Goal: Information Seeking & Learning: Learn about a topic

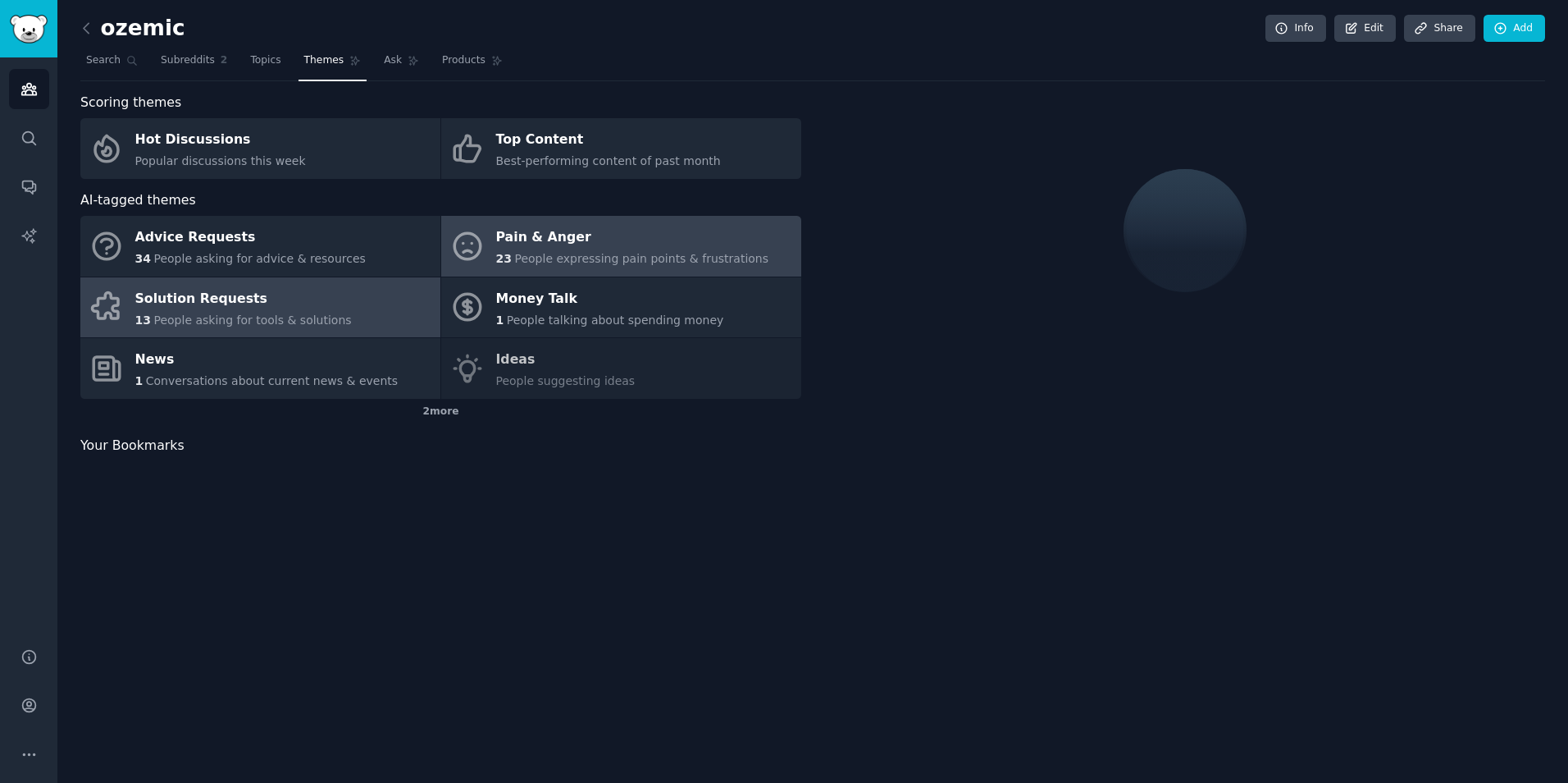
click at [634, 241] on div "Pain & Anger" at bounding box center [632, 238] width 273 height 27
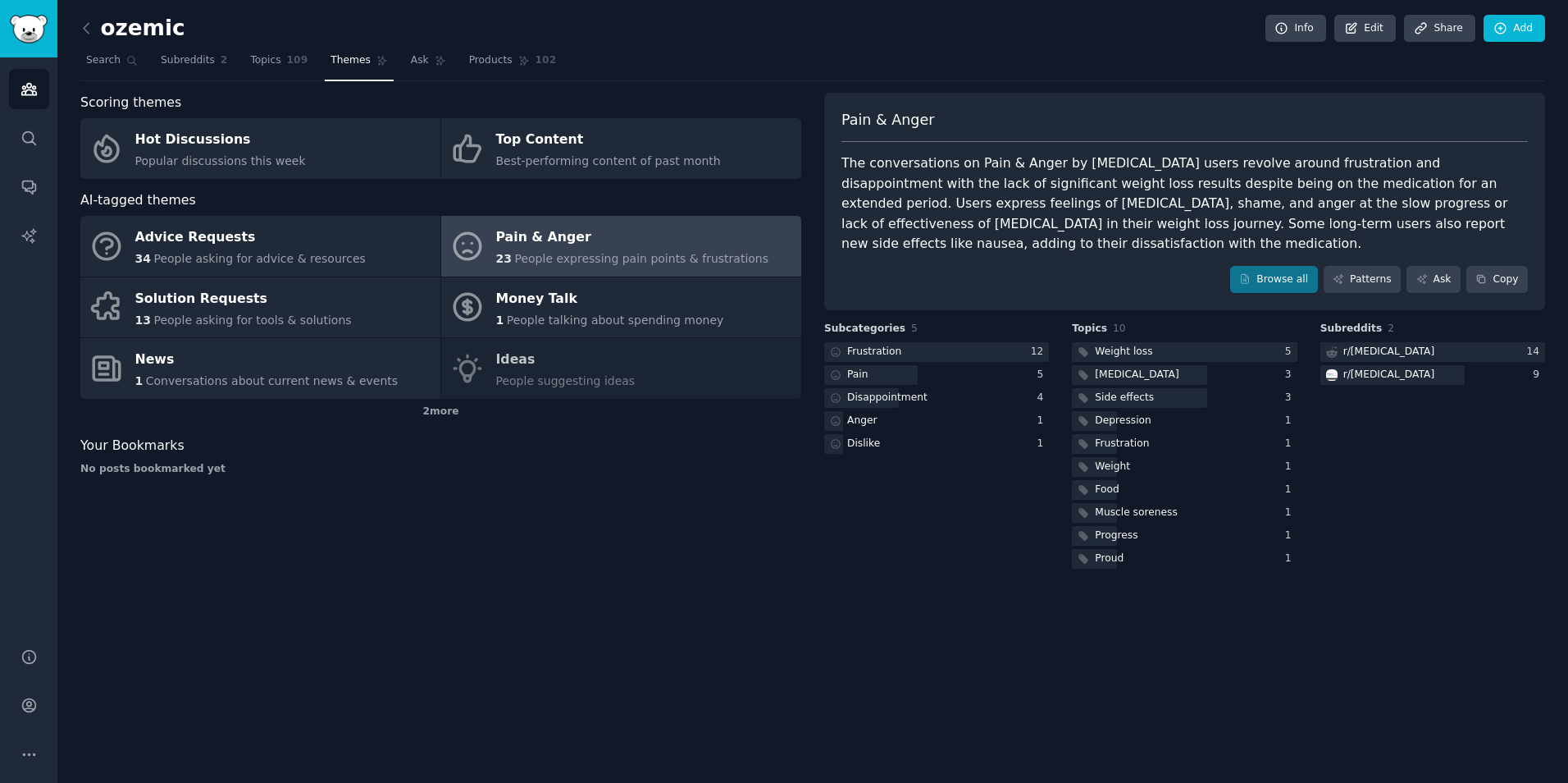
click at [1102, 199] on div "The conversations on Pain & Anger by [MEDICAL_DATA] users revolve around frustr…" at bounding box center [1184, 204] width 686 height 101
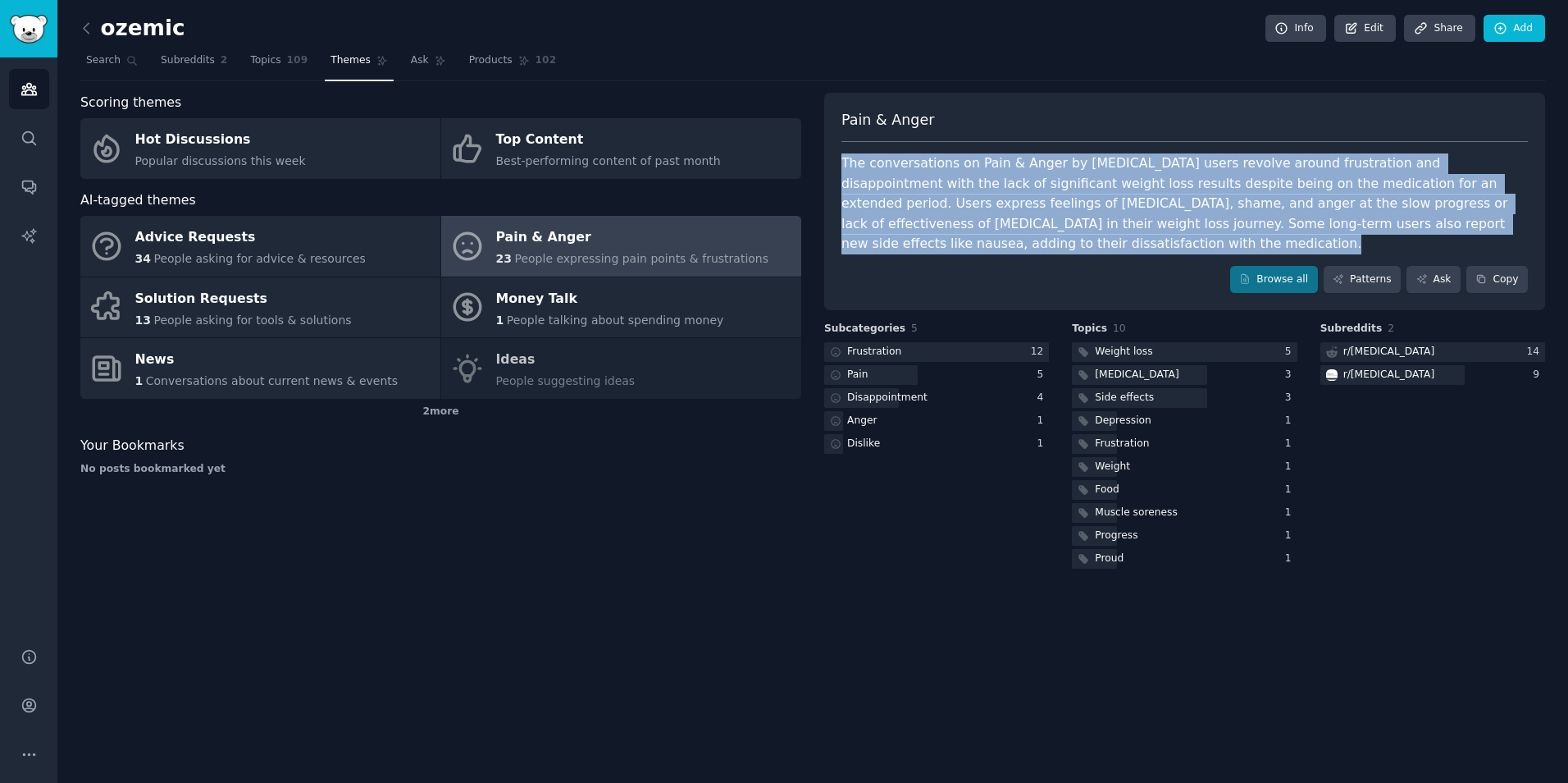
click at [1102, 199] on div "The conversations on Pain & Anger by [MEDICAL_DATA] users revolve around frustr…" at bounding box center [1184, 204] width 686 height 101
copy div "The conversations on Pain & Anger by [MEDICAL_DATA] users revolve around frustr…"
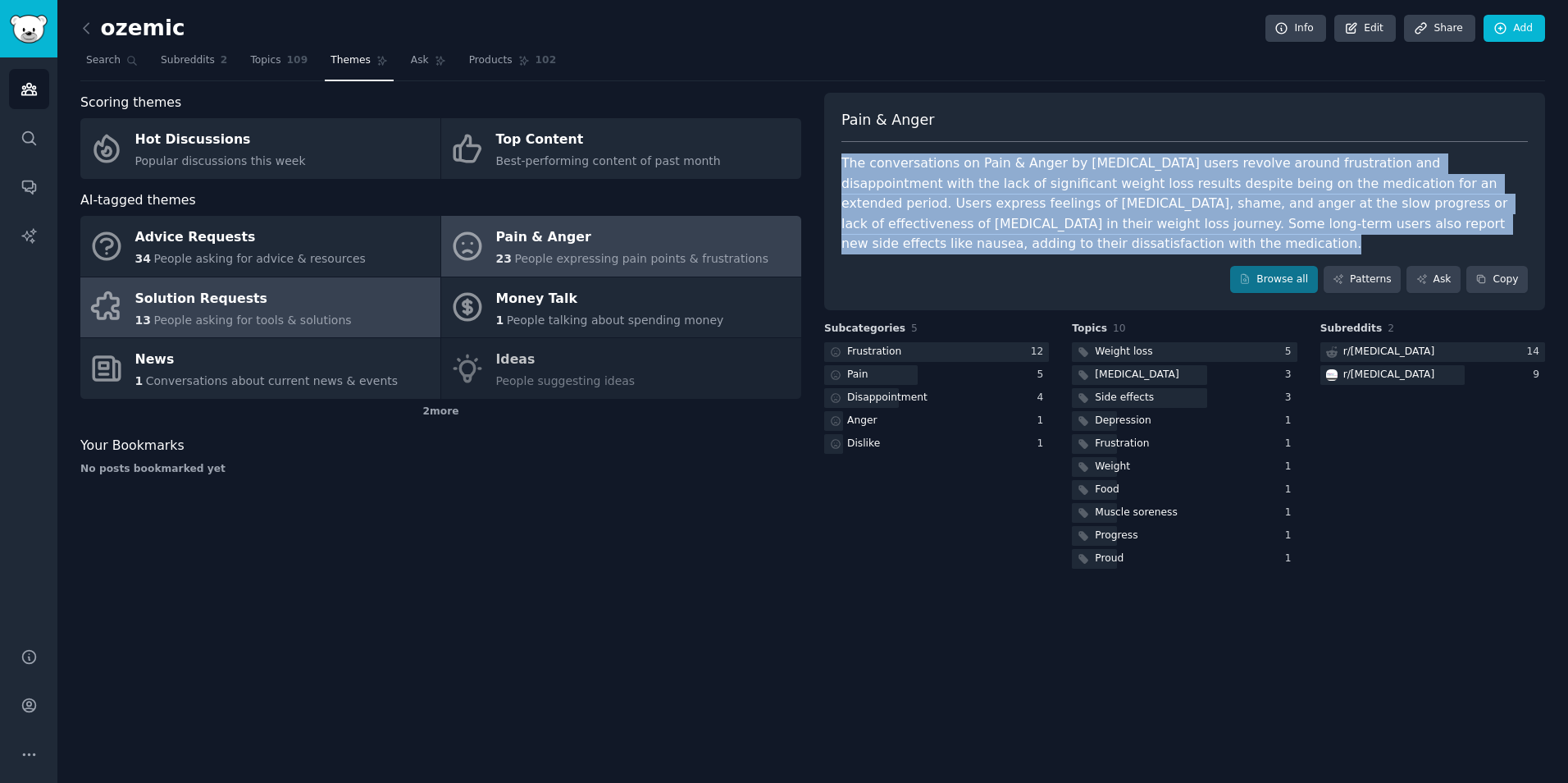
click at [307, 293] on div "Solution Requests" at bounding box center [243, 299] width 217 height 27
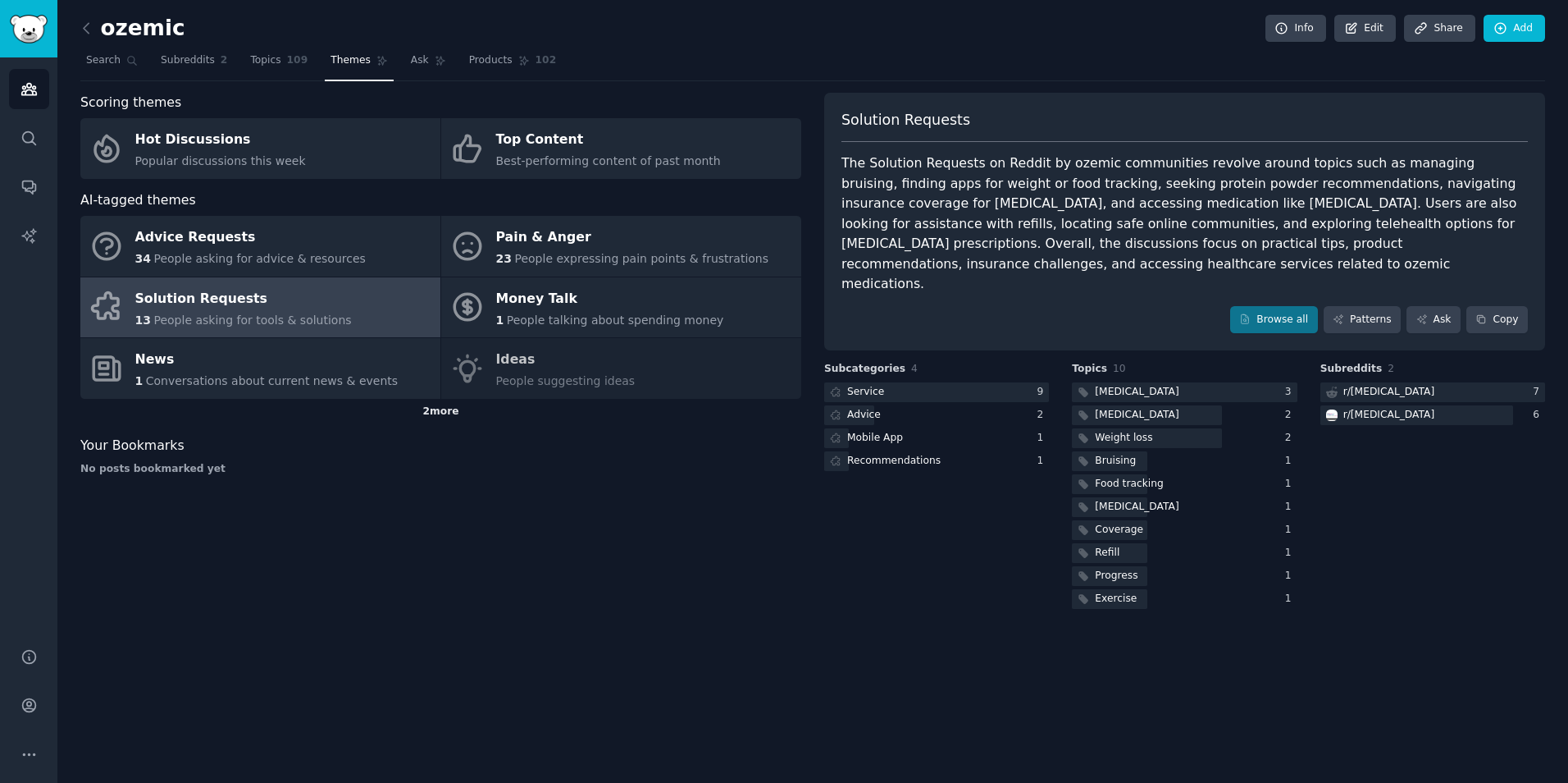
click at [443, 420] on div "2 more" at bounding box center [441, 412] width 721 height 27
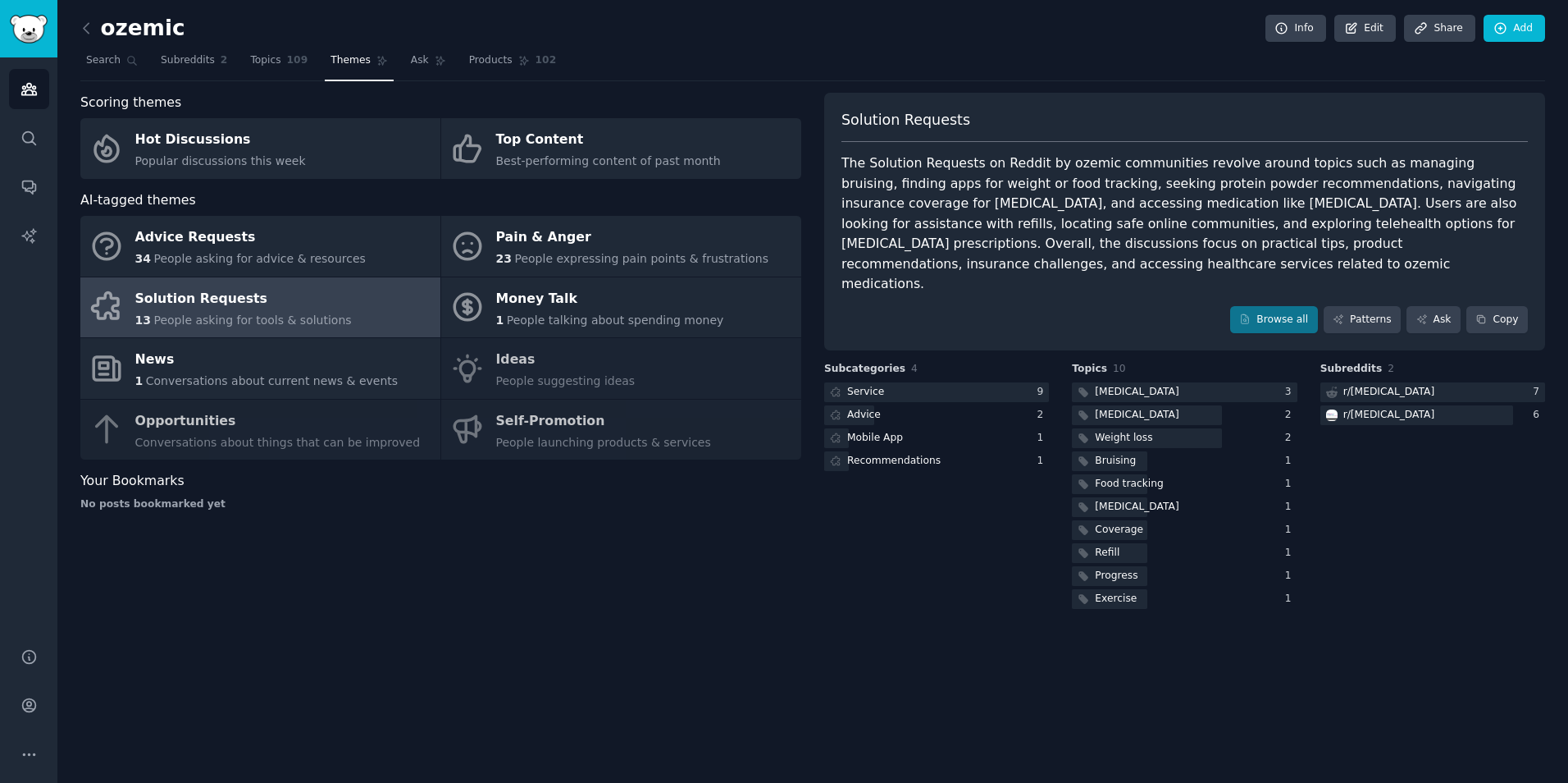
click at [1136, 179] on div "The Solution Requests on Reddit by ozemic communities revolve around topics suc…" at bounding box center [1184, 223] width 686 height 141
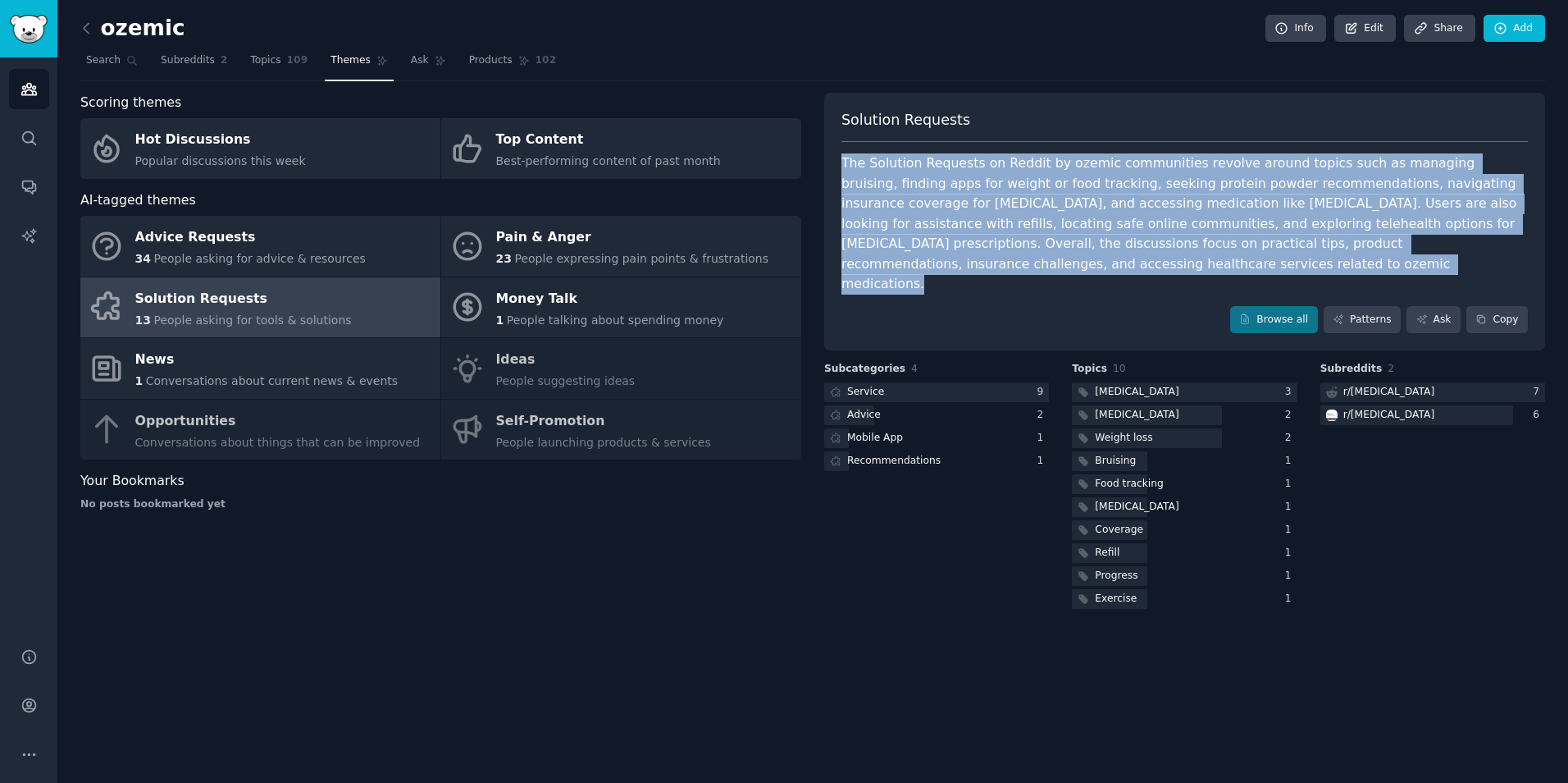
click at [1136, 179] on div "The Solution Requests on Reddit by ozemic communities revolve around topics suc…" at bounding box center [1184, 223] width 686 height 141
copy div "The Solution Requests on Reddit by ozemic communities revolve around topics suc…"
click at [107, 62] on span "Search" at bounding box center [103, 61] width 34 height 15
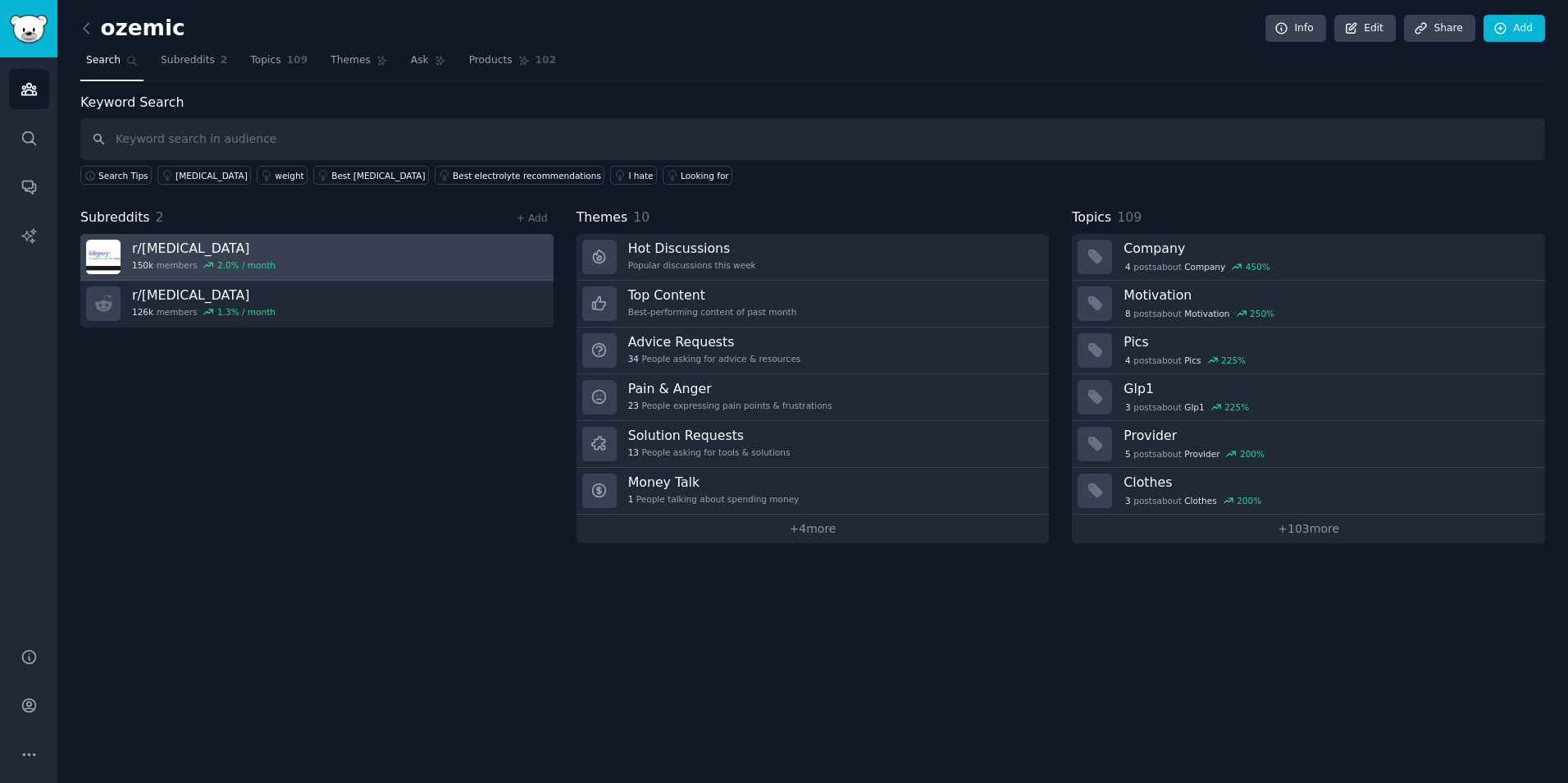
click at [175, 242] on h3 "r/ [MEDICAL_DATA]" at bounding box center [204, 248] width 144 height 17
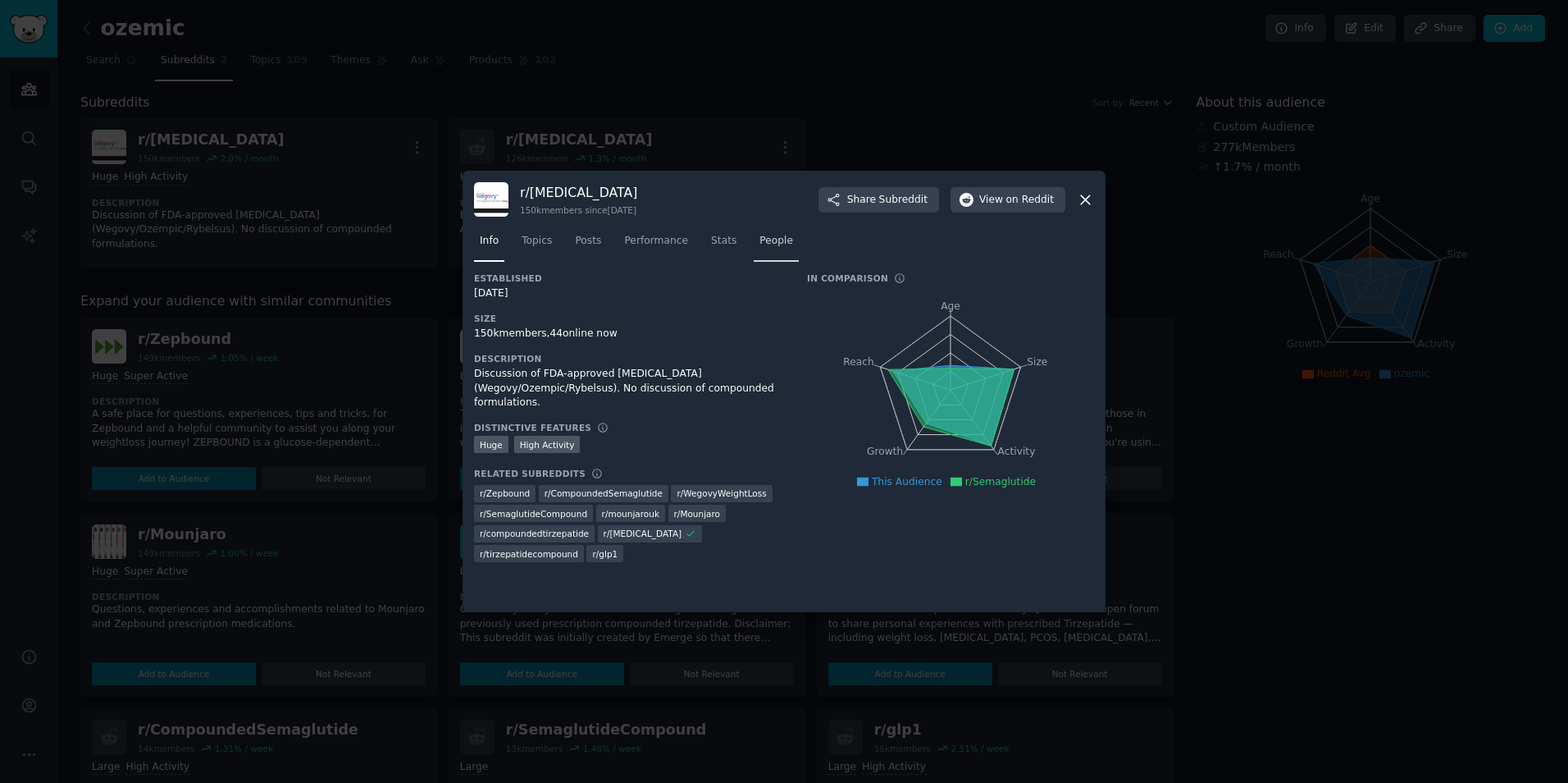
click at [759, 237] on span "People" at bounding box center [776, 241] width 34 height 15
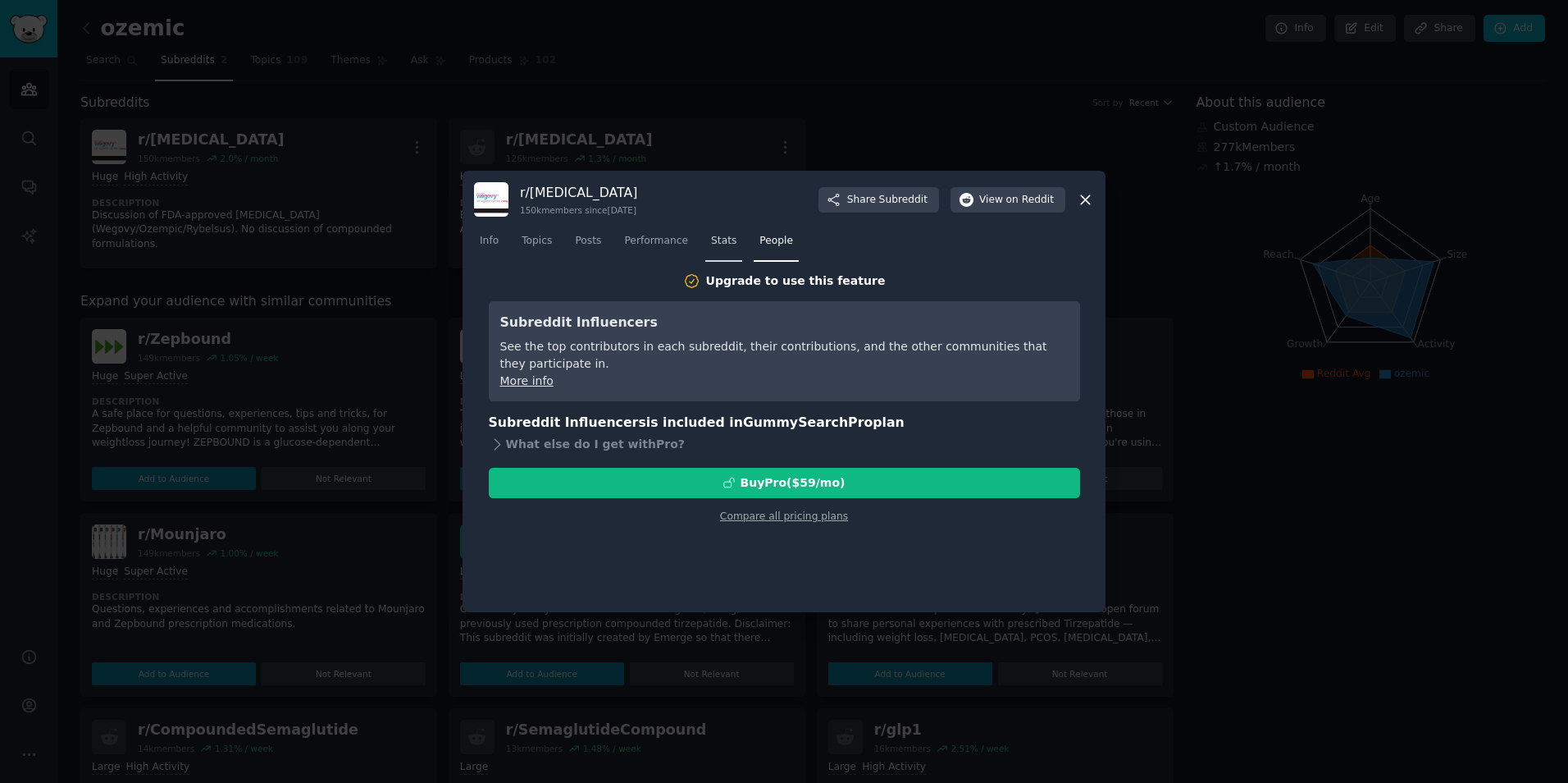
click at [711, 238] on span "Stats" at bounding box center [723, 241] width 26 height 15
click at [655, 242] on span "Performance" at bounding box center [656, 241] width 64 height 15
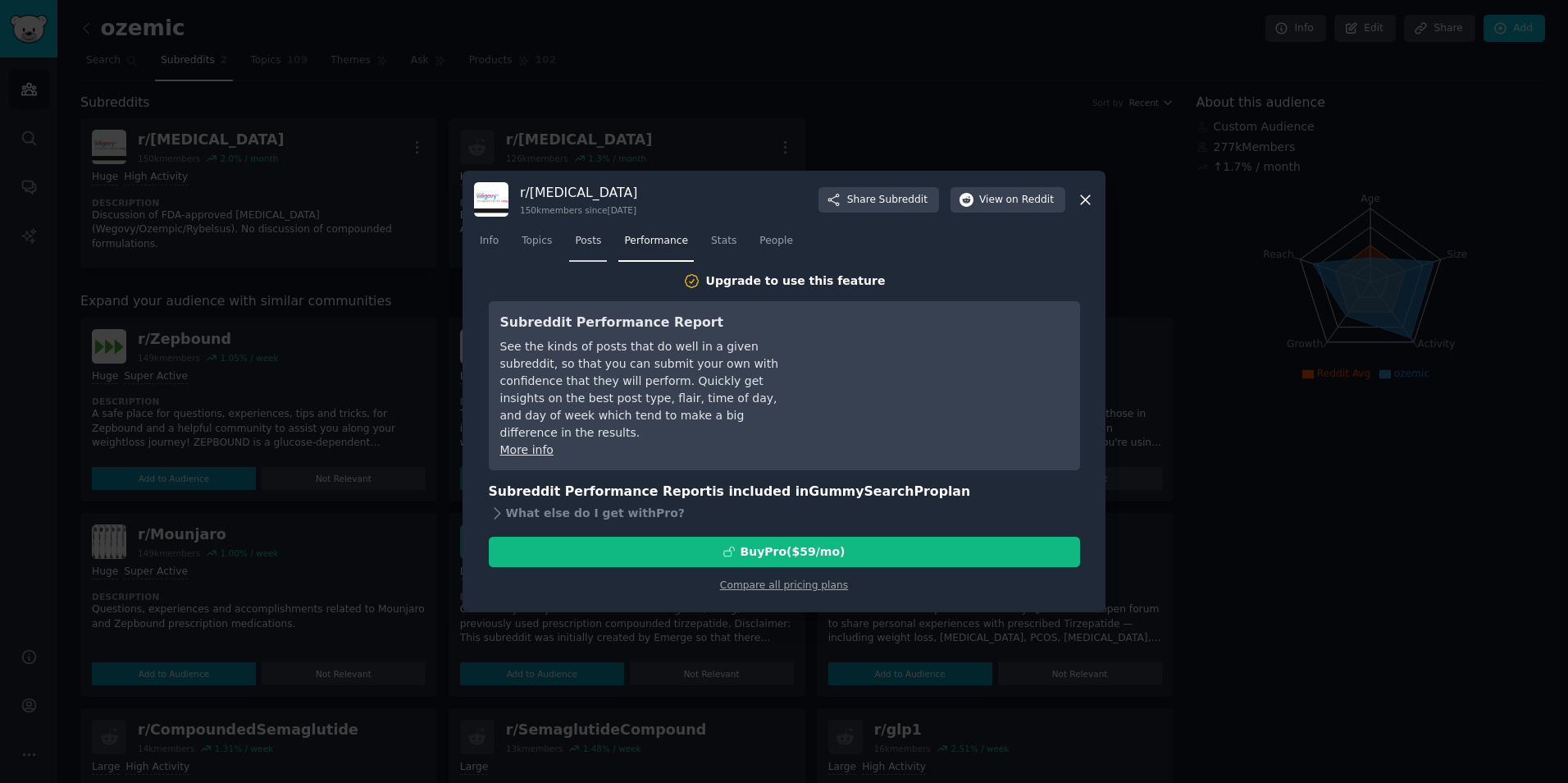
click at [590, 253] on link "Posts" at bounding box center [588, 245] width 38 height 34
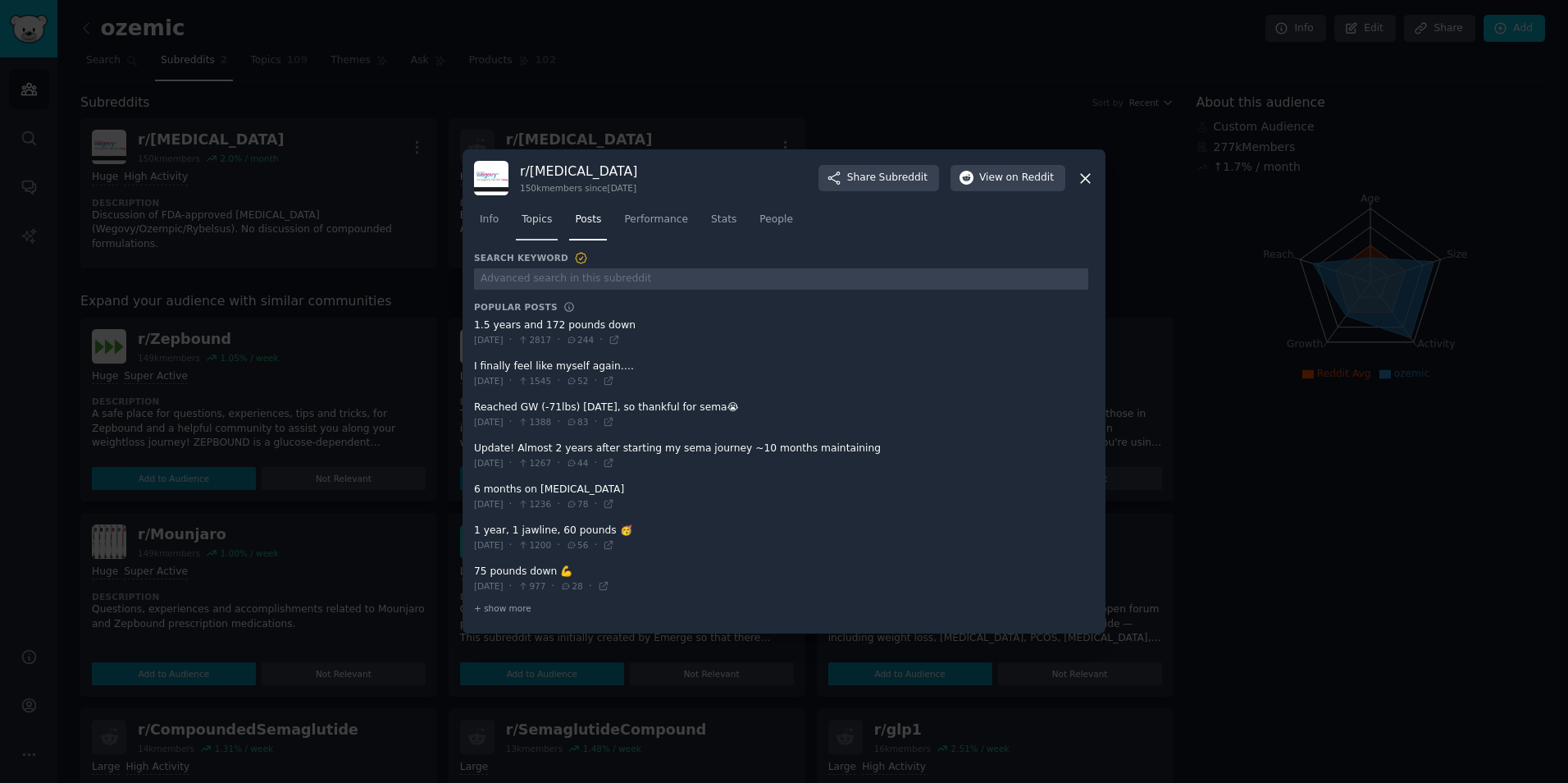
click at [538, 224] on span "Topics" at bounding box center [537, 220] width 30 height 15
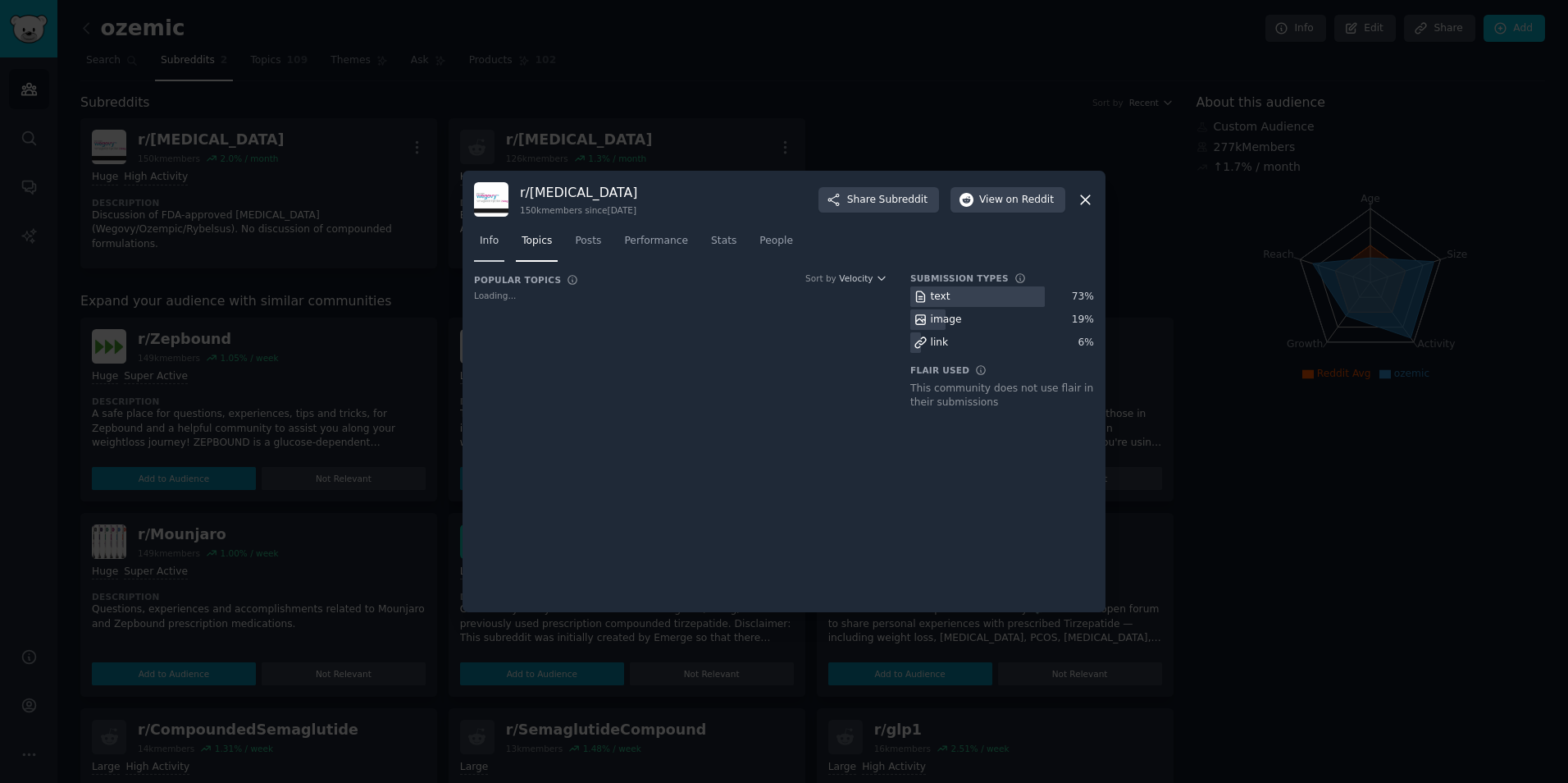
click at [483, 250] on div "Info Topics Posts Performance Stats People" at bounding box center [784, 244] width 620 height 56
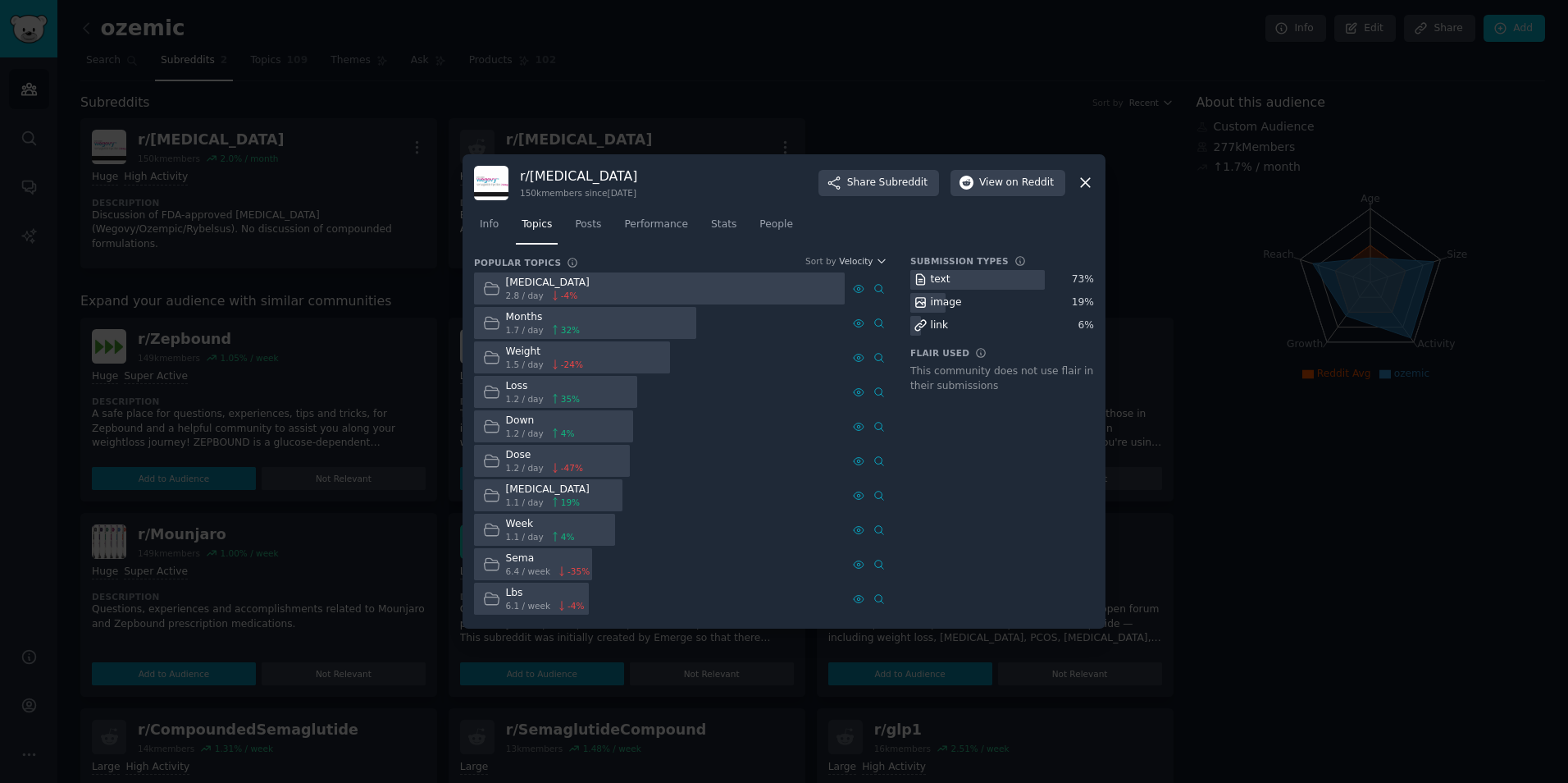
click at [288, 166] on div at bounding box center [784, 391] width 1568 height 783
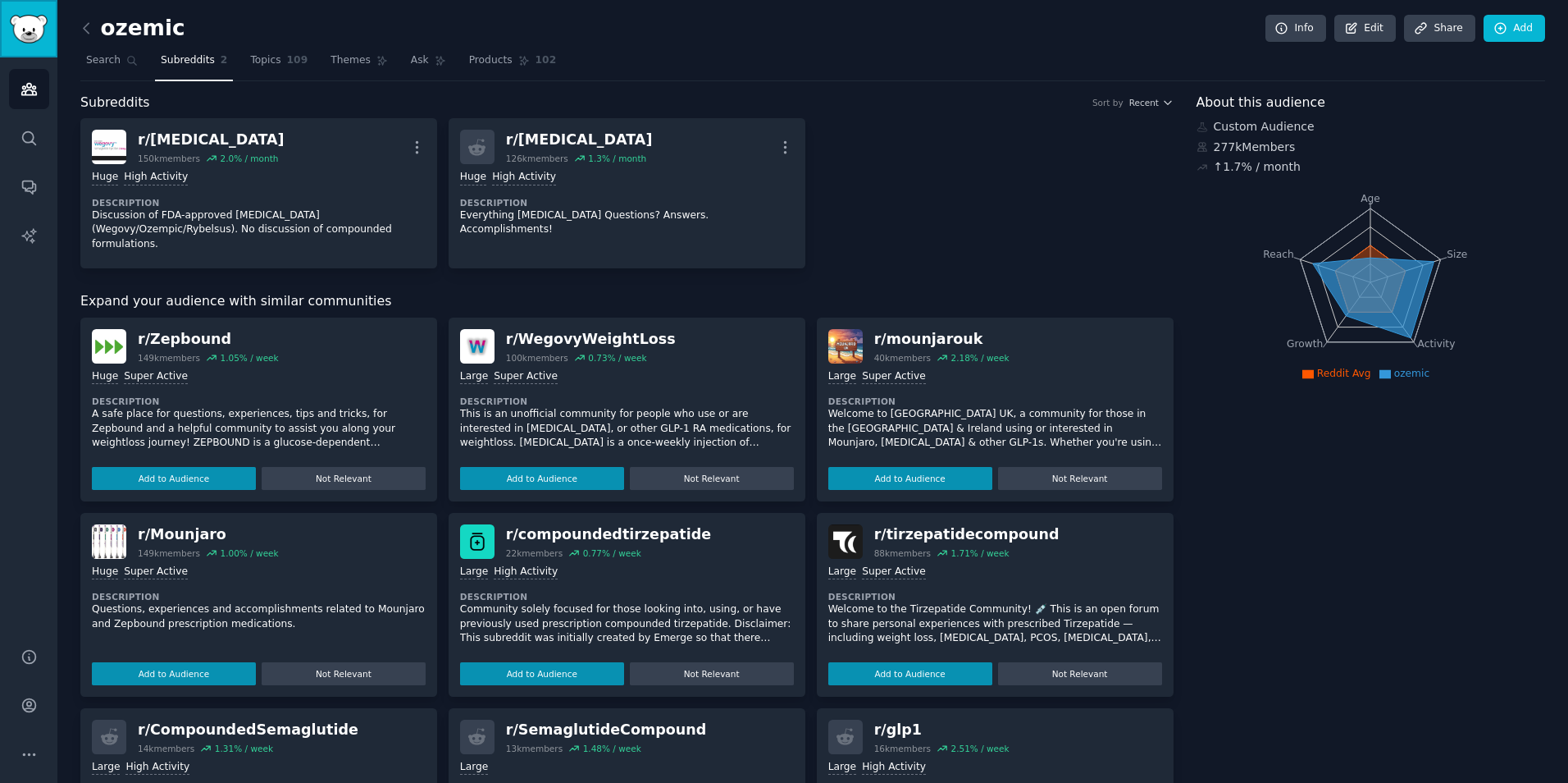
click at [38, 29] on img "Sidebar" at bounding box center [28, 29] width 38 height 28
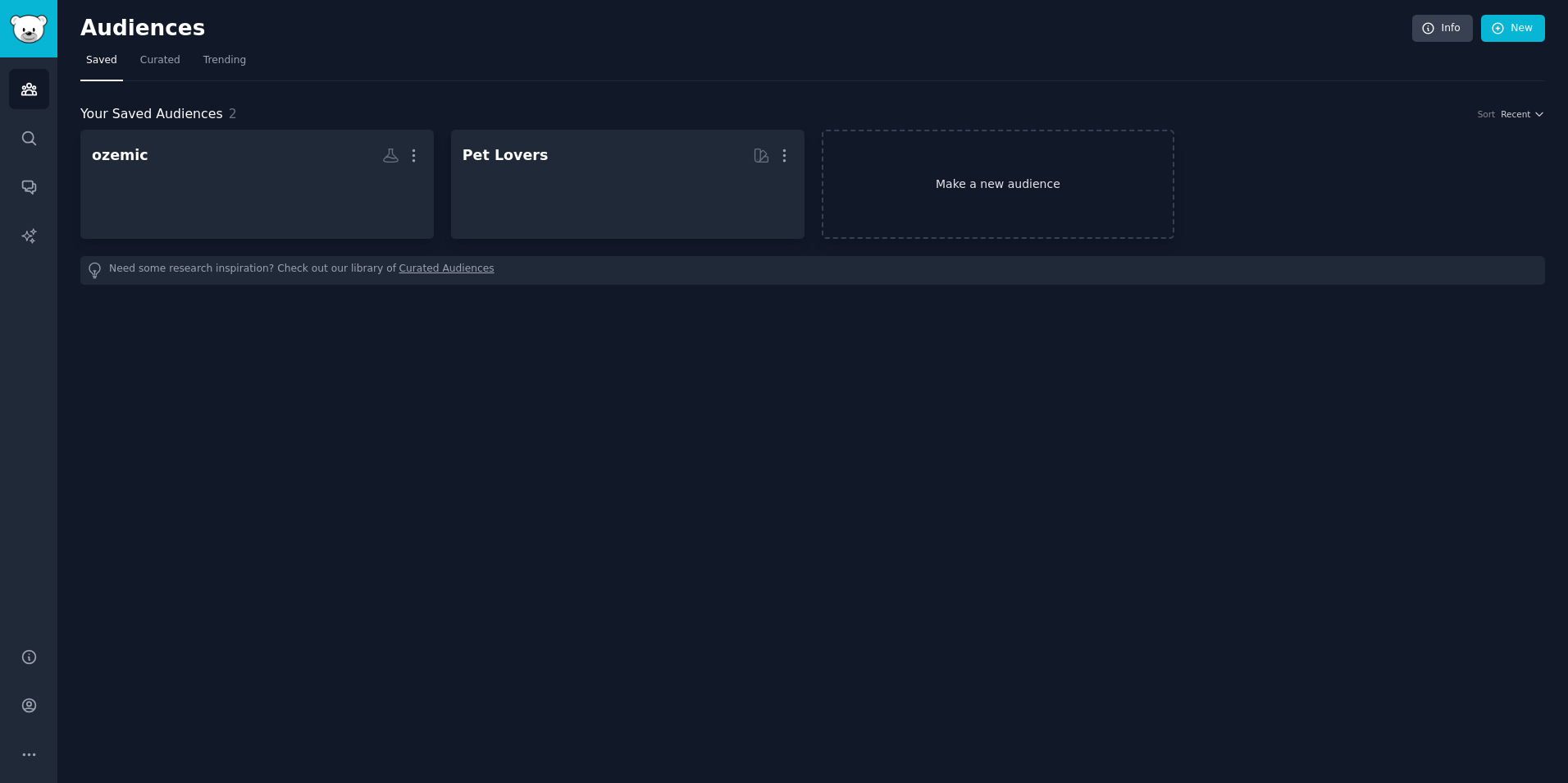
click at [998, 223] on link "Make a new audience" at bounding box center [997, 184] width 353 height 109
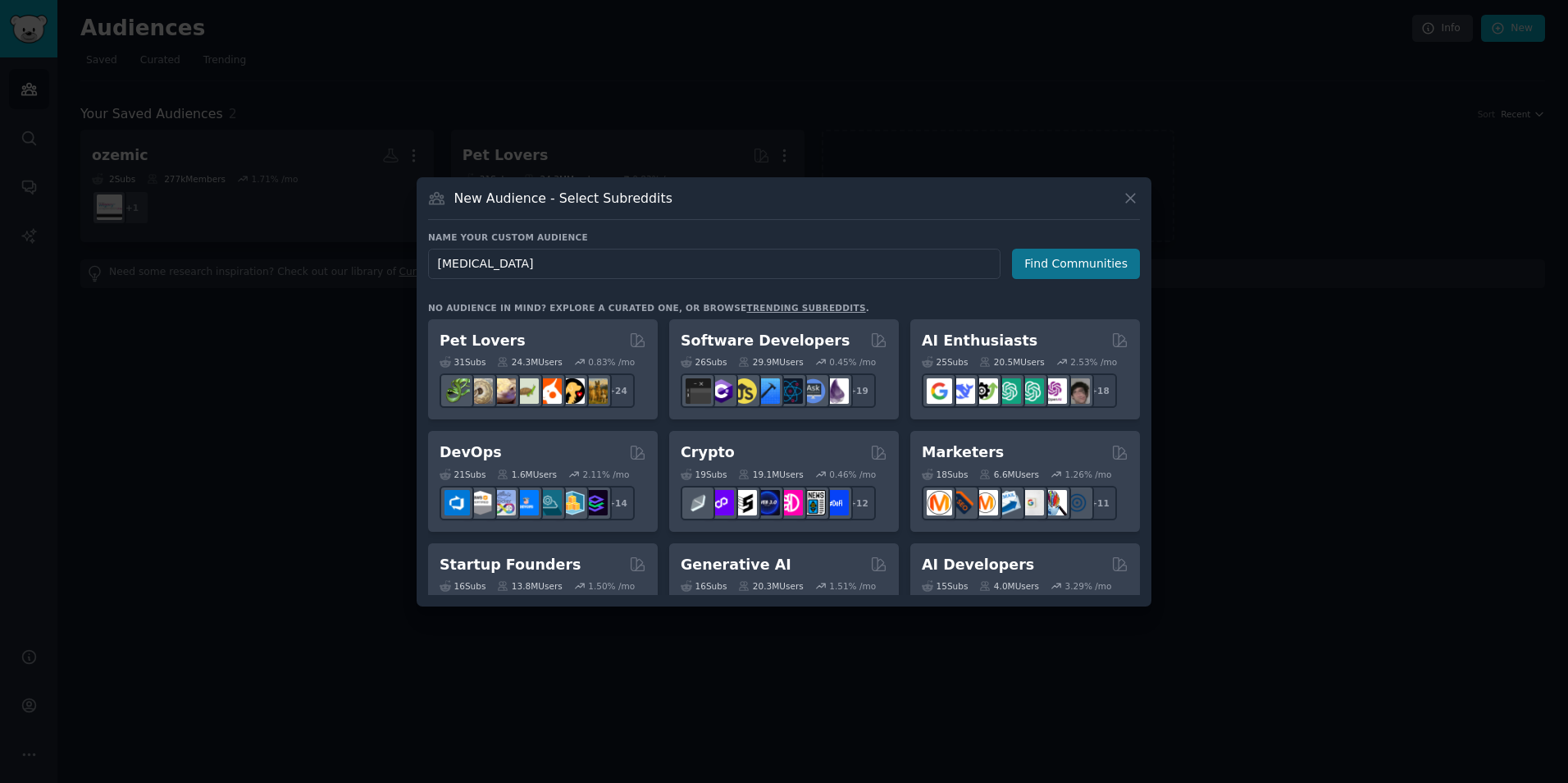
type input "[MEDICAL_DATA]"
click at [1051, 271] on button "Find Communities" at bounding box center [1075, 264] width 128 height 30
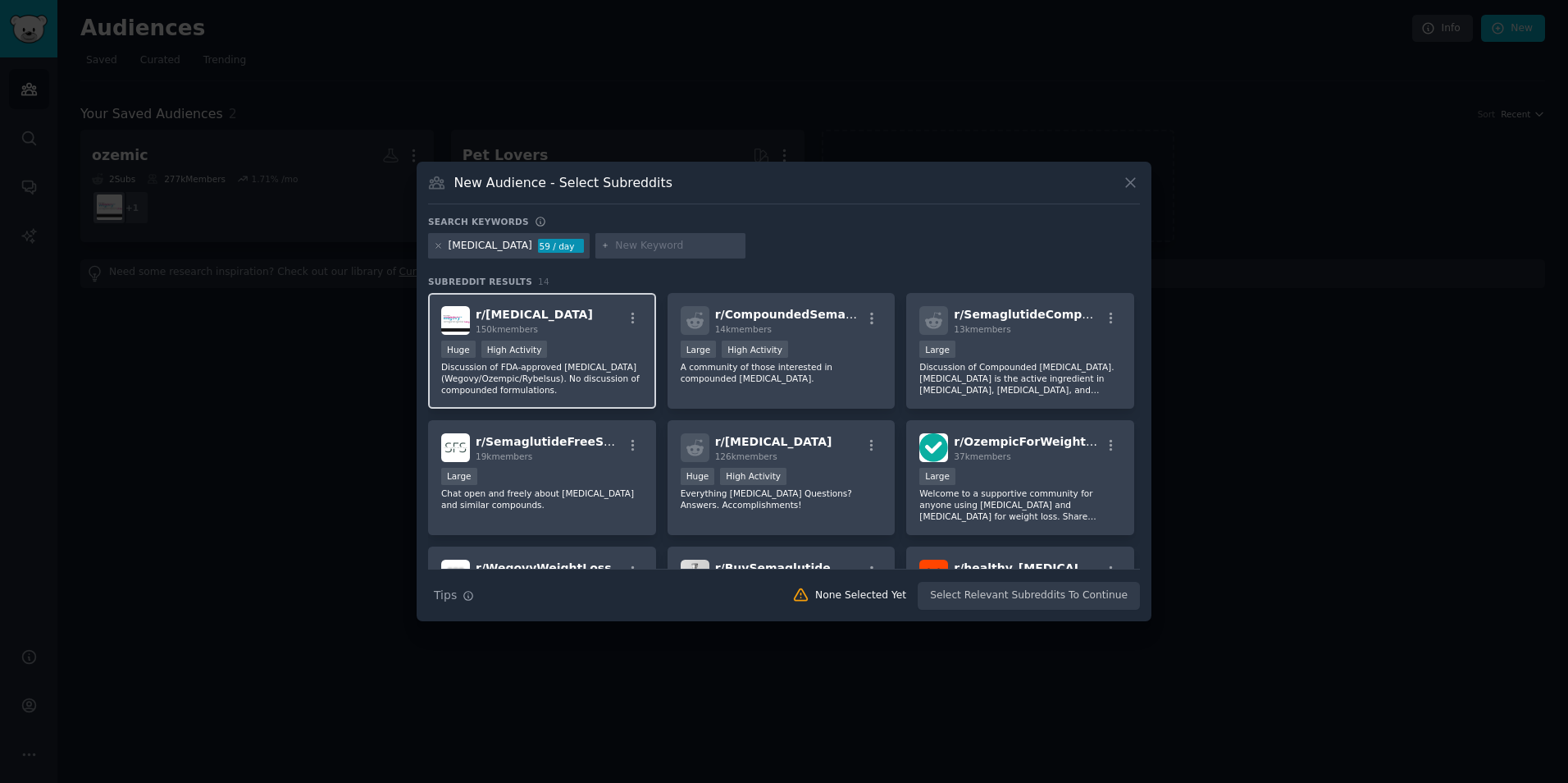
click at [531, 301] on div "r/ [MEDICAL_DATA] 150k members Huge High Activity Discussion of FDA-approved [M…" at bounding box center [541, 350] width 228 height 116
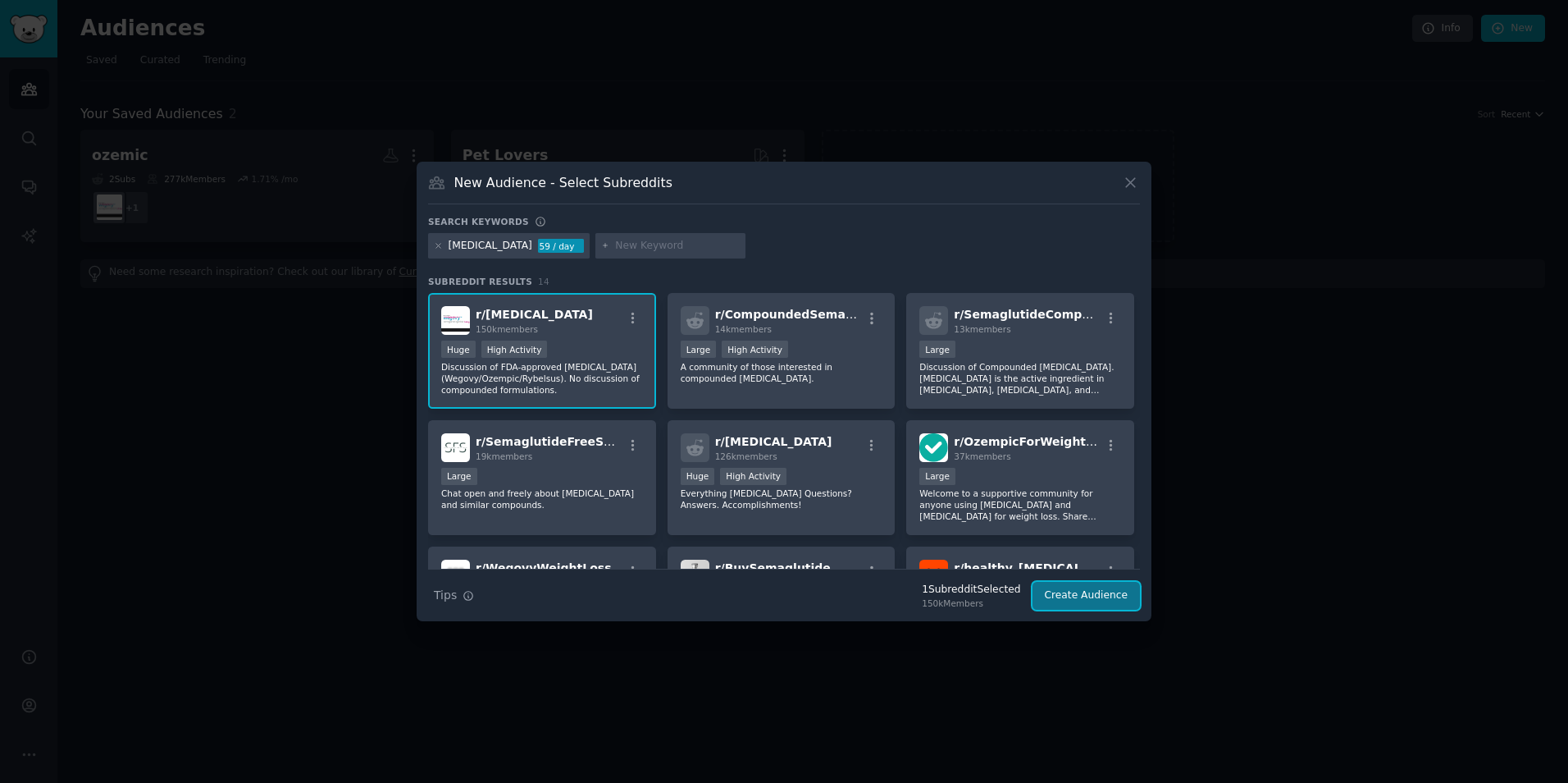
click at [1115, 596] on button "Create Audience" at bounding box center [1086, 595] width 108 height 27
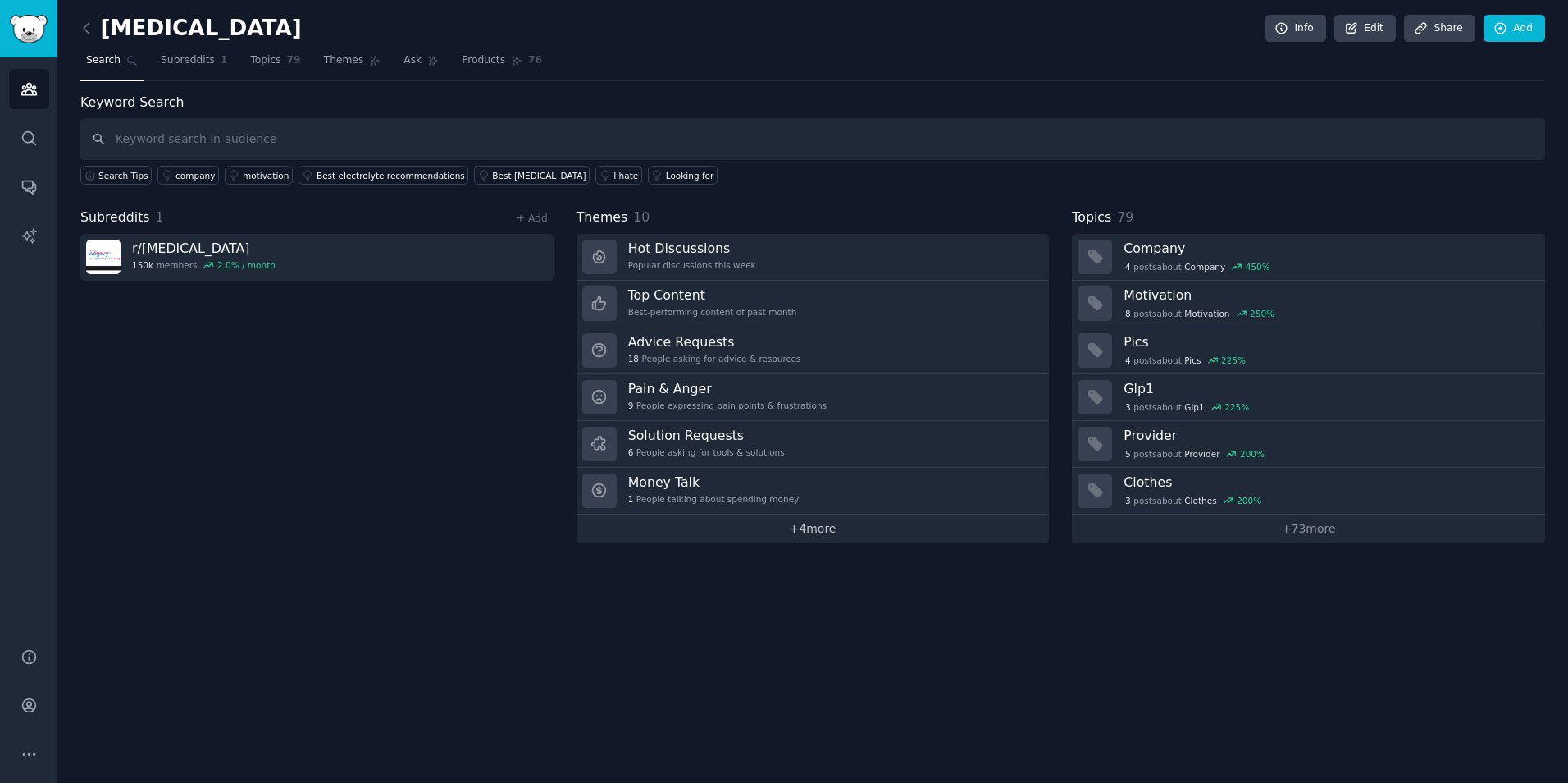
click at [820, 524] on link "+ 4 more" at bounding box center [813, 528] width 473 height 28
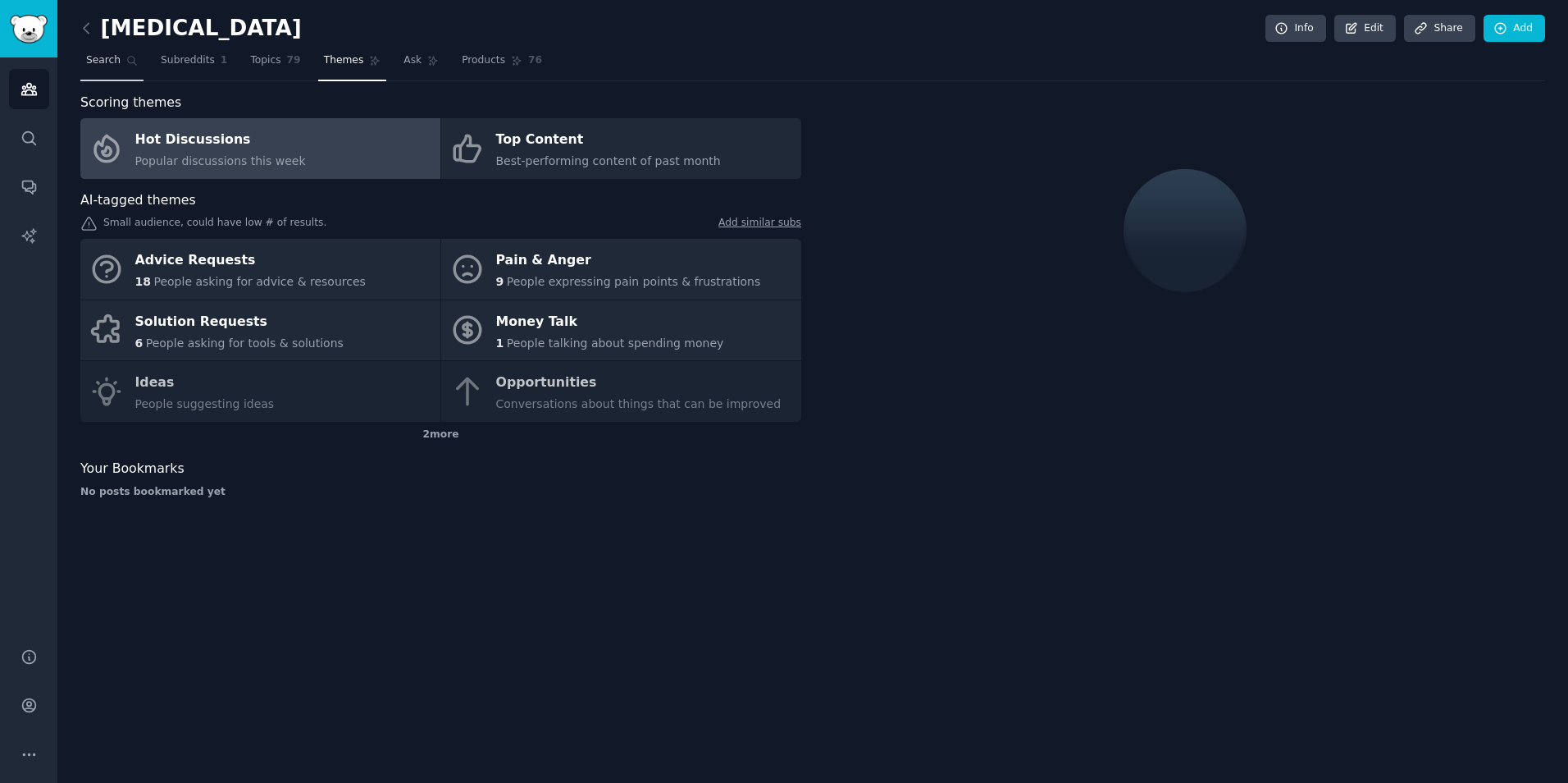
click at [113, 69] on link "Search" at bounding box center [112, 64] width 63 height 34
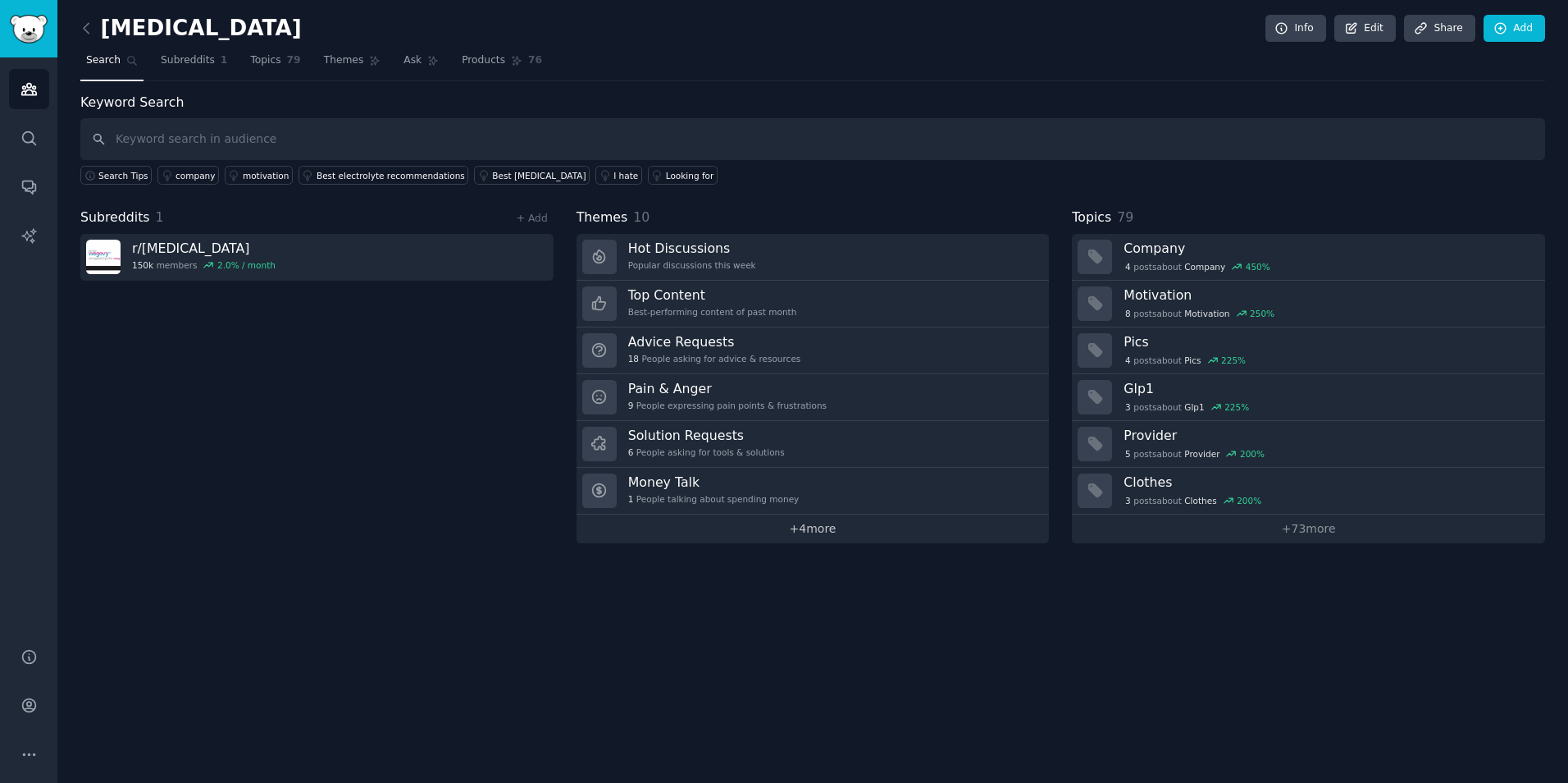
click at [806, 538] on link "+ 4 more" at bounding box center [813, 528] width 473 height 28
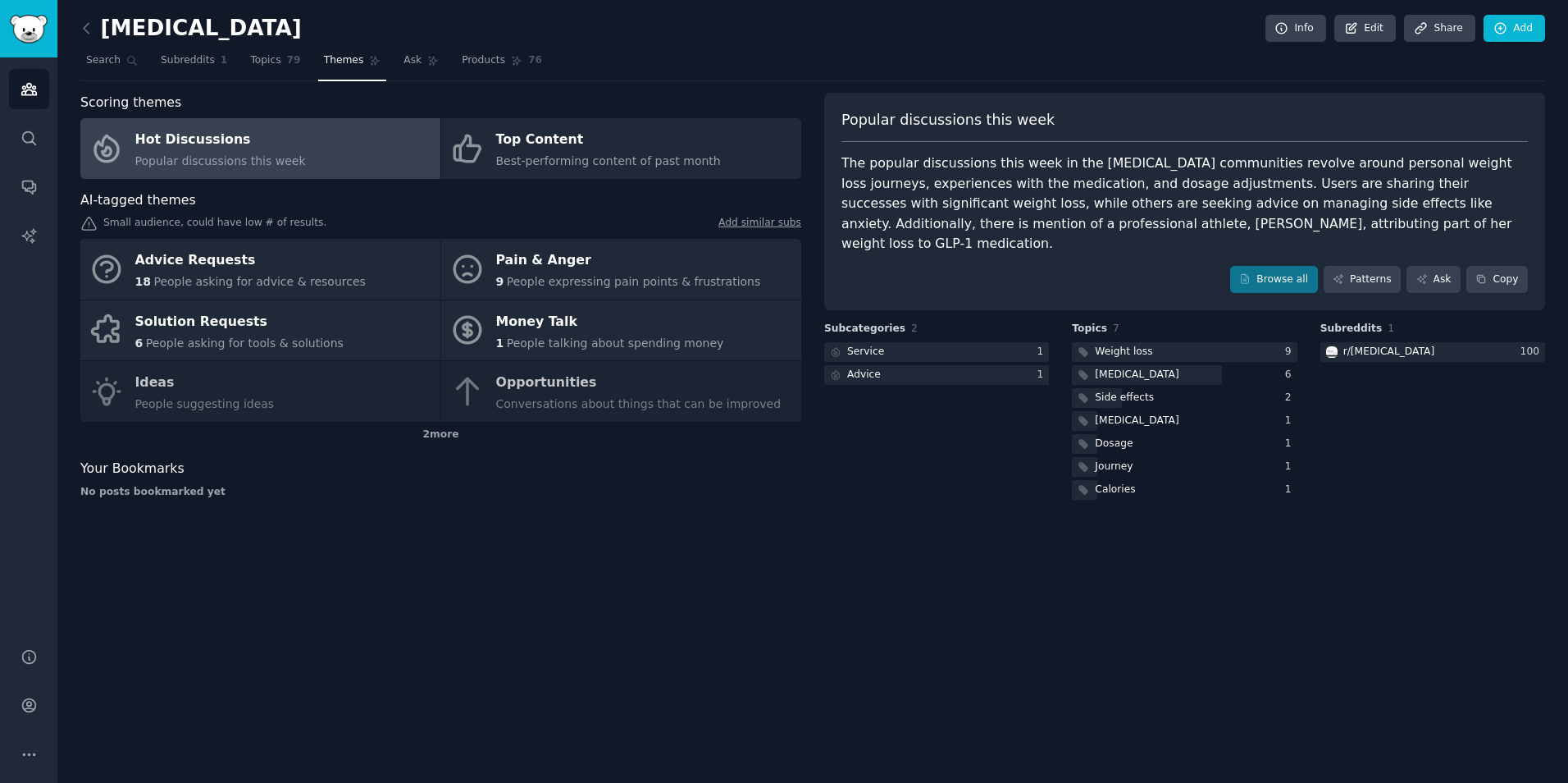
click at [977, 169] on div "The popular discussions this week in the [MEDICAL_DATA] communities revolve aro…" at bounding box center [1184, 204] width 686 height 101
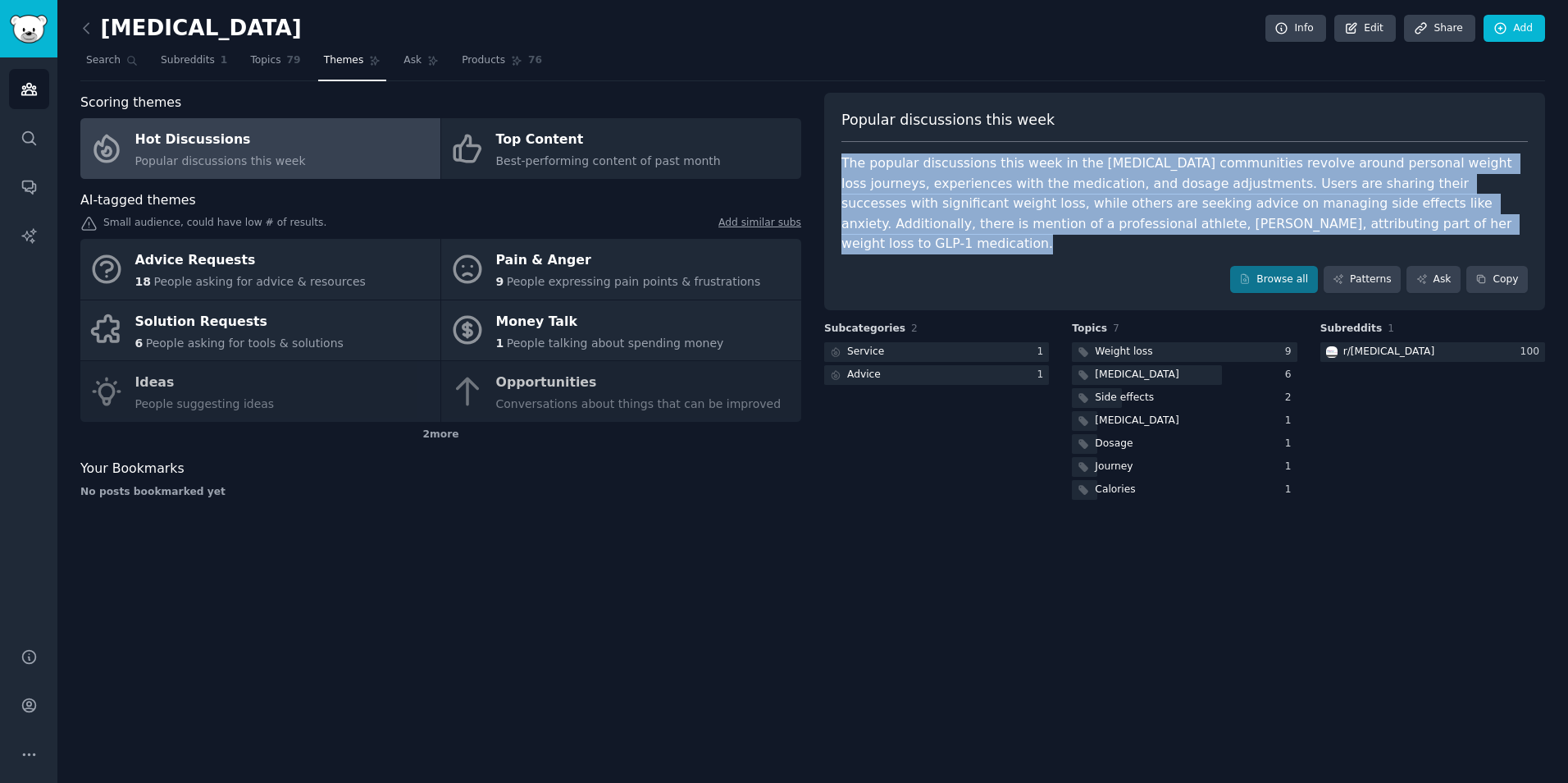
click at [977, 169] on div "The popular discussions this week in the [MEDICAL_DATA] communities revolve aro…" at bounding box center [1184, 204] width 686 height 101
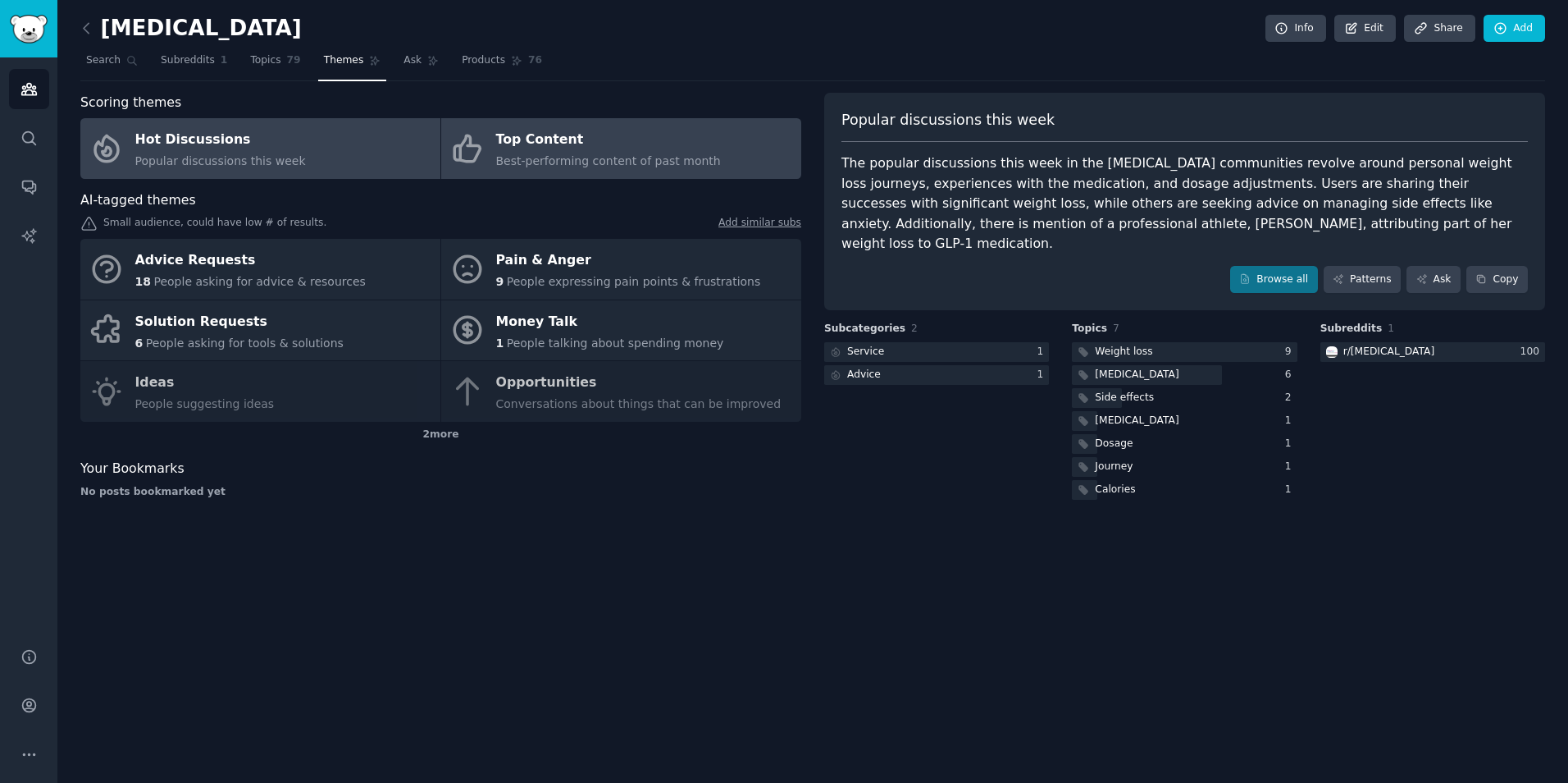
click at [517, 162] on span "Best-performing content of past month" at bounding box center [608, 161] width 224 height 13
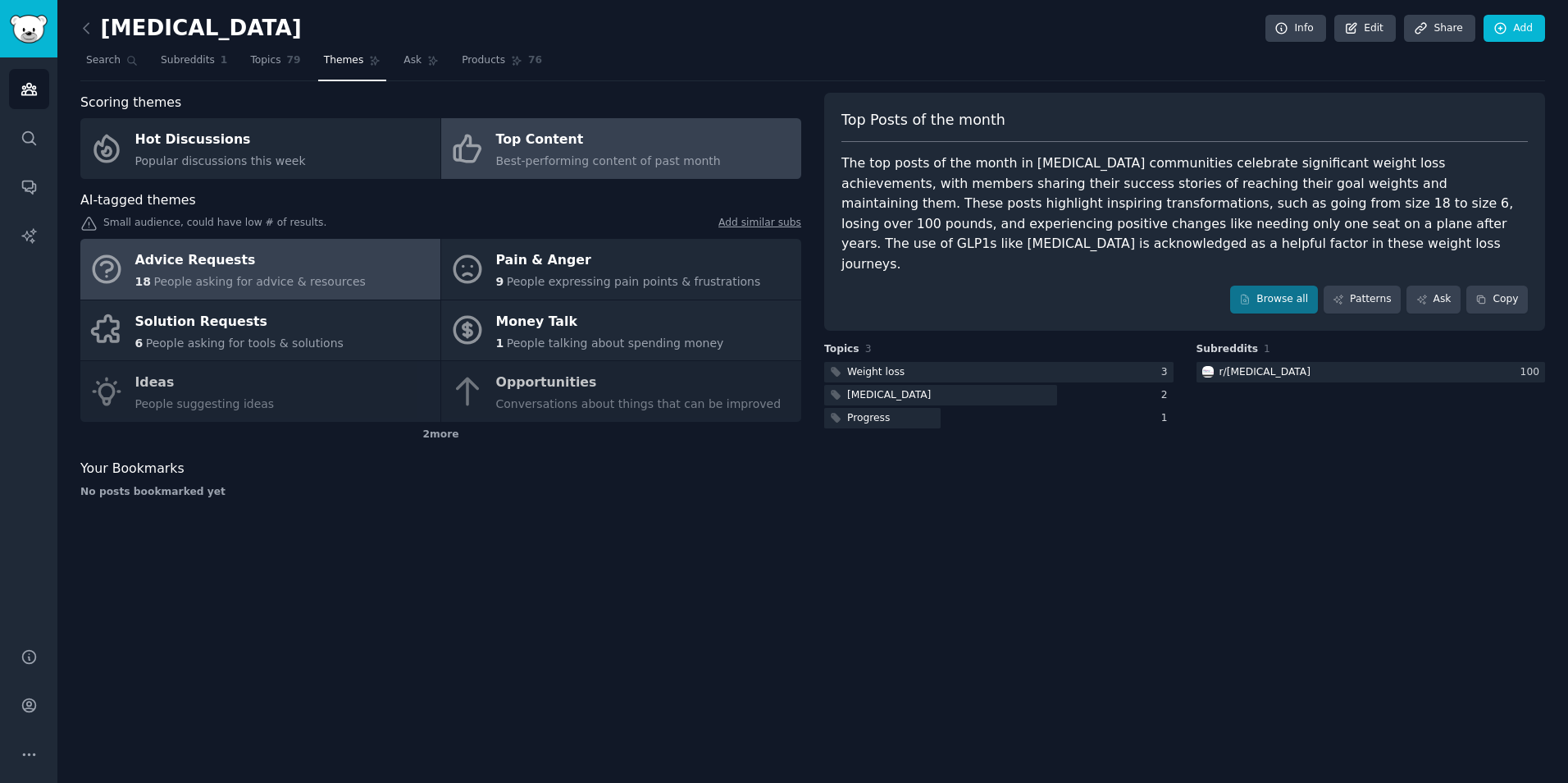
click at [261, 278] on span "People asking for advice & resources" at bounding box center [259, 281] width 212 height 13
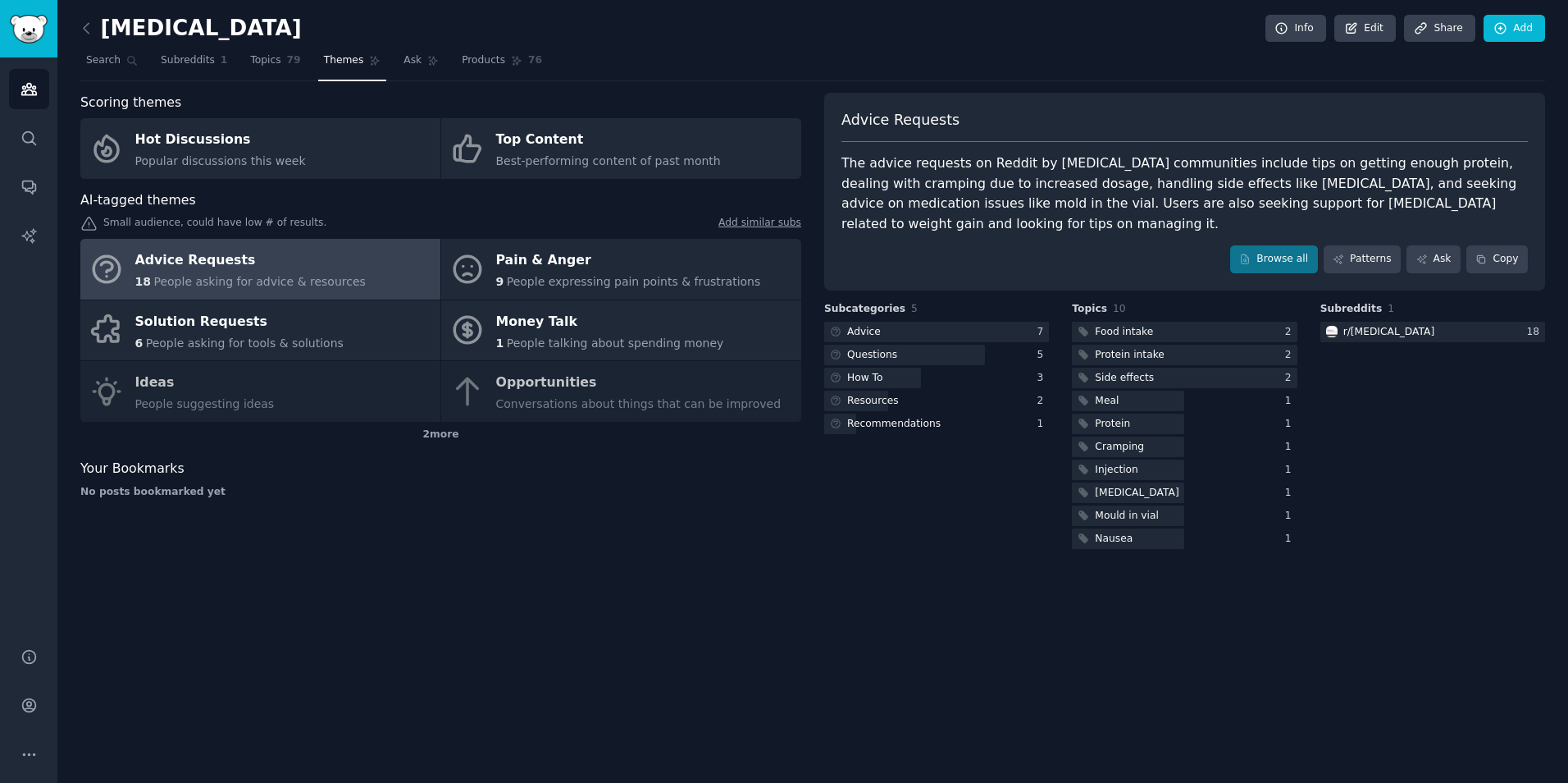
click at [1026, 217] on div "The advice requests on Reddit by [MEDICAL_DATA] communities include tips on get…" at bounding box center [1184, 193] width 686 height 80
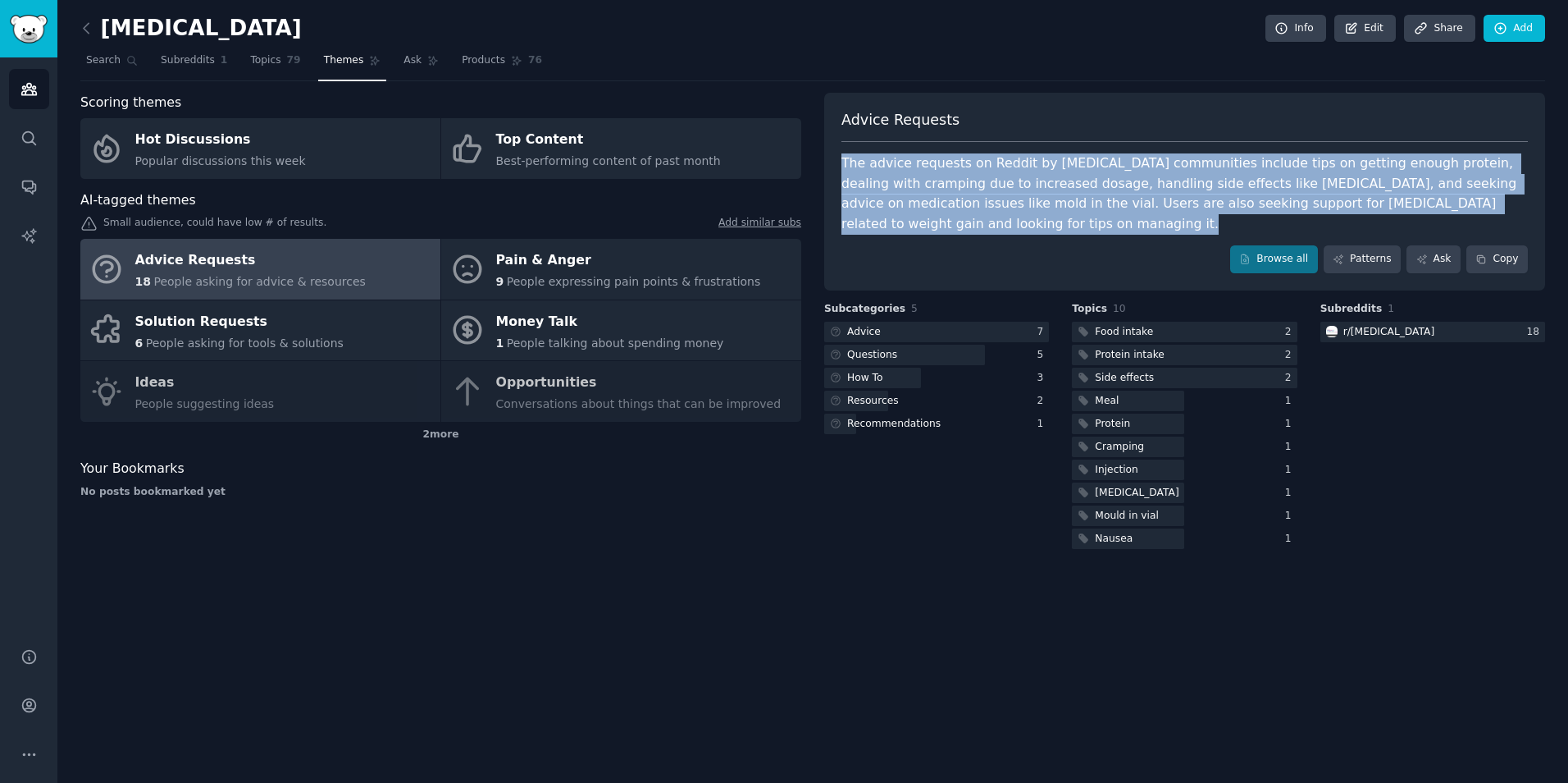
click at [1026, 217] on div "The advice requests on Reddit by [MEDICAL_DATA] communities include tips on get…" at bounding box center [1184, 193] width 686 height 80
copy div "The advice requests on Reddit by [MEDICAL_DATA] communities include tips on get…"
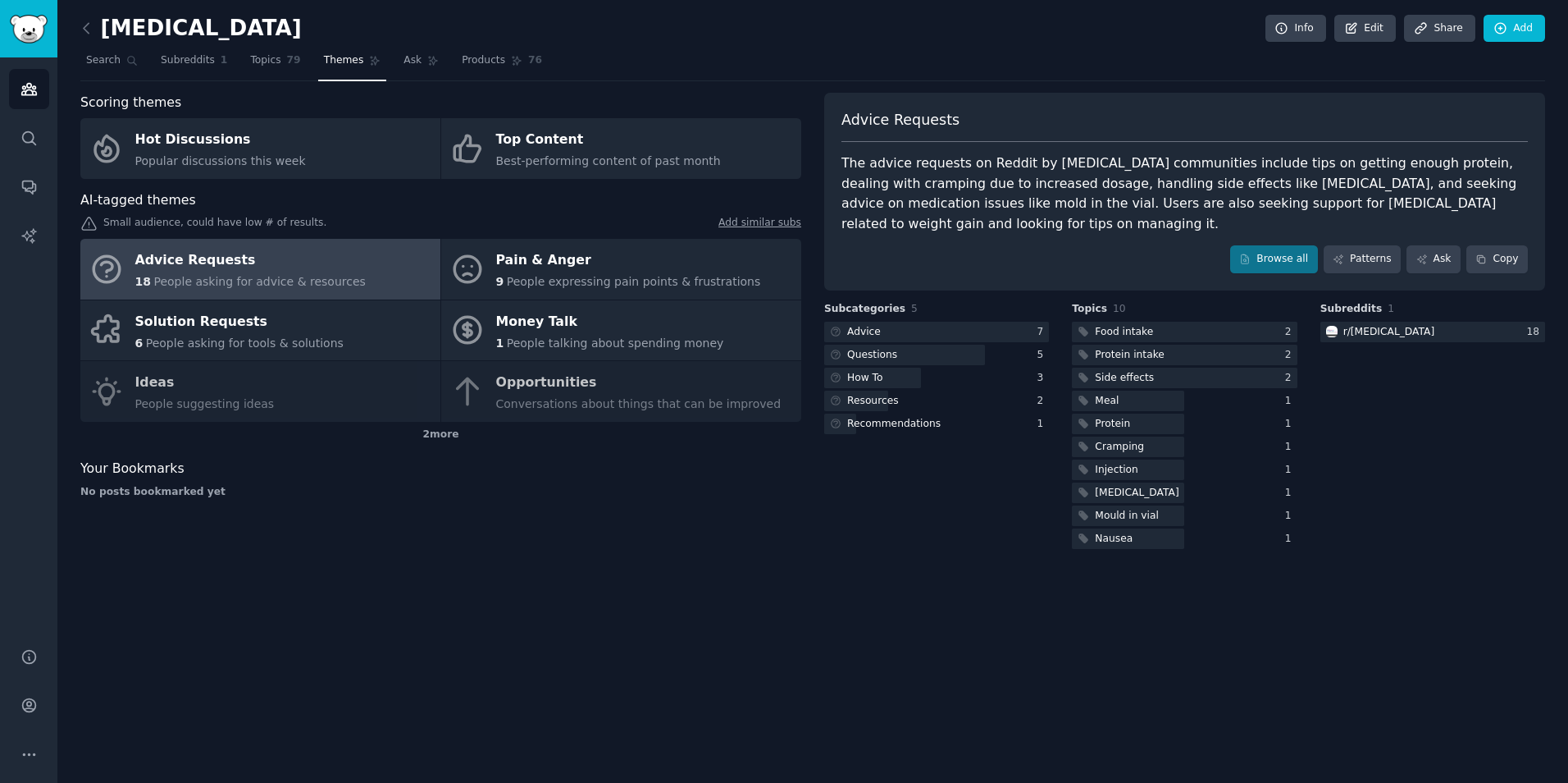
click at [938, 133] on div "Advice Requests" at bounding box center [1184, 126] width 686 height 33
drag, startPoint x: 938, startPoint y: 133, endPoint x: 962, endPoint y: 101, distance: 40.0
click at [962, 101] on div "Advice Requests The advice requests on Reddit by [MEDICAL_DATA] communities inc…" at bounding box center [1185, 191] width 721 height 198
click at [881, 339] on div at bounding box center [936, 332] width 224 height 21
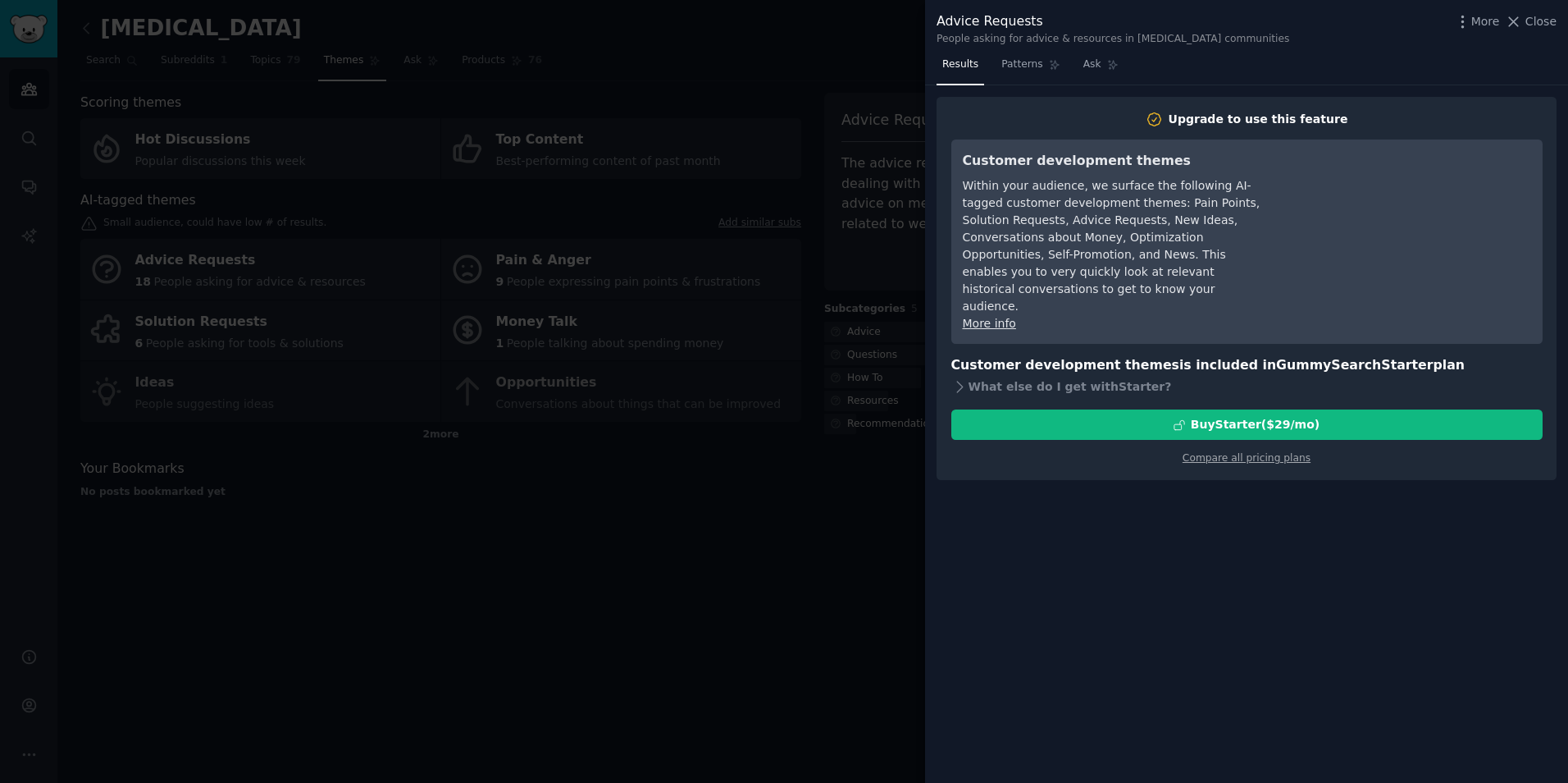
click at [849, 346] on div at bounding box center [784, 391] width 1568 height 783
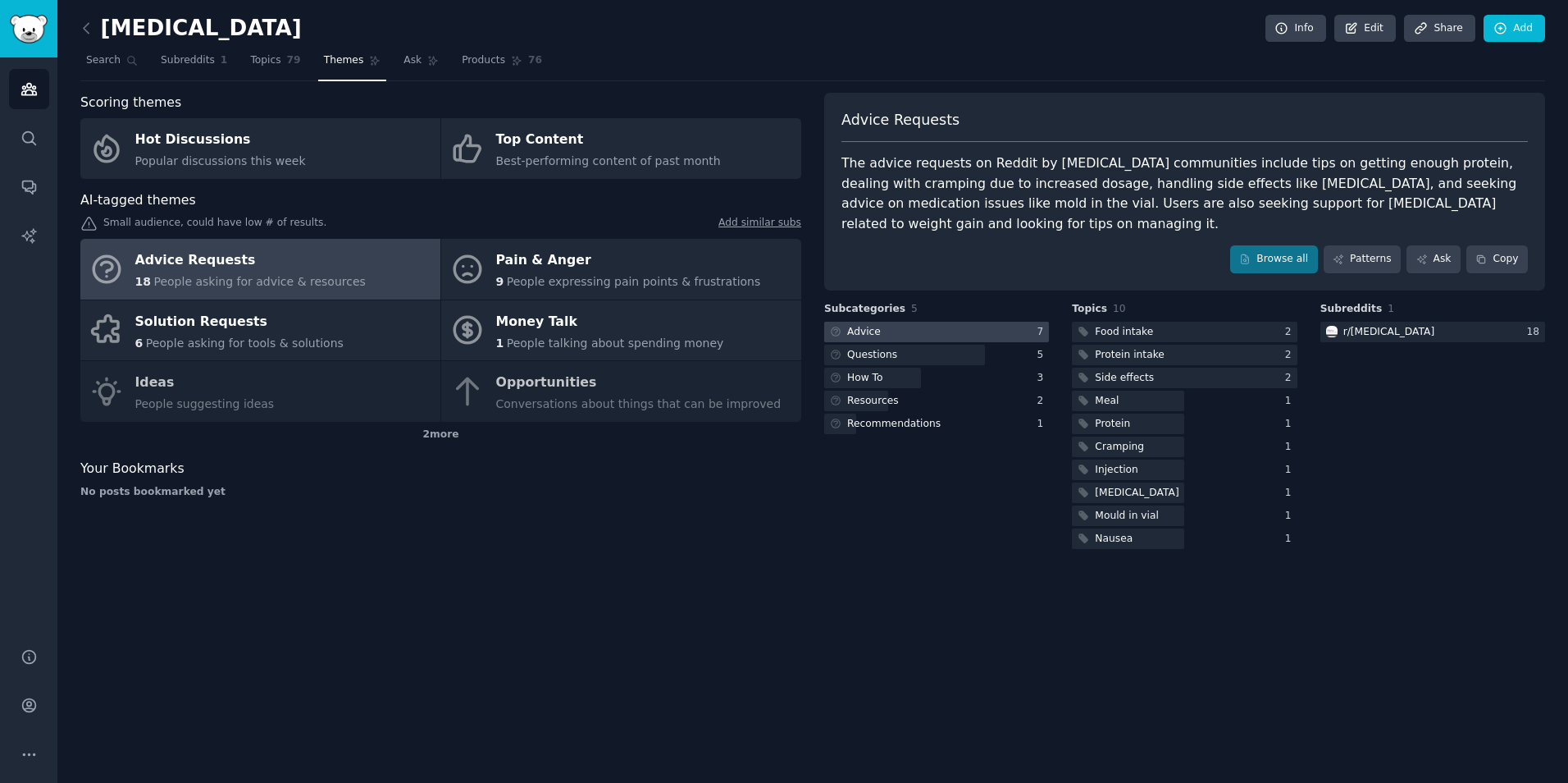
click at [835, 332] on icon at bounding box center [836, 331] width 11 height 11
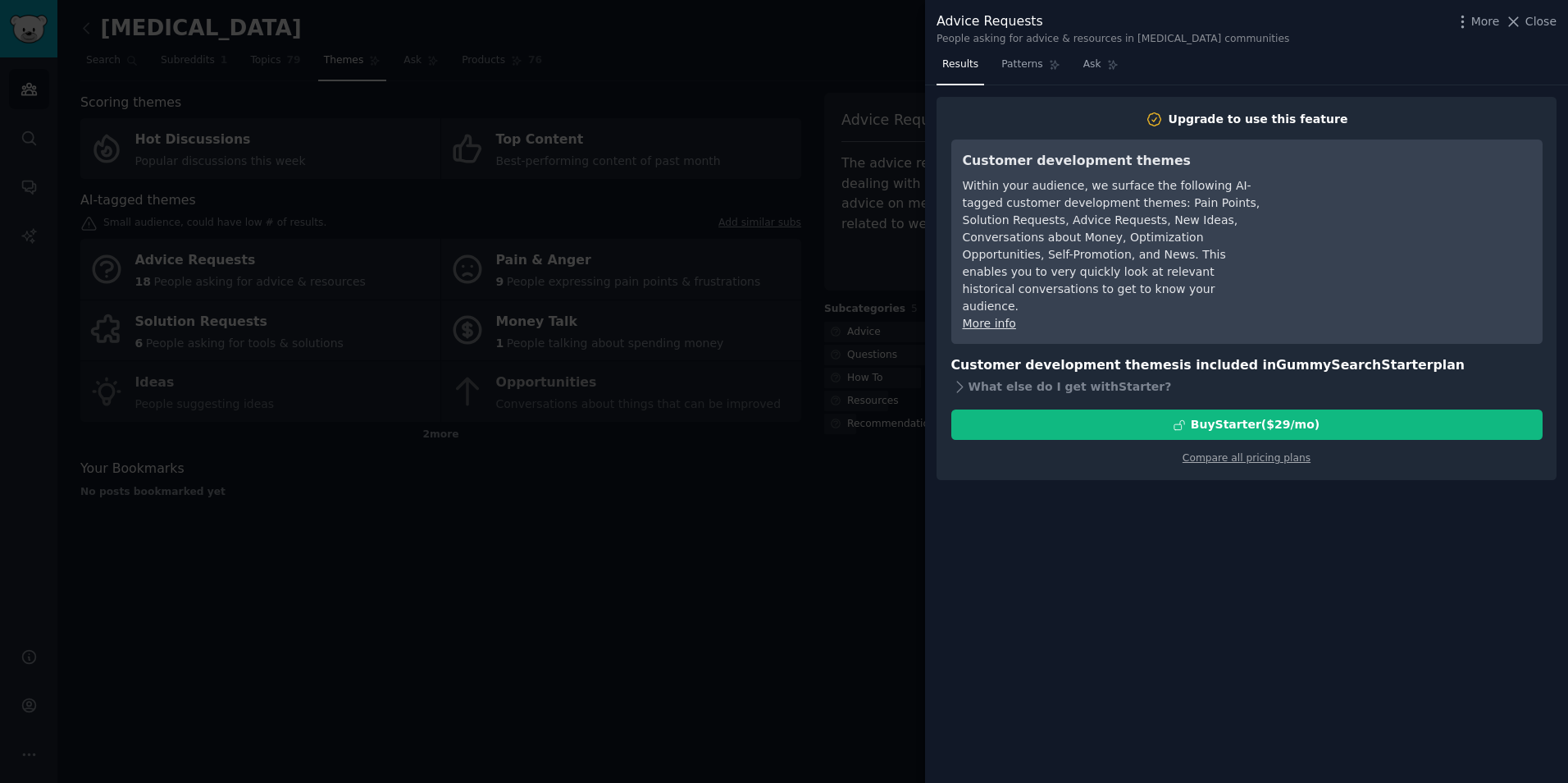
click at [816, 144] on div at bounding box center [784, 391] width 1568 height 783
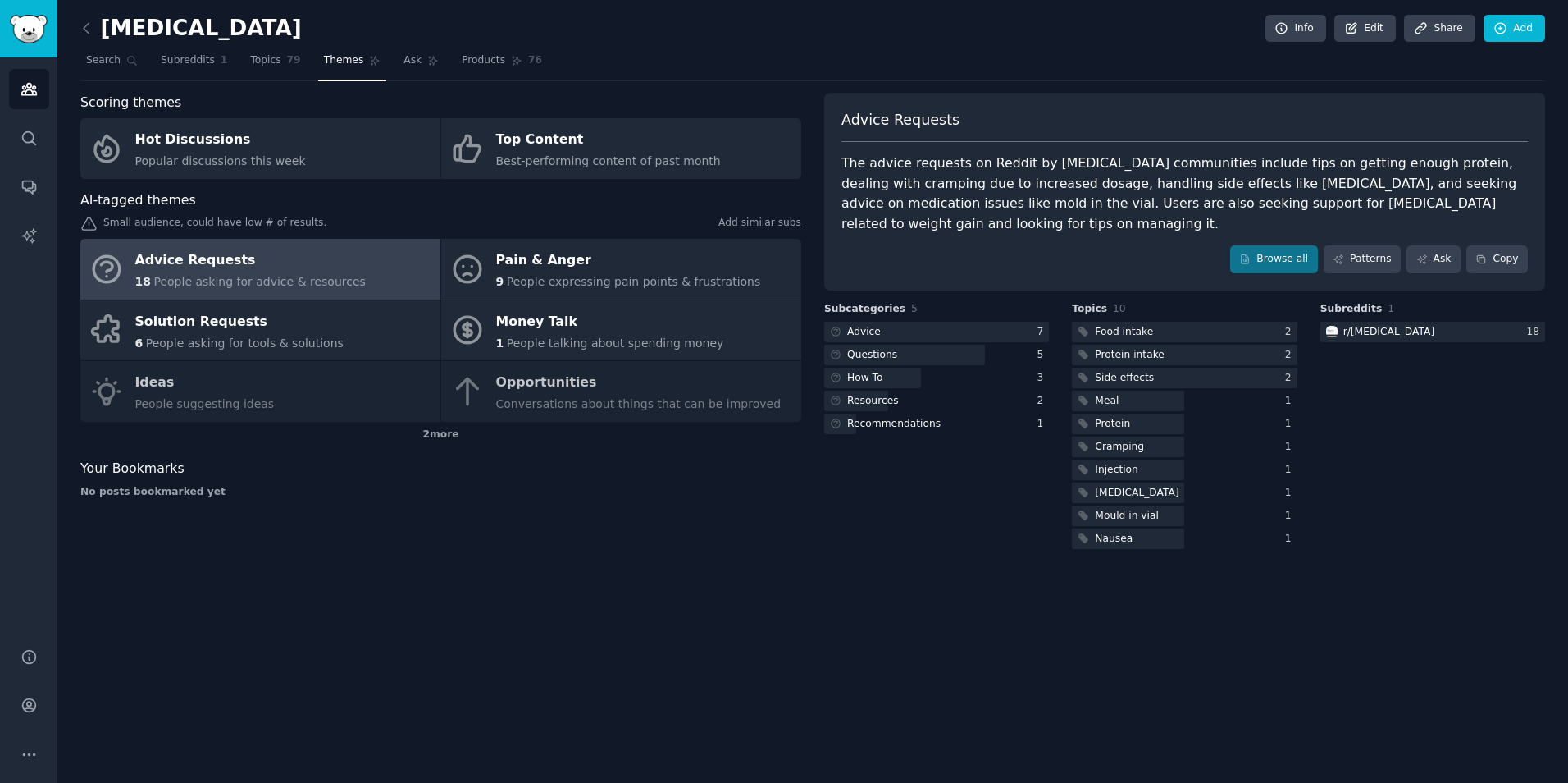
click at [953, 617] on div "[MEDICAL_DATA] Info Edit Share Add Search Subreddits 1 Topics 79 Themes Ask Pro…" at bounding box center [813, 391] width 1510 height 783
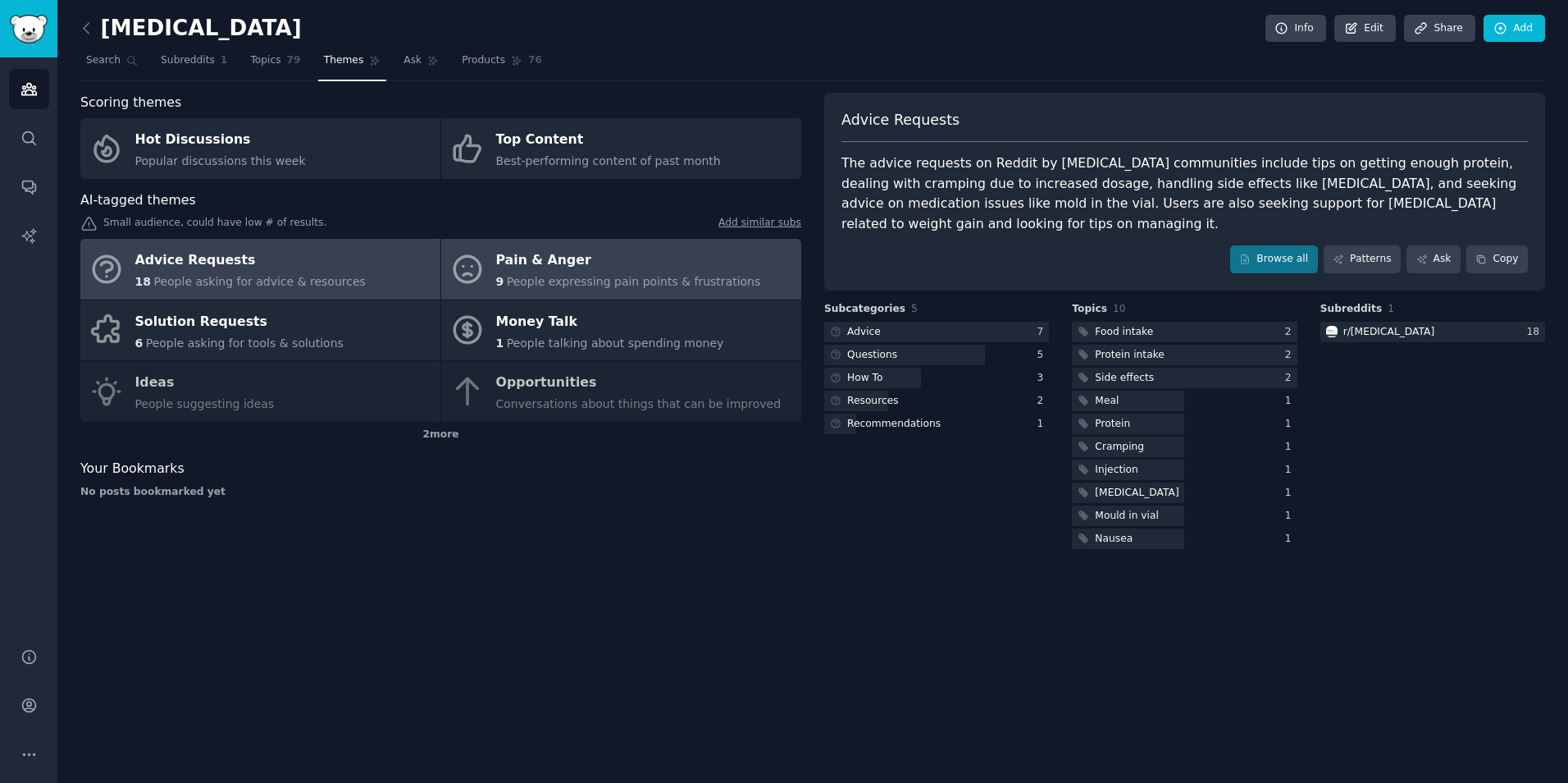
click at [672, 296] on link "Pain & Anger 9 People expressing pain points & frustrations" at bounding box center [621, 269] width 360 height 61
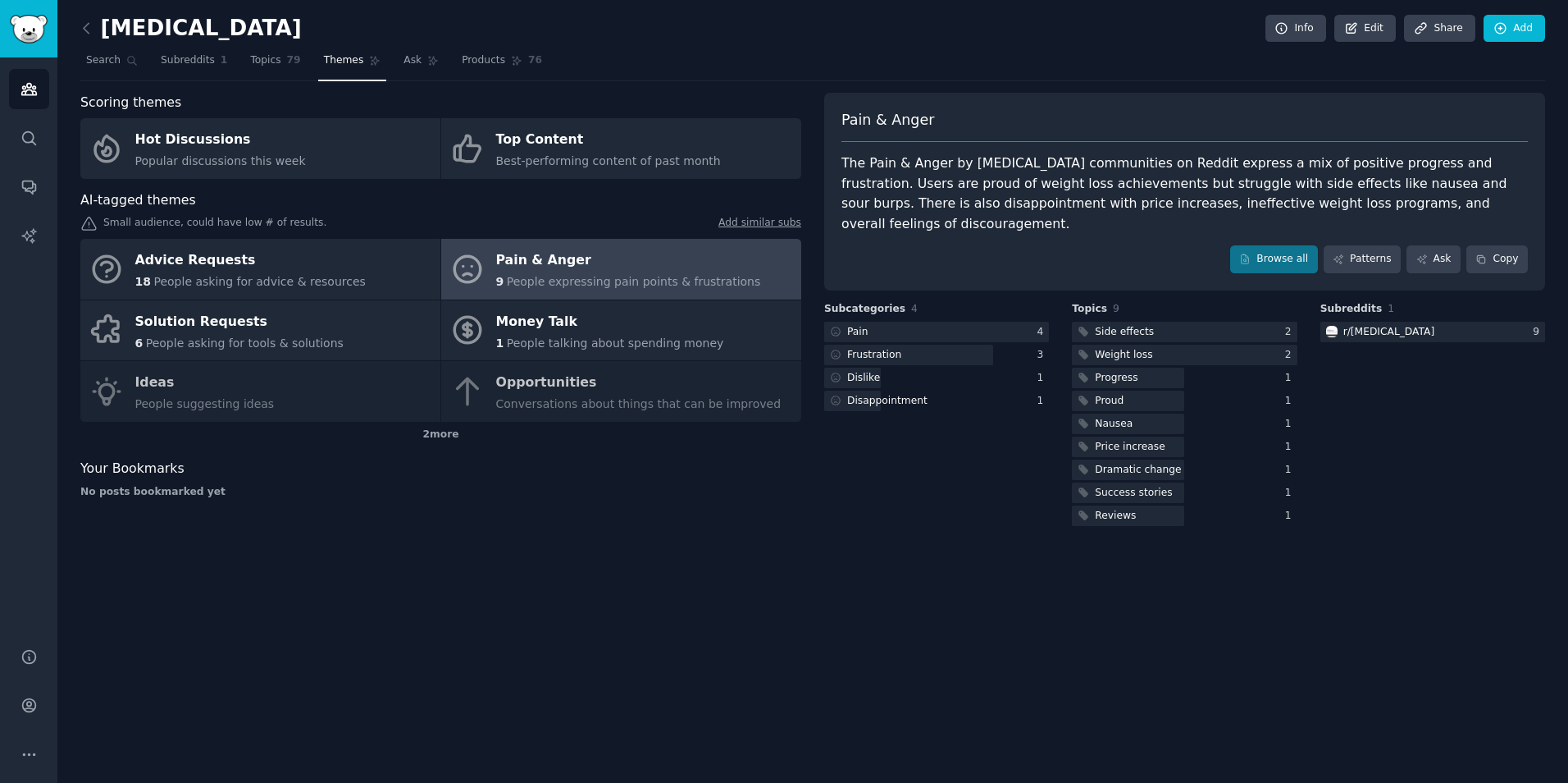
click at [961, 176] on div "The Pain & Anger by [MEDICAL_DATA] communities on Reddit express a mix of posit…" at bounding box center [1184, 193] width 686 height 80
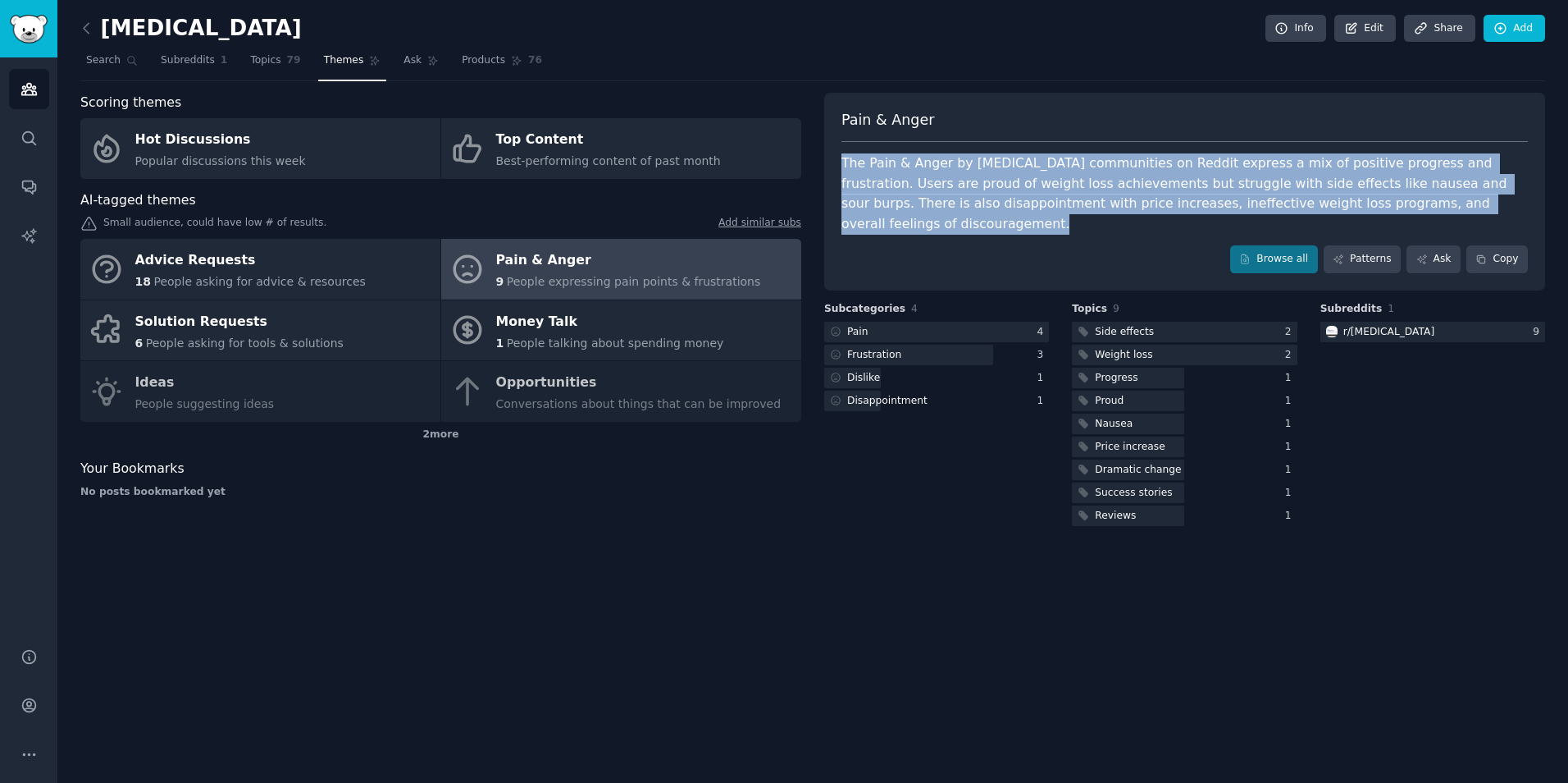
click at [961, 176] on div "The Pain & Anger by [MEDICAL_DATA] communities on Reddit express a mix of posit…" at bounding box center [1184, 193] width 686 height 80
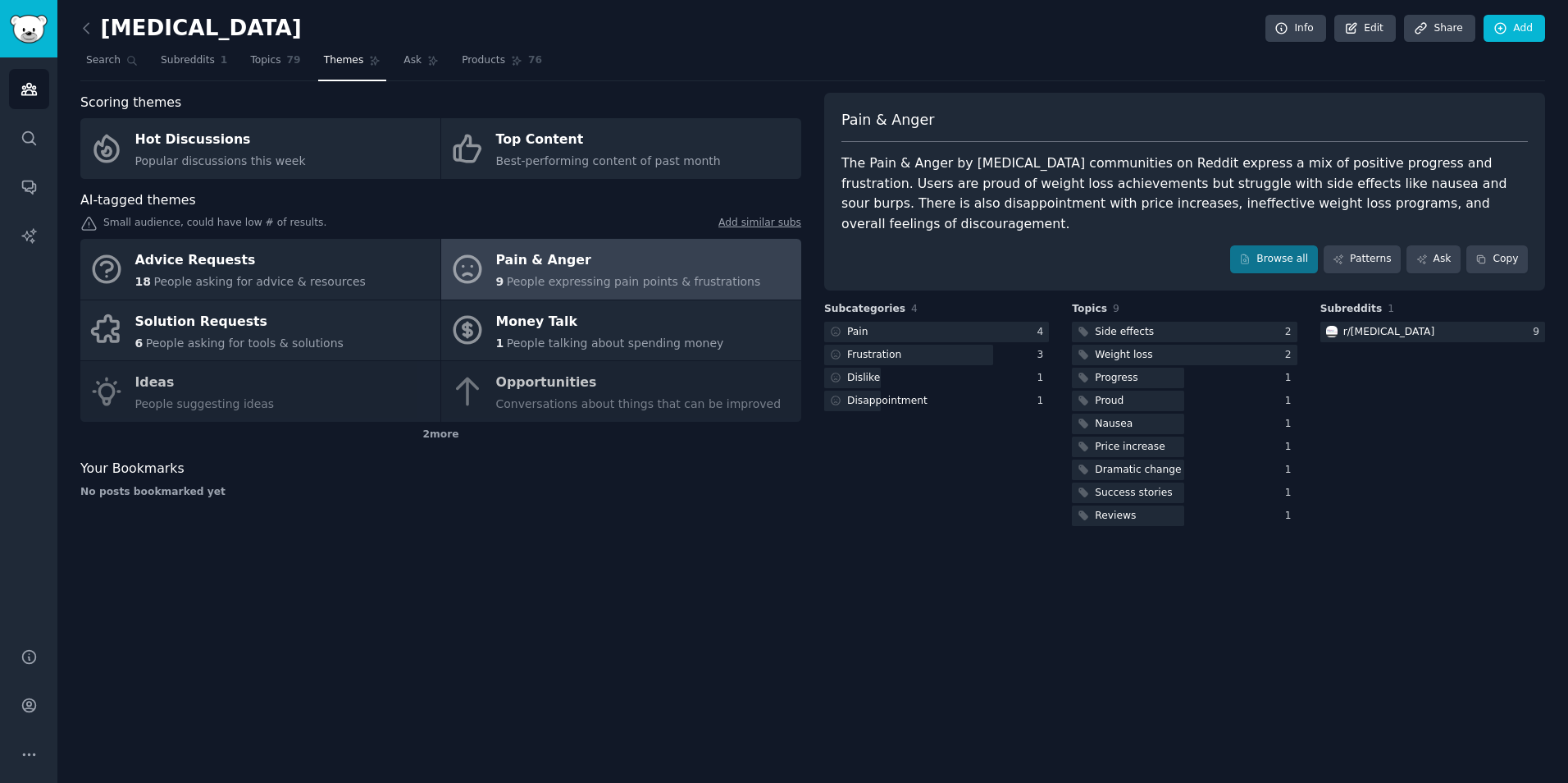
click at [961, 176] on div "The Pain & Anger by [MEDICAL_DATA] communities on Reddit express a mix of posit…" at bounding box center [1184, 193] width 686 height 80
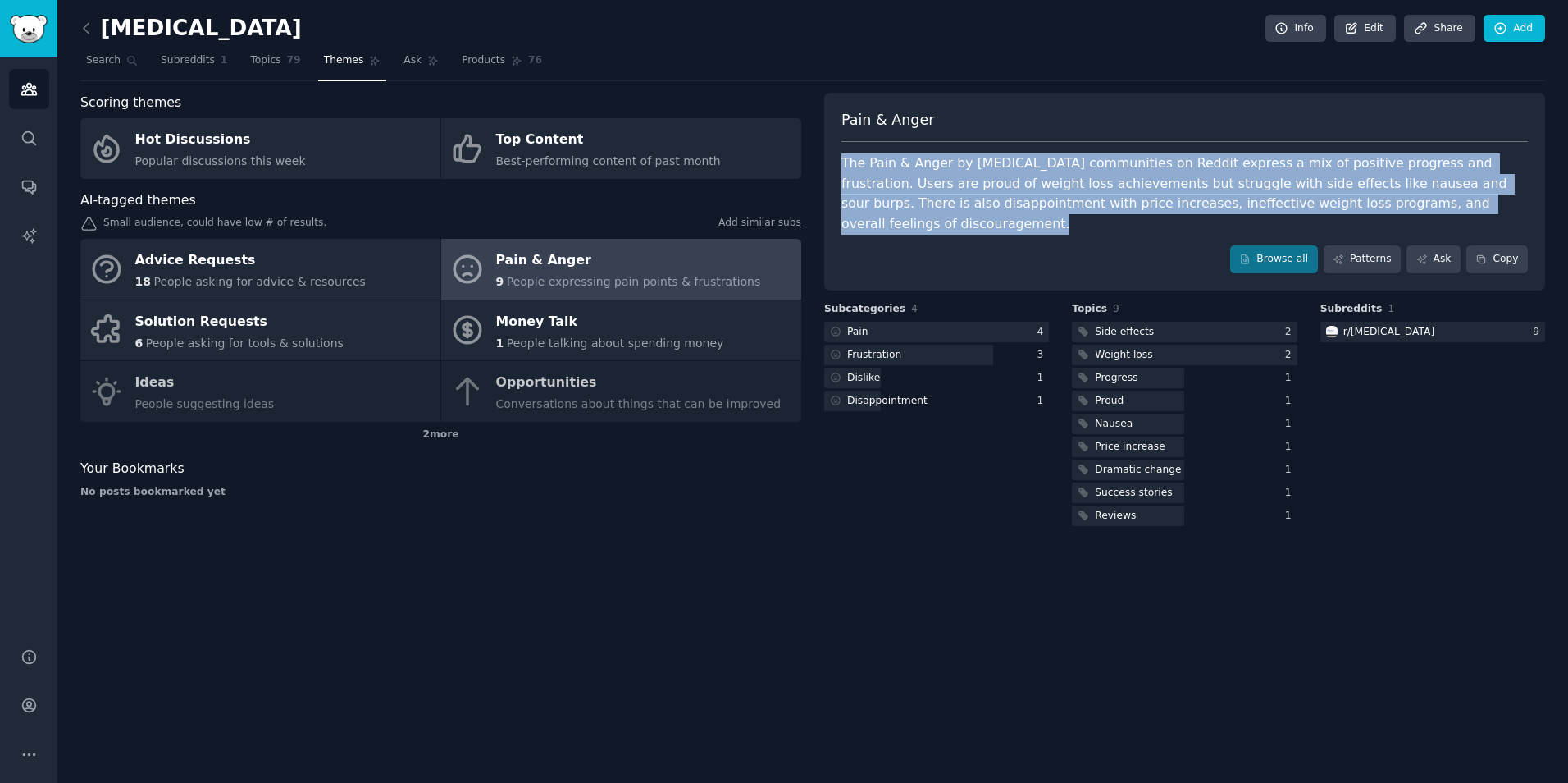
click at [961, 176] on div "The Pain & Anger by [MEDICAL_DATA] communities on Reddit express a mix of posit…" at bounding box center [1184, 193] width 686 height 80
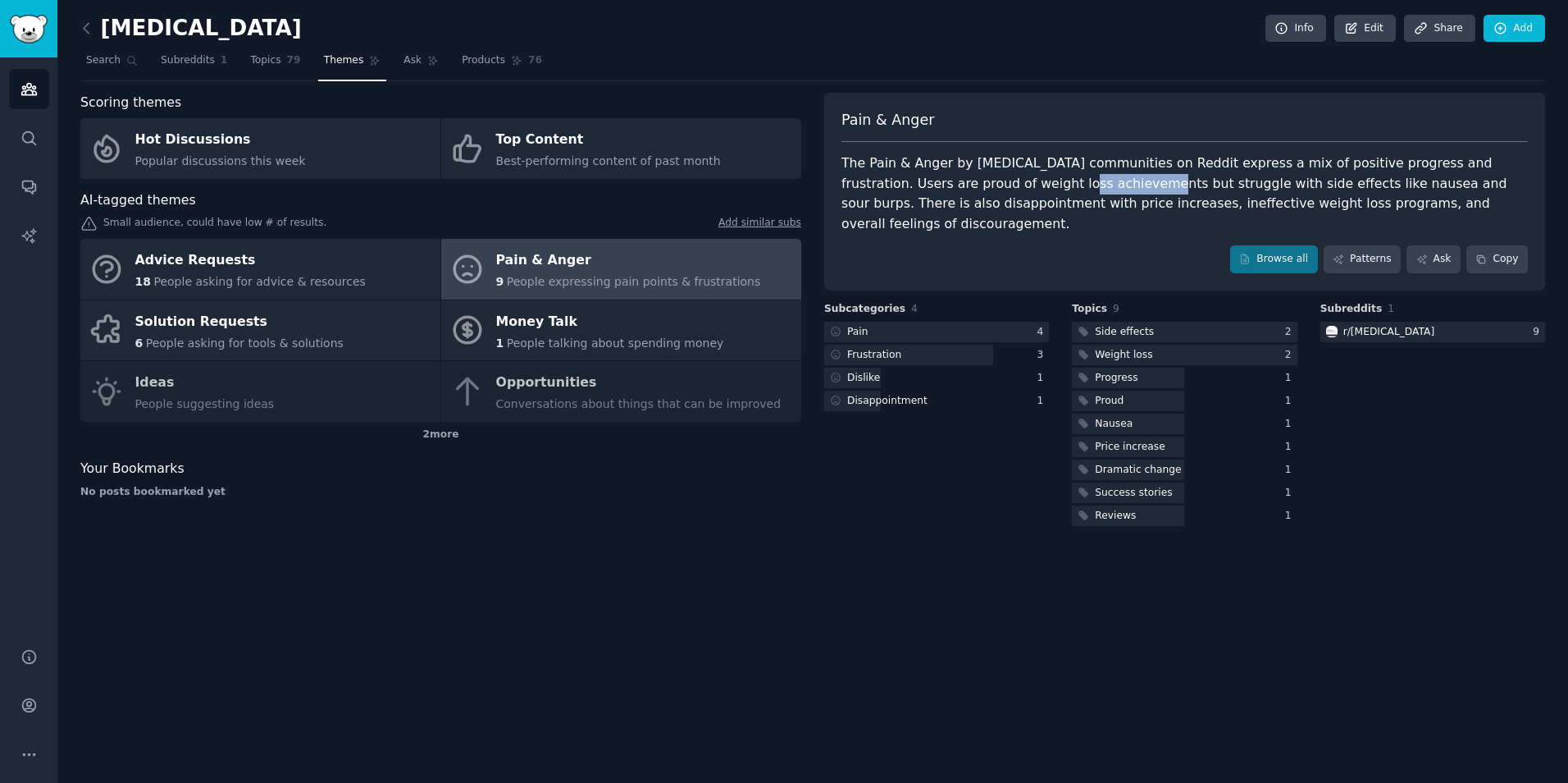
click at [961, 176] on div "The Pain & Anger by [MEDICAL_DATA] communities on Reddit express a mix of posit…" at bounding box center [1184, 193] width 686 height 80
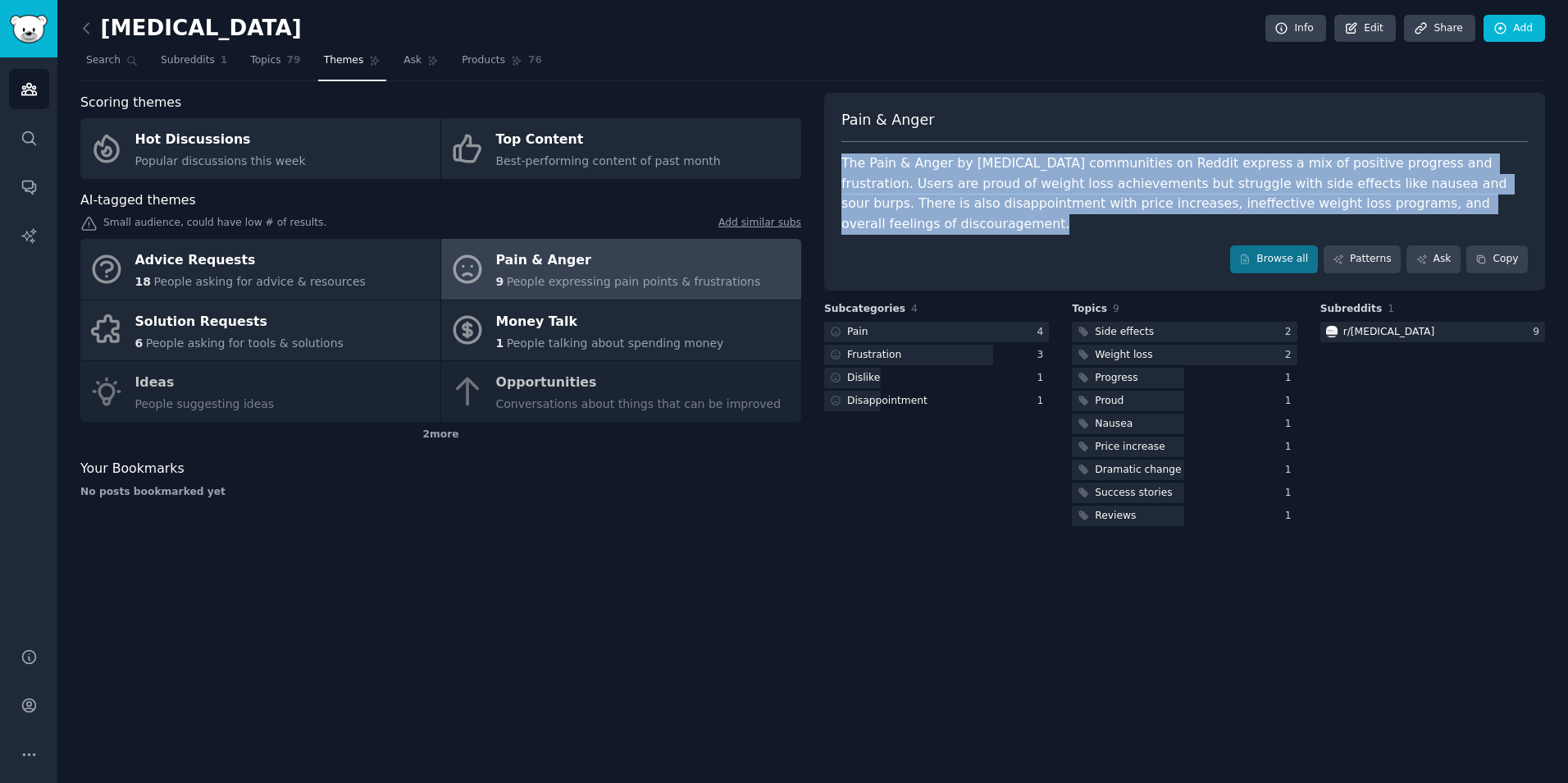
click at [961, 176] on div "The Pain & Anger by [MEDICAL_DATA] communities on Reddit express a mix of posit…" at bounding box center [1184, 193] width 686 height 80
drag, startPoint x: 961, startPoint y: 176, endPoint x: 949, endPoint y: 242, distance: 67.1
click at [949, 245] on div "Browse all Patterns Ask Copy" at bounding box center [1184, 258] width 686 height 27
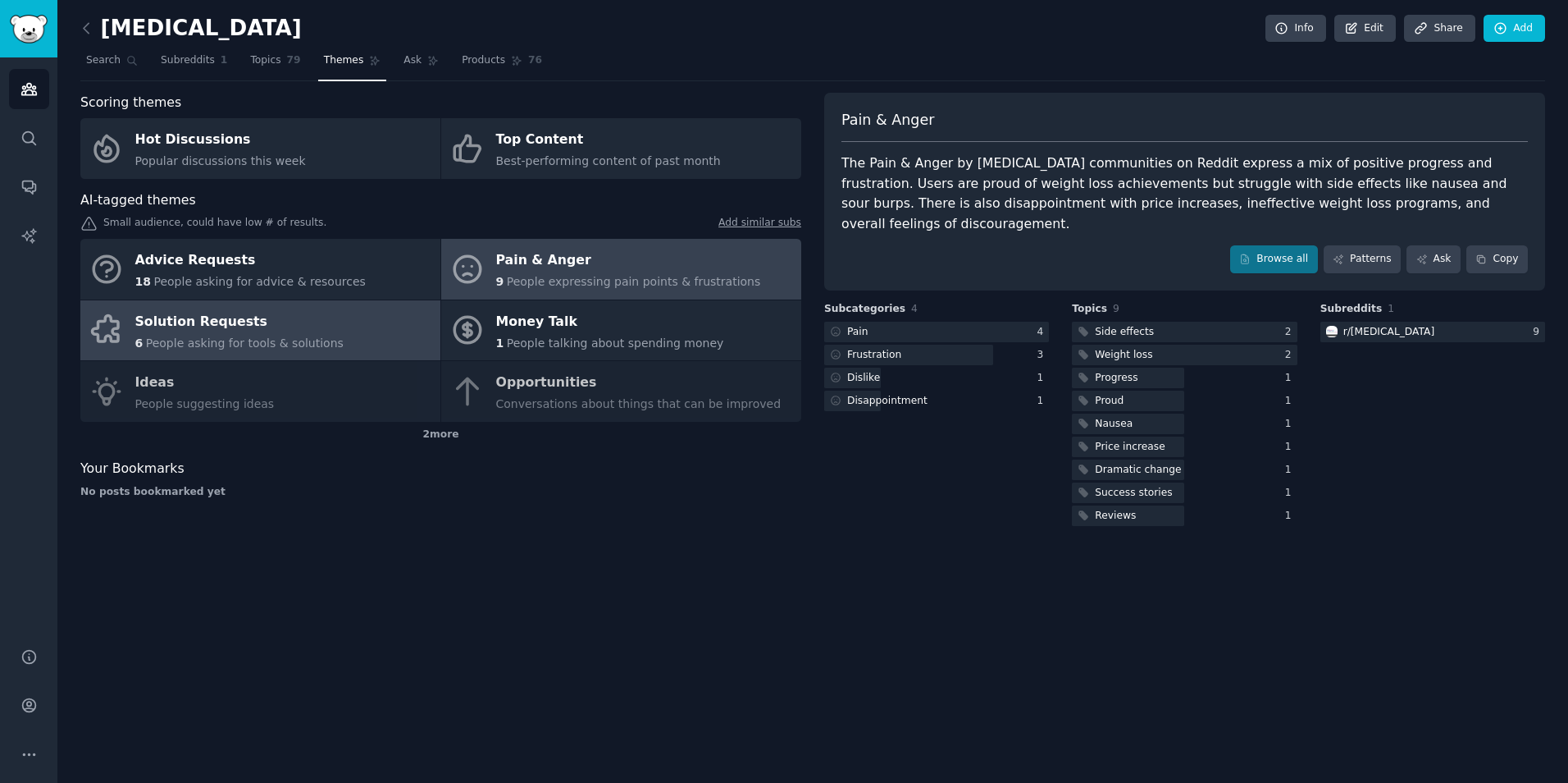
click at [221, 321] on div "Solution Requests" at bounding box center [239, 322] width 208 height 27
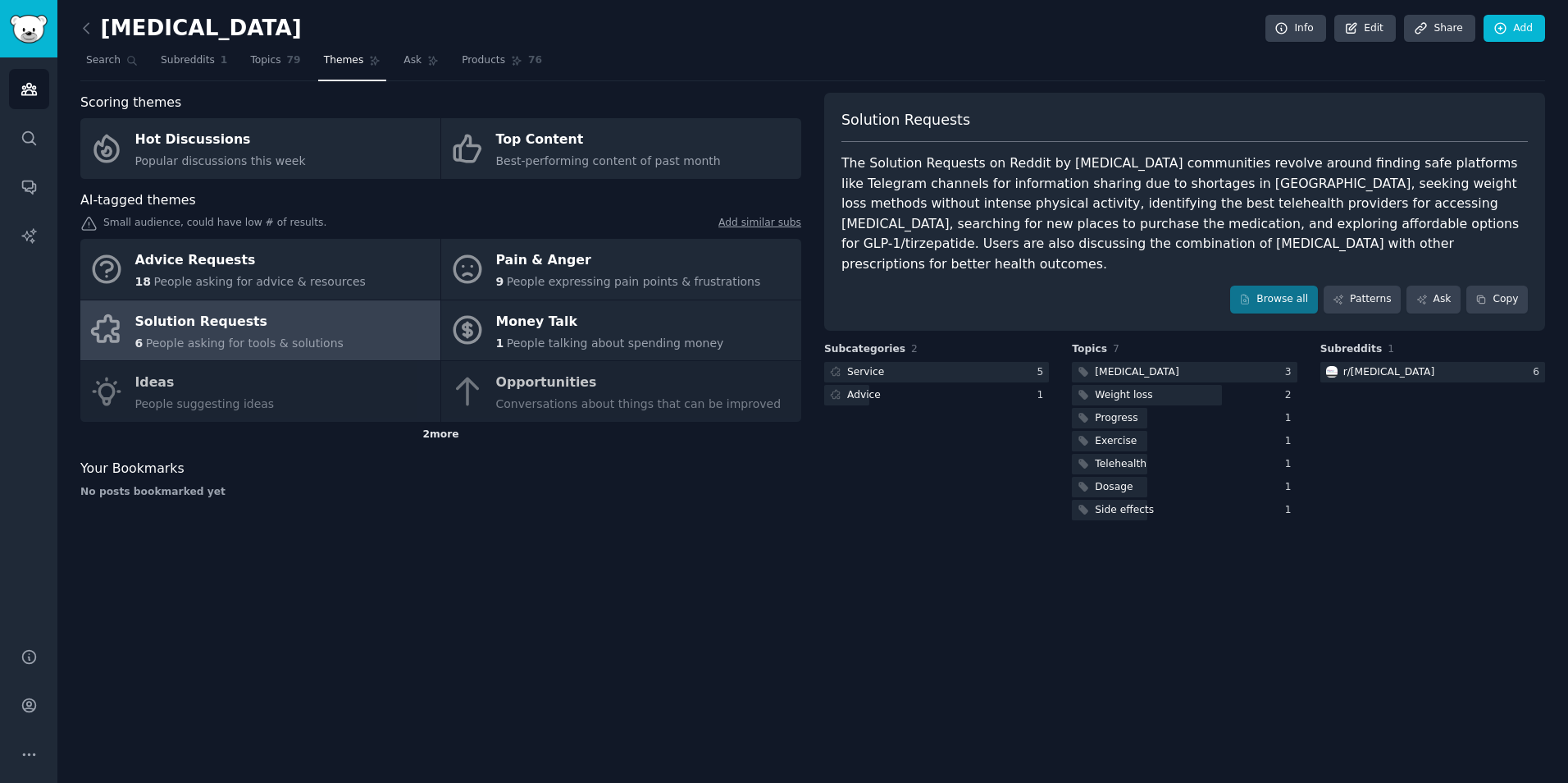
click at [446, 434] on div "2 more" at bounding box center [441, 435] width 721 height 27
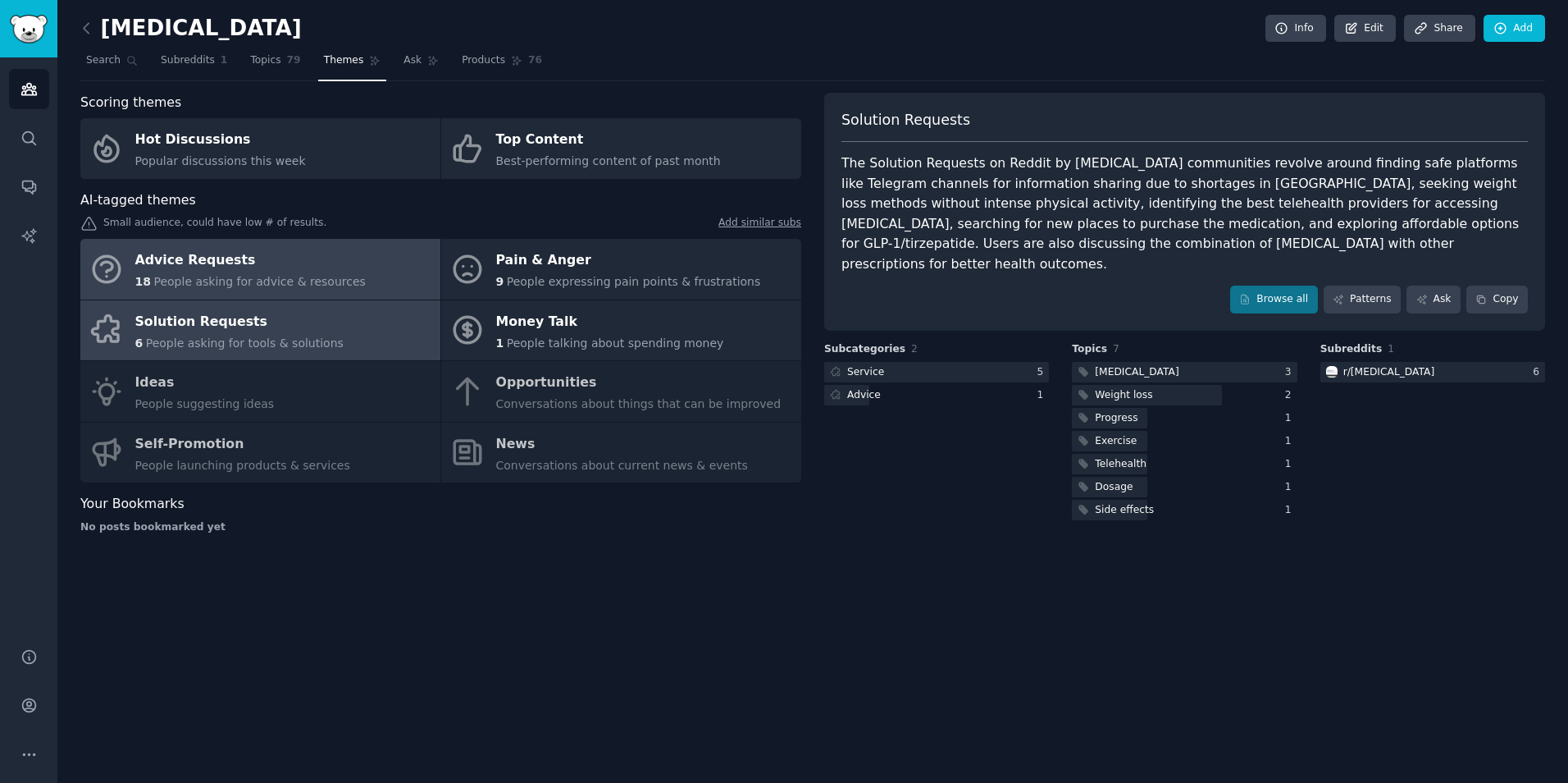
click at [217, 257] on div "Advice Requests" at bounding box center [250, 261] width 230 height 27
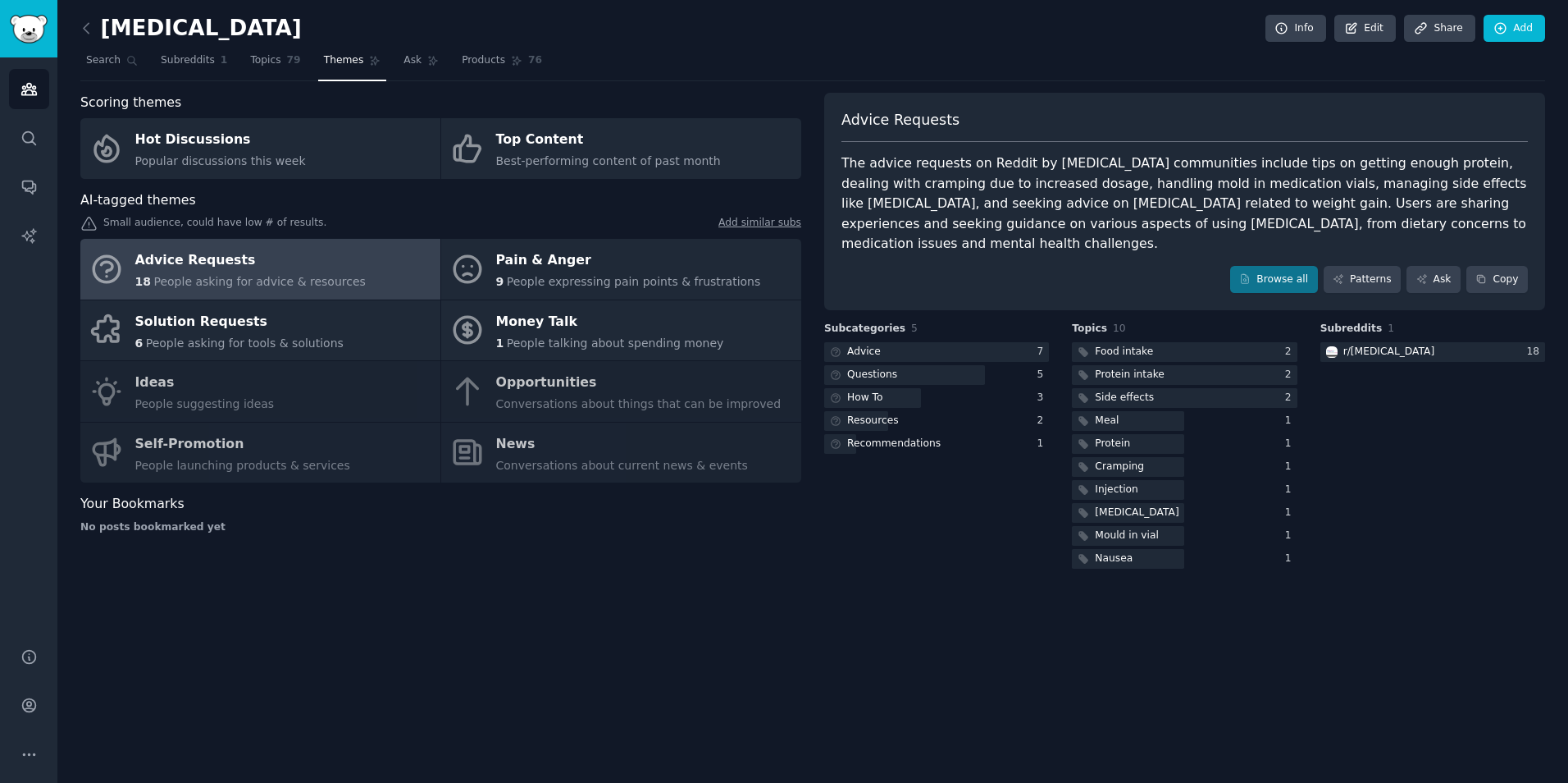
click at [1250, 212] on div "The advice requests on Reddit by [MEDICAL_DATA] communities include tips on get…" at bounding box center [1184, 204] width 686 height 101
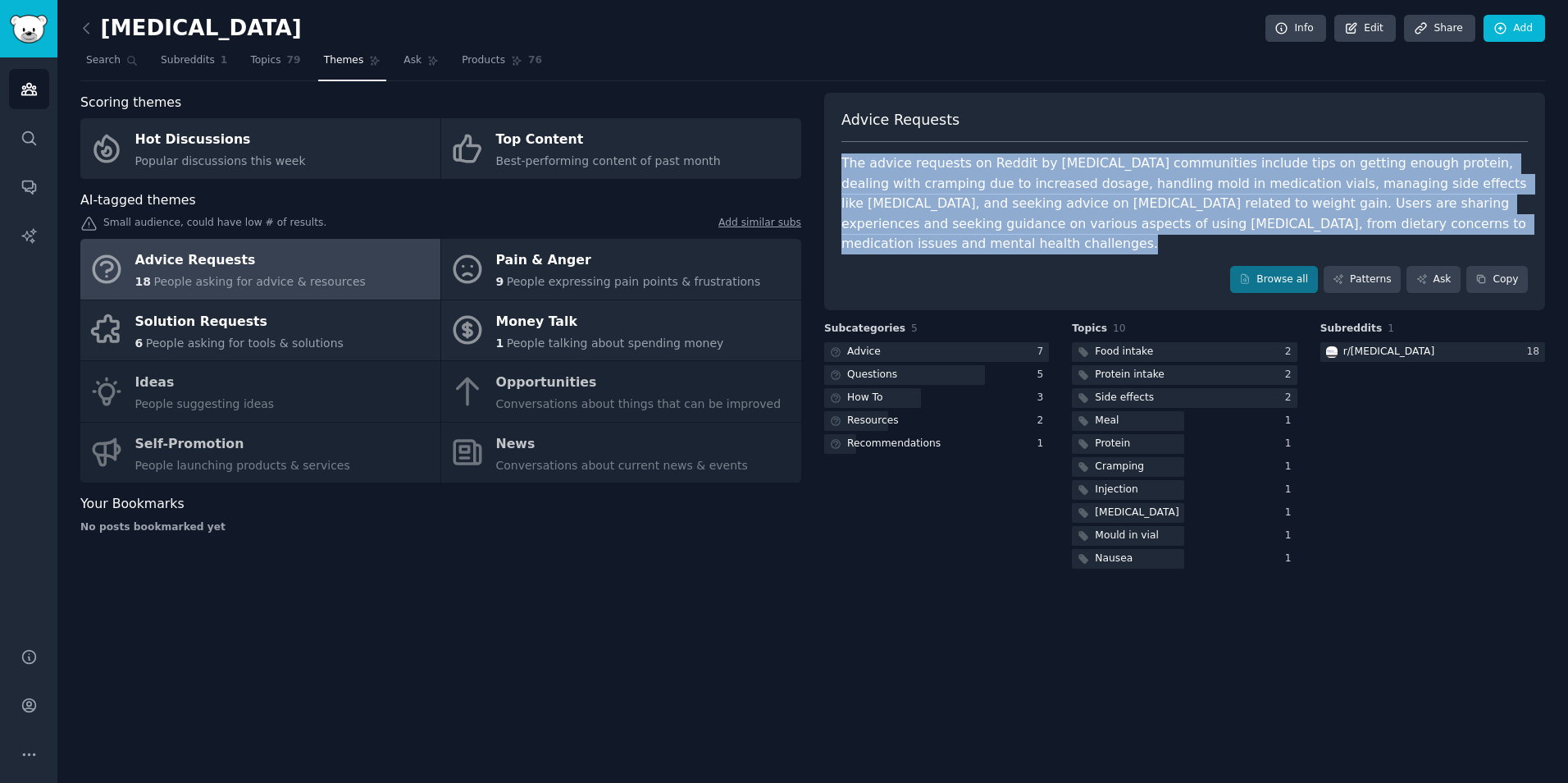
click at [1250, 212] on div "The advice requests on Reddit by [MEDICAL_DATA] communities include tips on get…" at bounding box center [1184, 204] width 686 height 101
copy div "The advice requests on Reddit by [MEDICAL_DATA] communities include tips on get…"
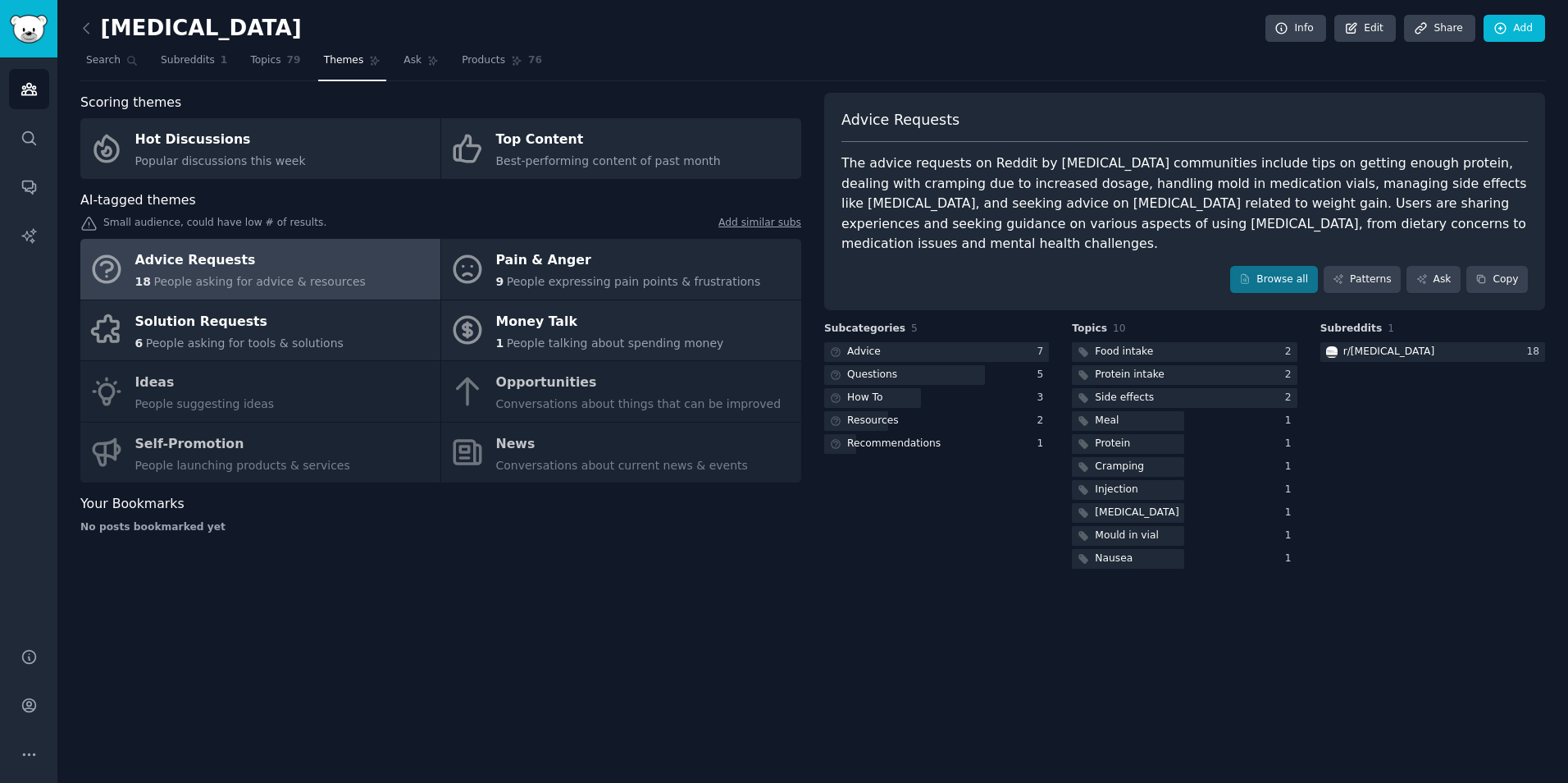
click at [913, 655] on div "[MEDICAL_DATA] Info Edit Share Add Search Subreddits 1 Topics 79 Themes Ask Pro…" at bounding box center [813, 391] width 1510 height 783
click at [1169, 554] on div "[MEDICAL_DATA] Info Edit Share Add Search Subreddits 1 Topics 79 Themes Ask Pro…" at bounding box center [813, 391] width 1510 height 783
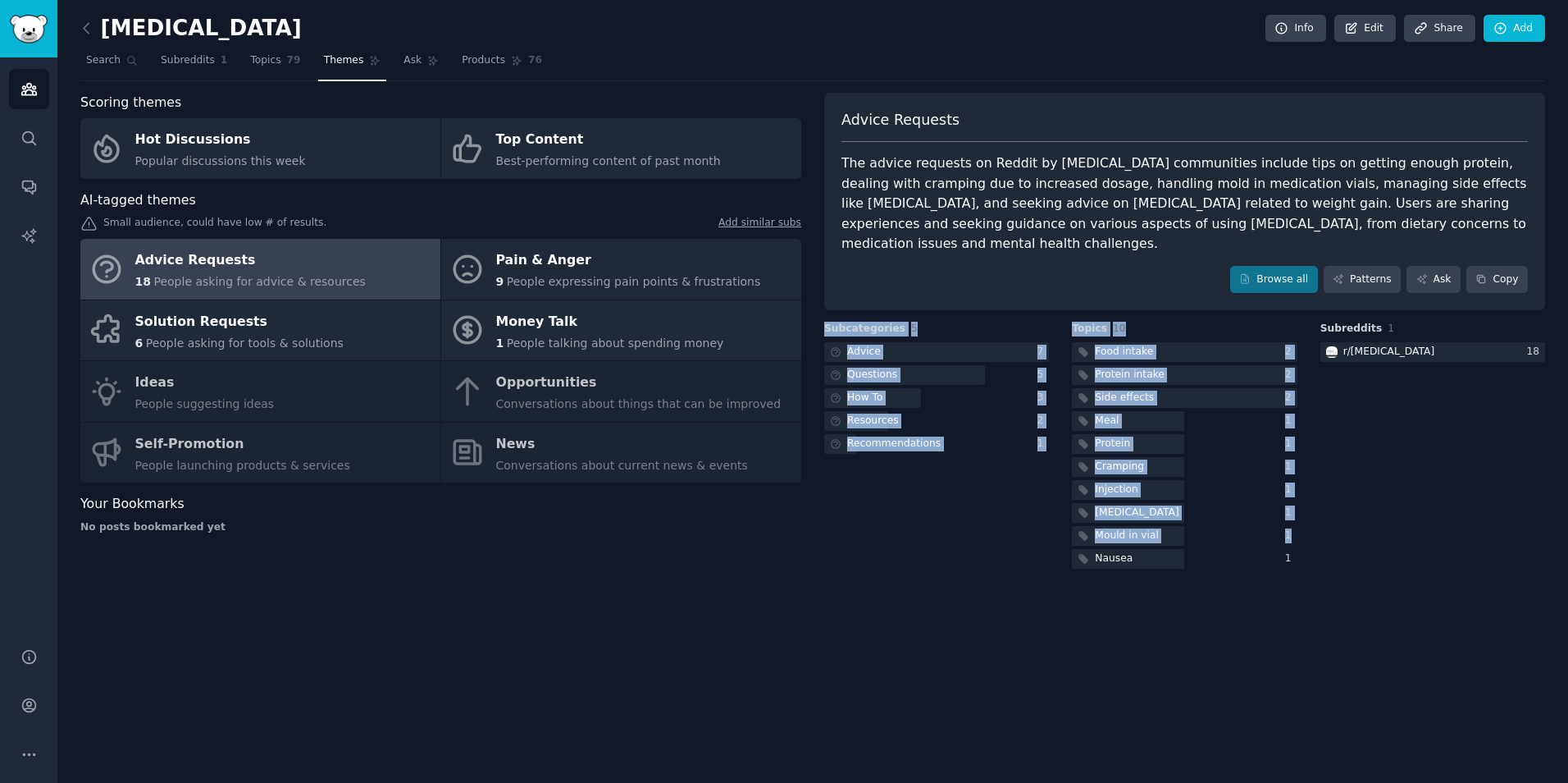
drag, startPoint x: 1169, startPoint y: 554, endPoint x: 820, endPoint y: 309, distance: 426.4
click at [820, 309] on div "[MEDICAL_DATA] Info Edit Share Add Search Subreddits 1 Topics 79 Themes Ask Pro…" at bounding box center [813, 391] width 1510 height 783
copy div "Subcategories 5 Advice 7 Questions 5 How To 3 Resources 2 Recommendations 1 Top…"
click at [893, 443] on div "Subcategories 5 Advice 7 Questions 5 How To 3 Resources 2 Recommendations 1" at bounding box center [936, 447] width 224 height 250
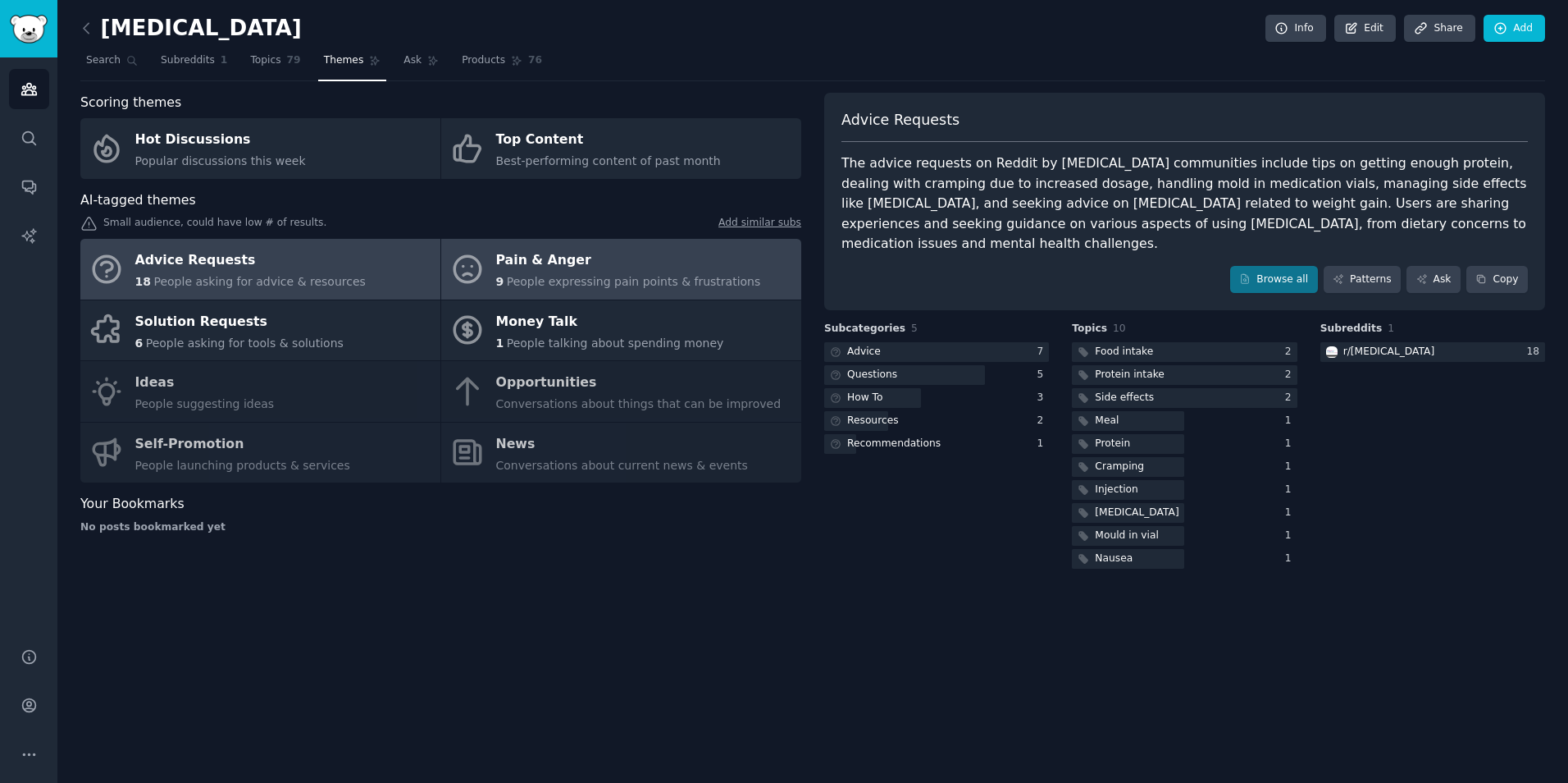
click at [682, 284] on span "People expressing pain points & frustrations" at bounding box center [634, 281] width 255 height 13
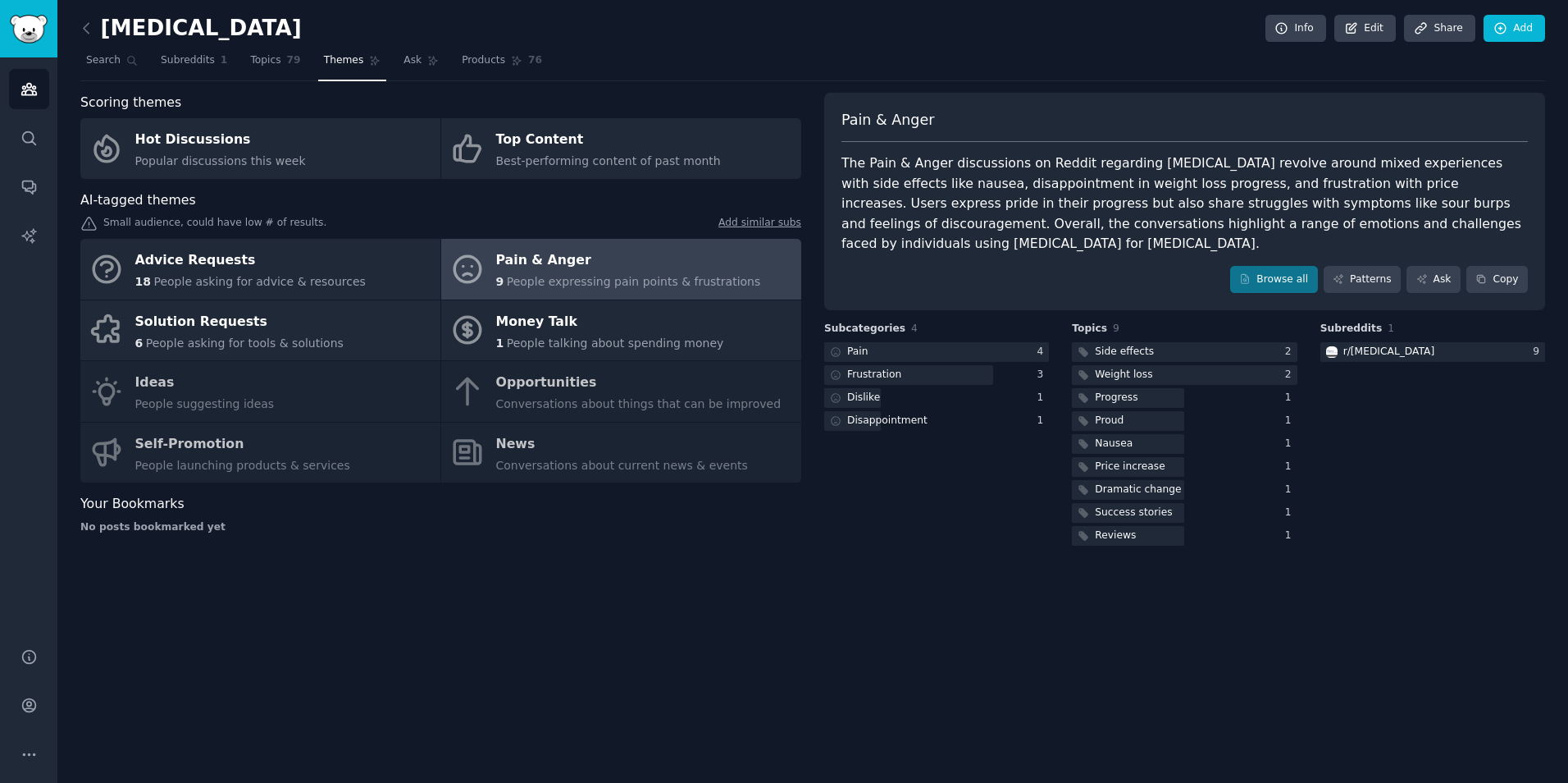
click at [950, 572] on div "[MEDICAL_DATA] Info Edit Share Add Search Subreddits 1 Topics 79 Themes Ask Pro…" at bounding box center [813, 391] width 1510 height 783
click at [967, 472] on div "Subcategories 4 Pain 4 Frustration 3 Dislike 1 Disappointment 1" at bounding box center [936, 436] width 224 height 227
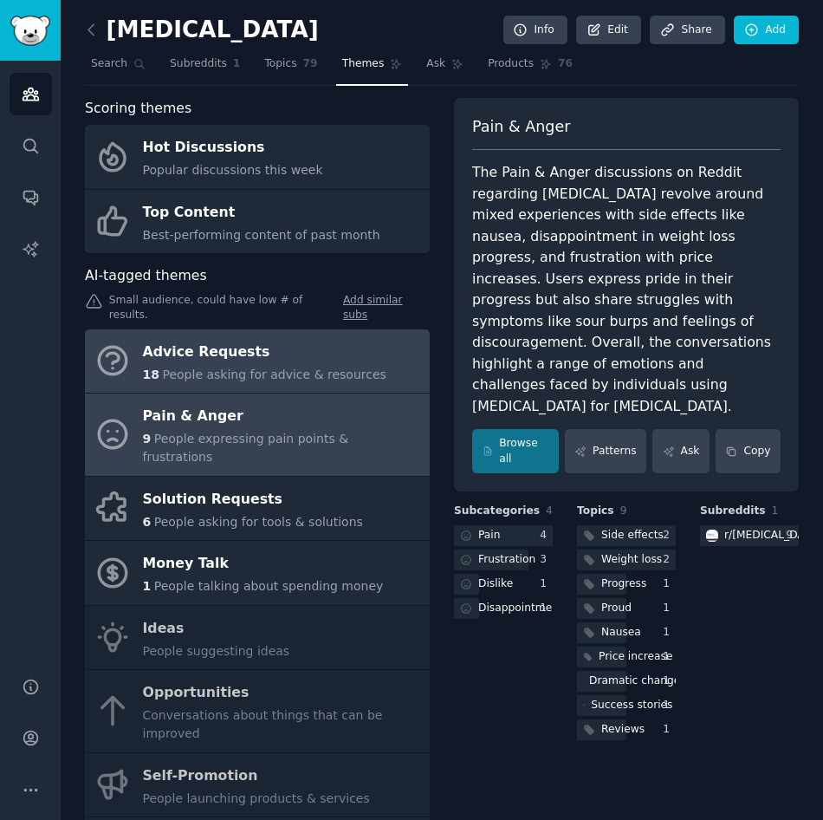
click at [275, 367] on span "People asking for advice & resources" at bounding box center [274, 374] width 224 height 14
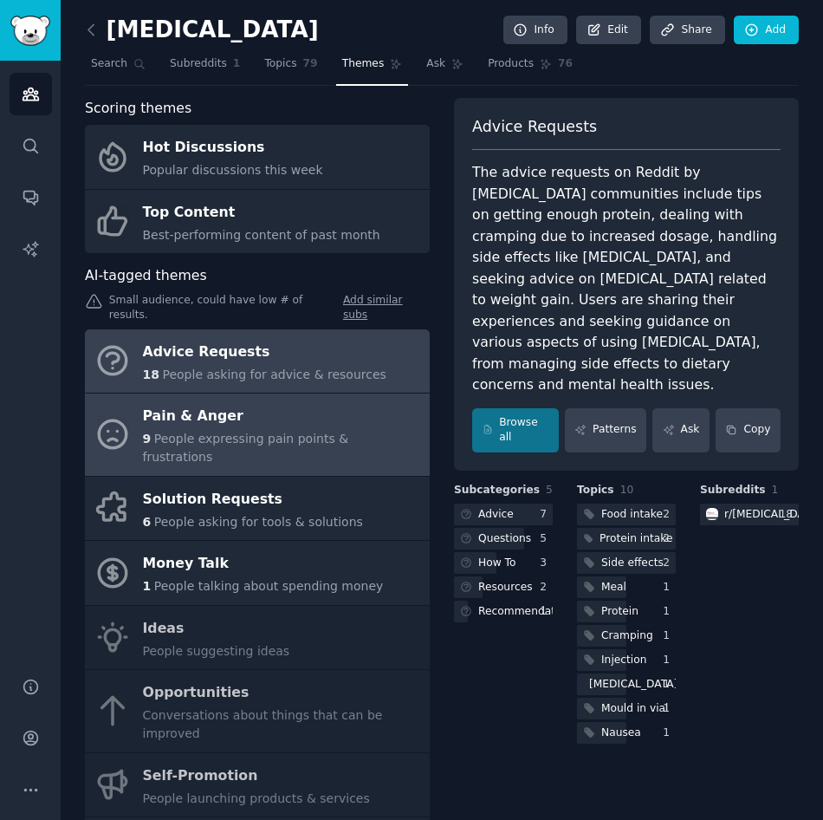
click at [235, 412] on div "Pain & Anger" at bounding box center [282, 417] width 278 height 28
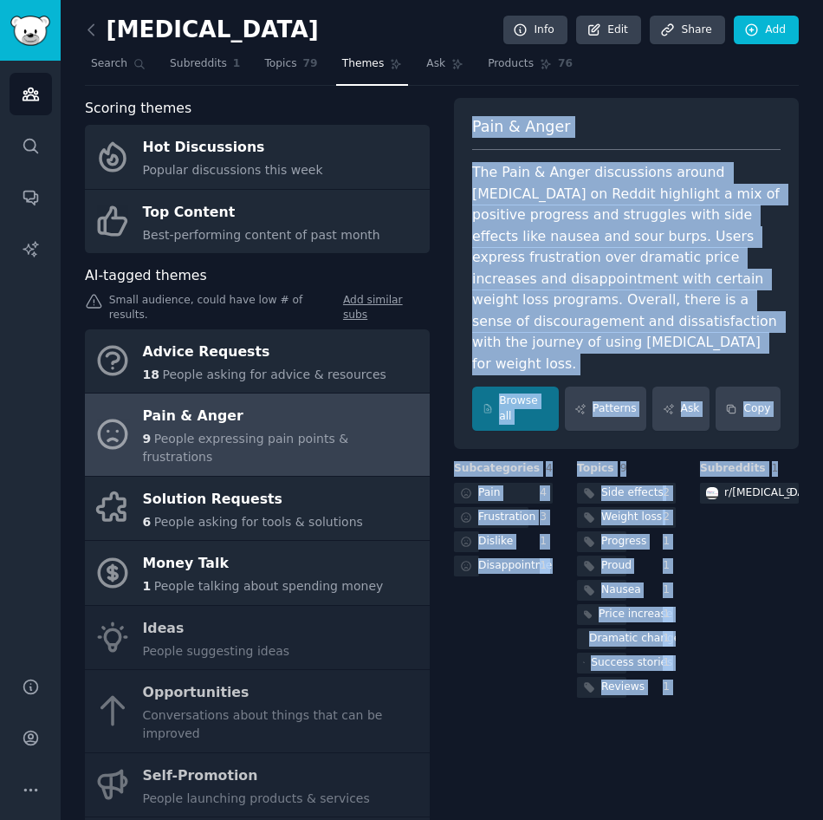
drag, startPoint x: 713, startPoint y: 655, endPoint x: 465, endPoint y: 133, distance: 578.3
click at [465, 133] on div "Pain & Anger The Pain & Anger discussions around [MEDICAL_DATA] on Reddit highl…" at bounding box center [626, 523] width 345 height 850
copy div "Pain & Anger The Pain & Anger discussions around [MEDICAL_DATA] on Reddit highl…"
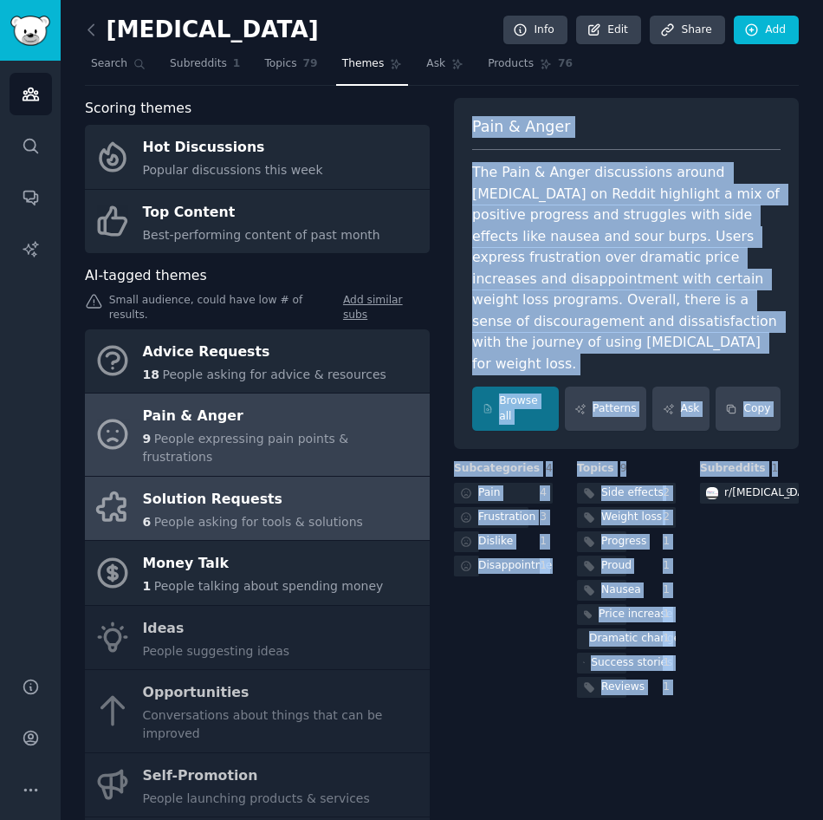
click at [269, 485] on div "Solution Requests" at bounding box center [253, 499] width 220 height 28
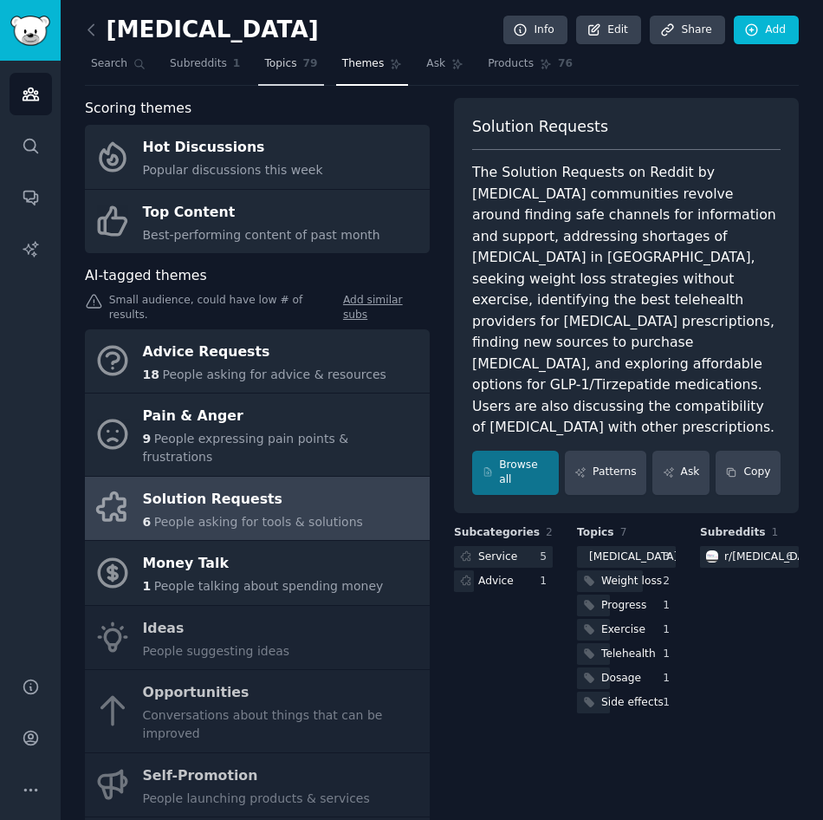
click at [264, 71] on span "Topics" at bounding box center [280, 64] width 32 height 16
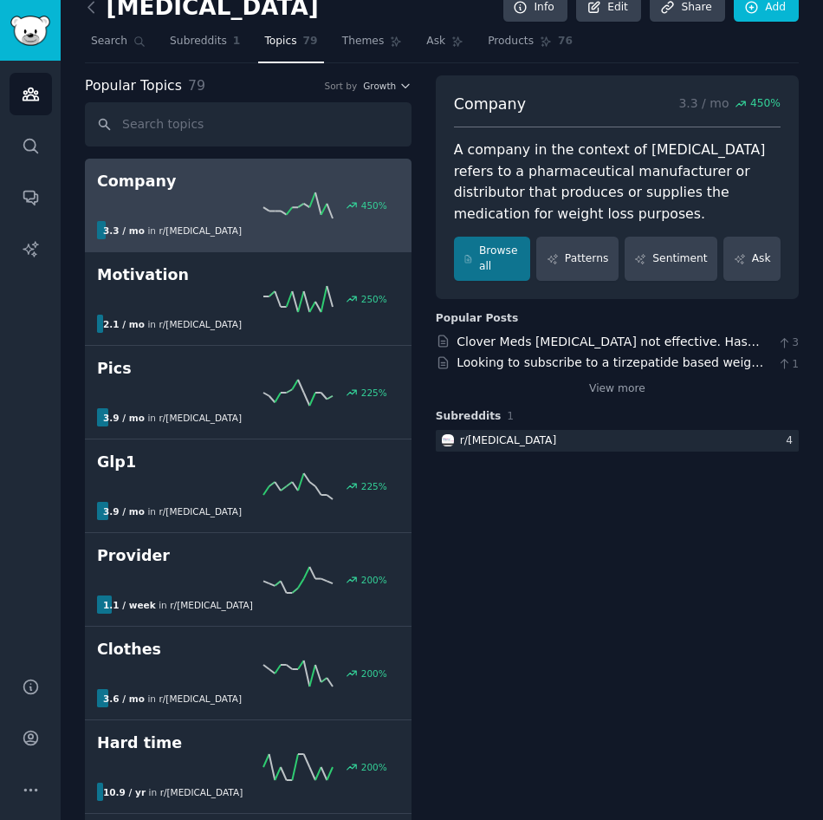
scroll to position [22, 0]
click at [643, 393] on link "View more" at bounding box center [617, 390] width 56 height 16
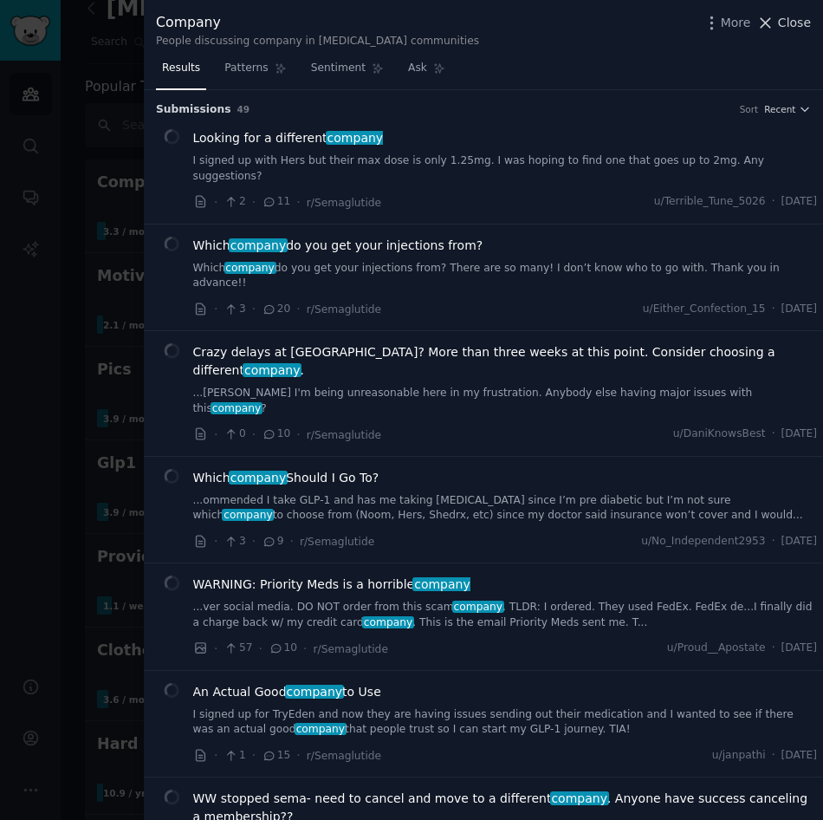
click at [801, 30] on span "Close" at bounding box center [794, 23] width 33 height 18
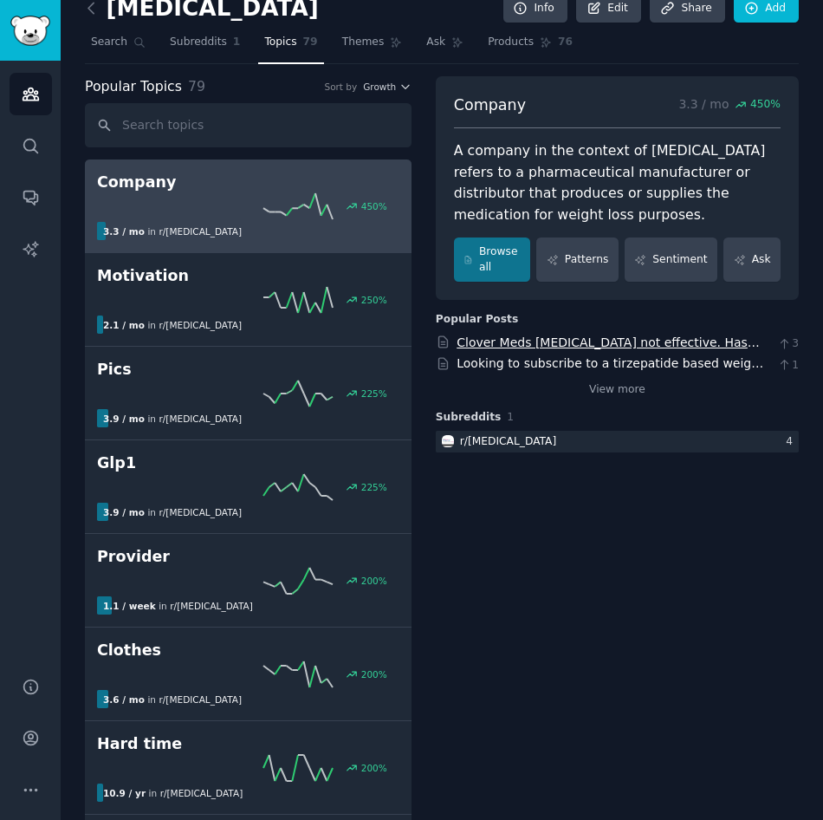
click at [575, 335] on link "Clover Meds [MEDICAL_DATA] not effective. Has anyone experienced this?? I used …" at bounding box center [611, 396] width 308 height 123
click at [627, 385] on link "View more" at bounding box center [617, 390] width 56 height 16
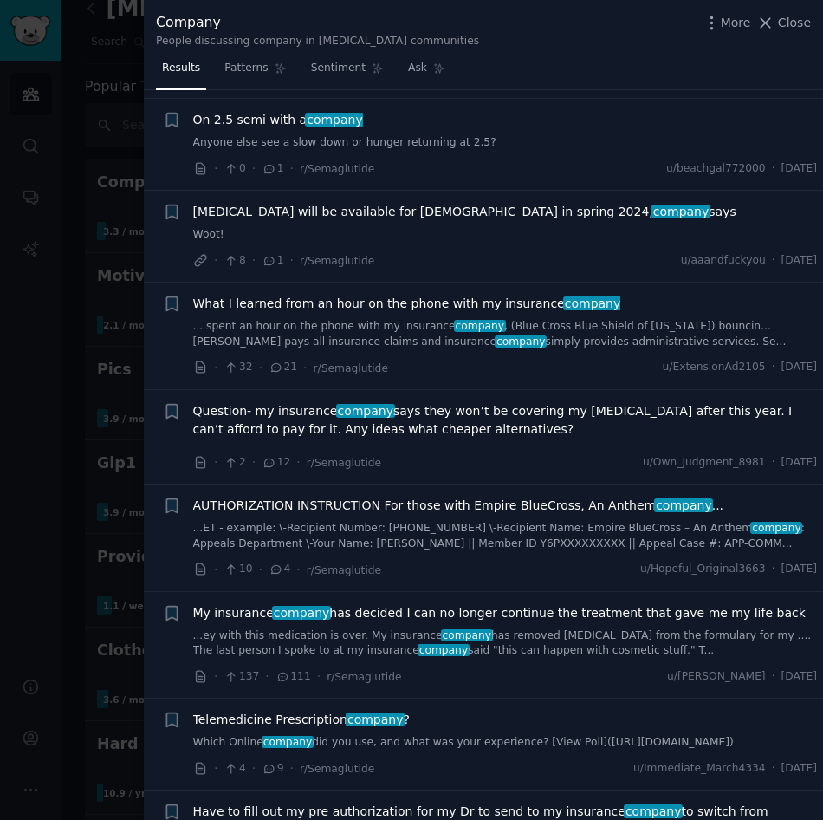
scroll to position [4295, 0]
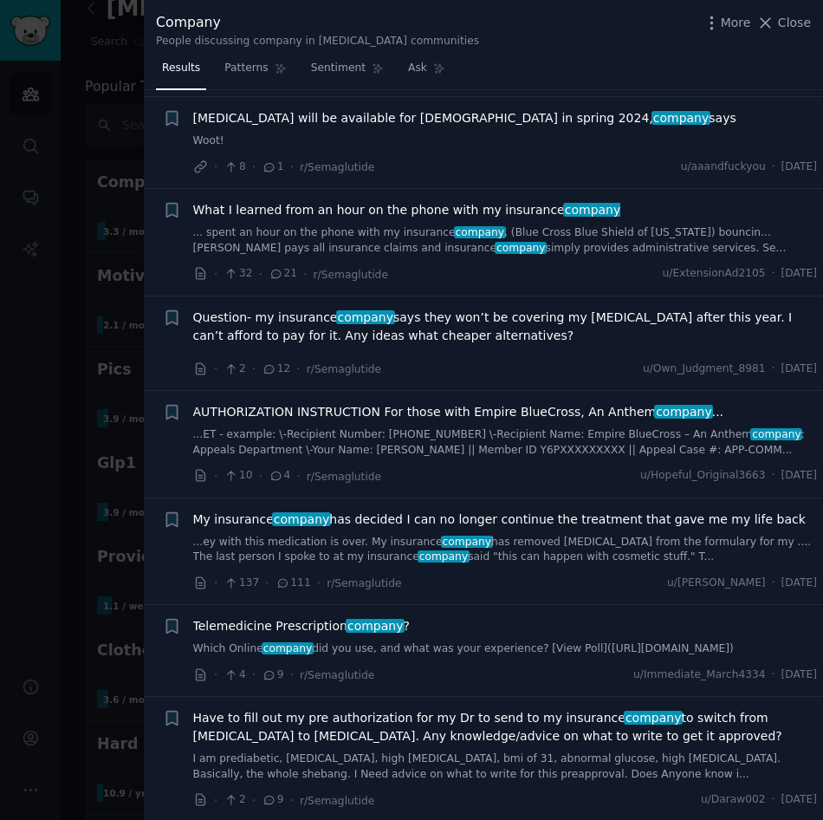
click at [67, 489] on div at bounding box center [411, 410] width 823 height 820
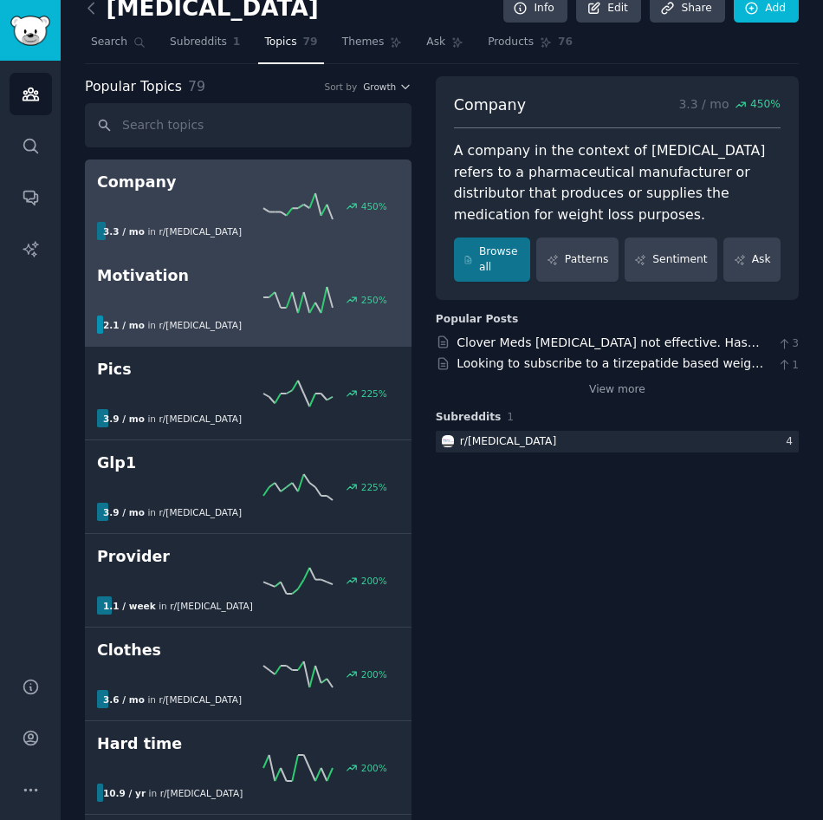
click at [165, 298] on div "250 %" at bounding box center [248, 300] width 302 height 26
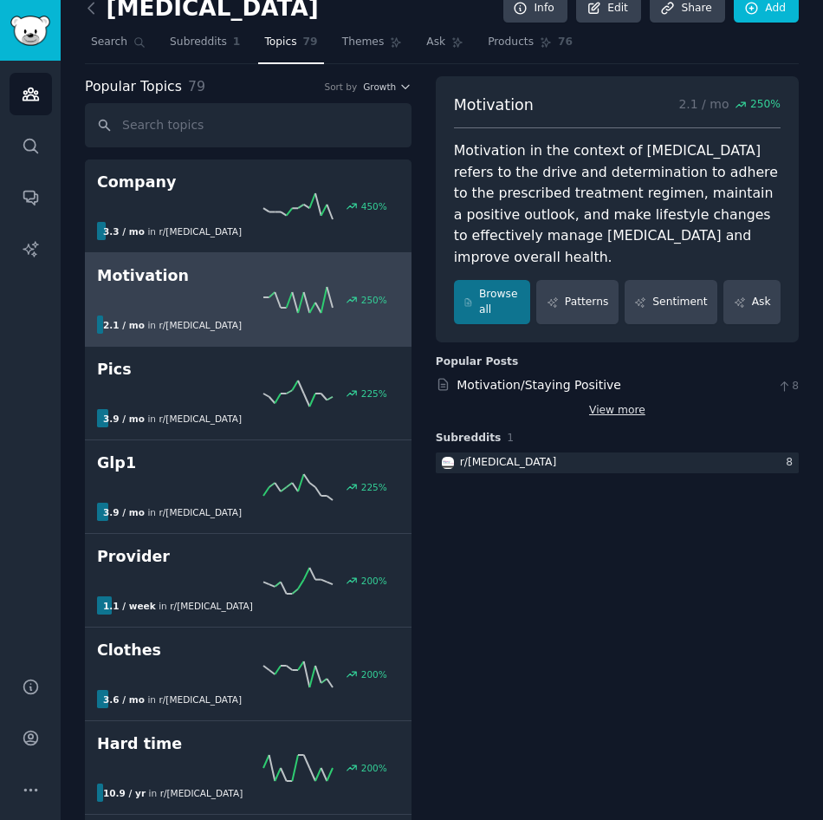
click at [633, 403] on link "View more" at bounding box center [617, 411] width 56 height 16
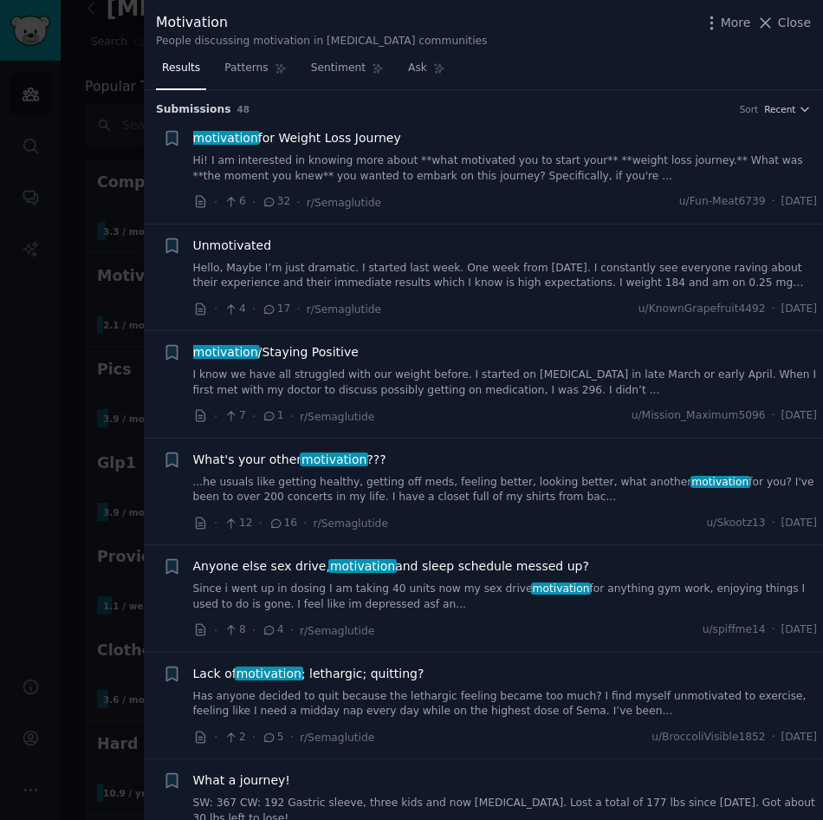
click at [123, 457] on div at bounding box center [411, 410] width 823 height 820
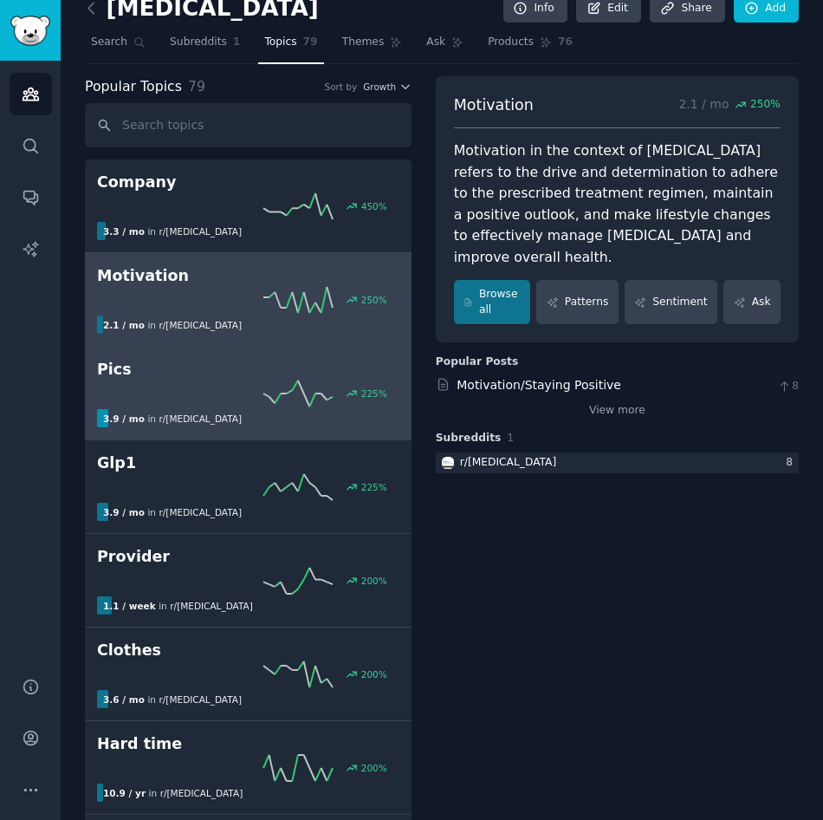
click at [132, 384] on div "225 %" at bounding box center [248, 393] width 302 height 26
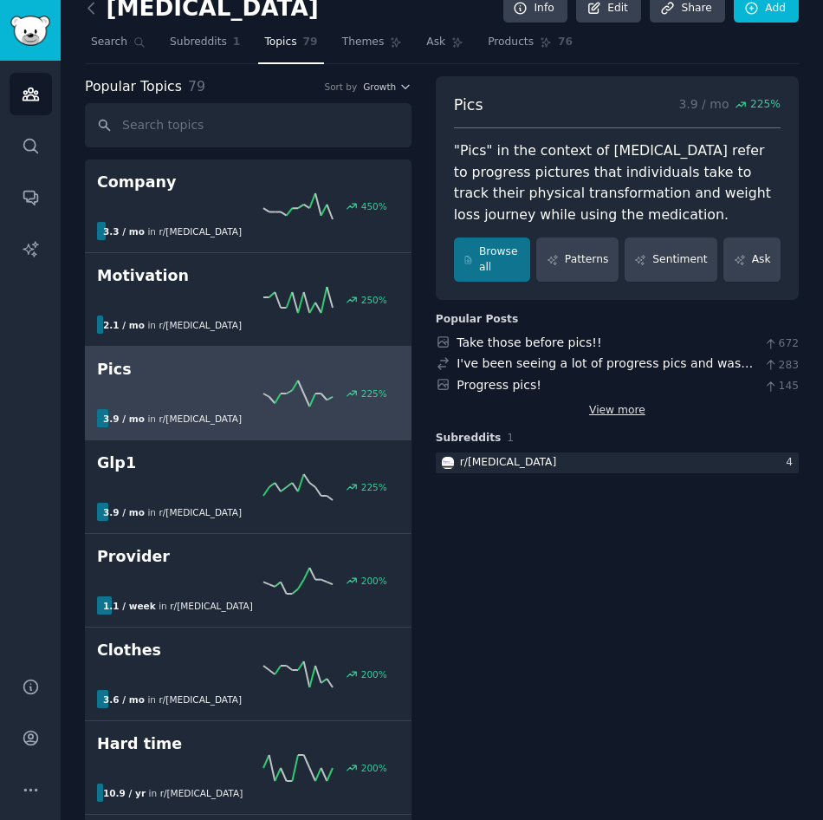
click at [625, 411] on link "View more" at bounding box center [617, 411] width 56 height 16
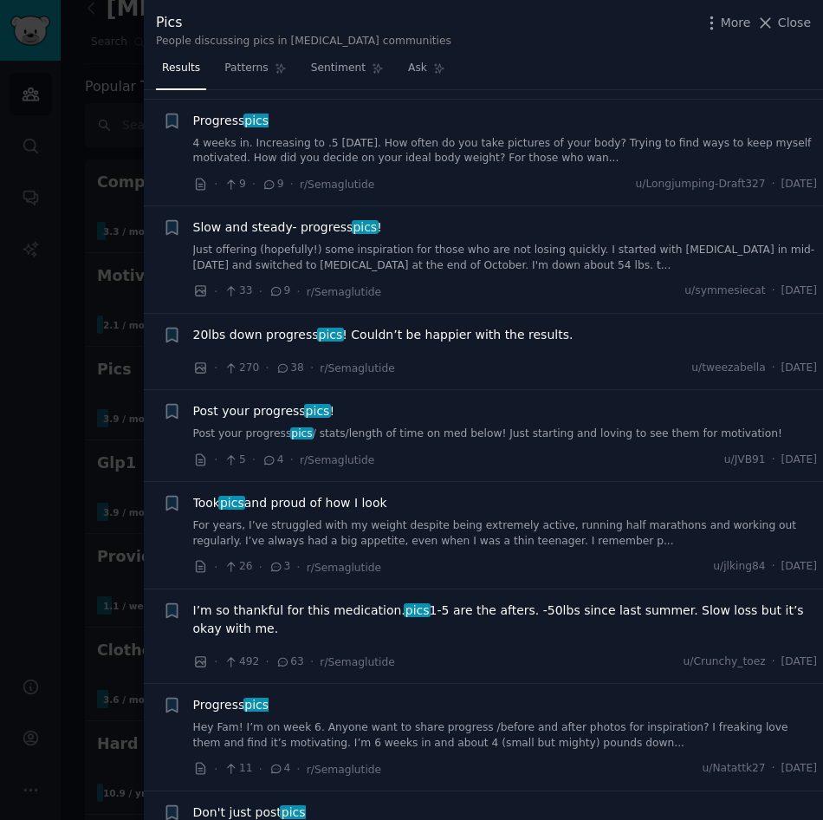
scroll to position [5234, 0]
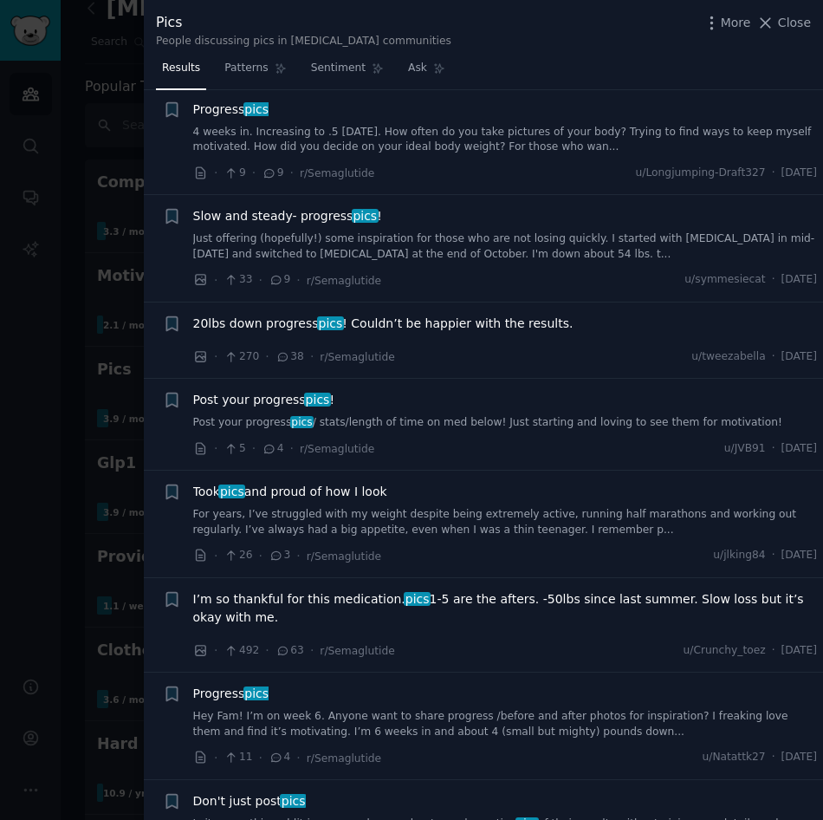
click at [116, 364] on div at bounding box center [411, 410] width 823 height 820
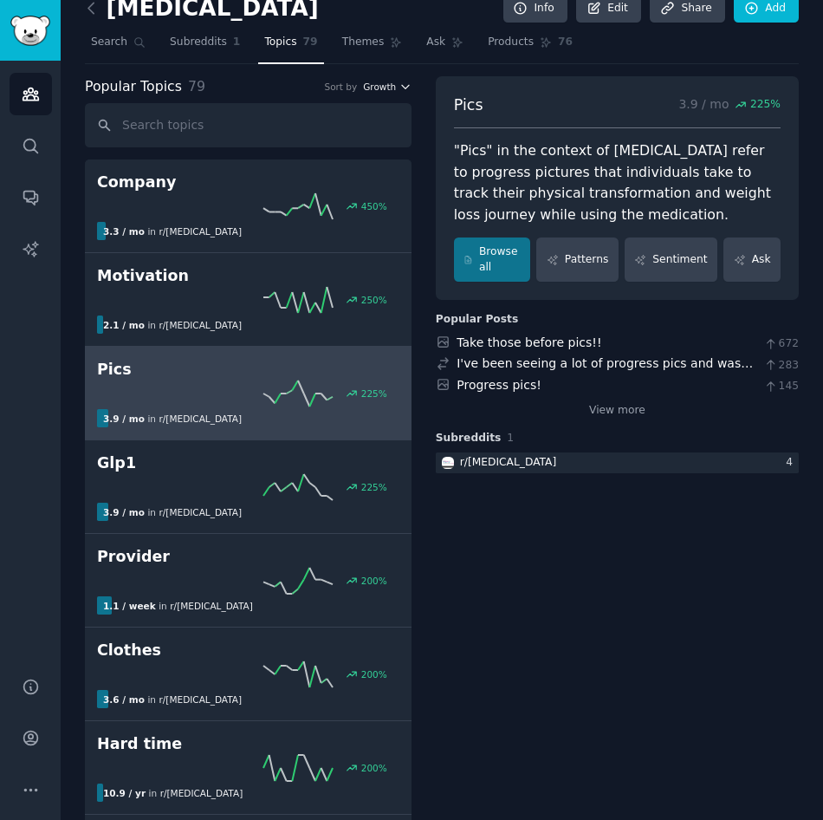
click at [387, 91] on span "Growth" at bounding box center [379, 87] width 33 height 12
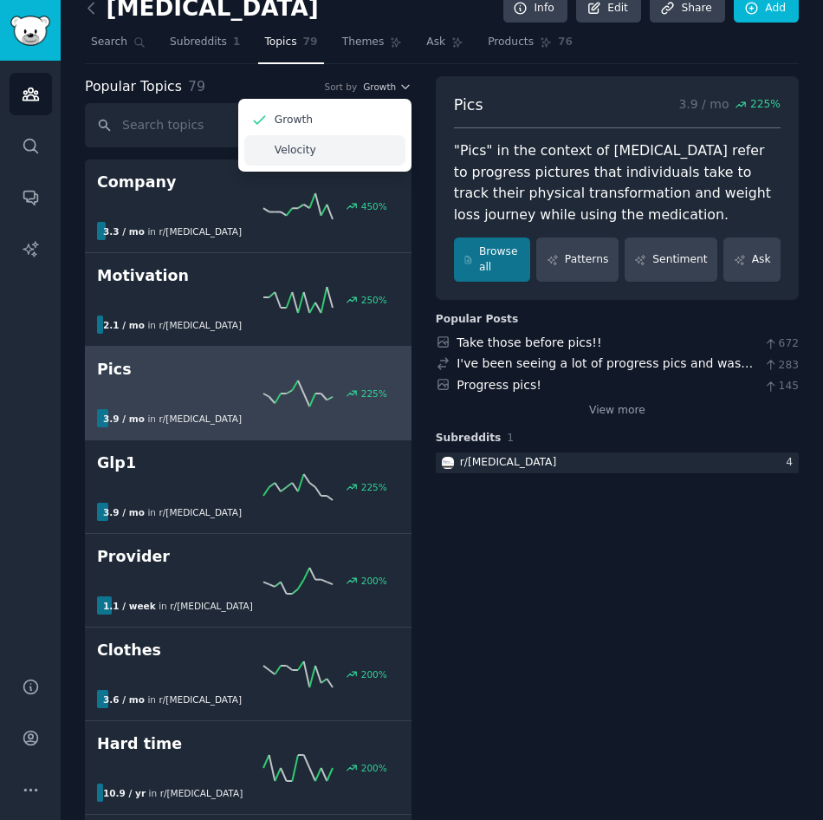
click at [373, 145] on div "Velocity" at bounding box center [324, 150] width 161 height 30
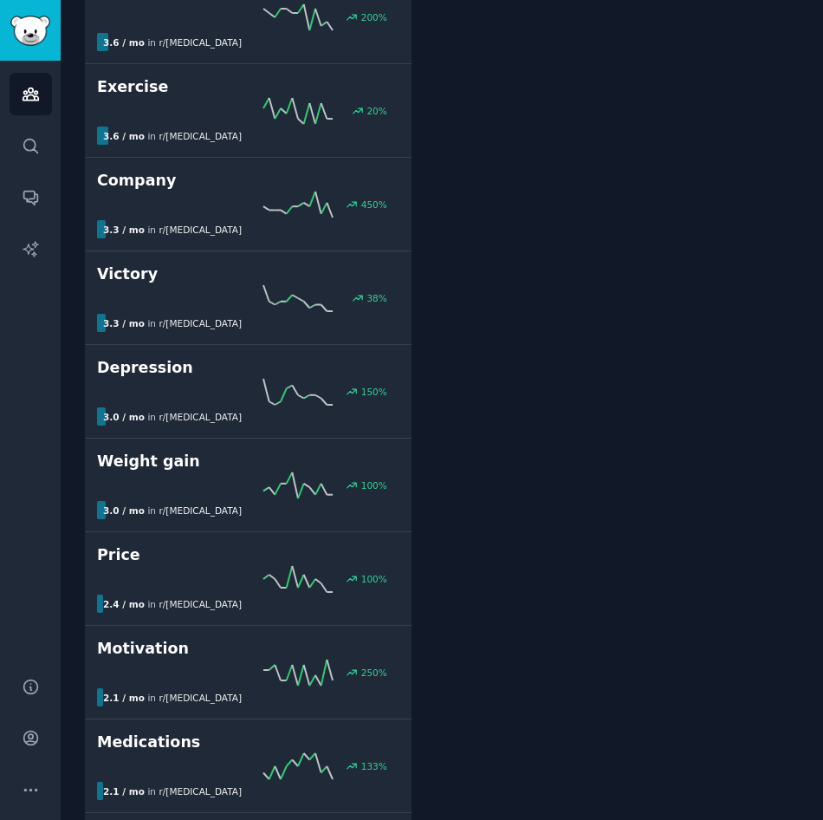
scroll to position [5826, 0]
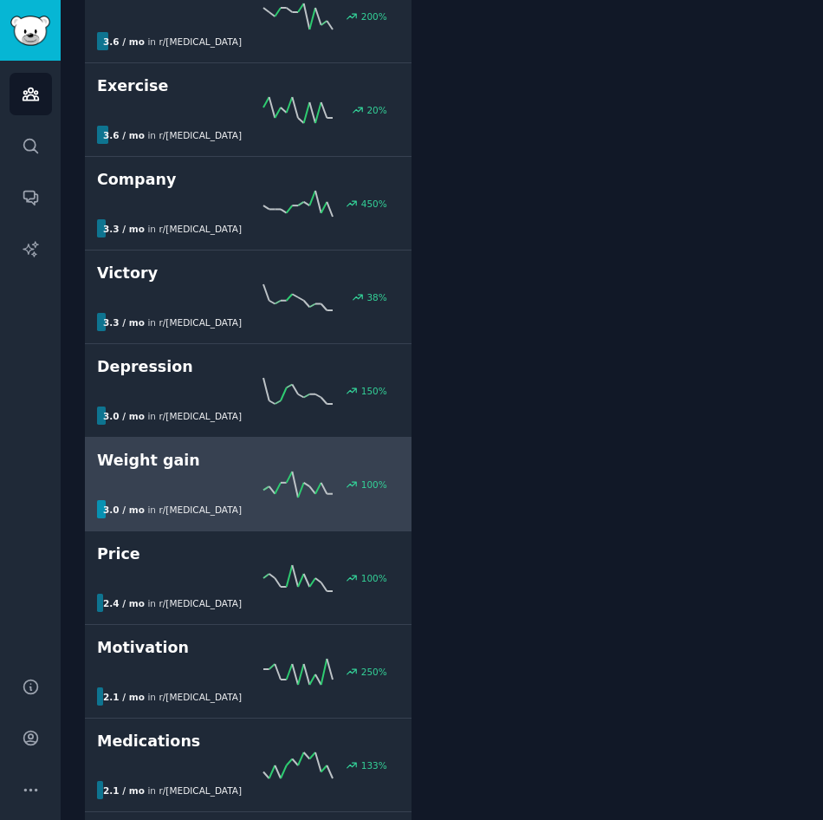
click at [302, 470] on h2 "Weight gain" at bounding box center [248, 461] width 302 height 22
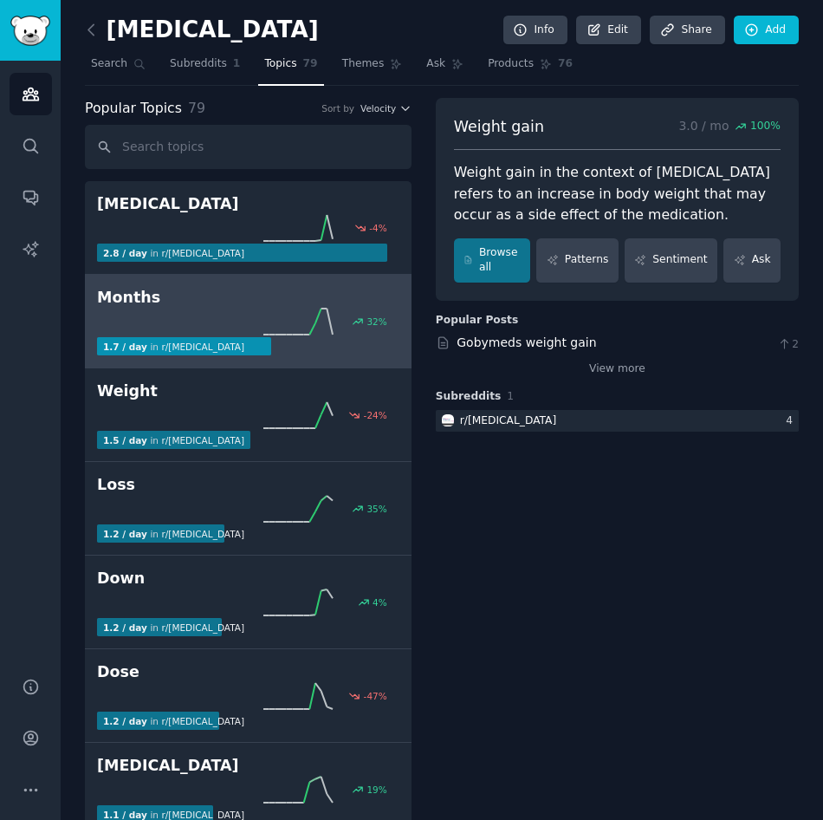
click at [266, 327] on div "32 %" at bounding box center [248, 321] width 302 height 26
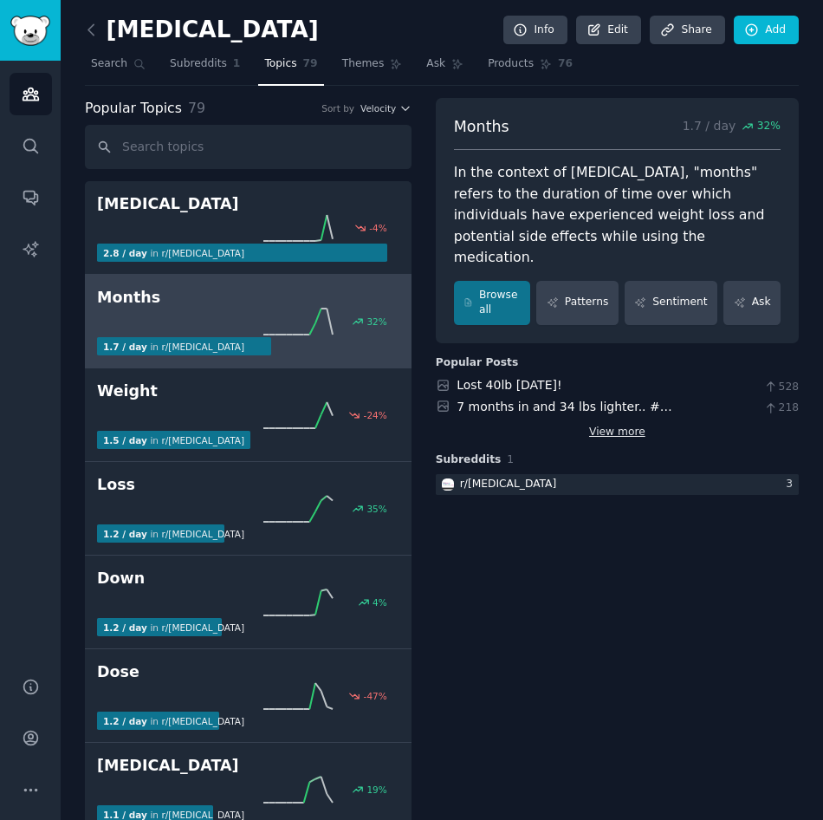
click at [613, 425] on link "View more" at bounding box center [617, 433] width 56 height 16
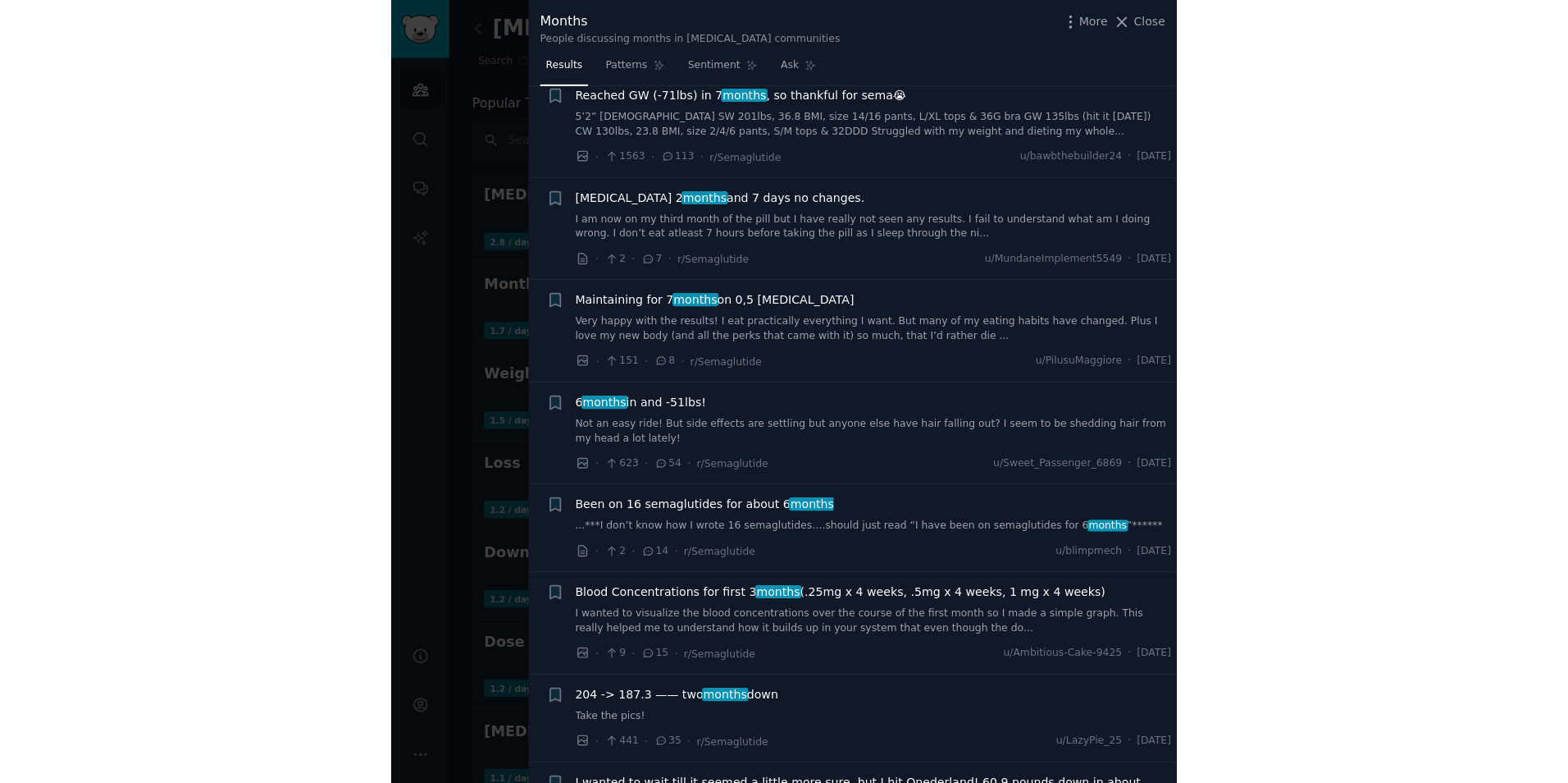
scroll to position [618, 0]
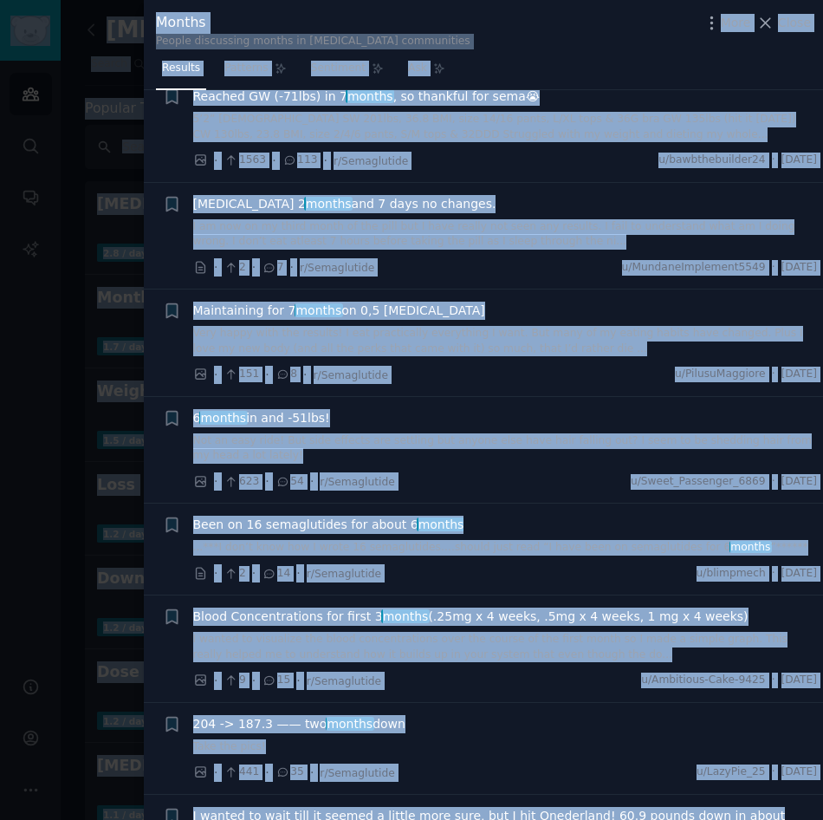
click at [127, 454] on div at bounding box center [411, 410] width 823 height 820
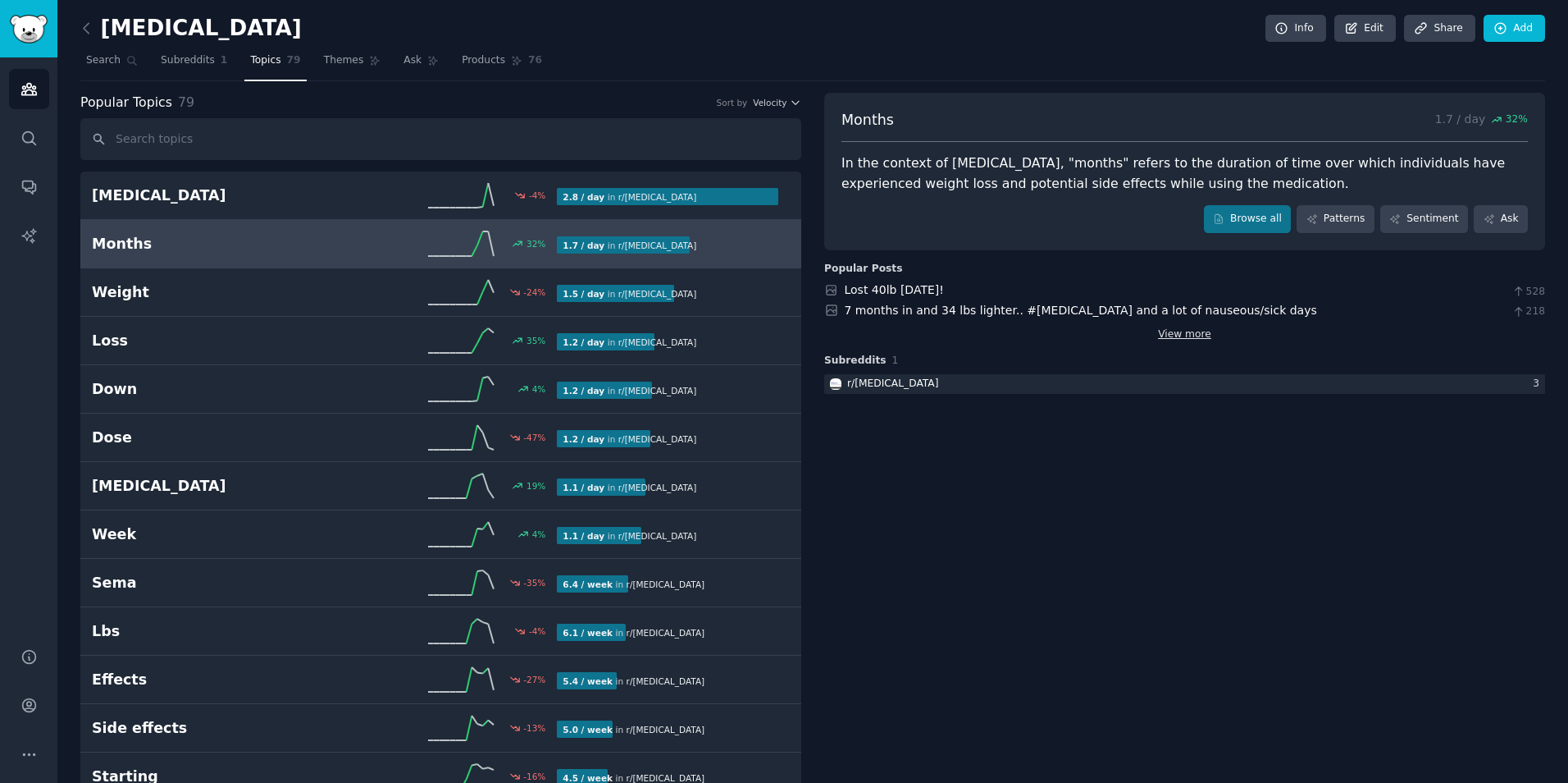
click at [1171, 339] on link "View more" at bounding box center [1185, 335] width 53 height 15
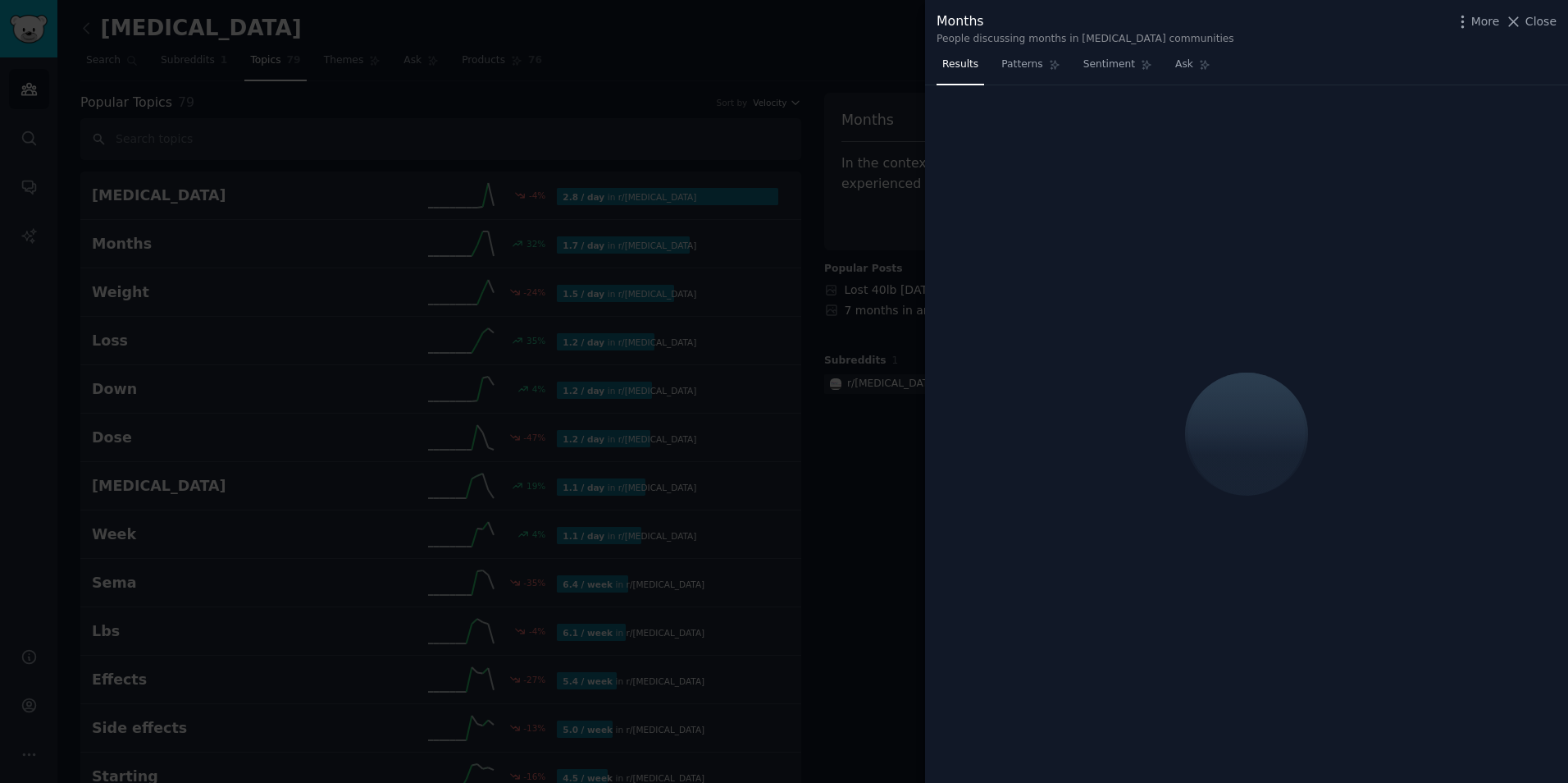
click at [747, 362] on div at bounding box center [784, 391] width 1568 height 783
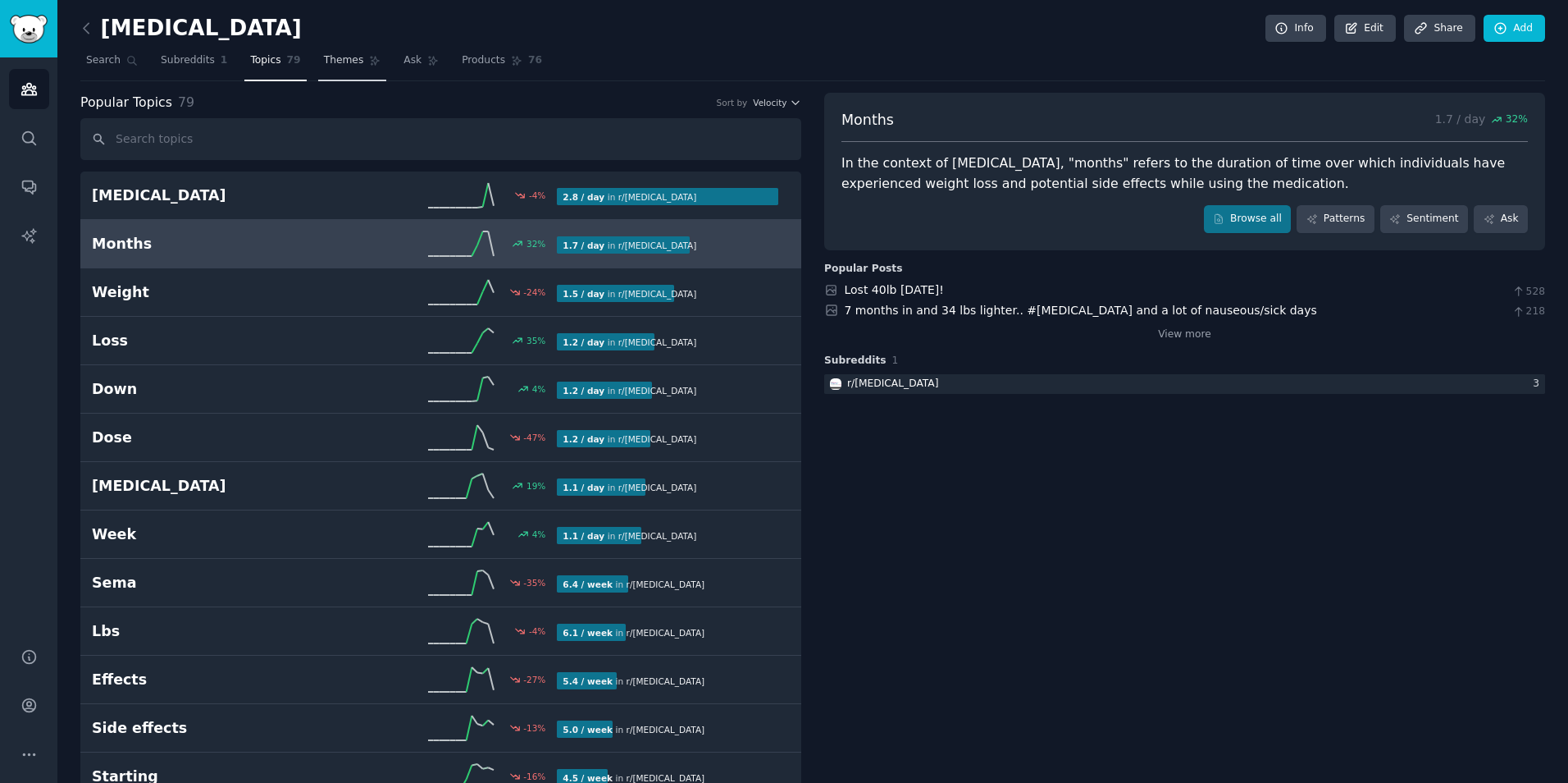
click at [325, 49] on link "Themes" at bounding box center [352, 64] width 69 height 34
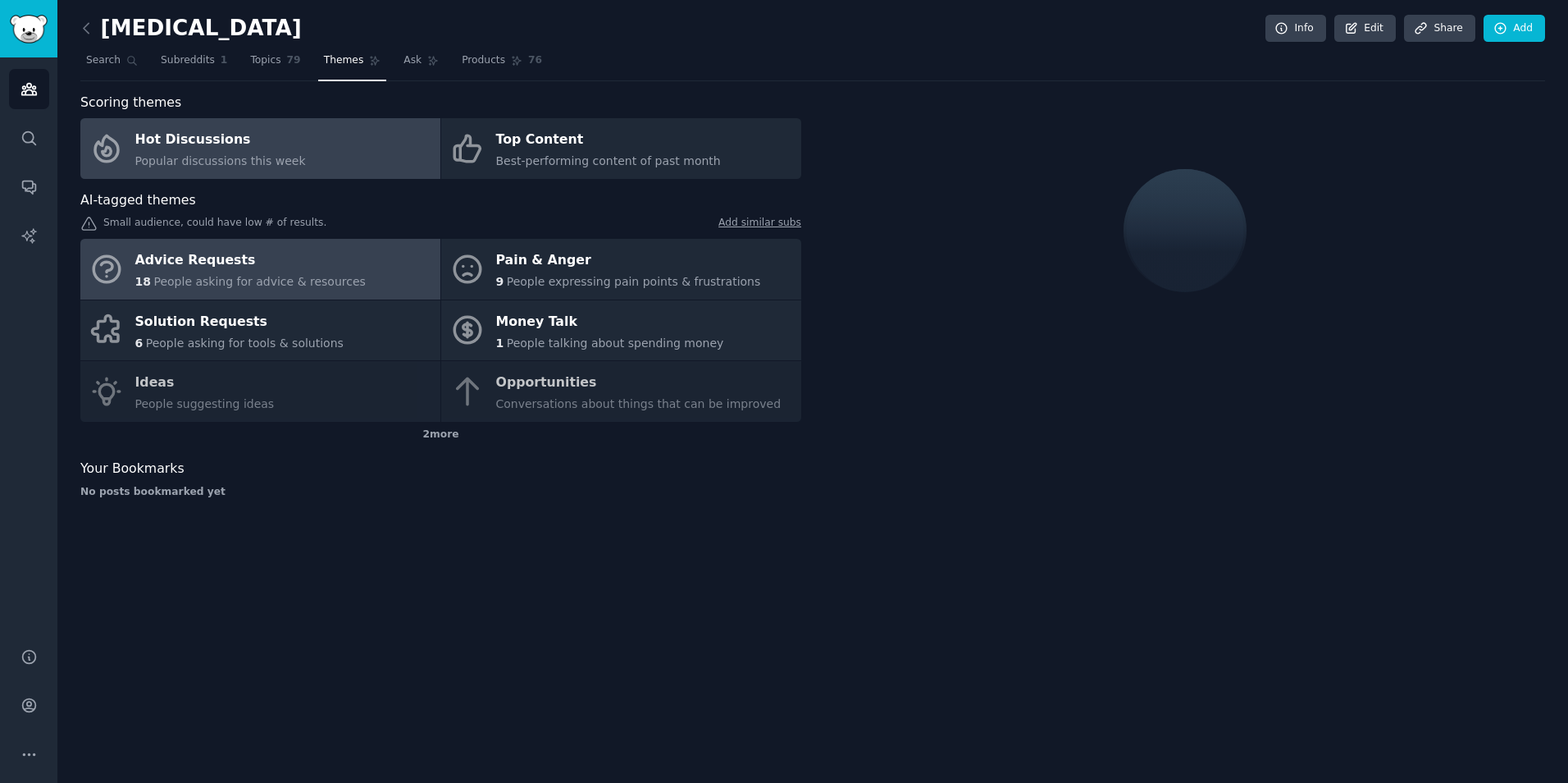
click at [294, 255] on div "Advice Requests" at bounding box center [250, 261] width 230 height 27
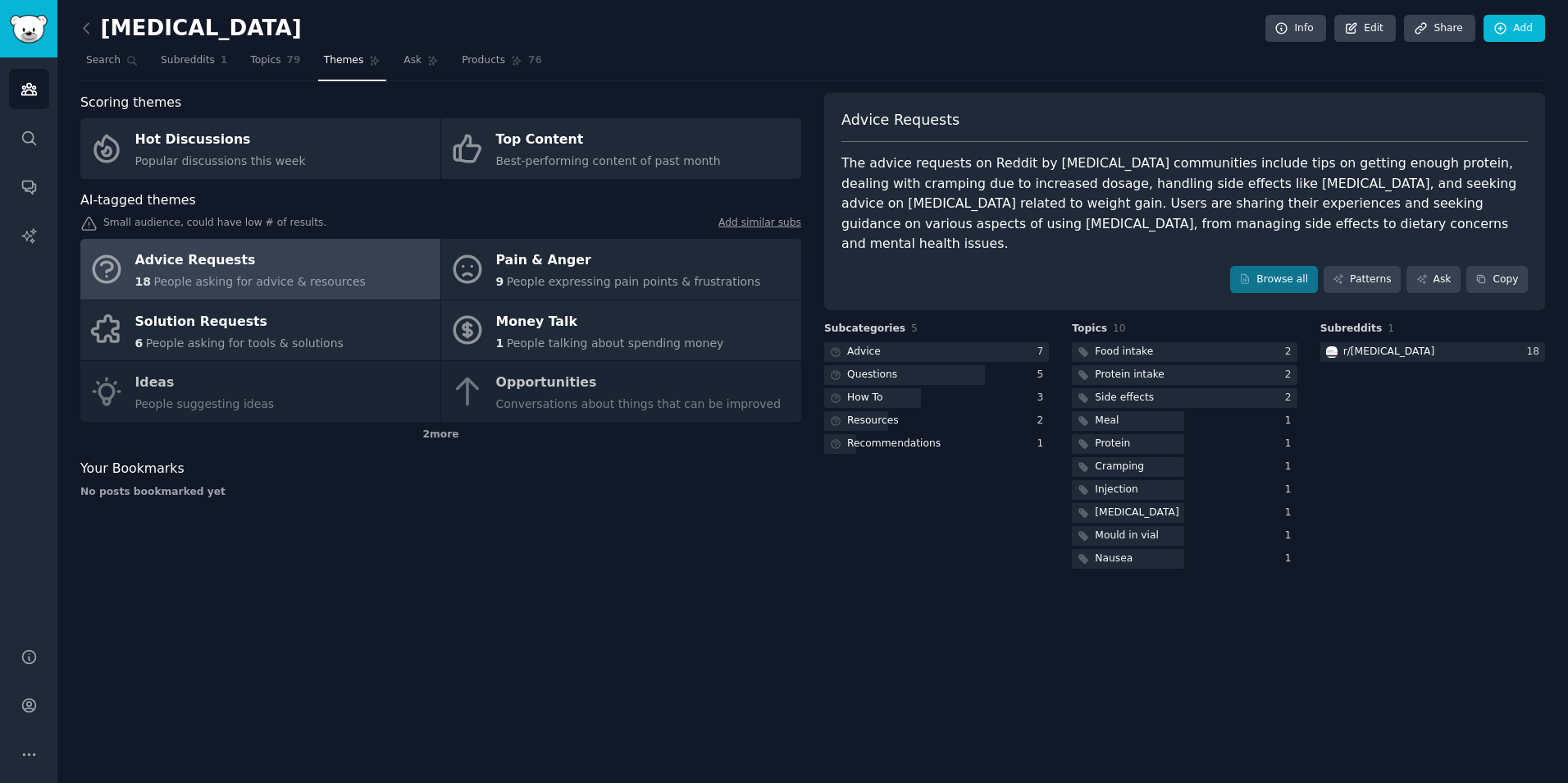
click at [1354, 568] on div "[MEDICAL_DATA] Info Edit Share Add Search Subreddits 1 Topics 79 Themes Ask Pro…" at bounding box center [813, 391] width 1510 height 783
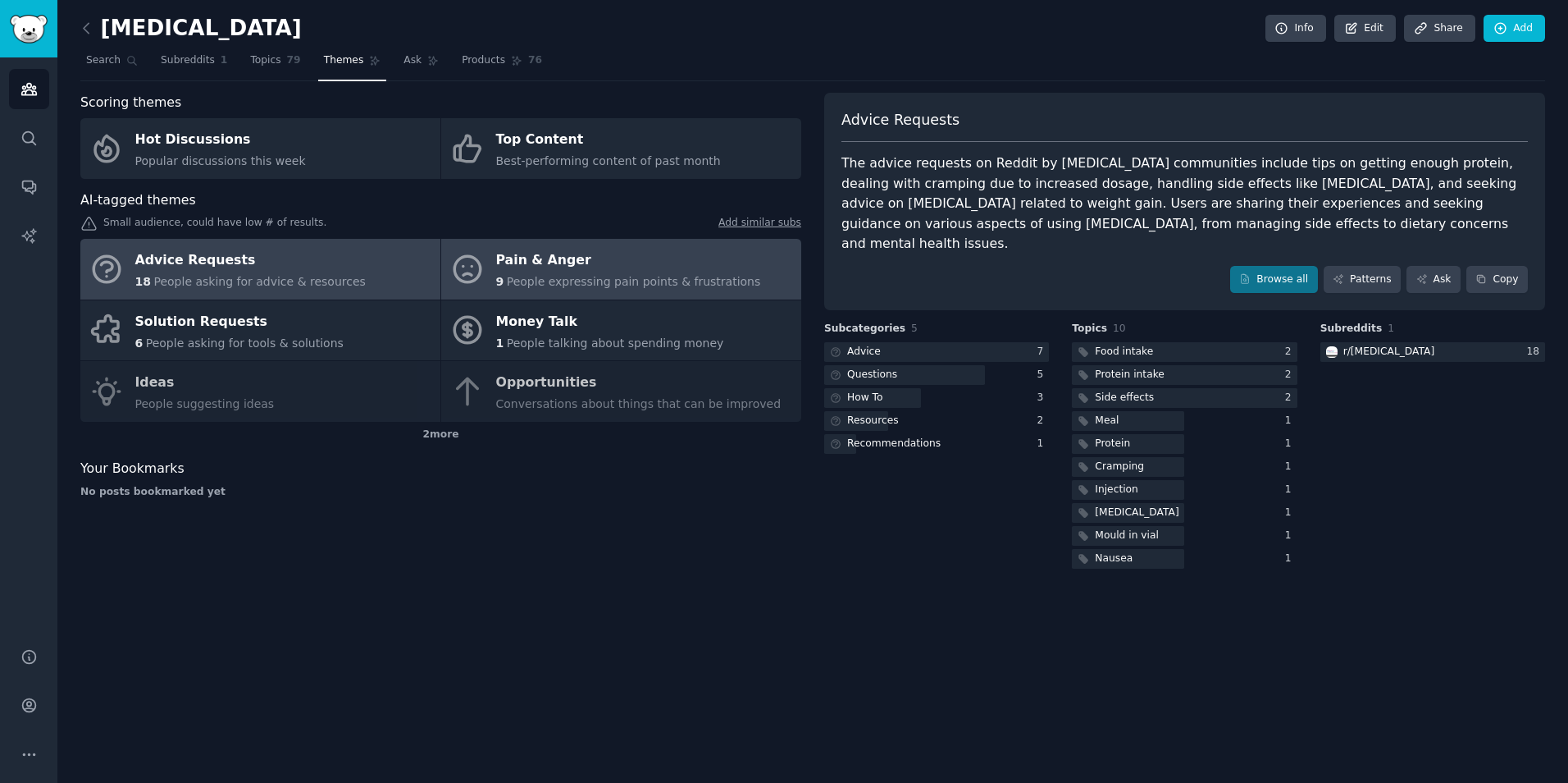
click at [615, 245] on link "Pain & Anger 9 People expressing pain points & frustrations" at bounding box center [621, 269] width 360 height 61
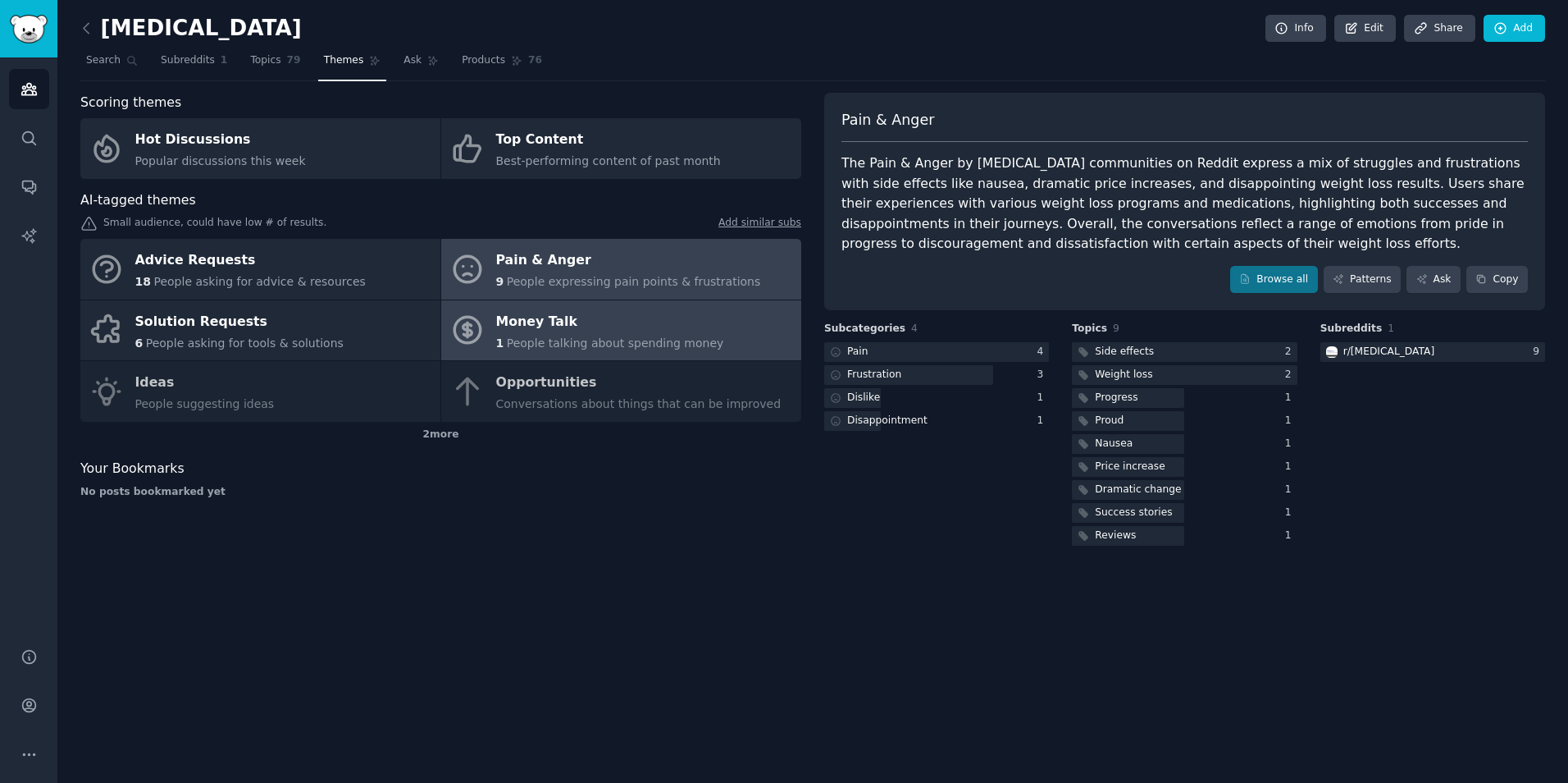
click at [556, 335] on div "1 People talking about spending money" at bounding box center [609, 344] width 228 height 17
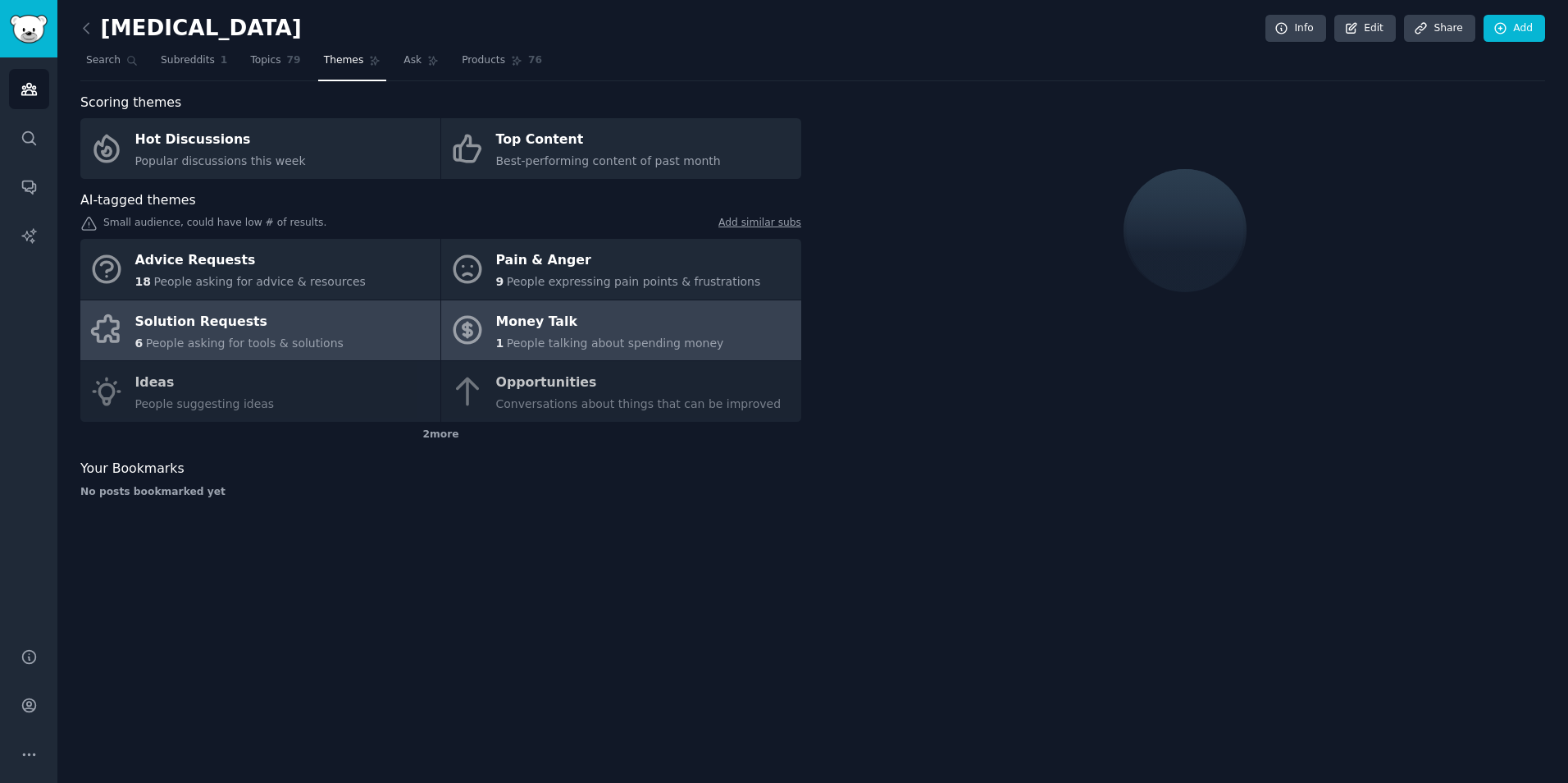
click at [308, 323] on div "Solution Requests" at bounding box center [239, 322] width 208 height 27
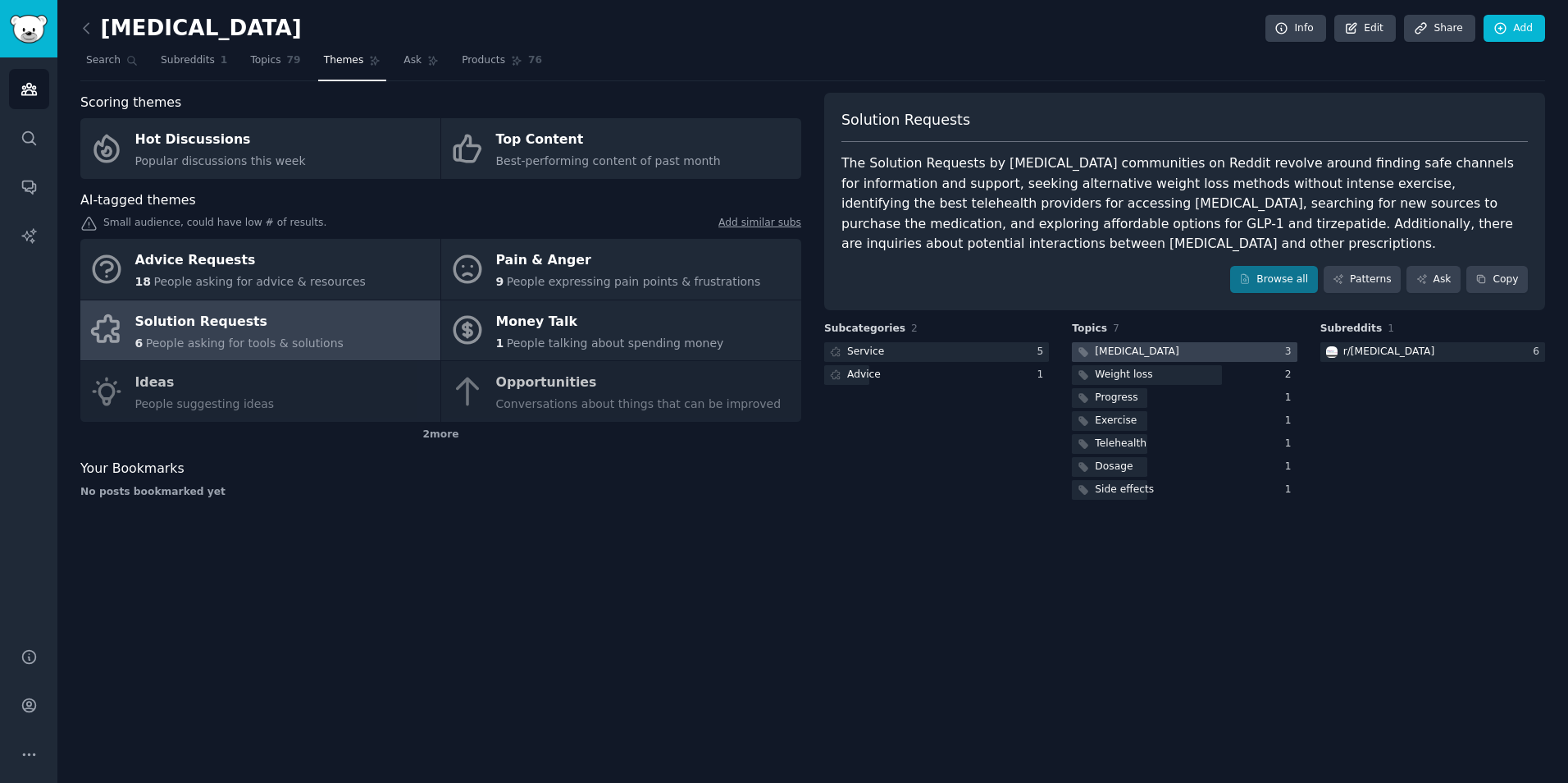
click at [1225, 347] on div at bounding box center [1184, 352] width 224 height 21
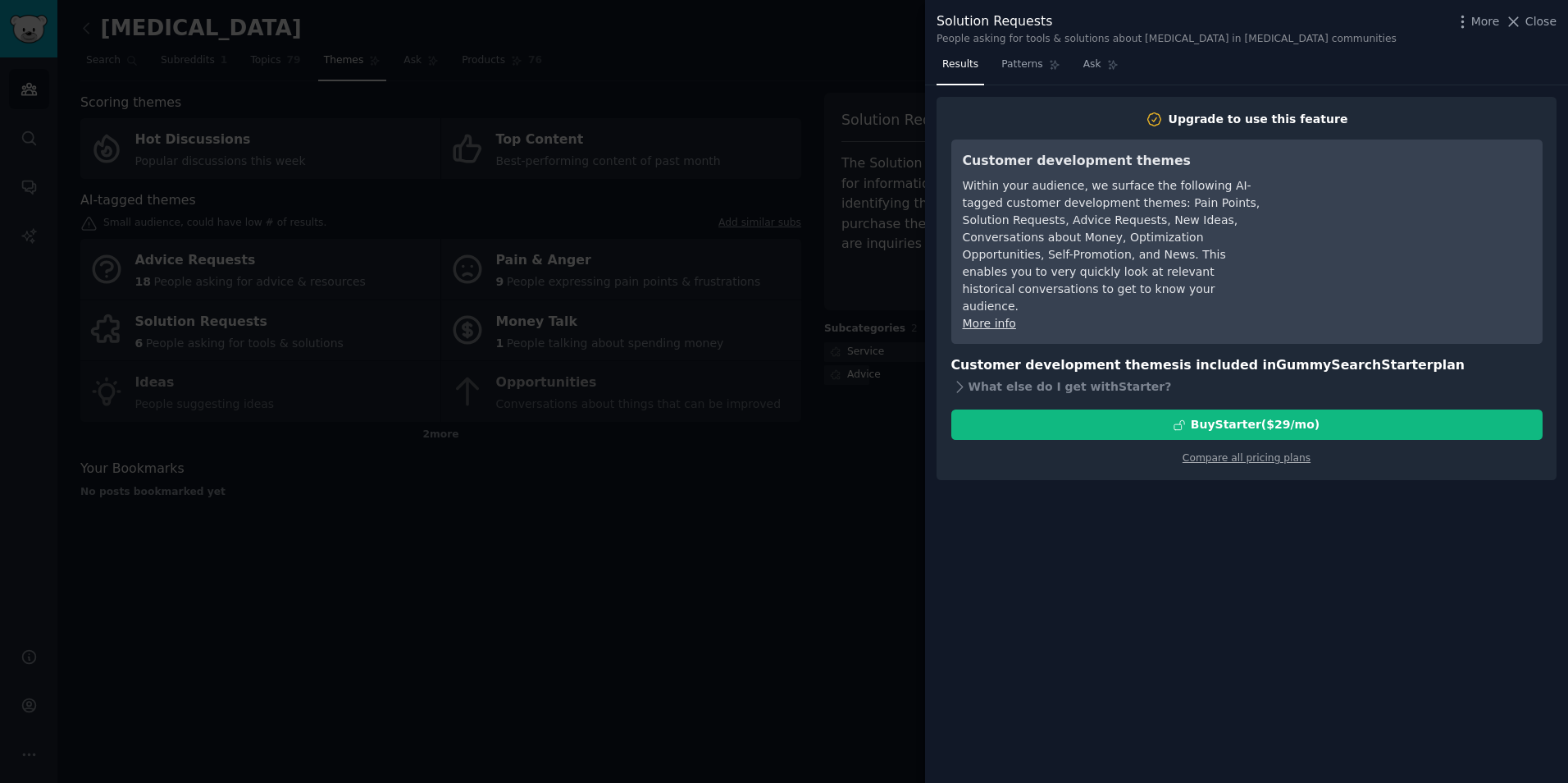
click at [802, 588] on div at bounding box center [784, 391] width 1568 height 783
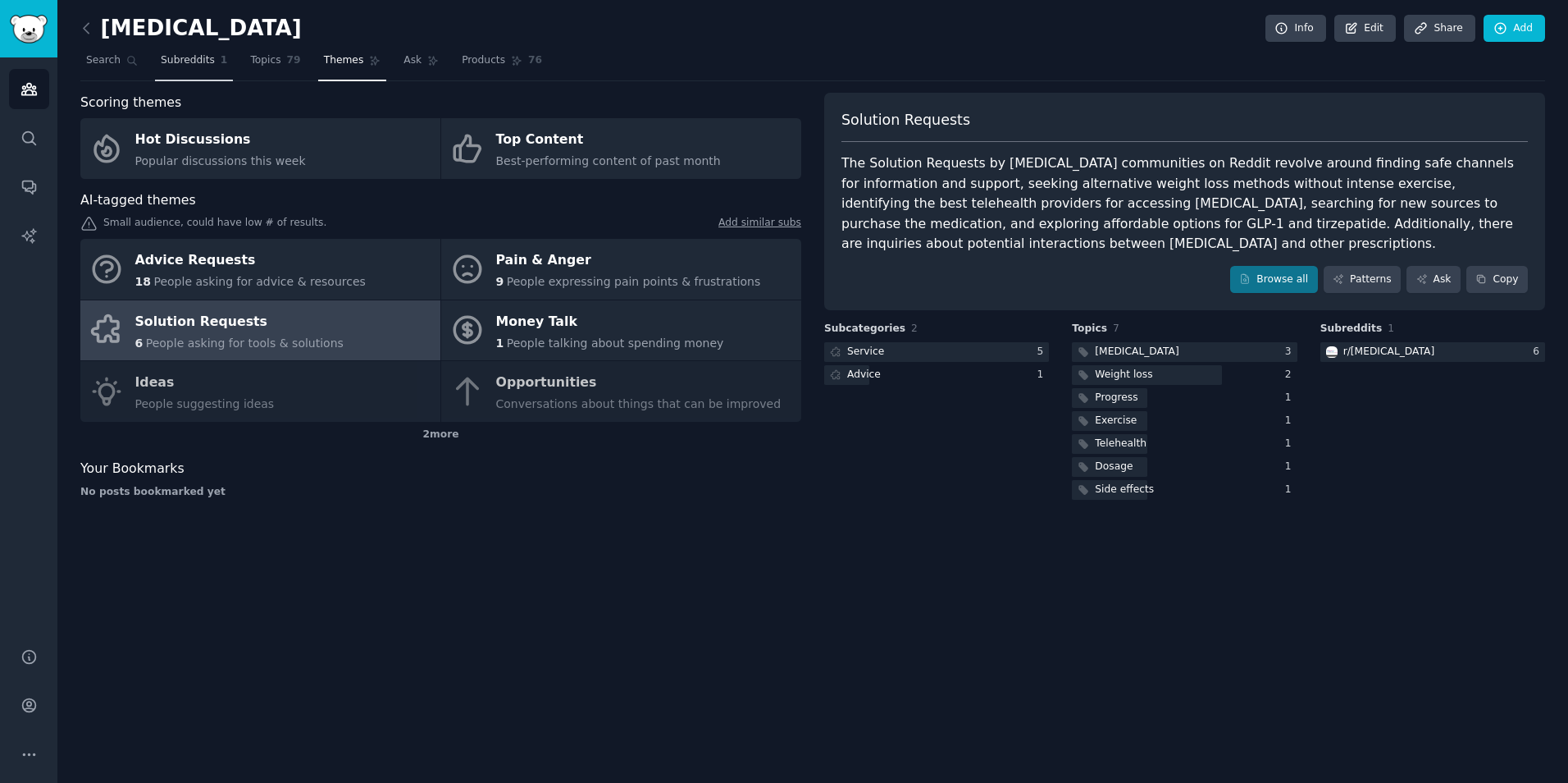
click at [176, 51] on link "Subreddits 1" at bounding box center [194, 64] width 78 height 34
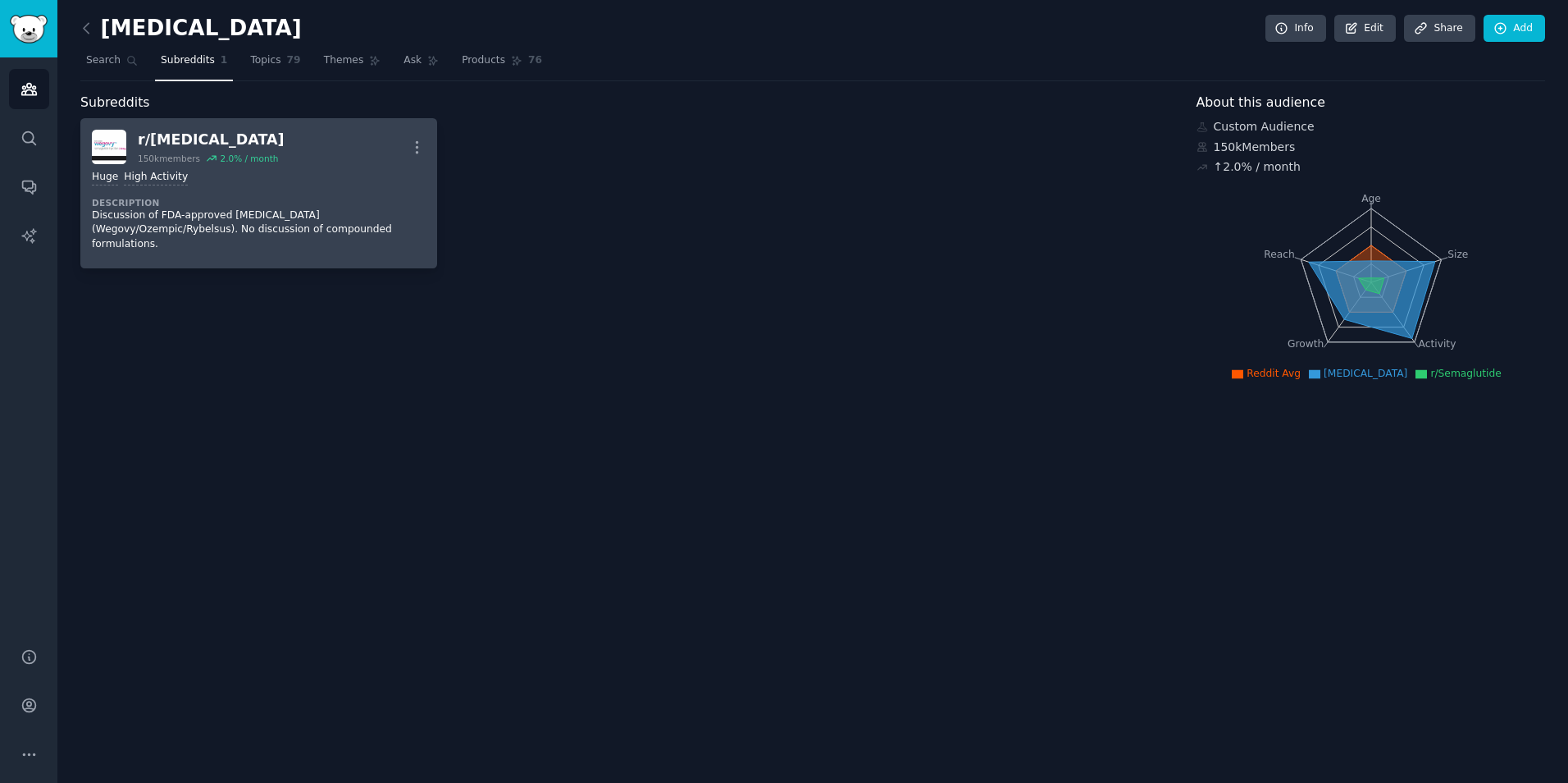
click at [228, 188] on div "Huge High Activity Description Discussion of FDA-approved [MEDICAL_DATA] (Wegov…" at bounding box center [258, 210] width 334 height 93
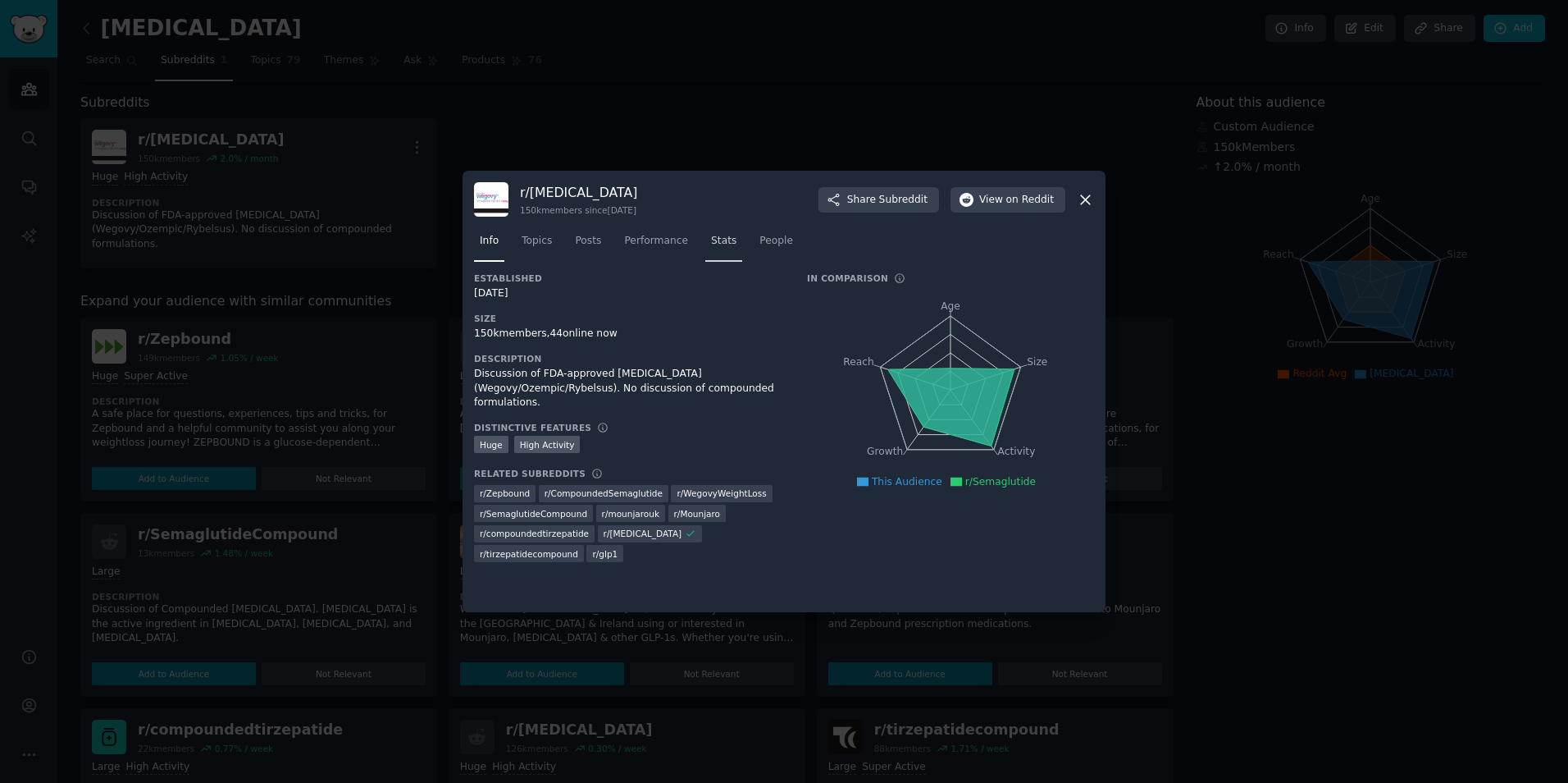
click at [711, 242] on span "Stats" at bounding box center [723, 241] width 26 height 15
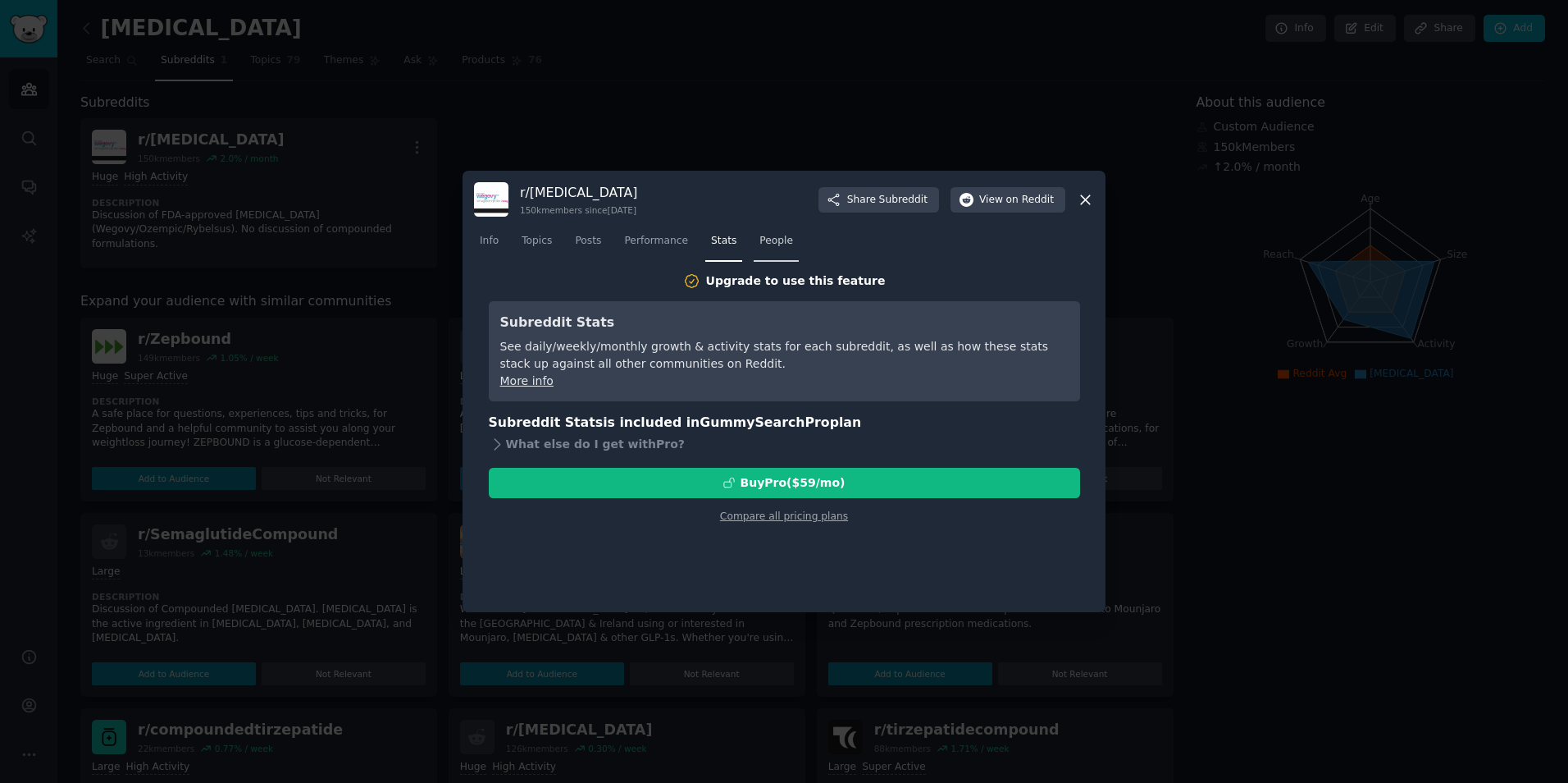
click at [763, 231] on link "People" at bounding box center [776, 245] width 45 height 34
click at [592, 231] on link "Posts" at bounding box center [588, 245] width 38 height 34
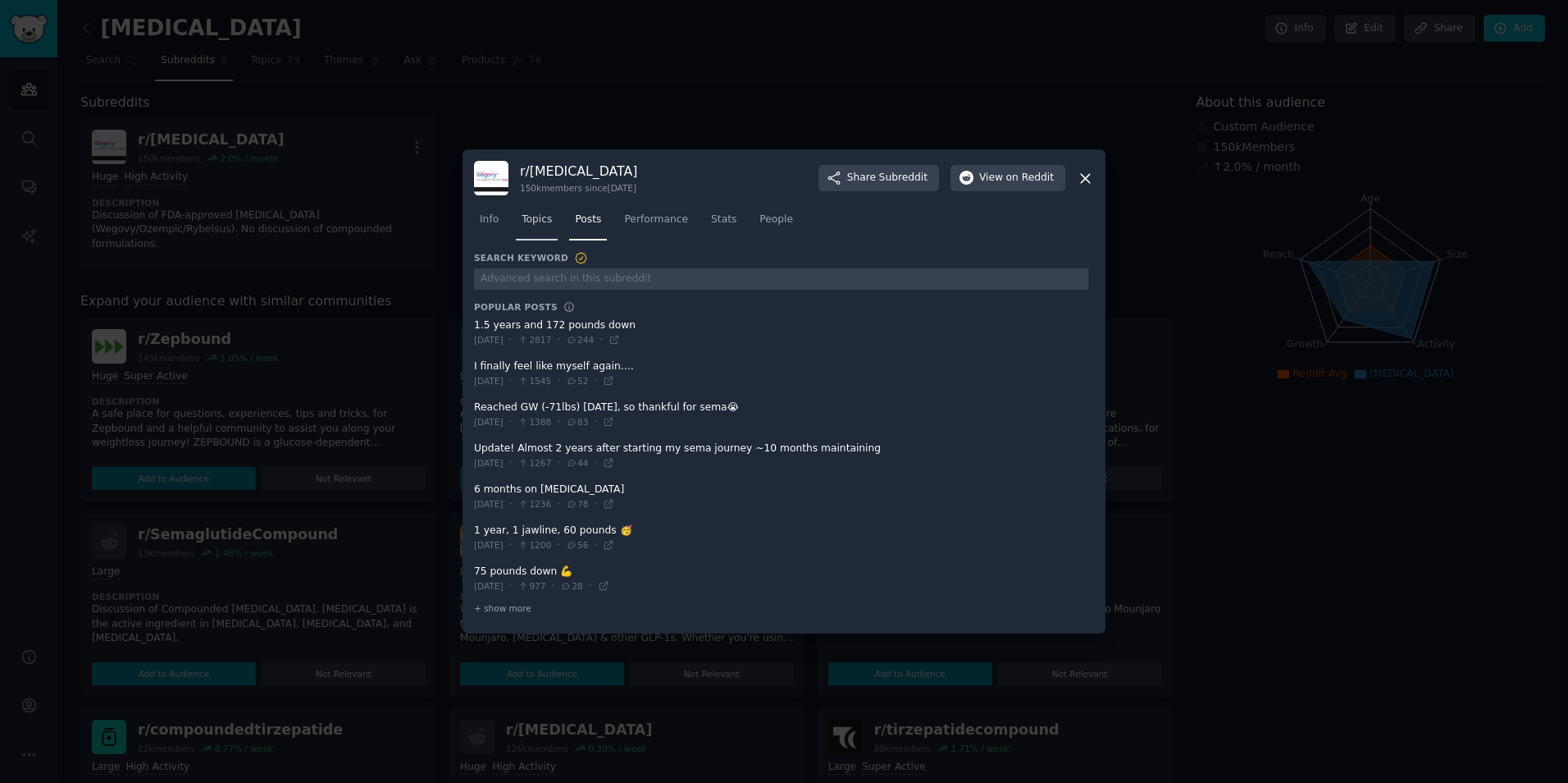
click at [538, 214] on span "Topics" at bounding box center [537, 220] width 30 height 15
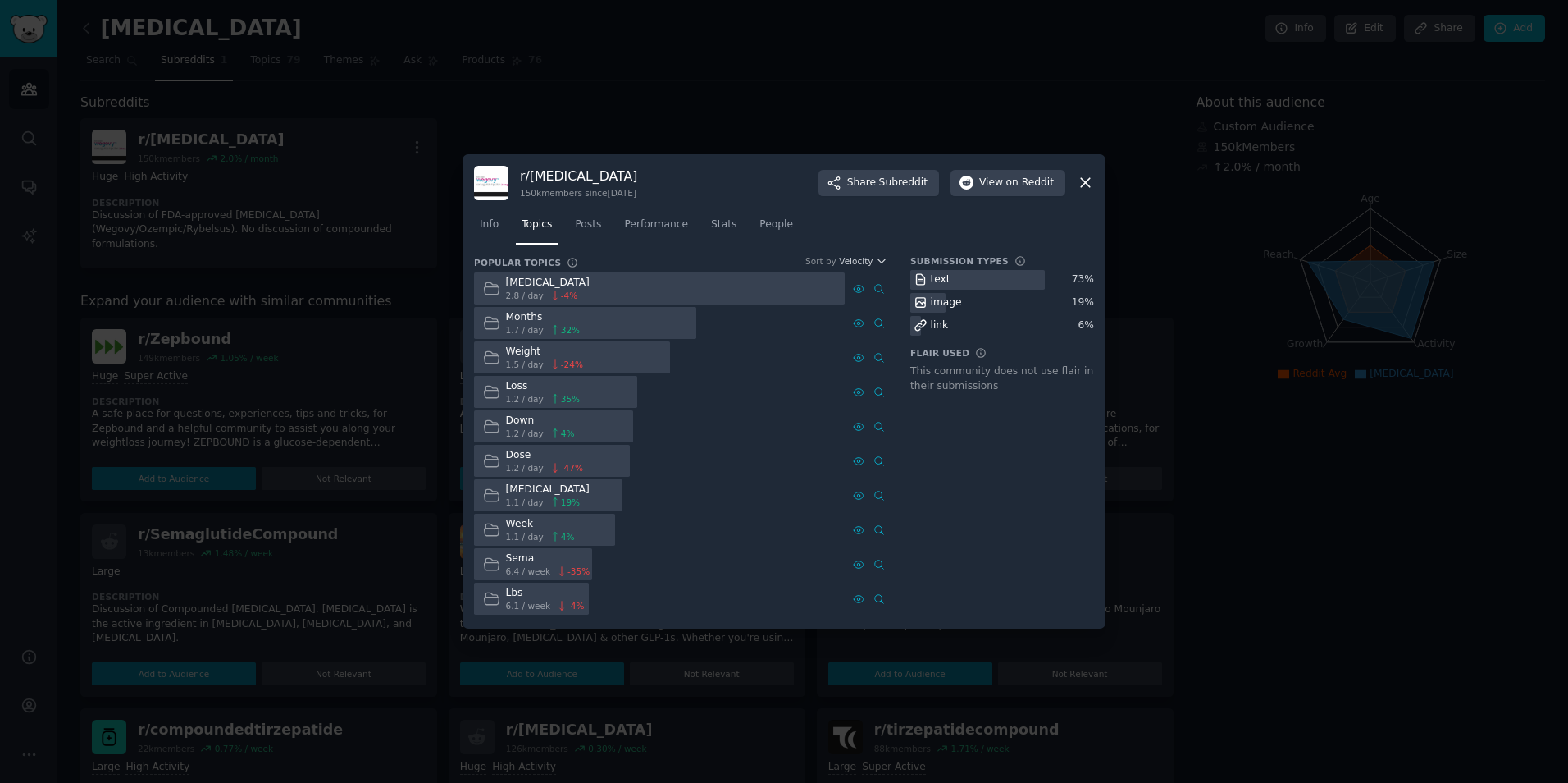
click at [564, 287] on div "[MEDICAL_DATA]" at bounding box center [548, 283] width 83 height 15
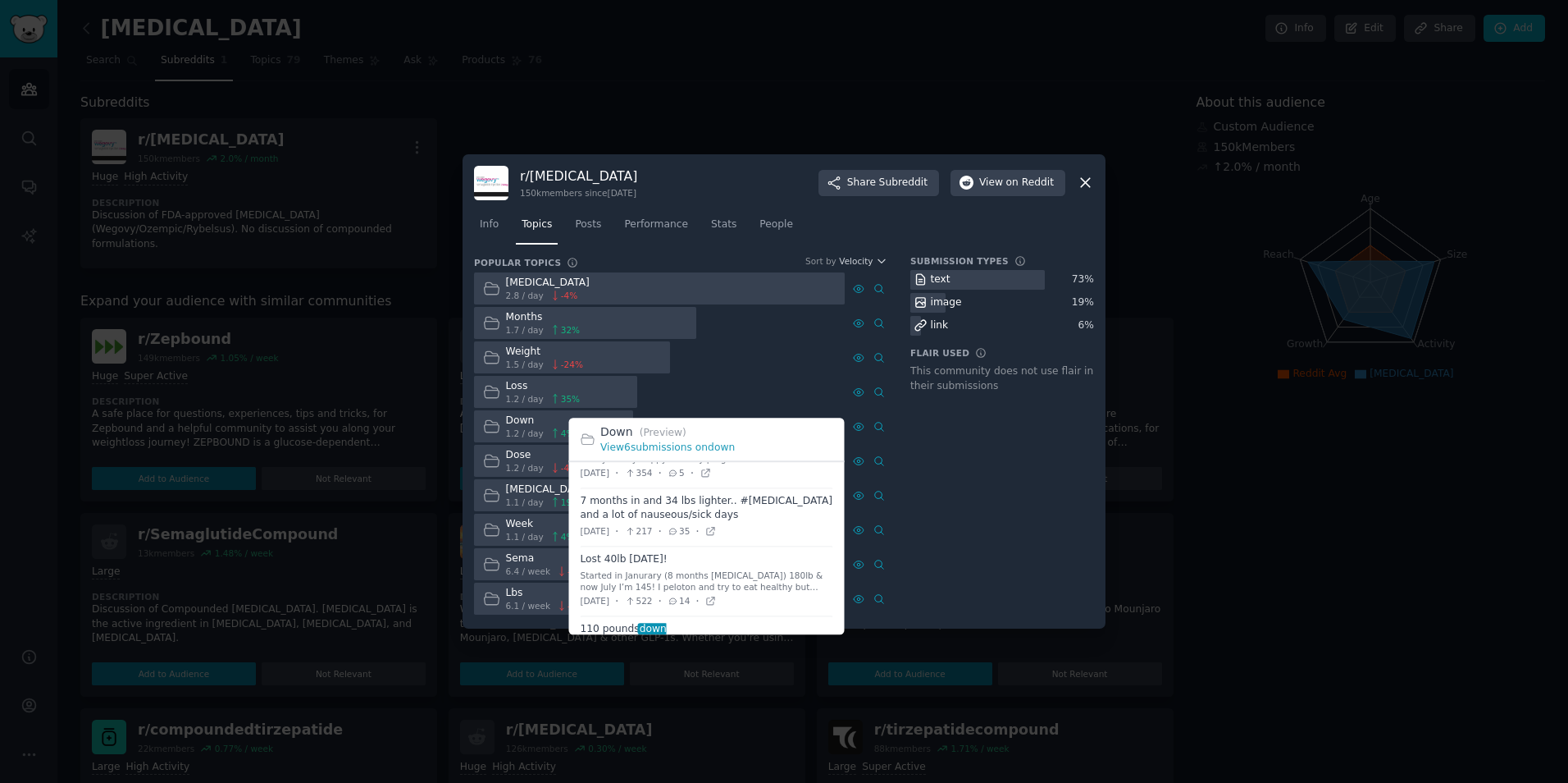
scroll to position [260, 0]
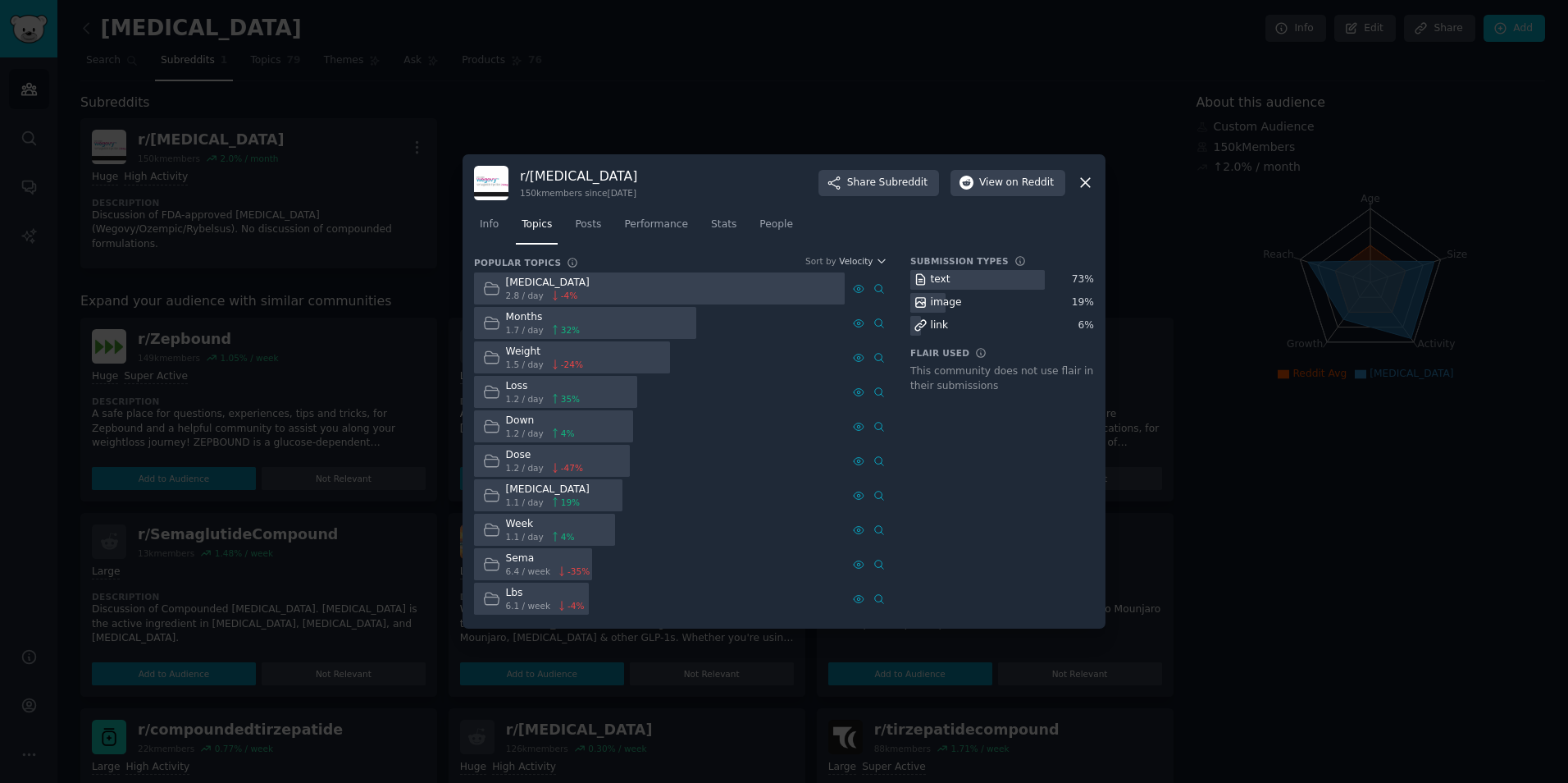
click at [291, 577] on div at bounding box center [784, 391] width 1568 height 783
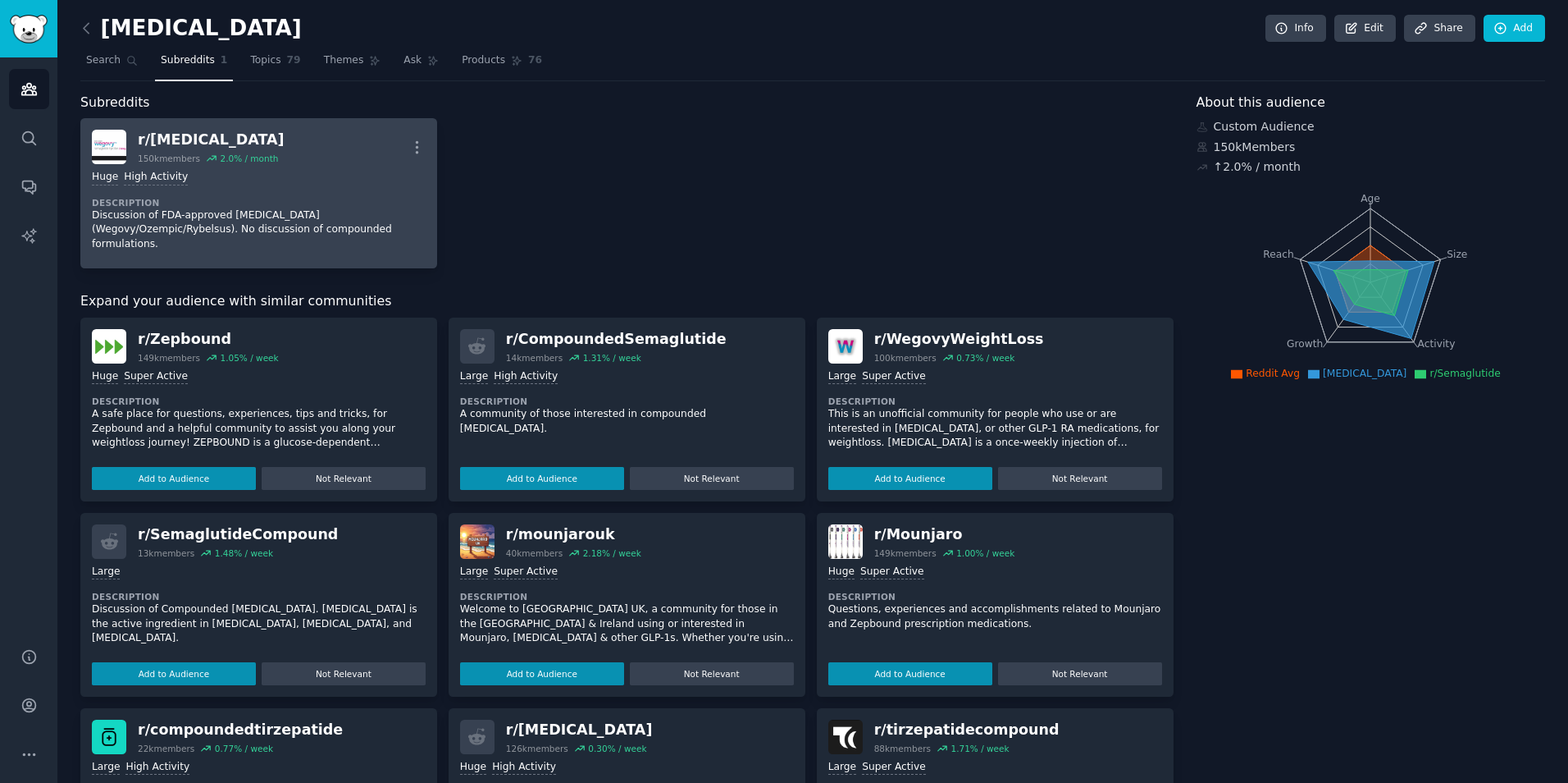
click at [234, 166] on div "Huge High Activity Description Discussion of FDA-approved [MEDICAL_DATA] (Wegov…" at bounding box center [258, 210] width 334 height 93
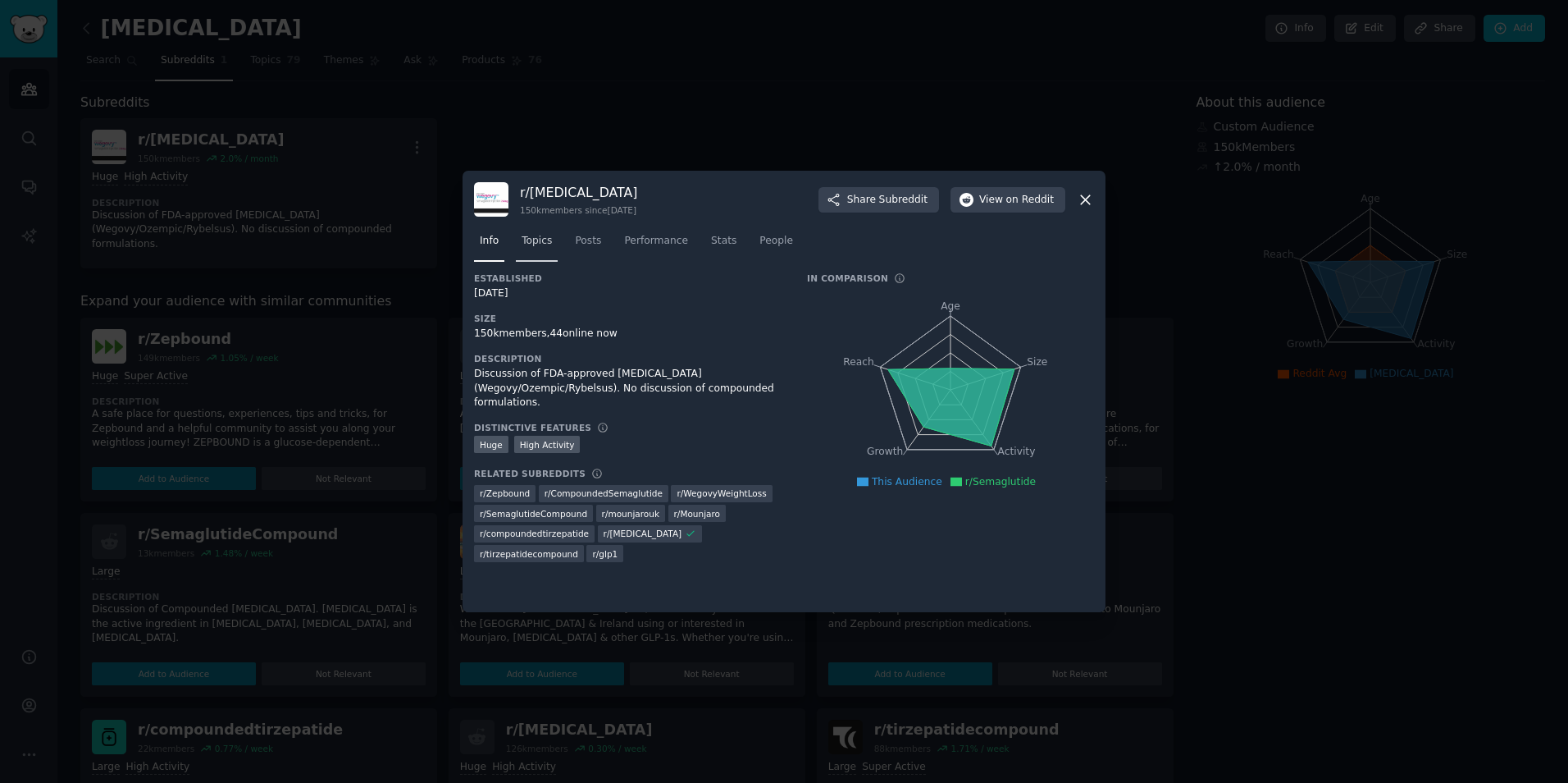
click at [543, 235] on span "Topics" at bounding box center [537, 241] width 30 height 15
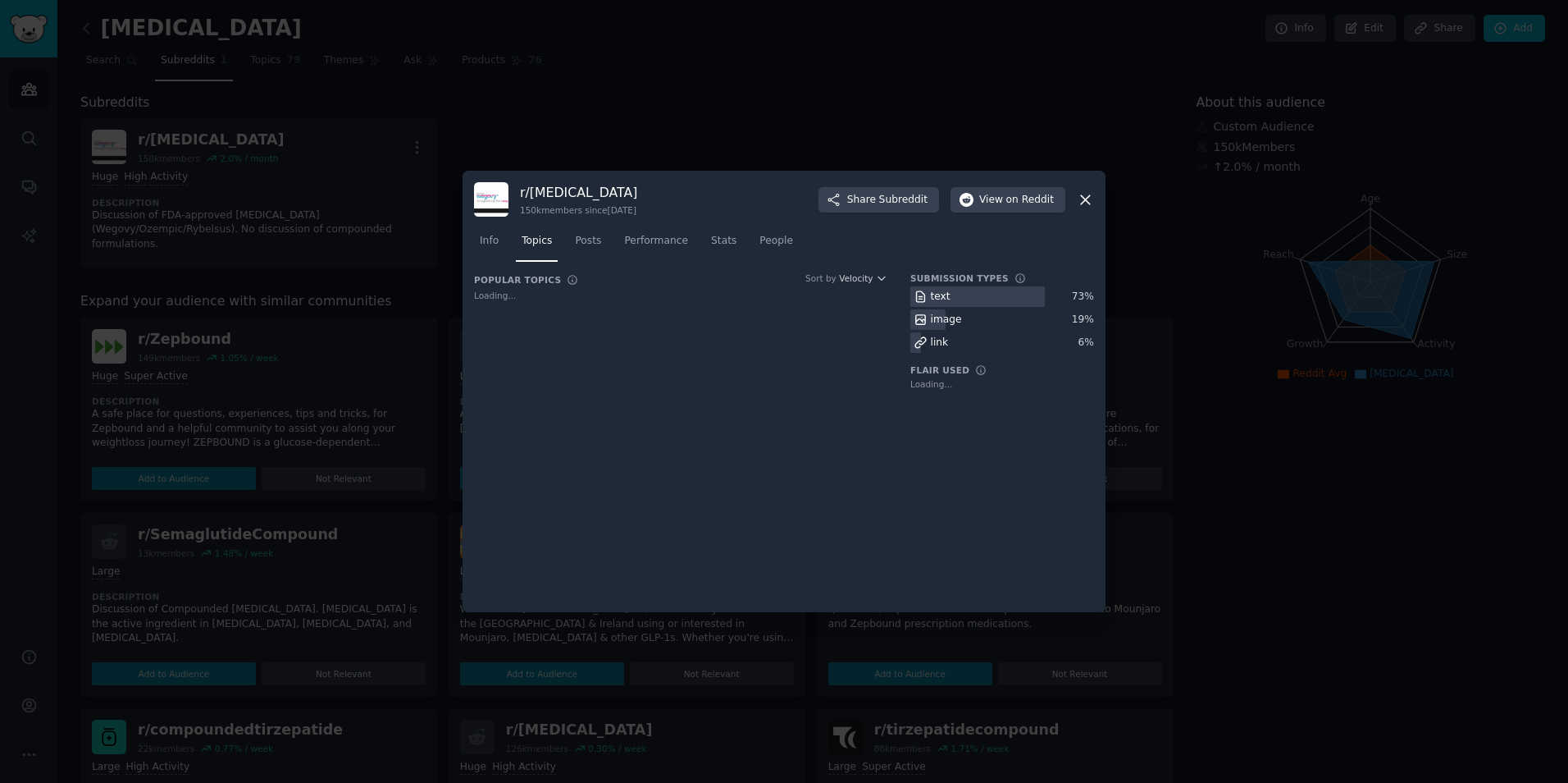
drag, startPoint x: 543, startPoint y: 235, endPoint x: 295, endPoint y: 221, distance: 248.4
click at [295, 221] on div "​ r/ [MEDICAL_DATA] 150k members since [DATE] Share Subreddit View on Reddit In…" at bounding box center [784, 391] width 1557 height 783
click at [295, 221] on div at bounding box center [784, 391] width 1568 height 783
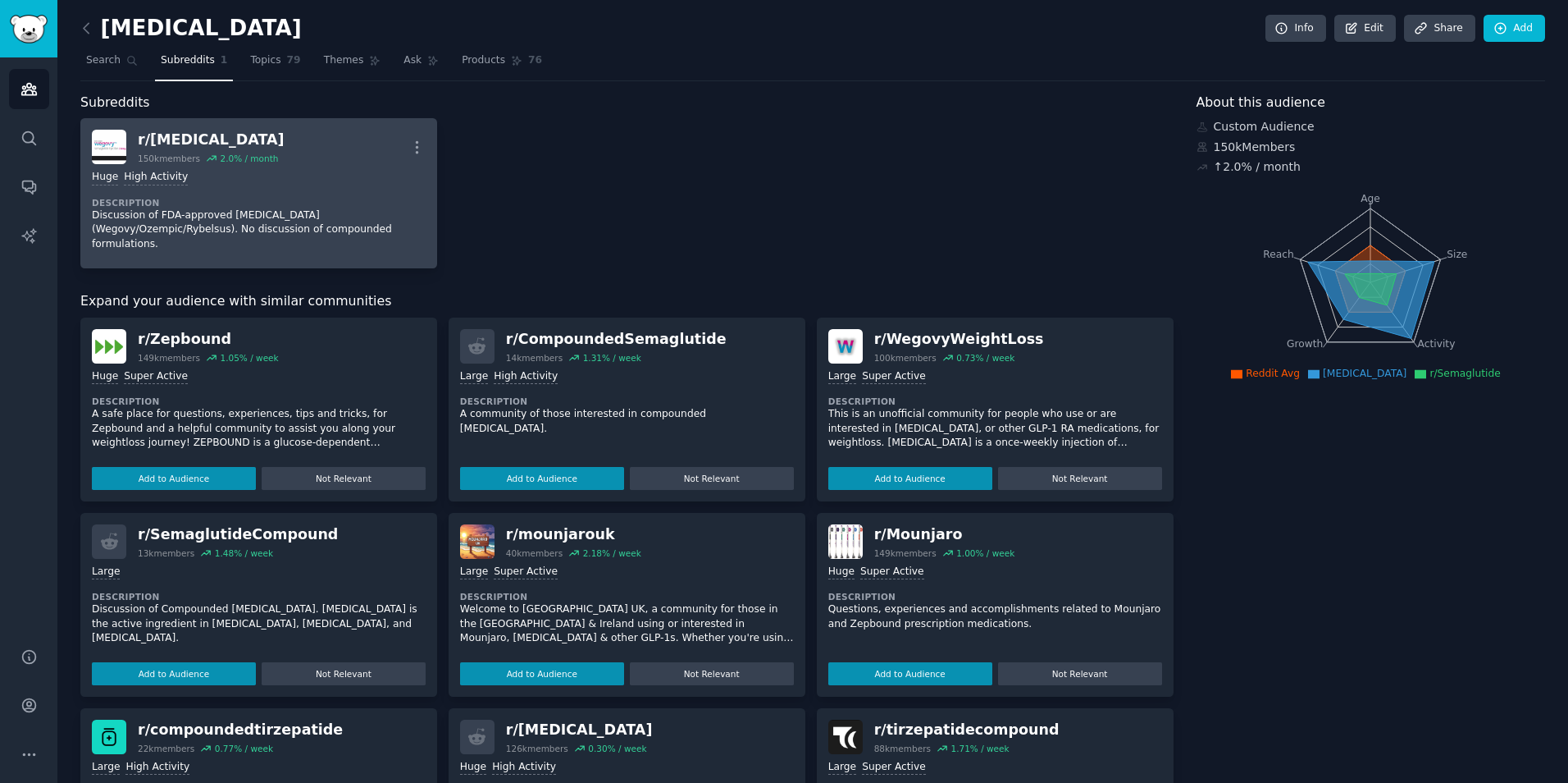
click at [314, 143] on div "r/ [MEDICAL_DATA] 150k members 2.0 % / month More" at bounding box center [258, 147] width 334 height 34
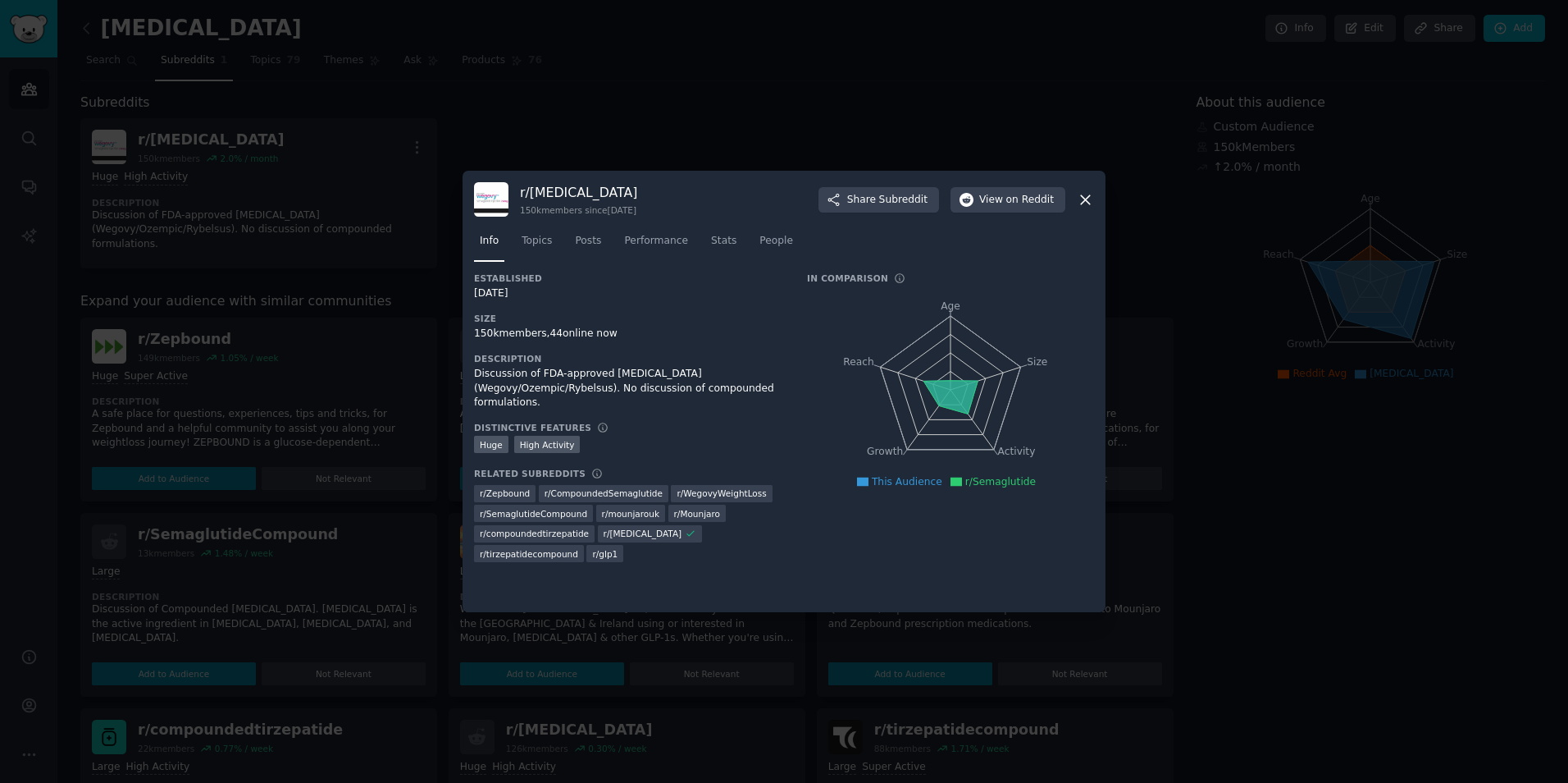
click at [314, 143] on div at bounding box center [784, 391] width 1568 height 783
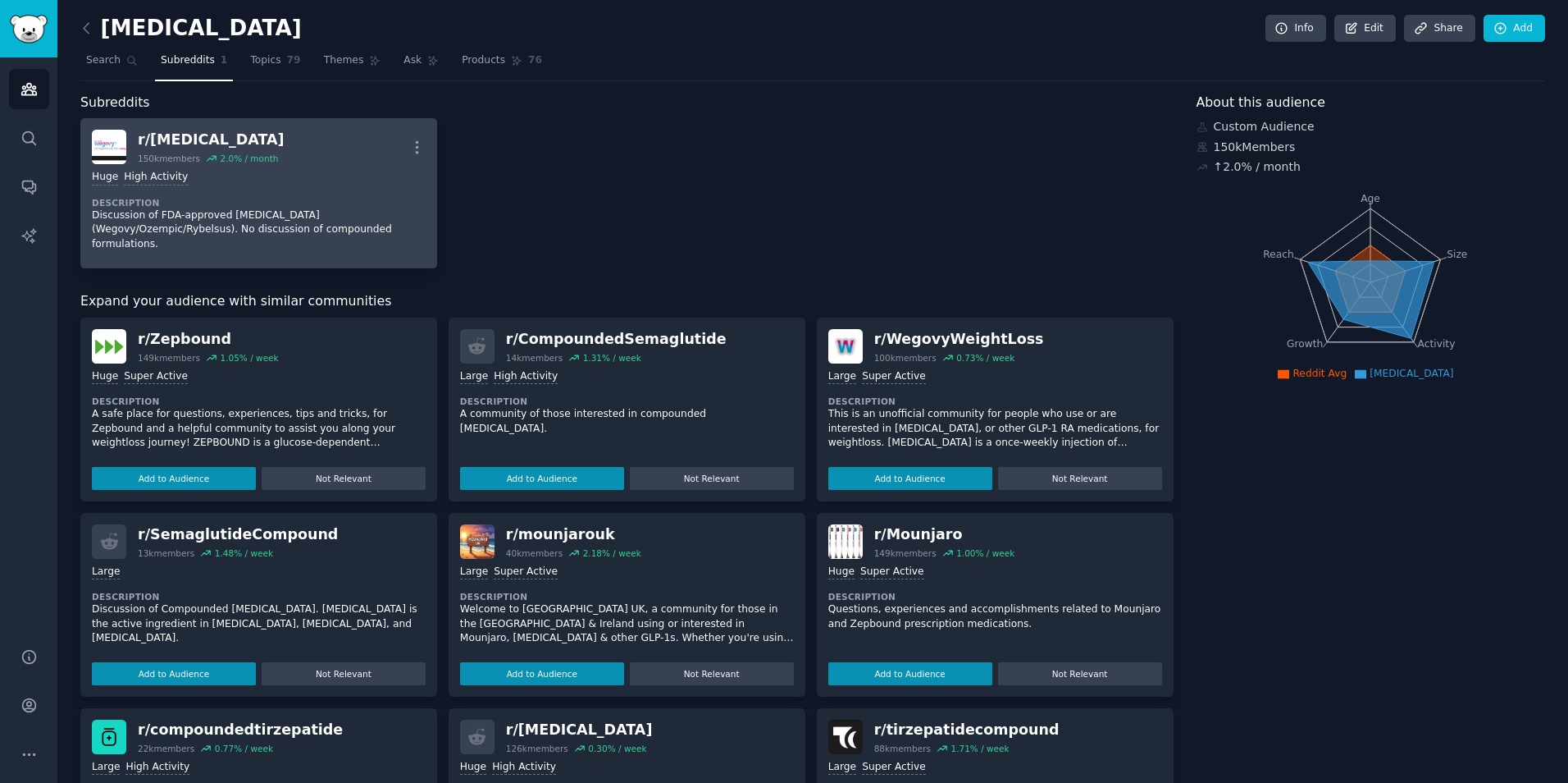
click at [314, 143] on div "r/ [MEDICAL_DATA] 150k members 2.0 % / month More" at bounding box center [258, 147] width 334 height 34
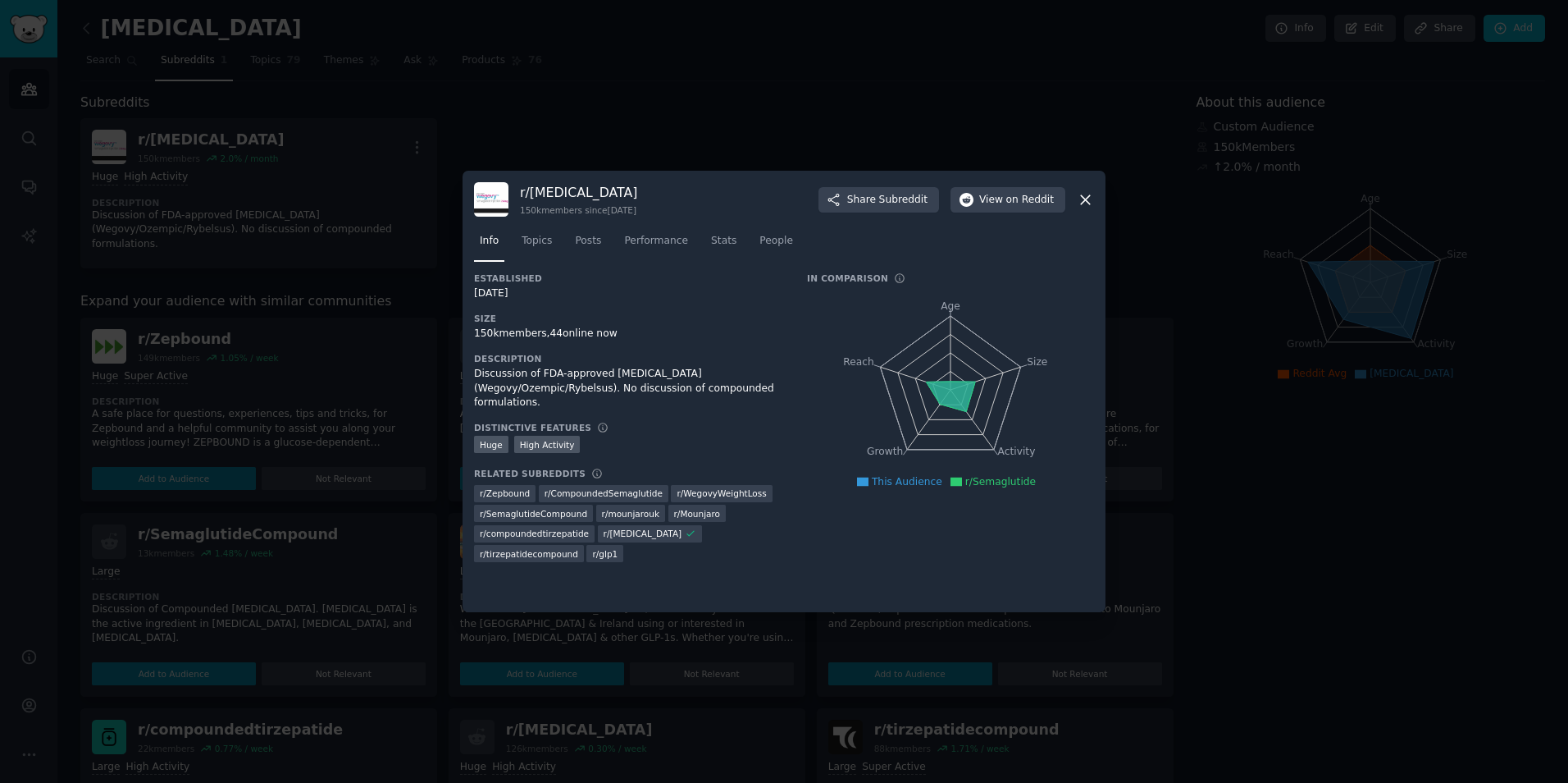
click at [314, 143] on div at bounding box center [784, 391] width 1568 height 783
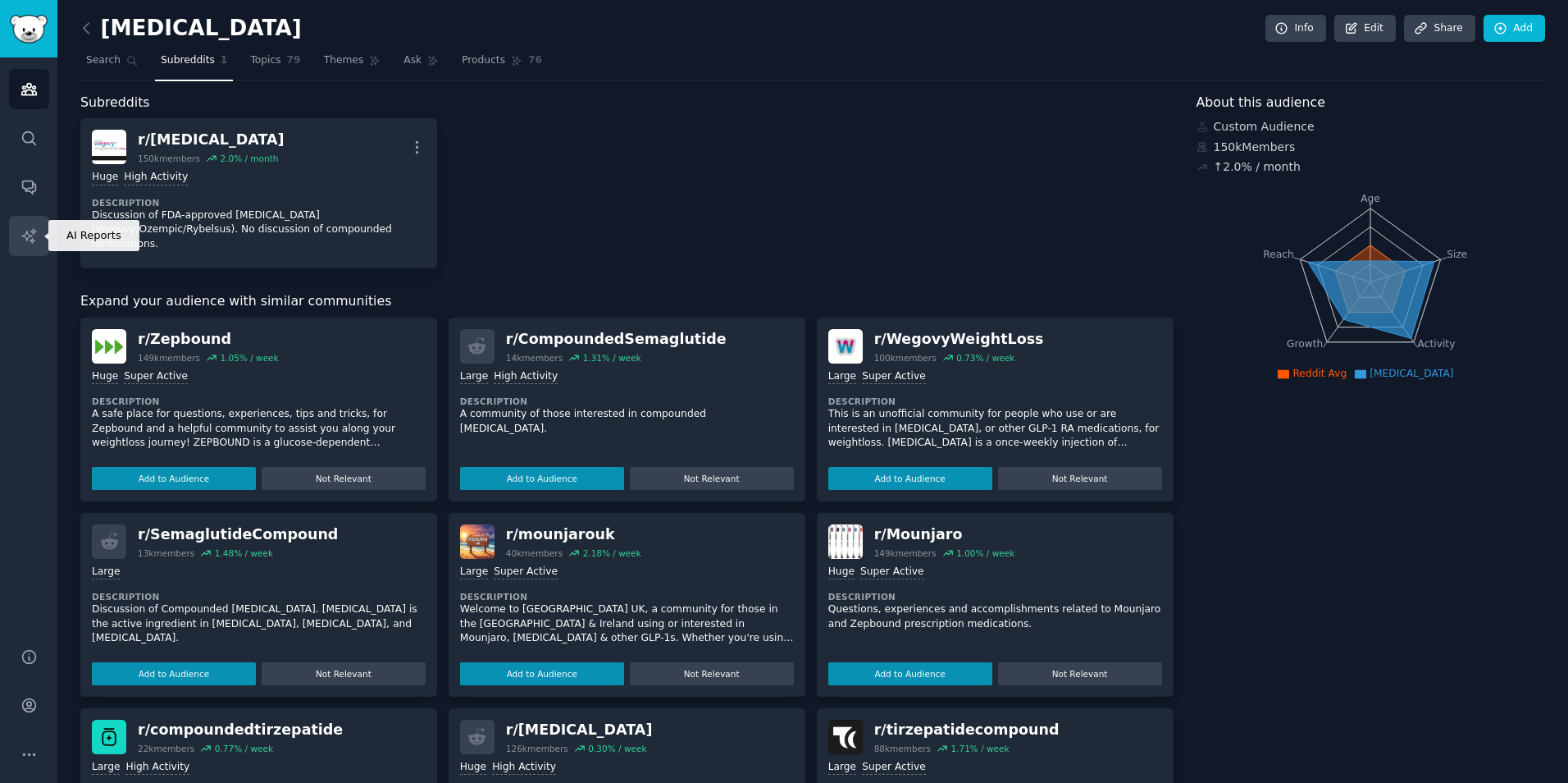
click at [26, 251] on link "AI Reports" at bounding box center [29, 236] width 40 height 40
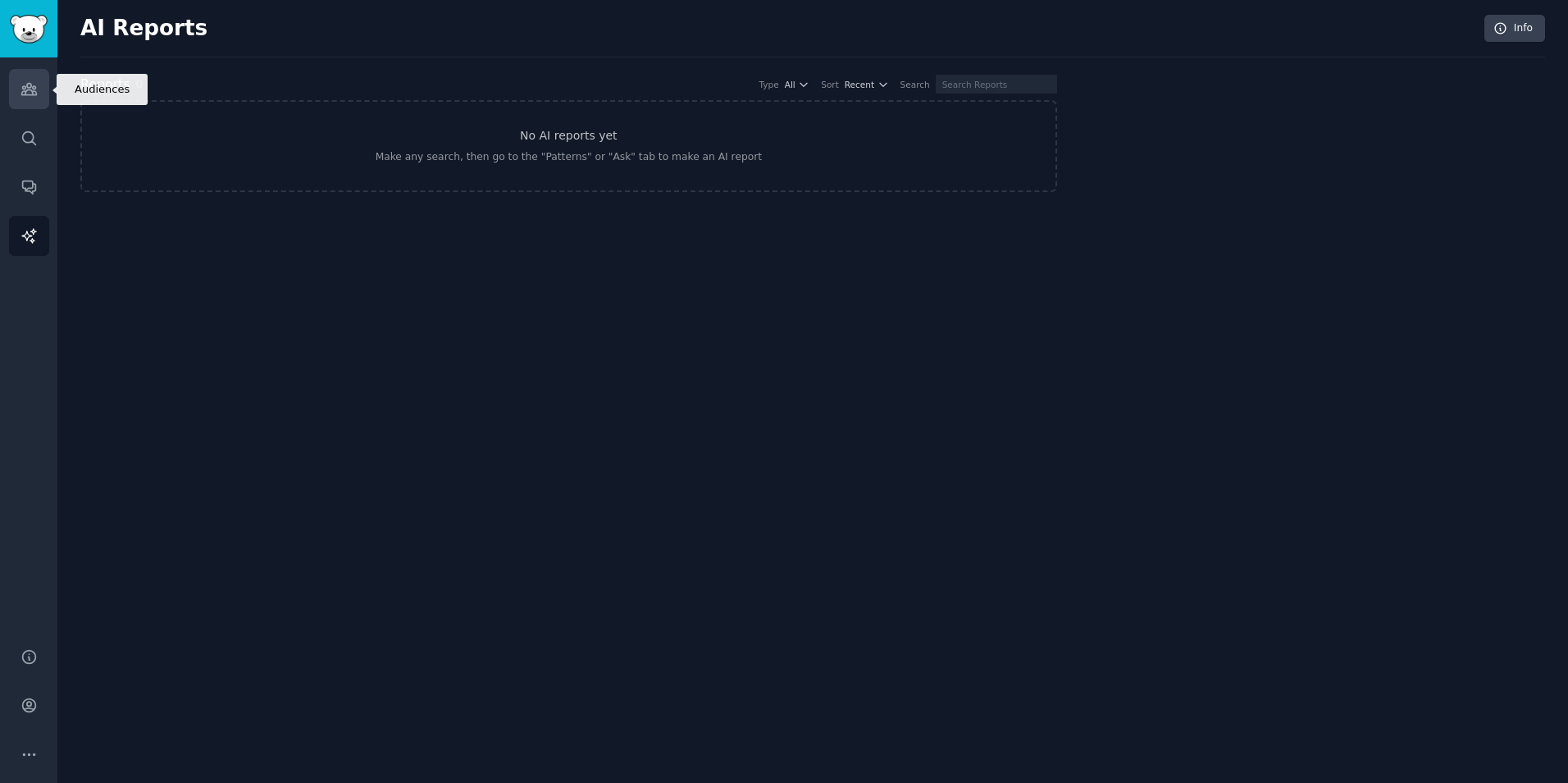
click at [35, 82] on icon "Sidebar" at bounding box center [29, 89] width 17 height 17
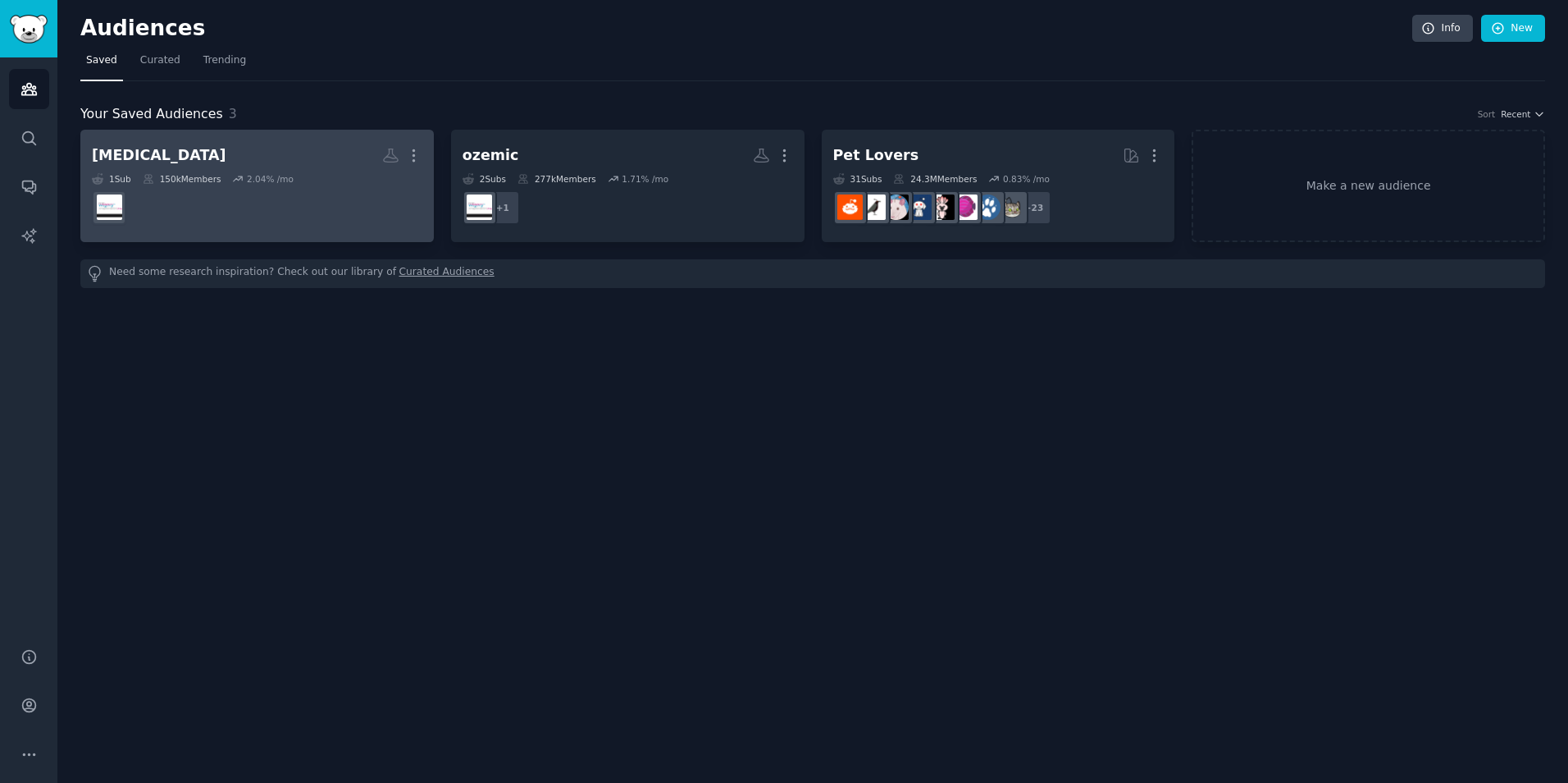
click at [308, 185] on dd at bounding box center [256, 207] width 330 height 46
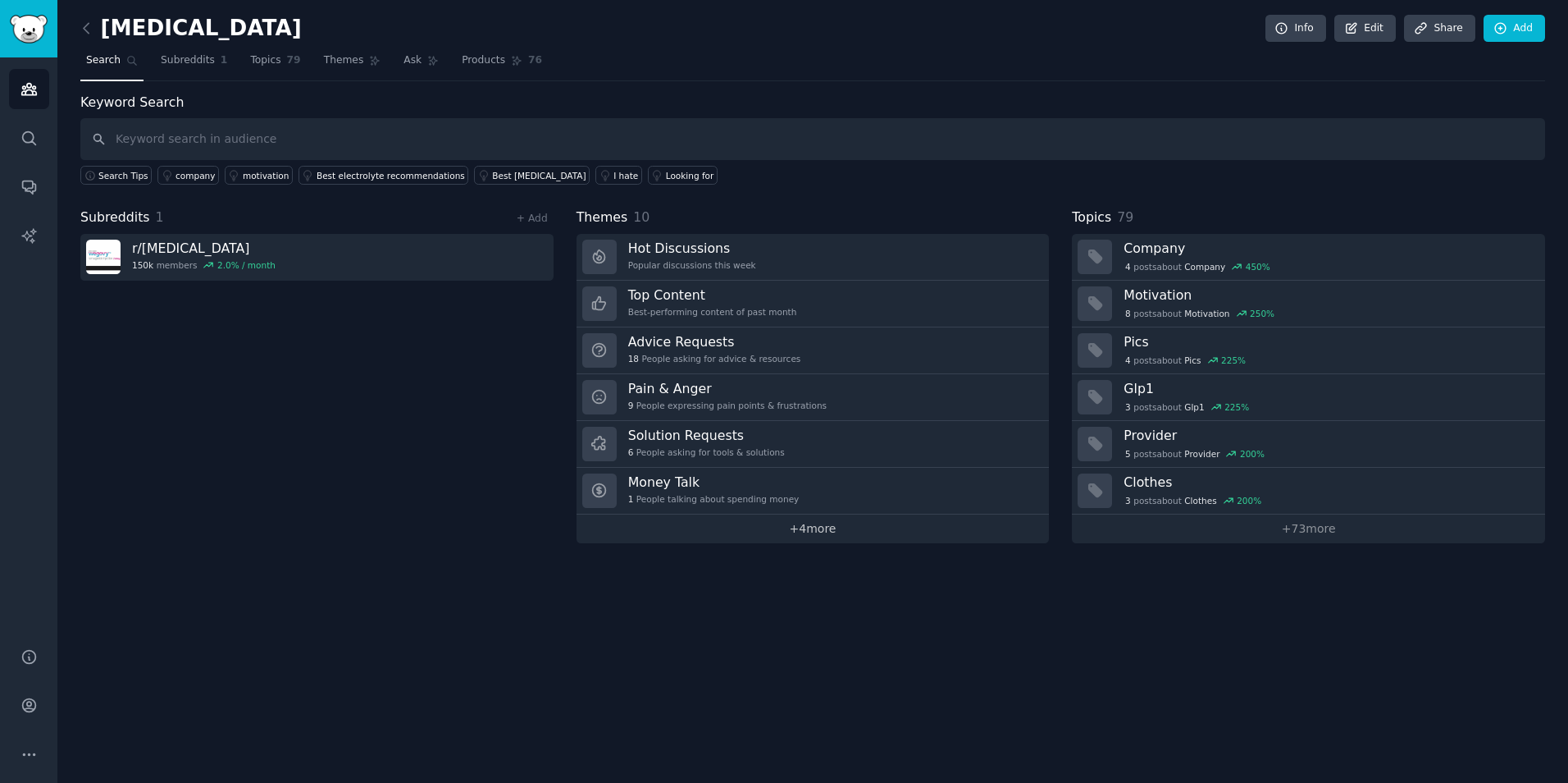
click at [841, 538] on link "+ 4 more" at bounding box center [813, 528] width 473 height 28
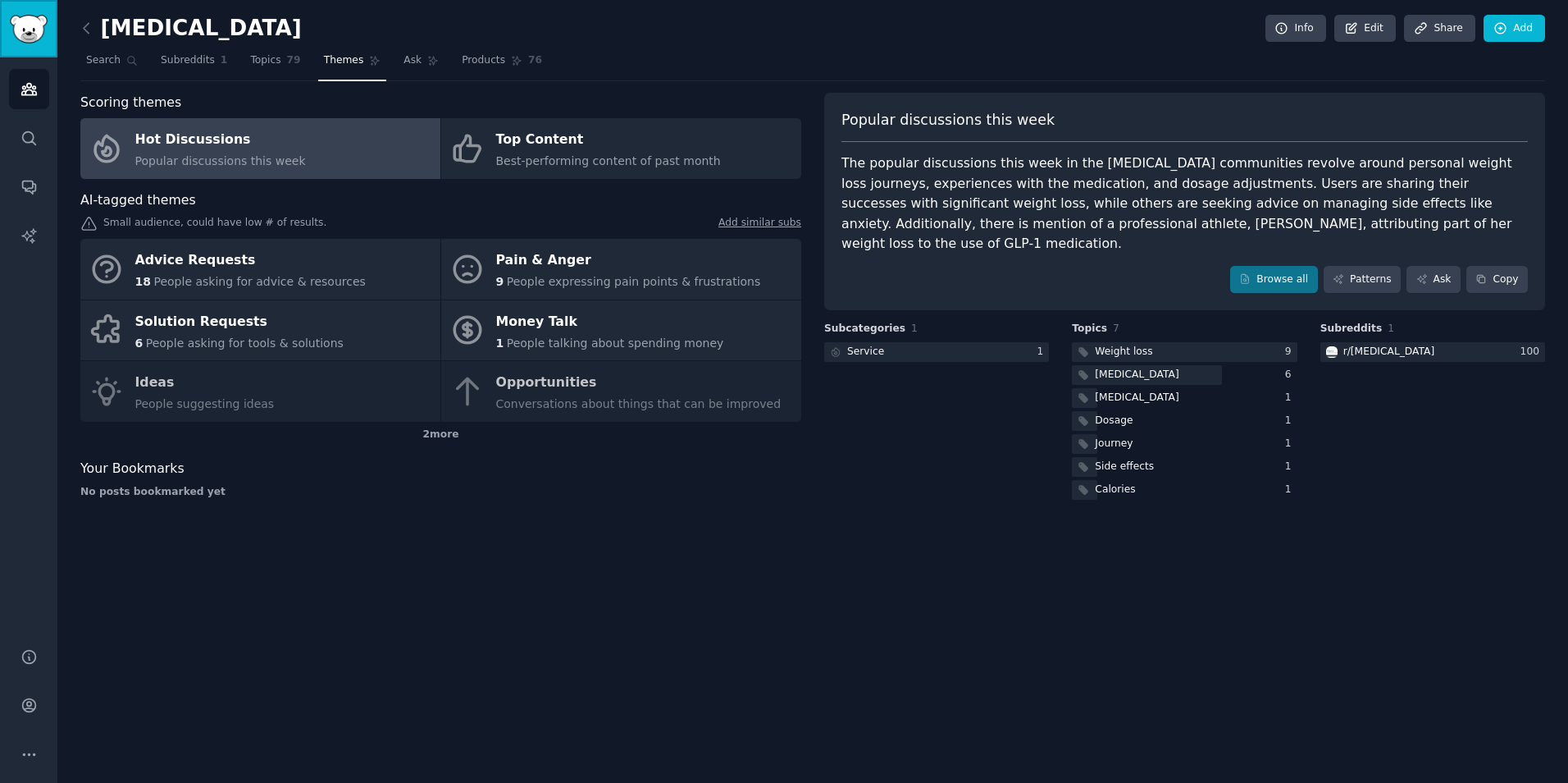
click at [27, 27] on img "Sidebar" at bounding box center [28, 29] width 38 height 28
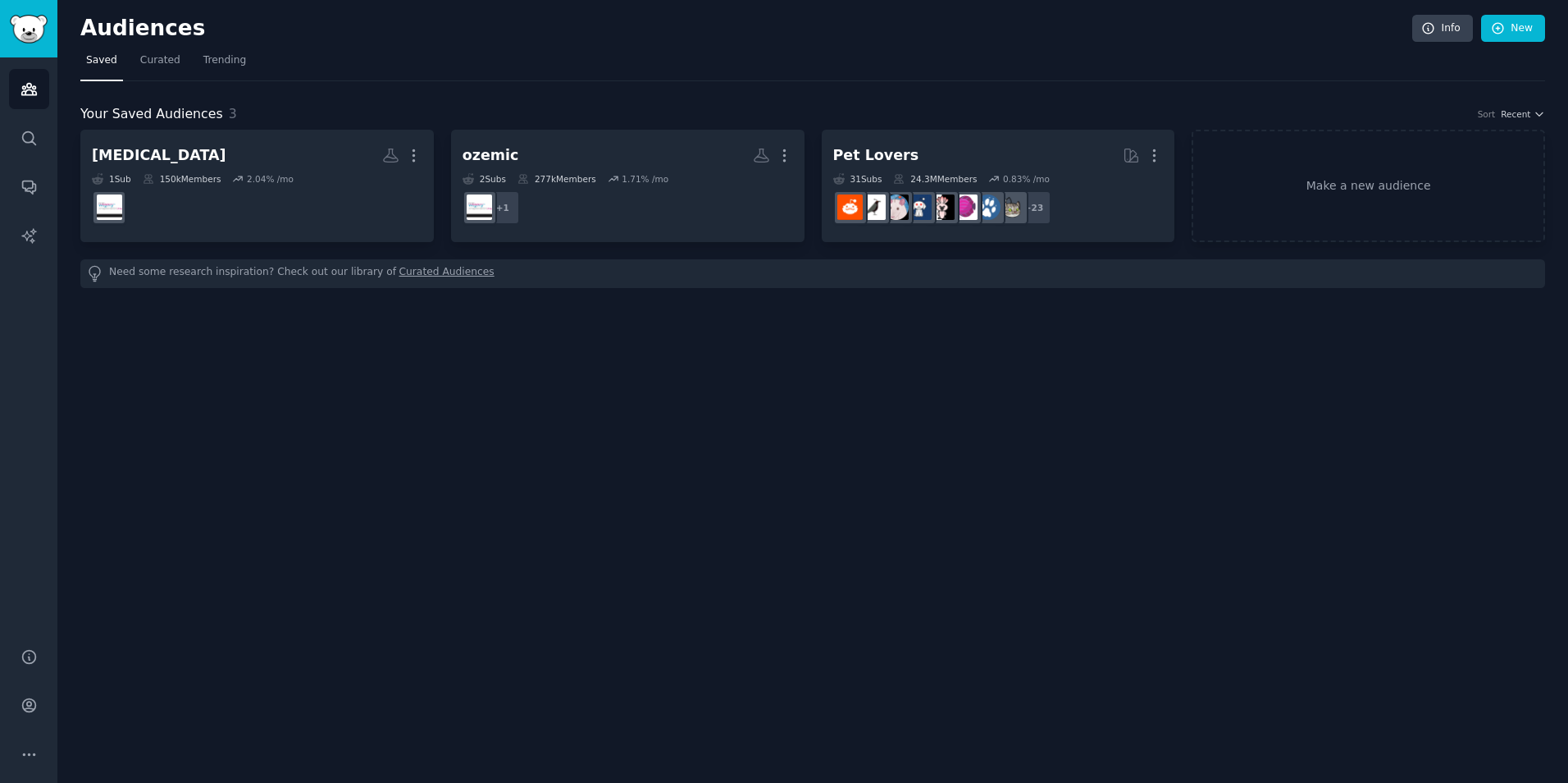
click at [245, 242] on div "[MEDICAL_DATA] More 1 Sub 150k Members 2.04 % /mo ozemic More 2 Sub s 277k Memb…" at bounding box center [813, 208] width 1465 height 158
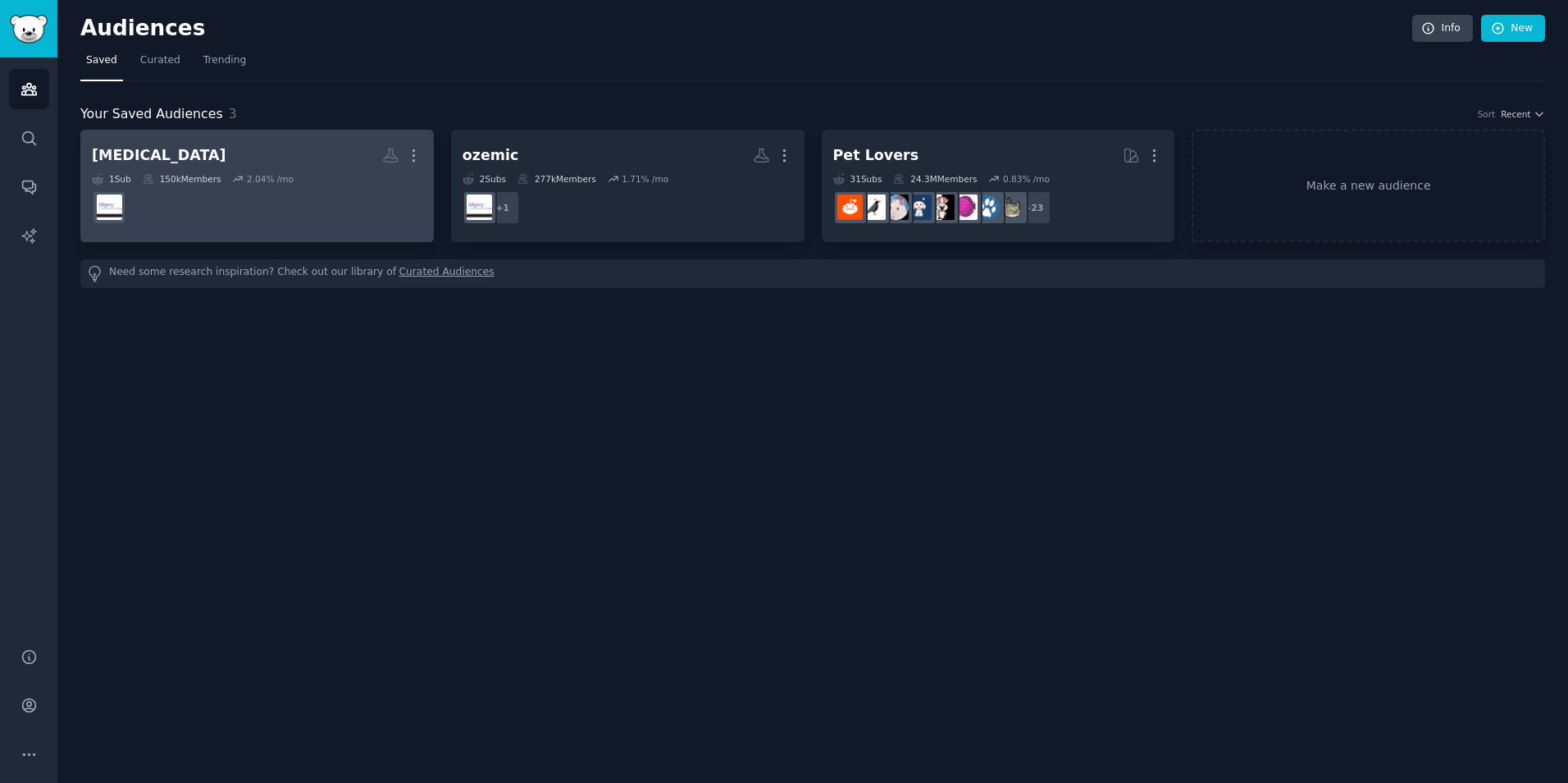
click at [262, 194] on dd at bounding box center [256, 207] width 330 height 46
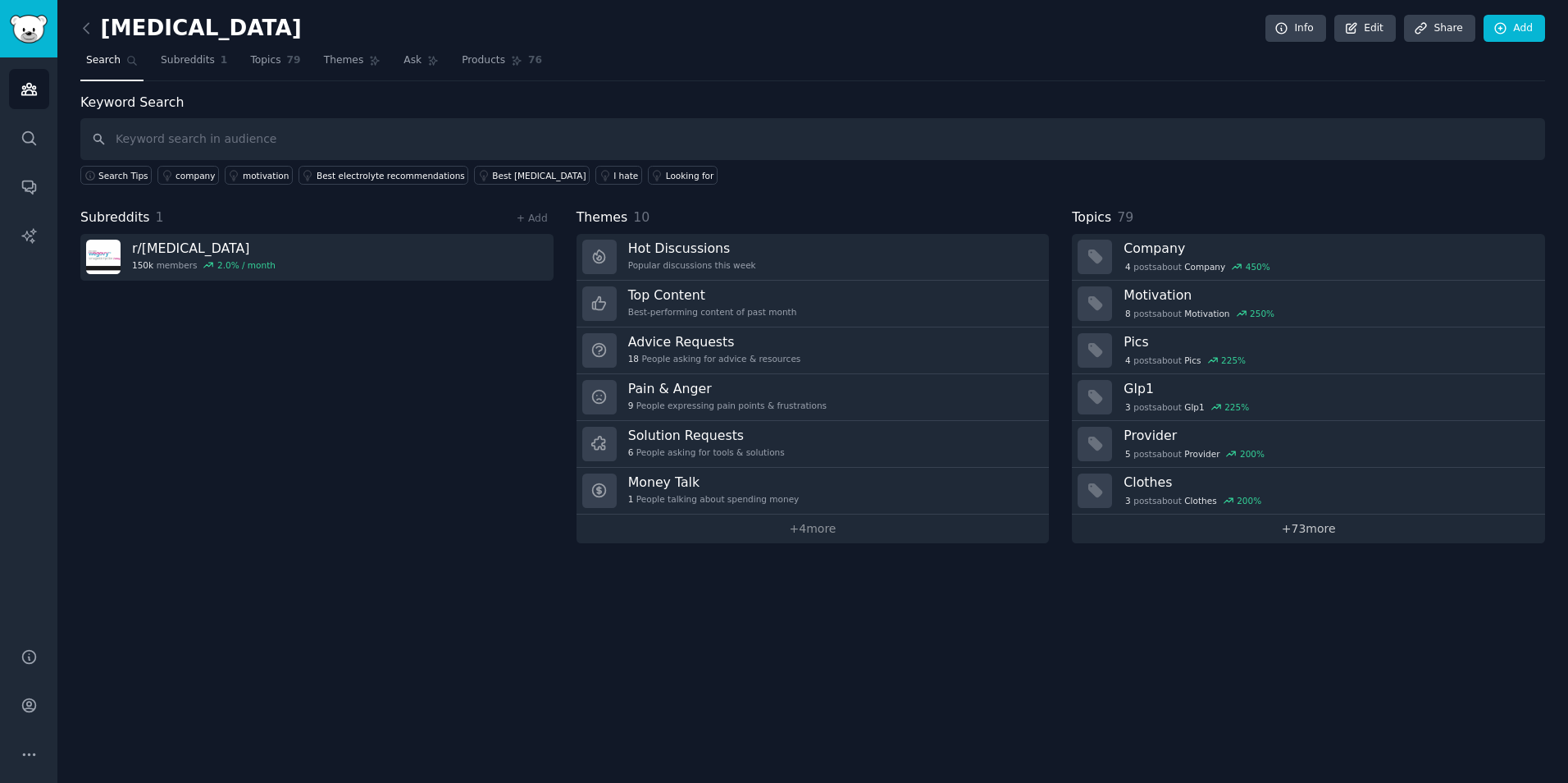
click at [1297, 520] on link "+ 73 more" at bounding box center [1309, 528] width 473 height 28
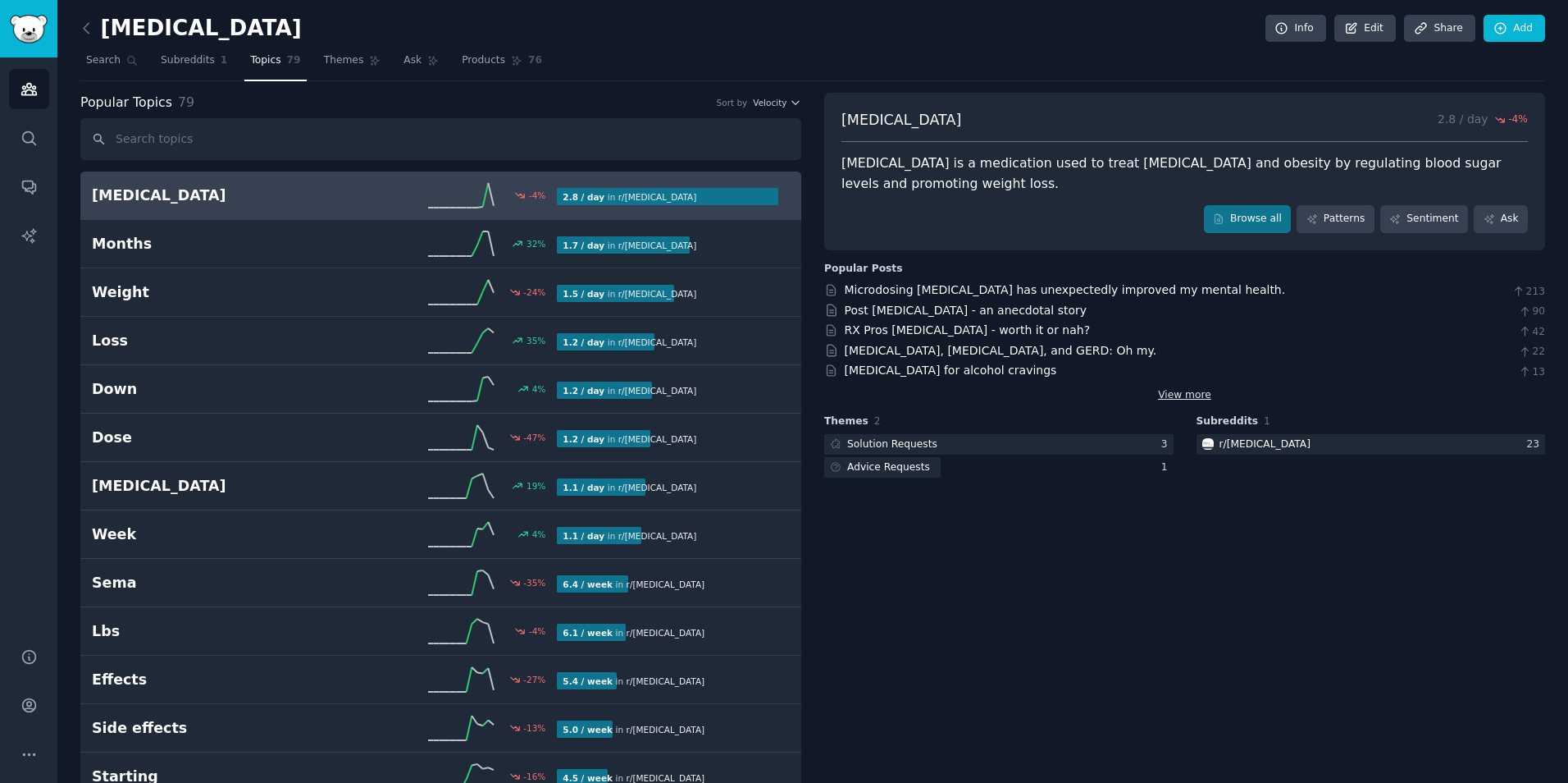
click at [1187, 388] on link "View more" at bounding box center [1185, 396] width 53 height 15
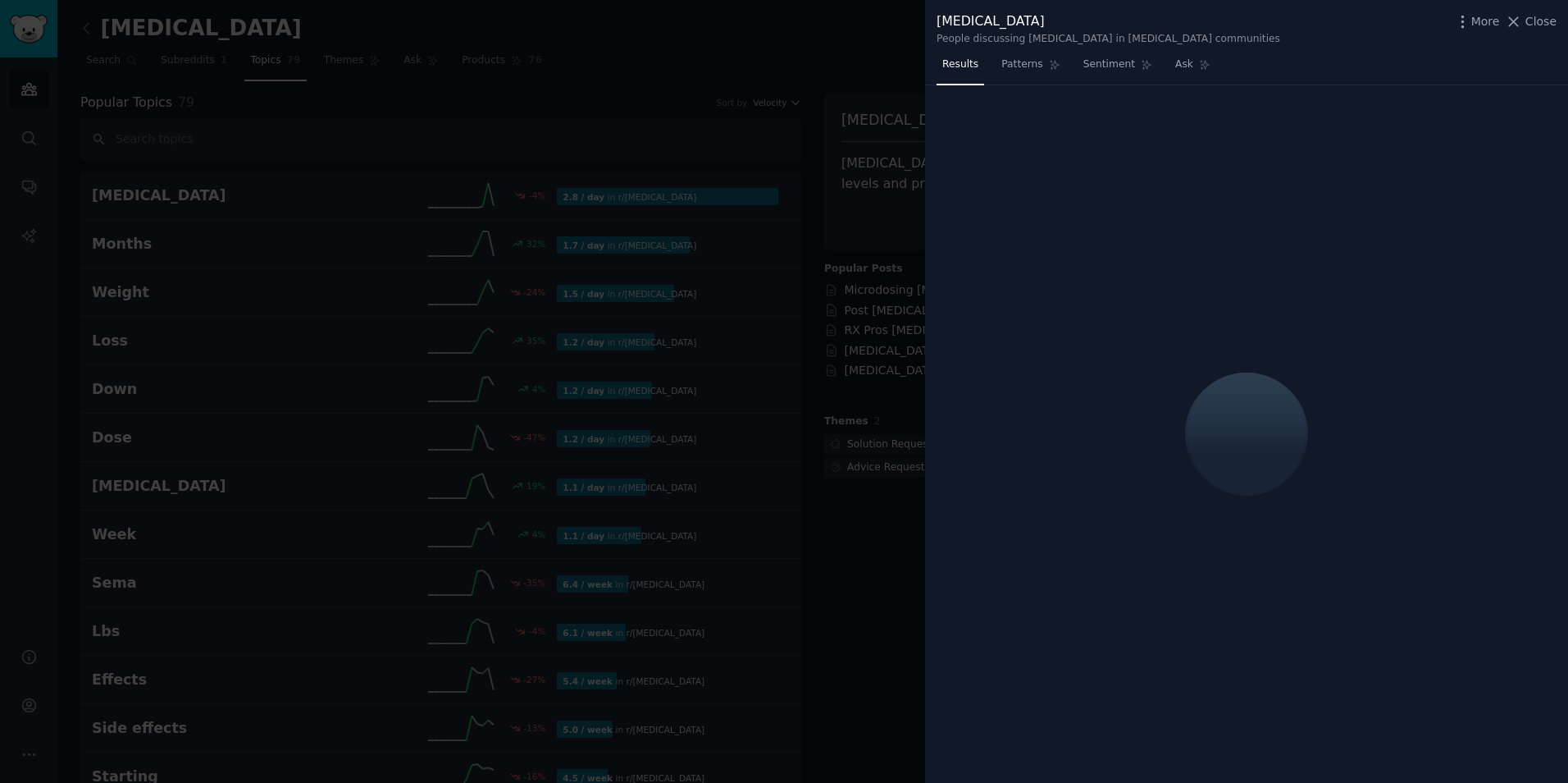
click at [876, 204] on div at bounding box center [784, 391] width 1568 height 783
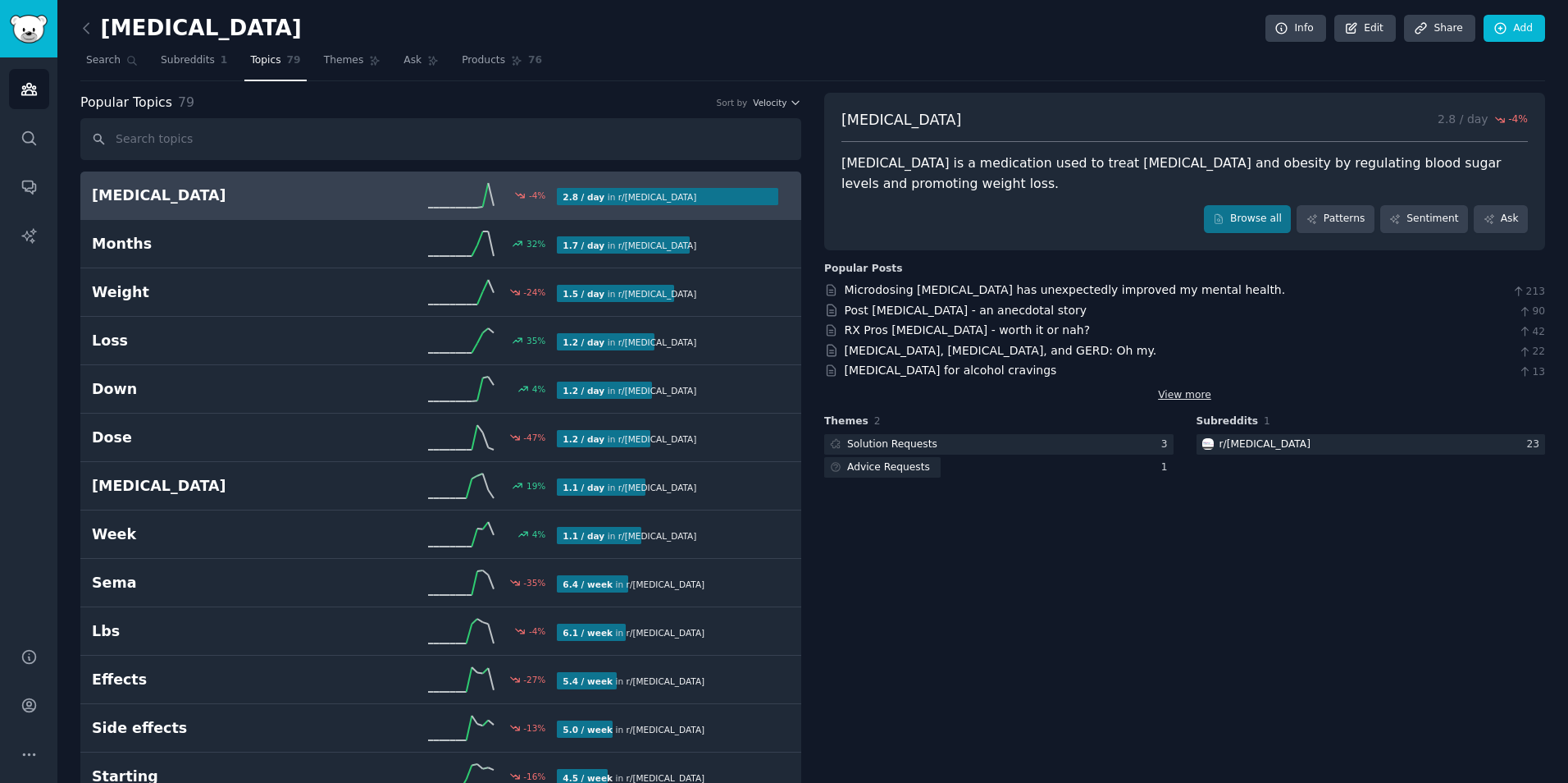
click at [1181, 388] on link "View more" at bounding box center [1185, 396] width 53 height 15
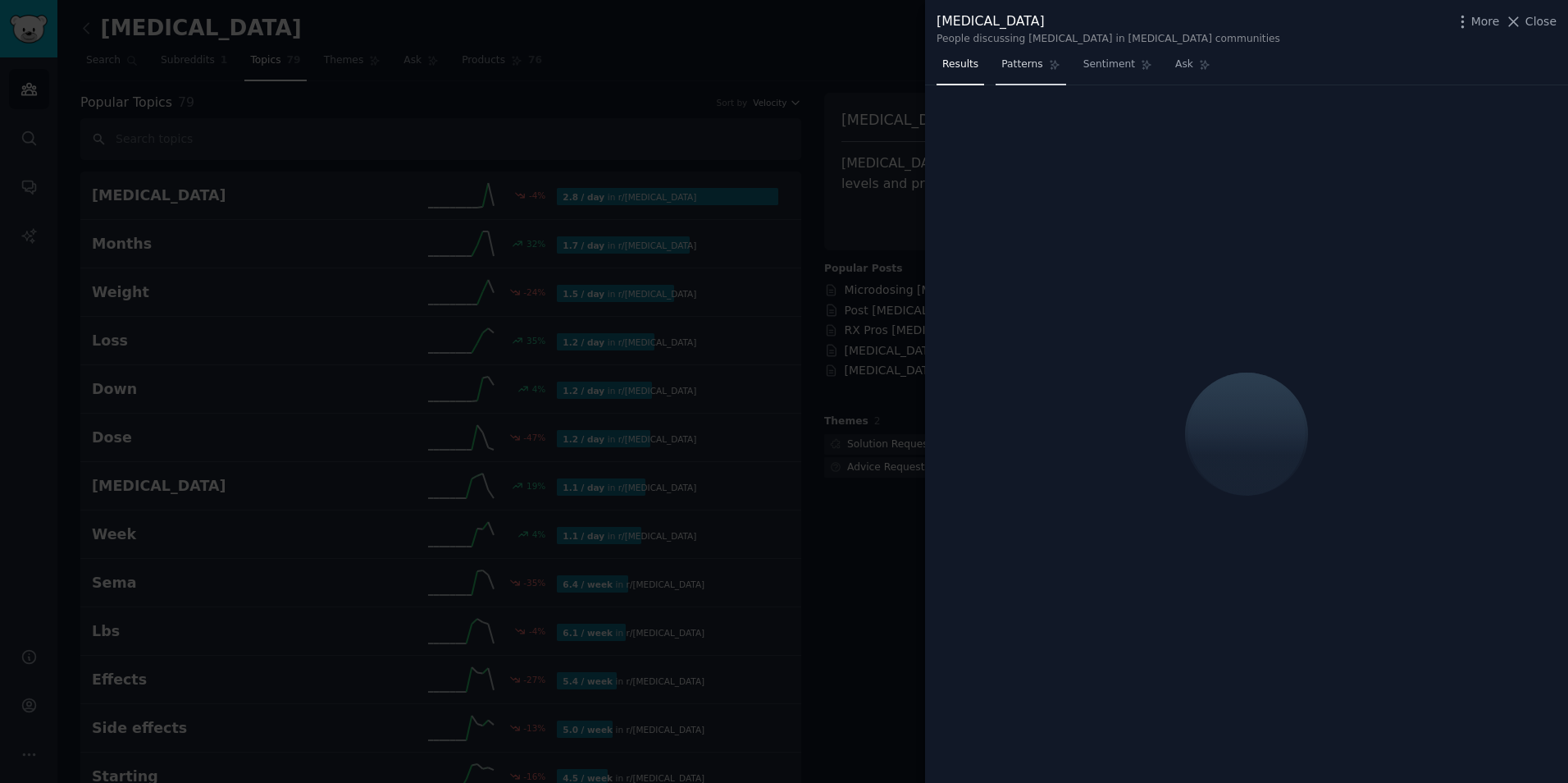
click at [1006, 79] on link "Patterns" at bounding box center [1031, 69] width 70 height 34
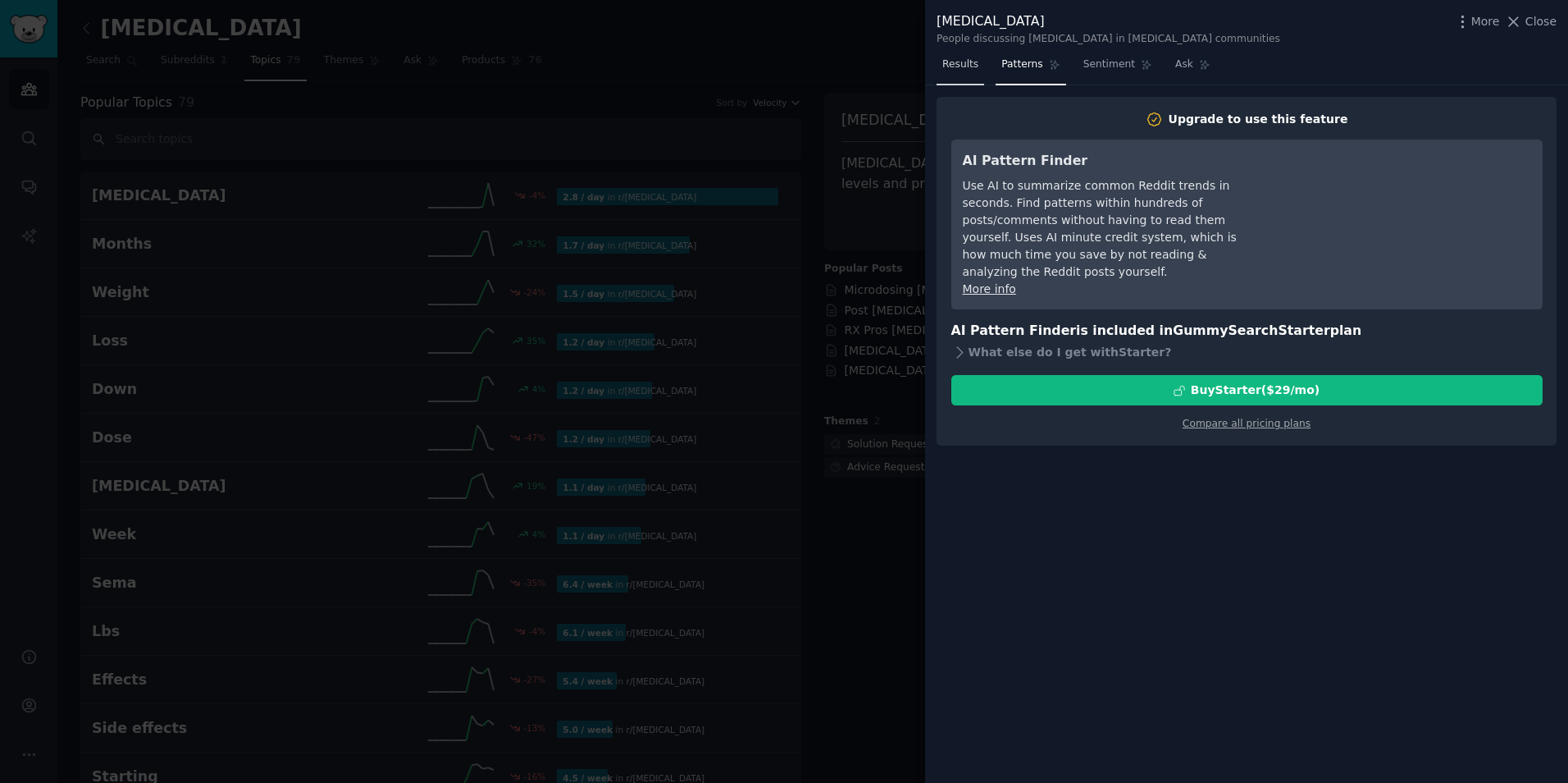
click at [937, 57] on link "Results" at bounding box center [960, 69] width 47 height 34
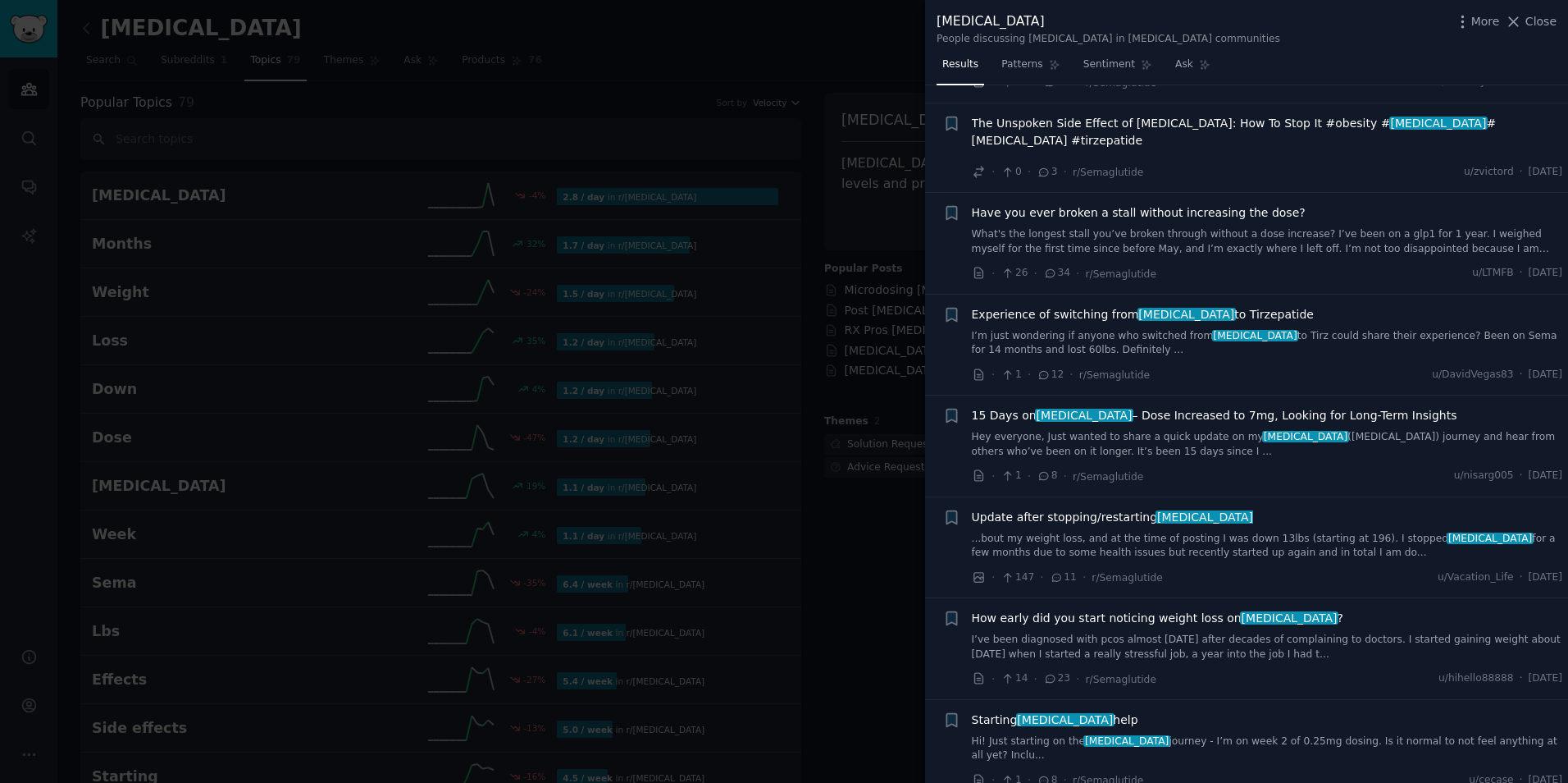
scroll to position [6161, 0]
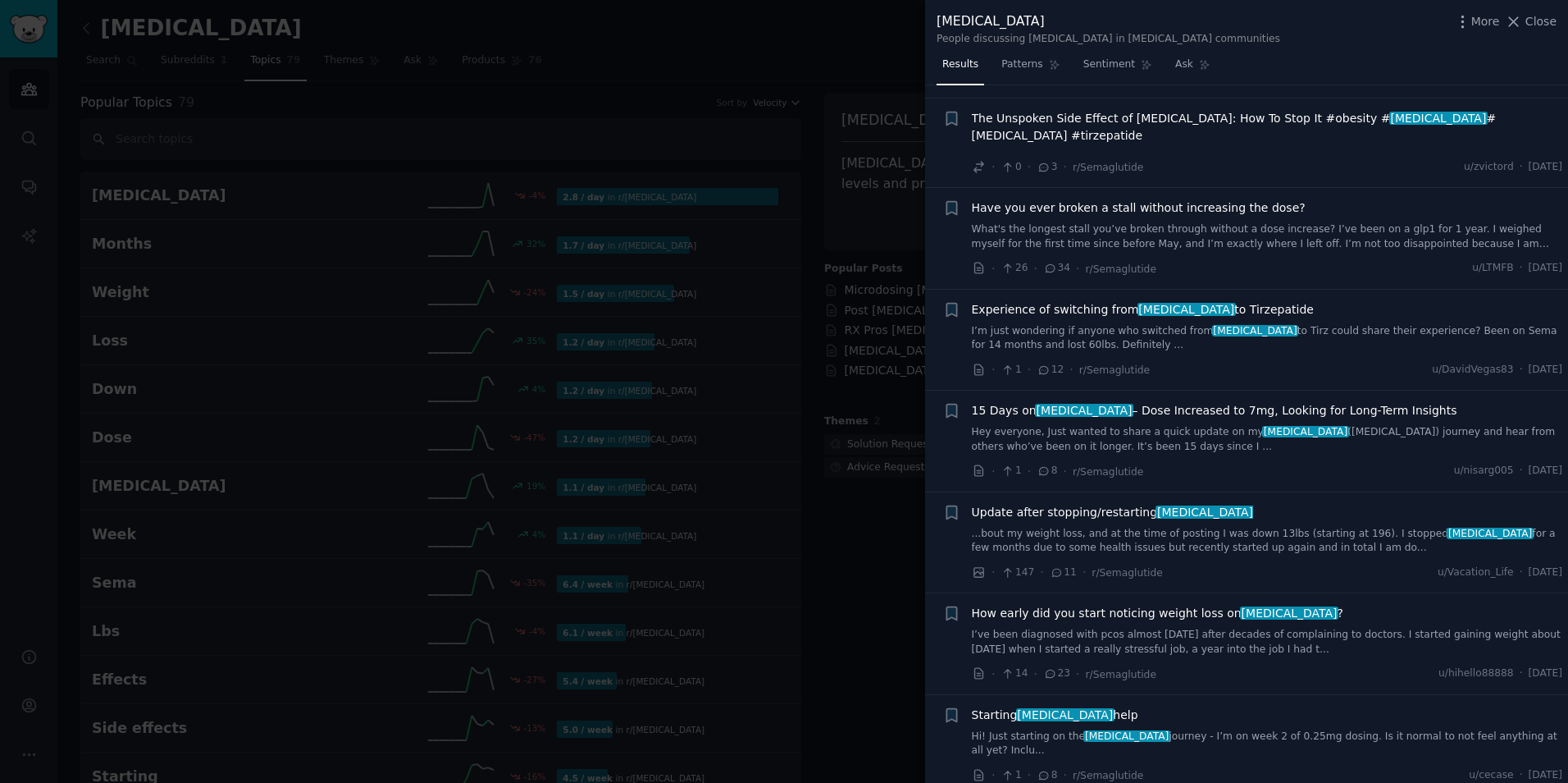
click at [897, 430] on div at bounding box center [784, 391] width 1568 height 783
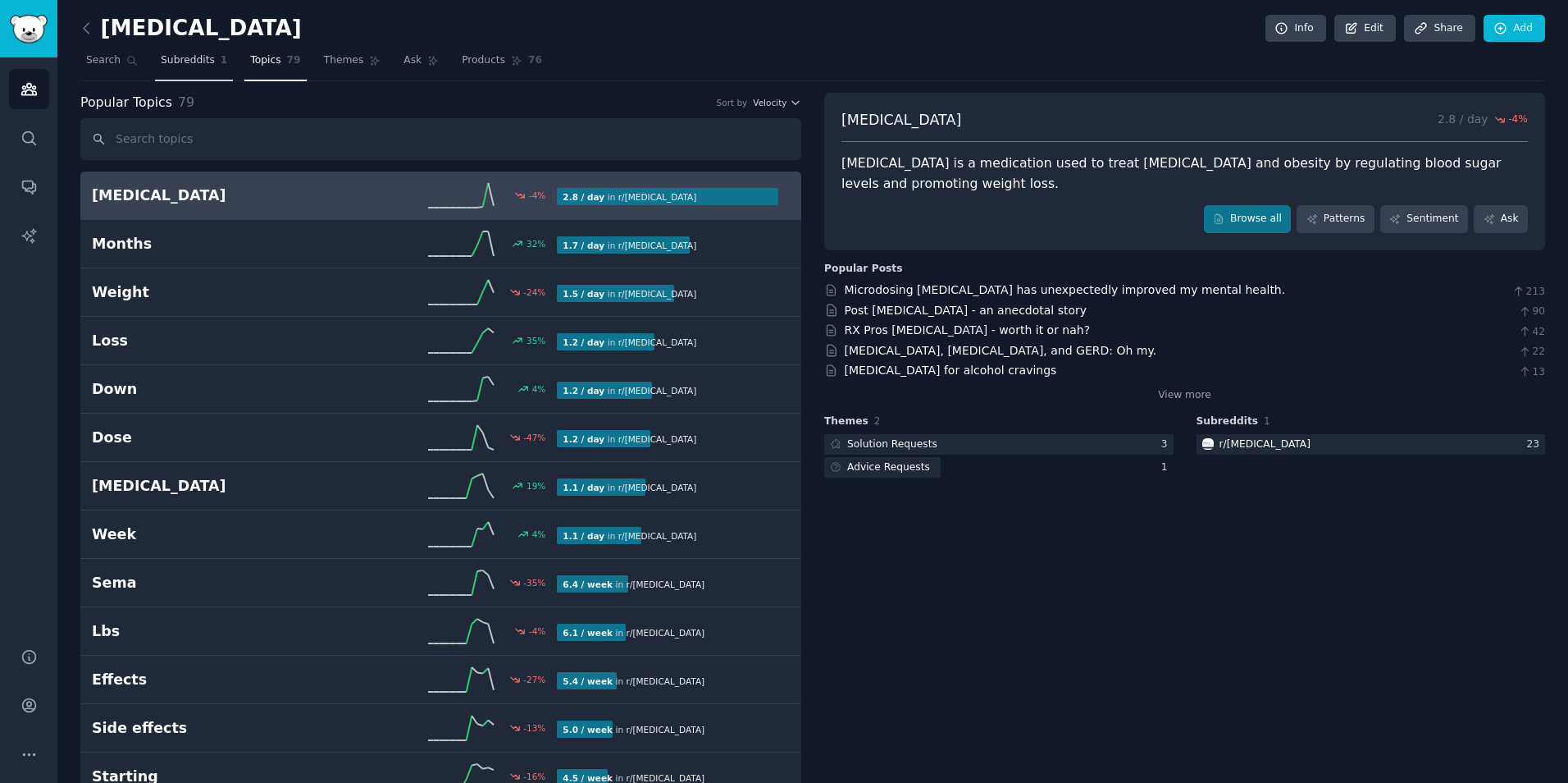
click at [198, 64] on span "Subreddits" at bounding box center [187, 61] width 54 height 15
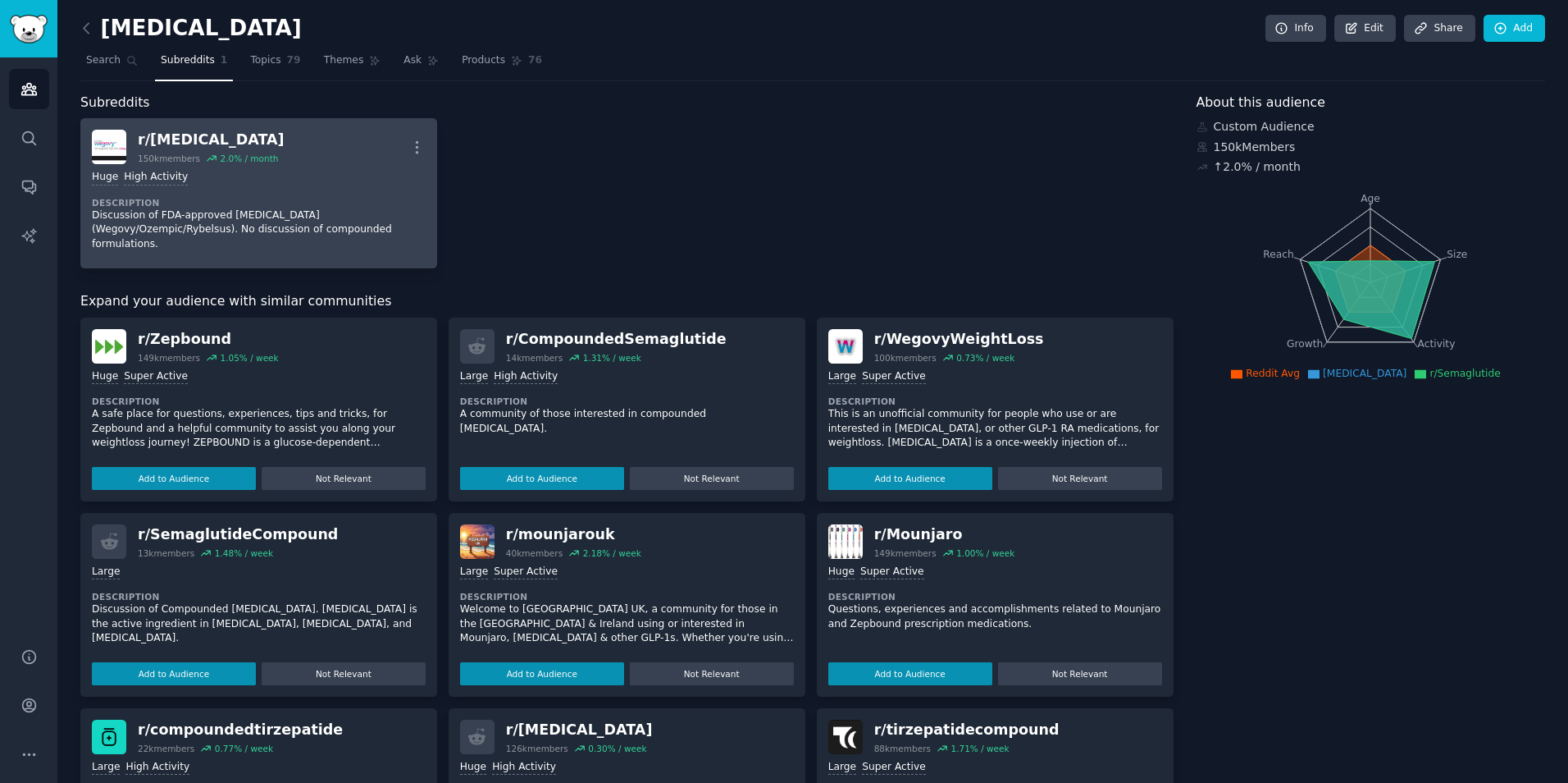
click at [230, 179] on div "Huge High Activity" at bounding box center [258, 177] width 334 height 15
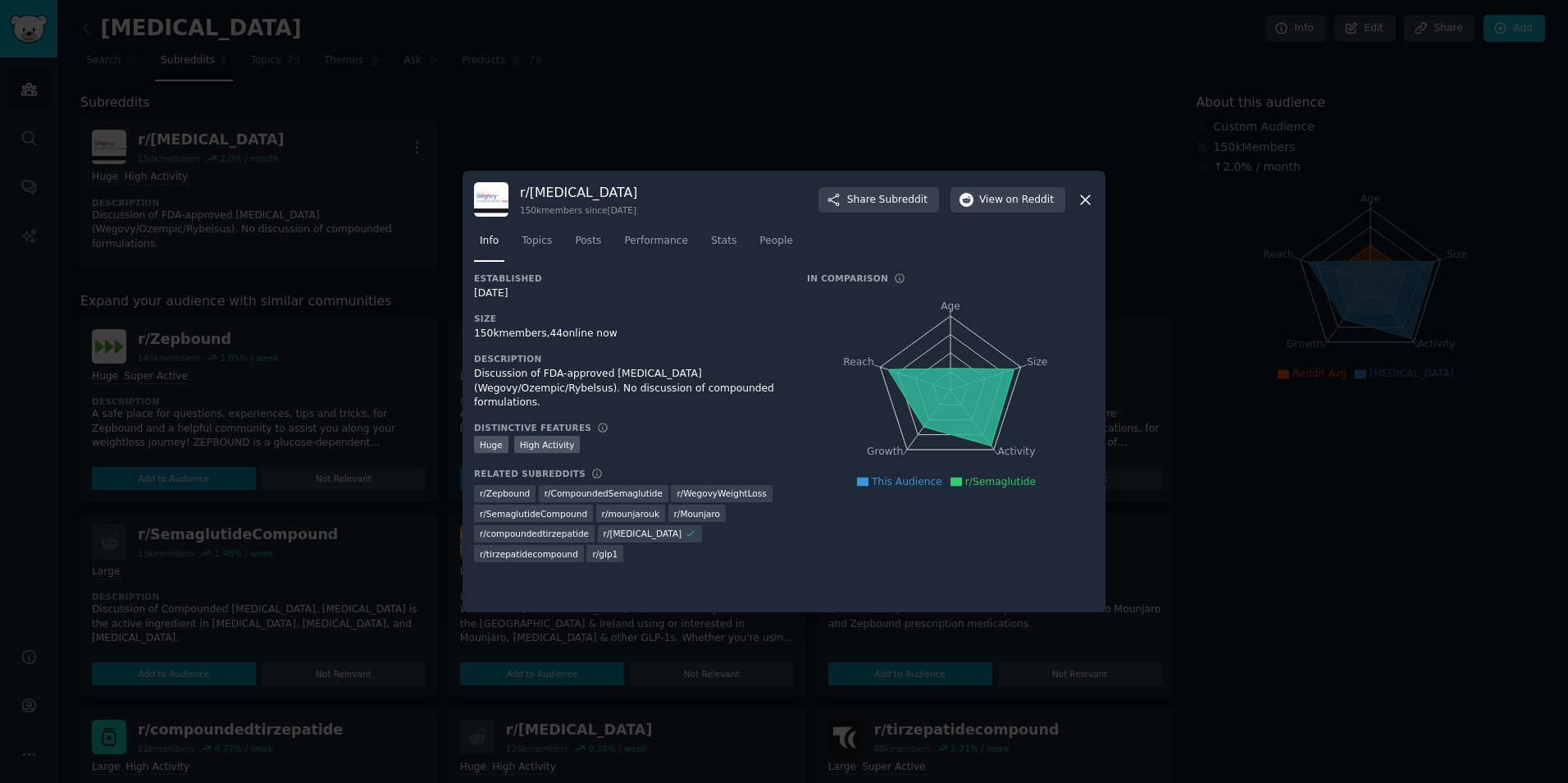
click at [185, 142] on div at bounding box center [784, 391] width 1568 height 783
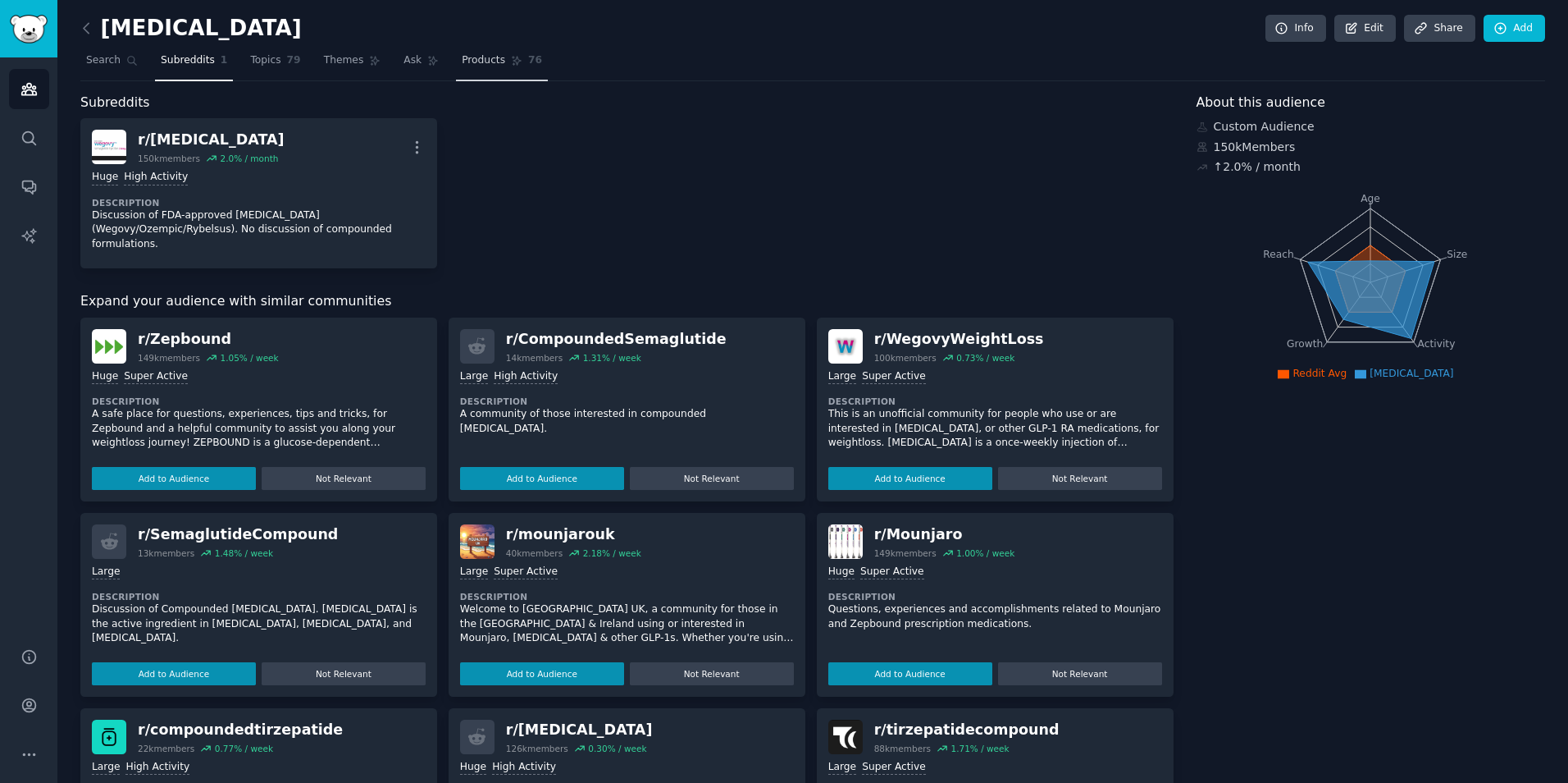
click at [462, 65] on span "Products" at bounding box center [484, 61] width 44 height 15
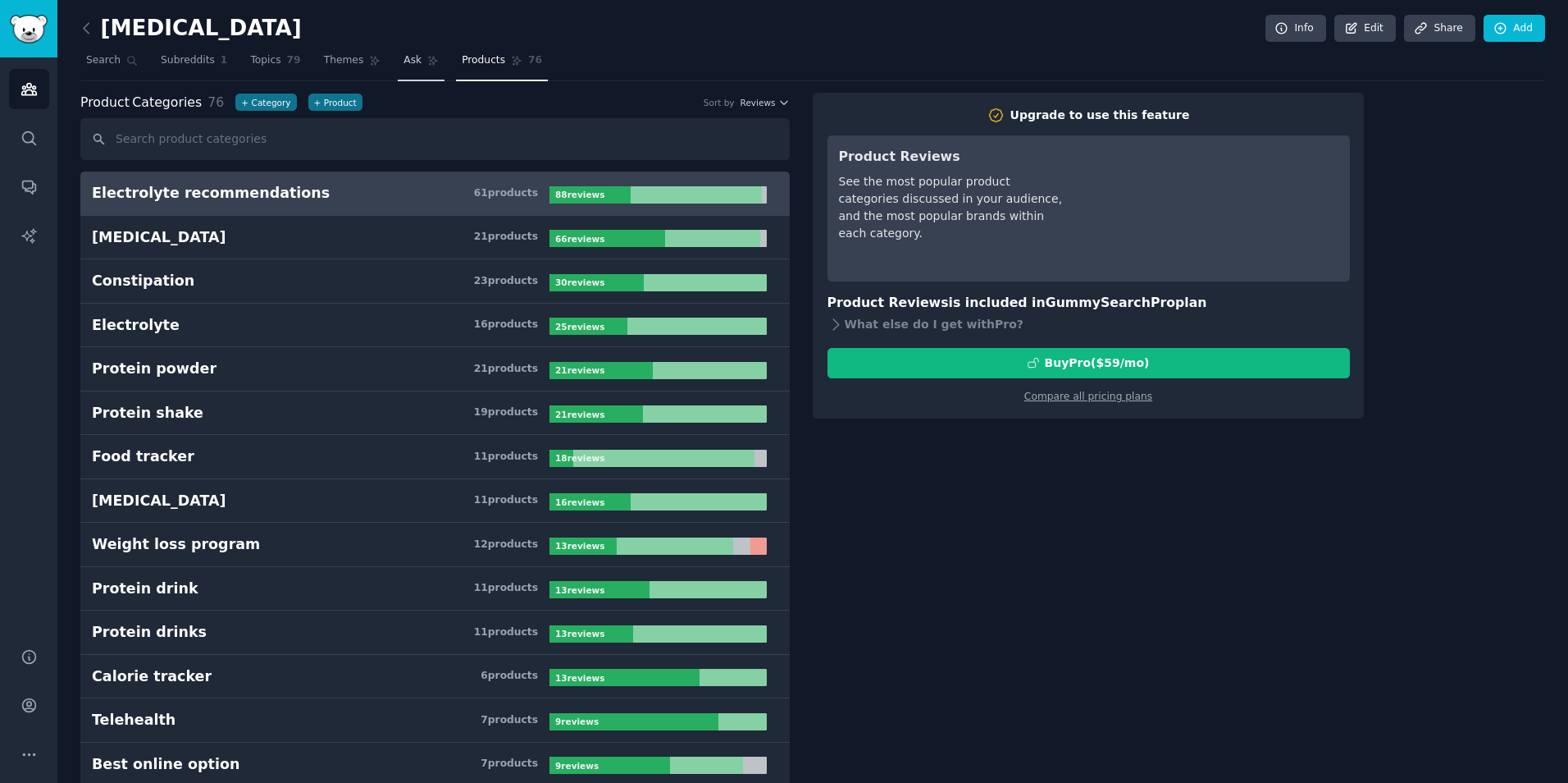
click at [397, 68] on link "Ask" at bounding box center [420, 64] width 46 height 34
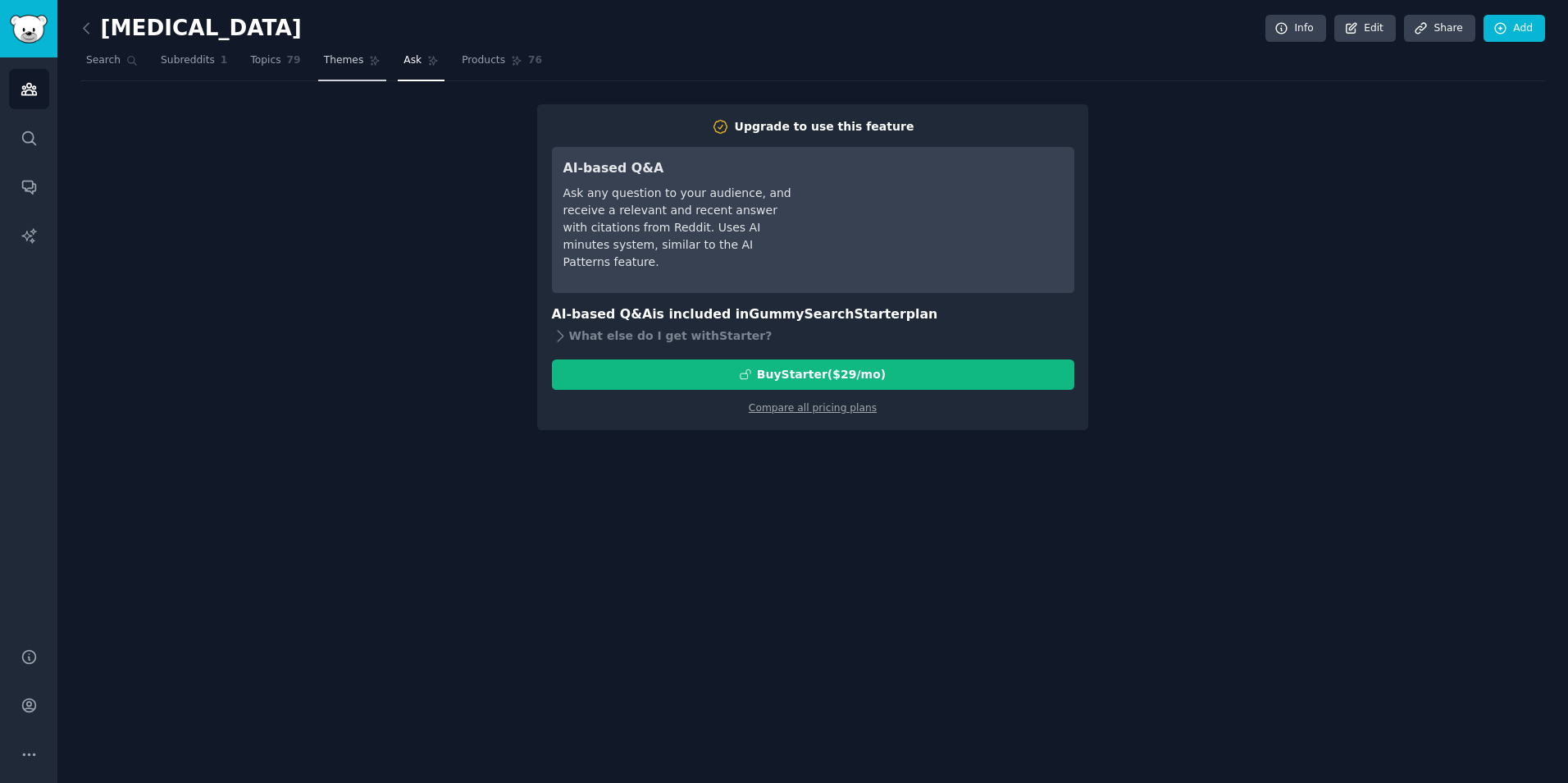
click at [325, 64] on span "Themes" at bounding box center [344, 61] width 40 height 15
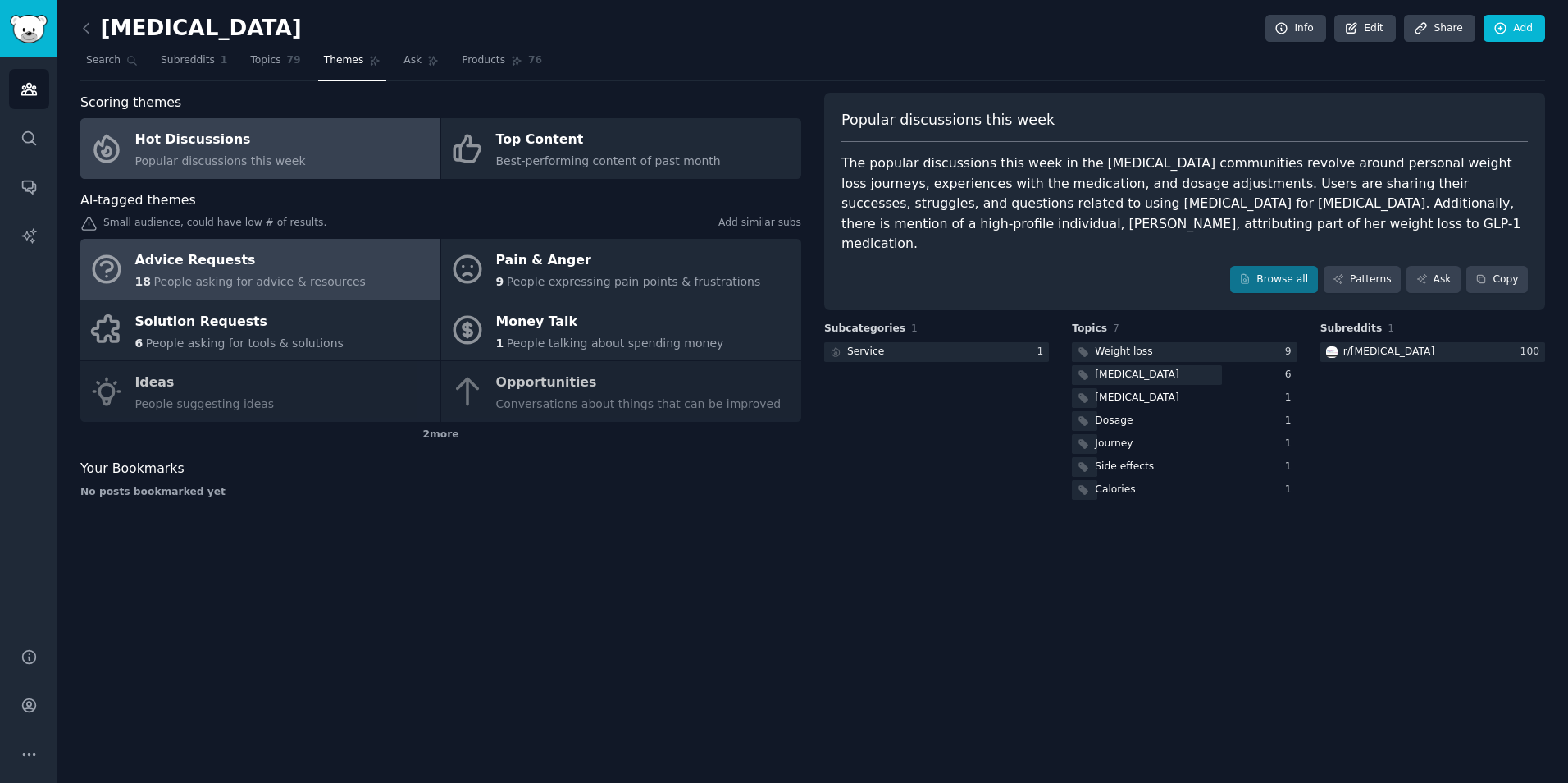
click at [355, 244] on link "Advice Requests 18 People asking for advice & resources" at bounding box center [260, 269] width 360 height 61
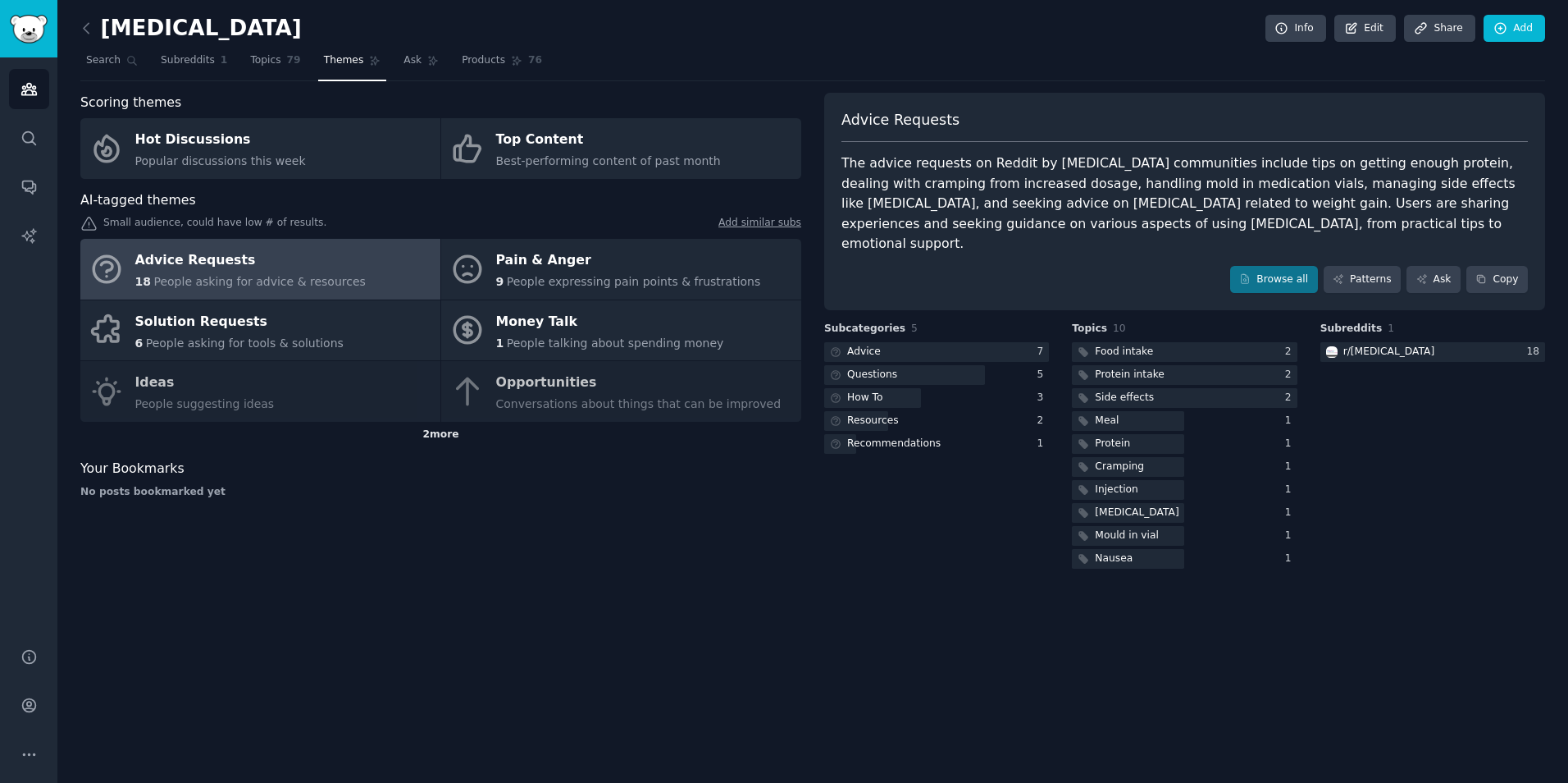
click at [453, 428] on div "2 more" at bounding box center [441, 435] width 721 height 27
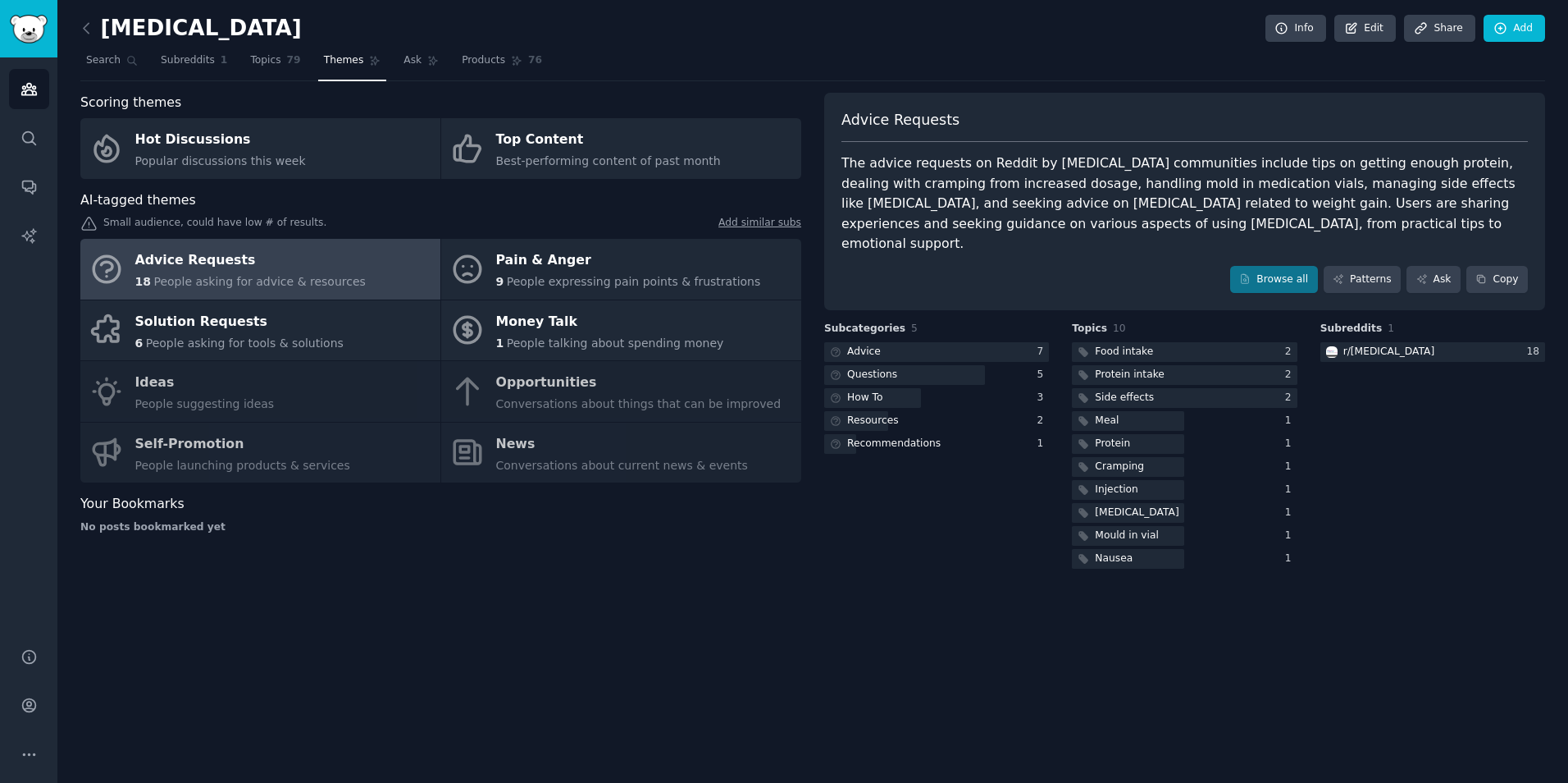
click at [1048, 606] on div "[MEDICAL_DATA] Info Edit Share Add Search Subreddits 1 Topics 79 Themes Ask Pro…" at bounding box center [813, 391] width 1510 height 783
click at [925, 365] on div at bounding box center [905, 376] width 161 height 21
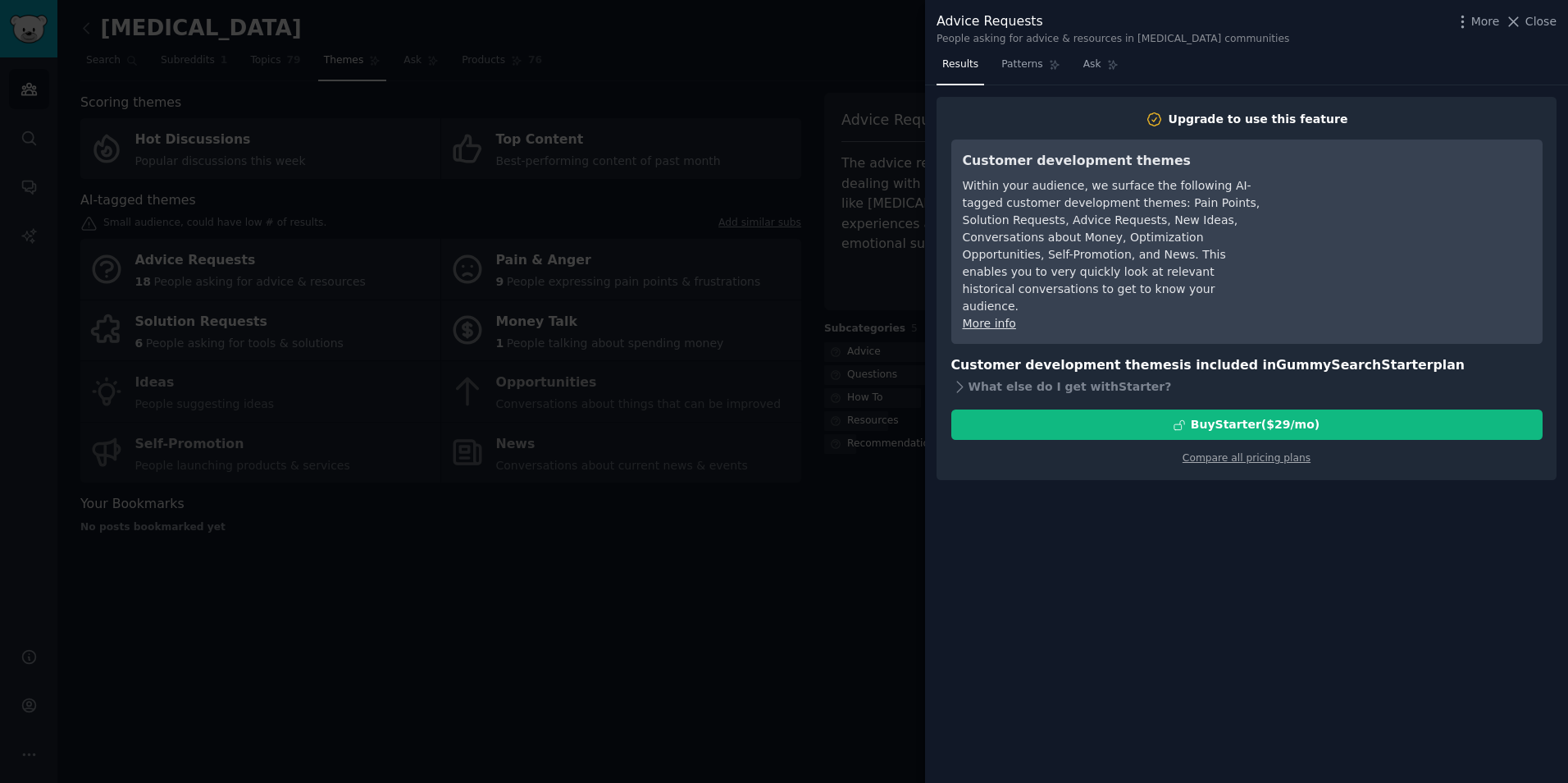
click at [912, 490] on div at bounding box center [784, 391] width 1568 height 783
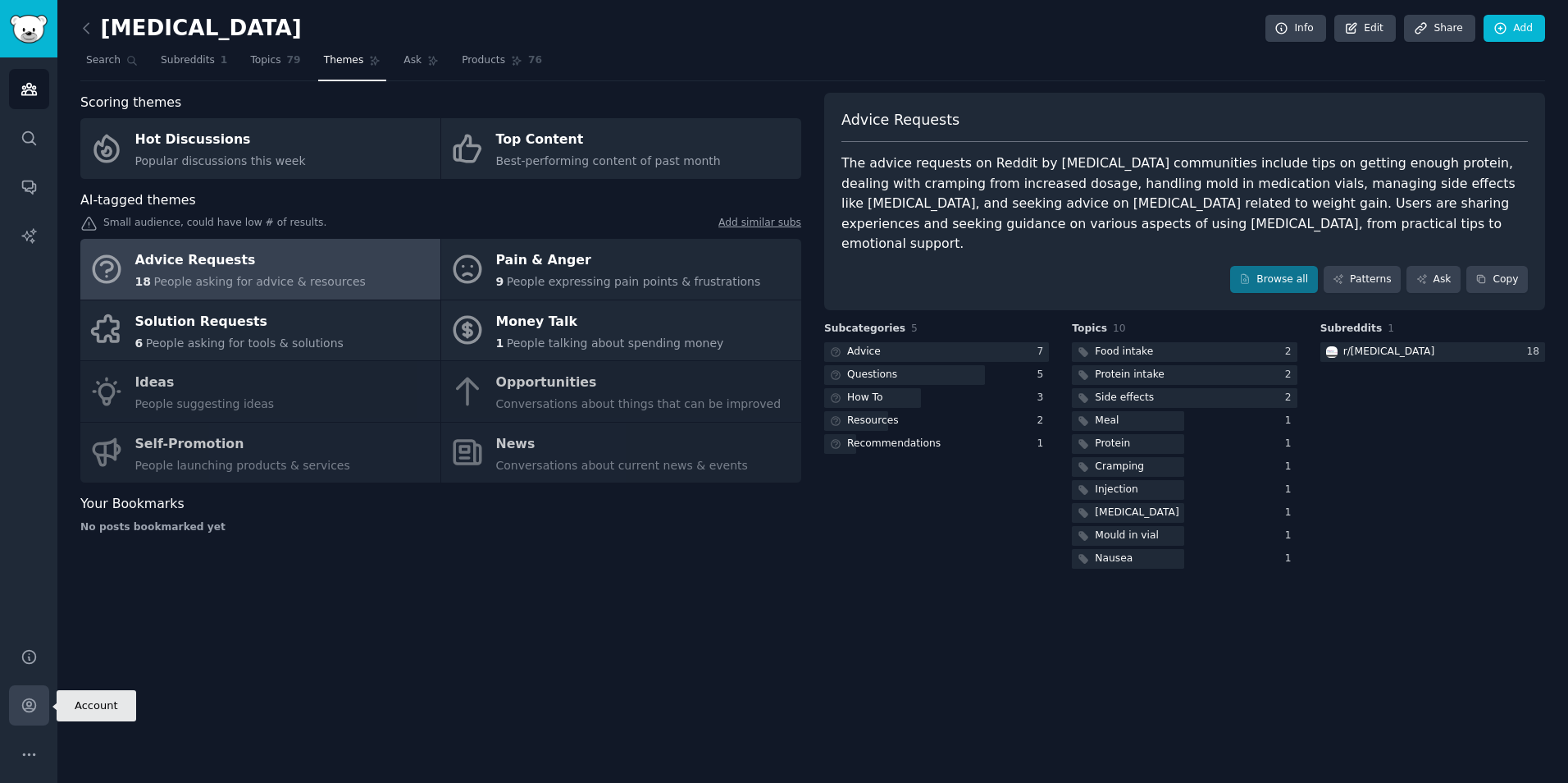
click at [26, 720] on link "Account" at bounding box center [29, 705] width 40 height 40
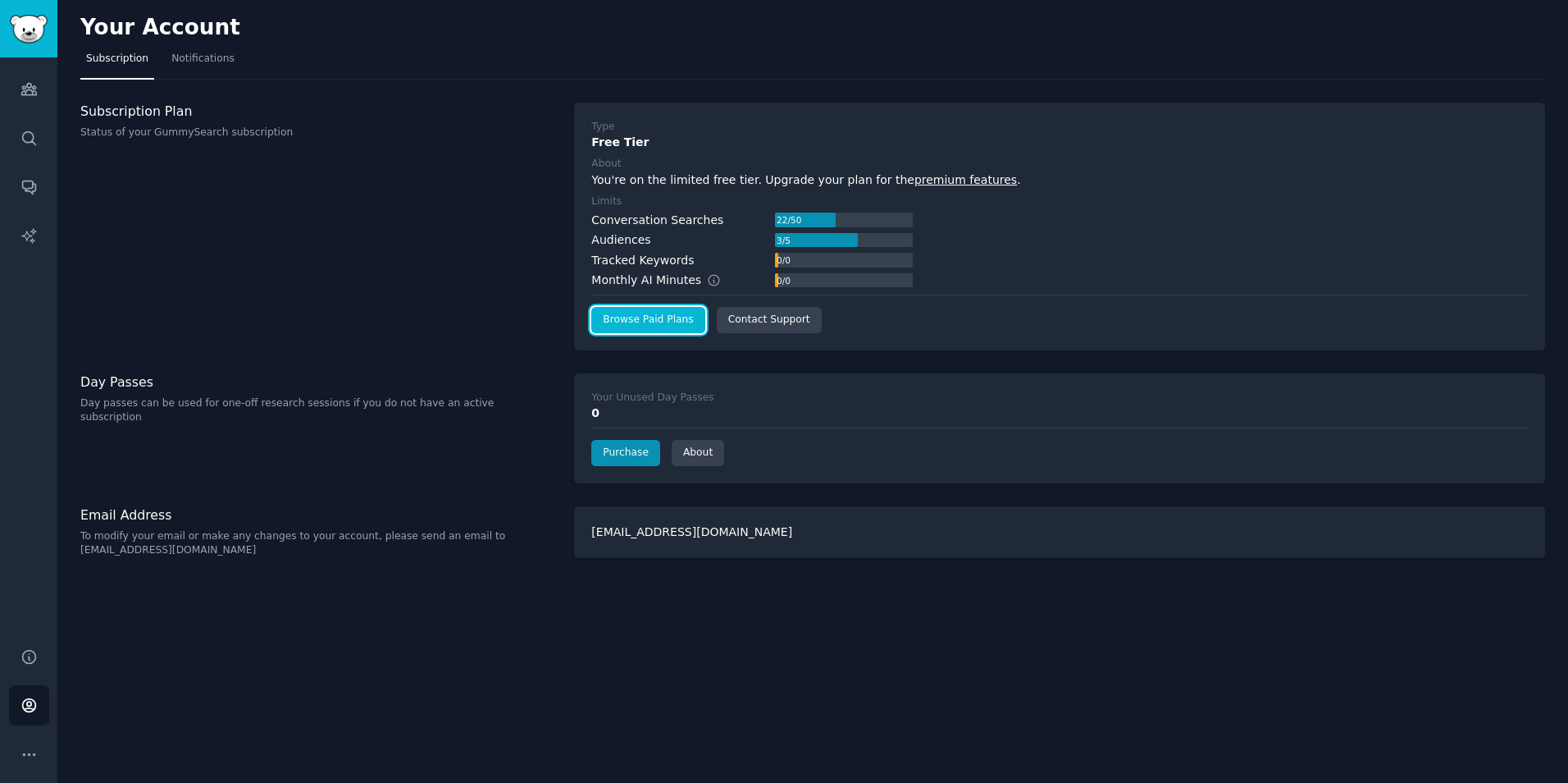
click at [650, 329] on link "Browse Paid Plans" at bounding box center [648, 320] width 114 height 27
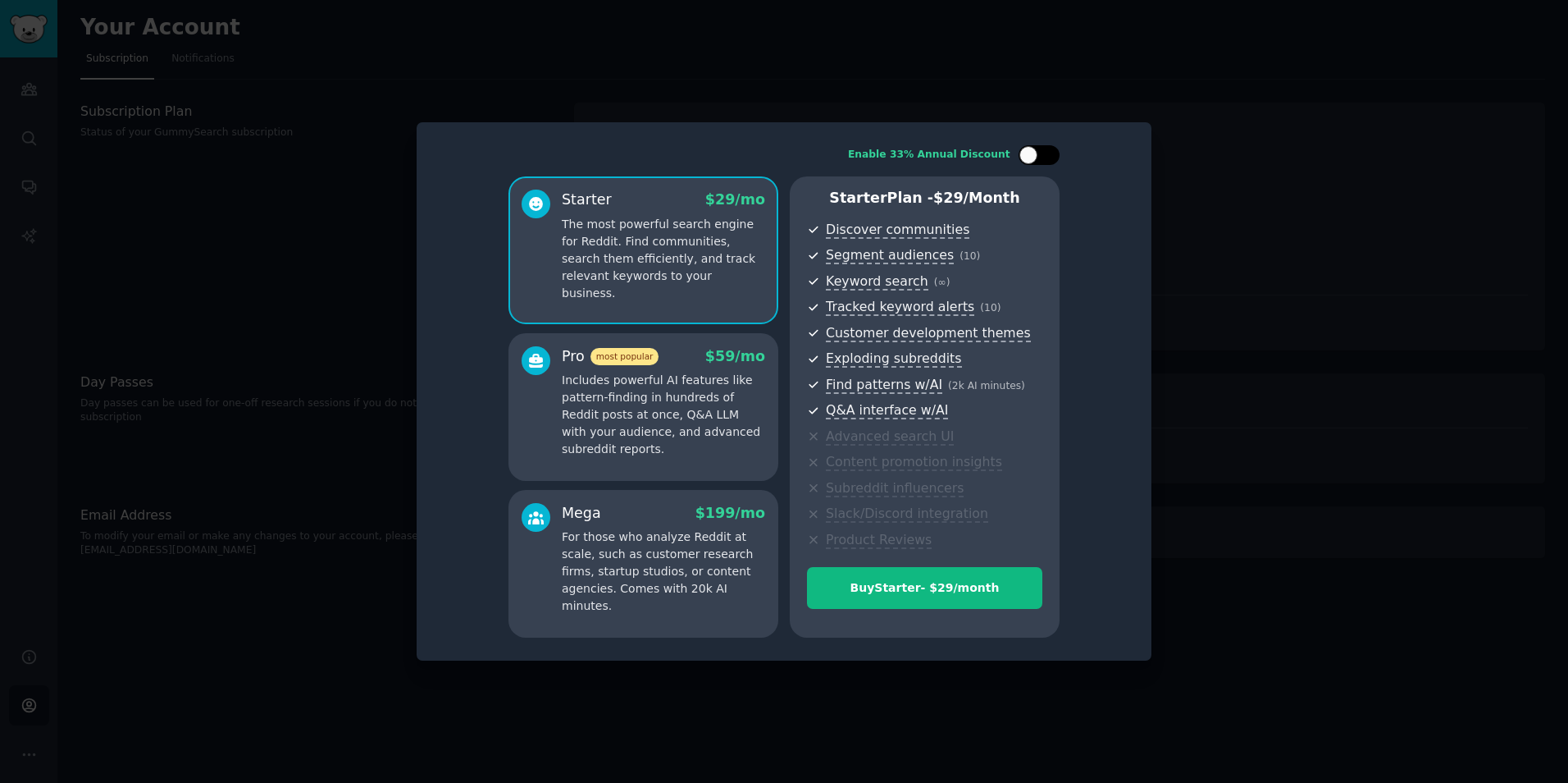
click at [1054, 149] on div at bounding box center [1038, 154] width 41 height 20
click at [1054, 149] on div at bounding box center [1049, 154] width 18 height 18
checkbox input "false"
click at [127, 362] on div at bounding box center [784, 391] width 1568 height 783
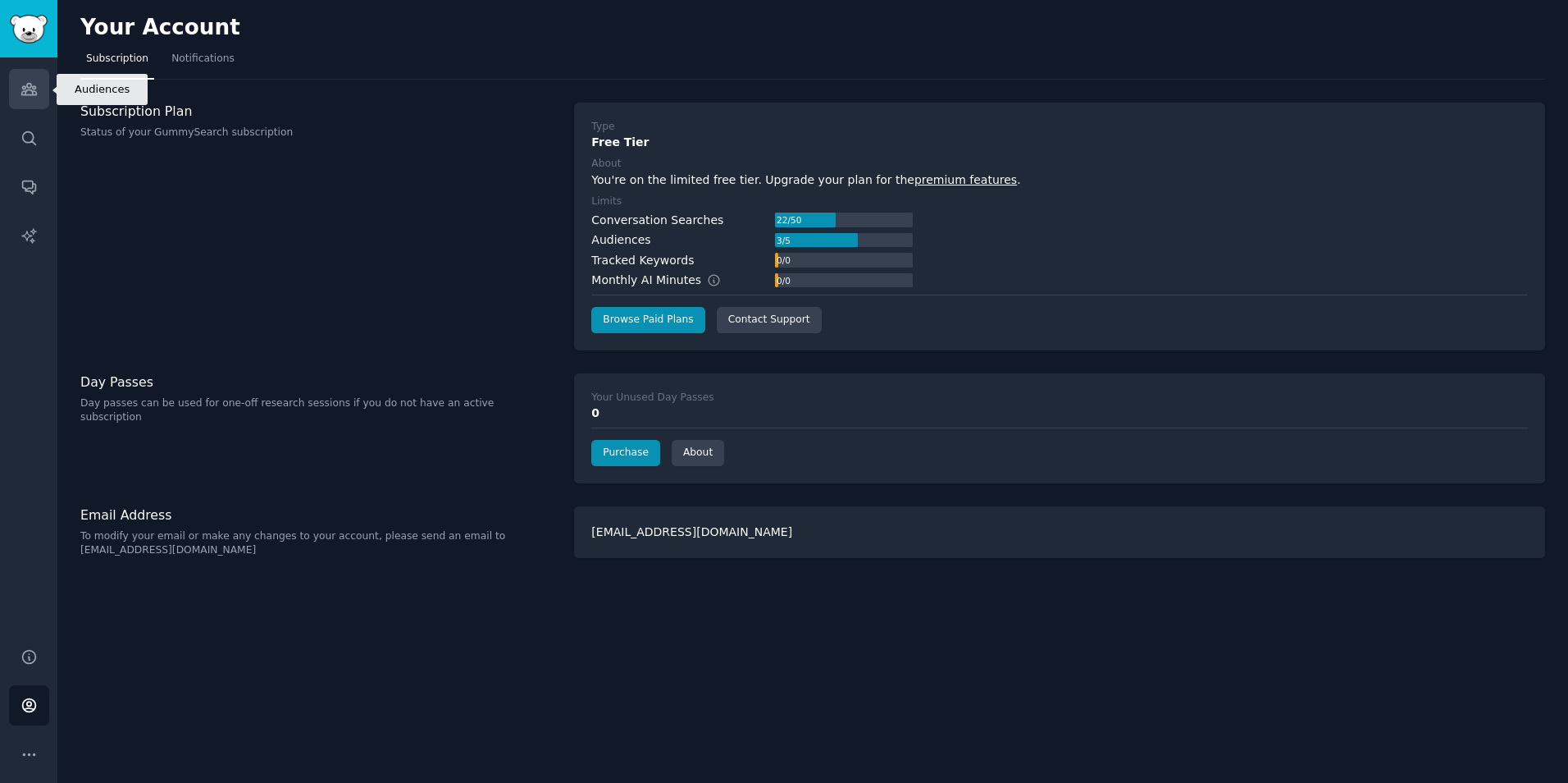
click at [23, 83] on icon "Sidebar" at bounding box center [29, 89] width 17 height 17
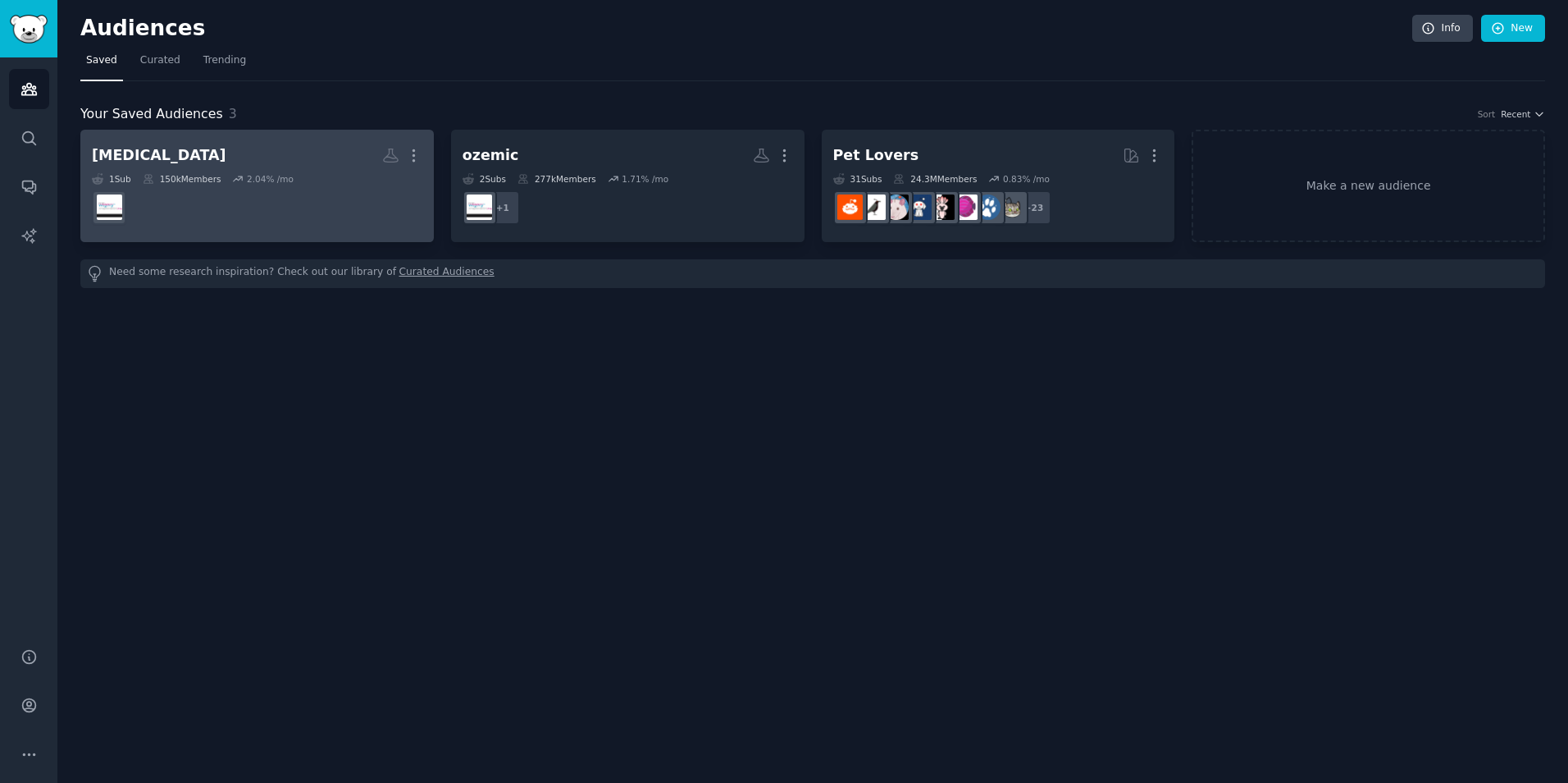
click at [302, 174] on div "1 Sub 150k Members 2.04 % /mo" at bounding box center [256, 179] width 330 height 11
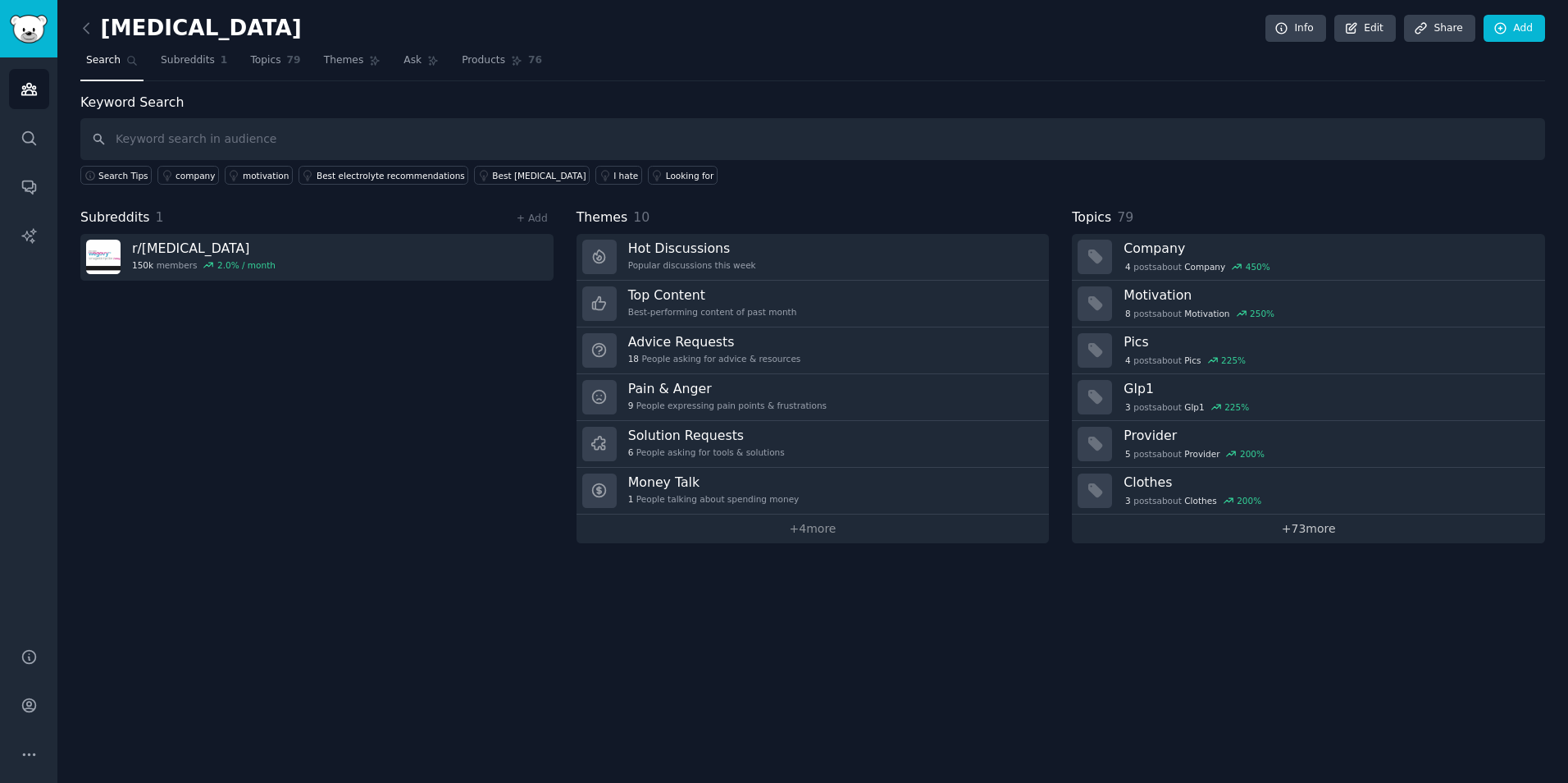
click at [1258, 524] on link "+ 73 more" at bounding box center [1309, 528] width 473 height 28
